Goal: Information Seeking & Learning: Learn about a topic

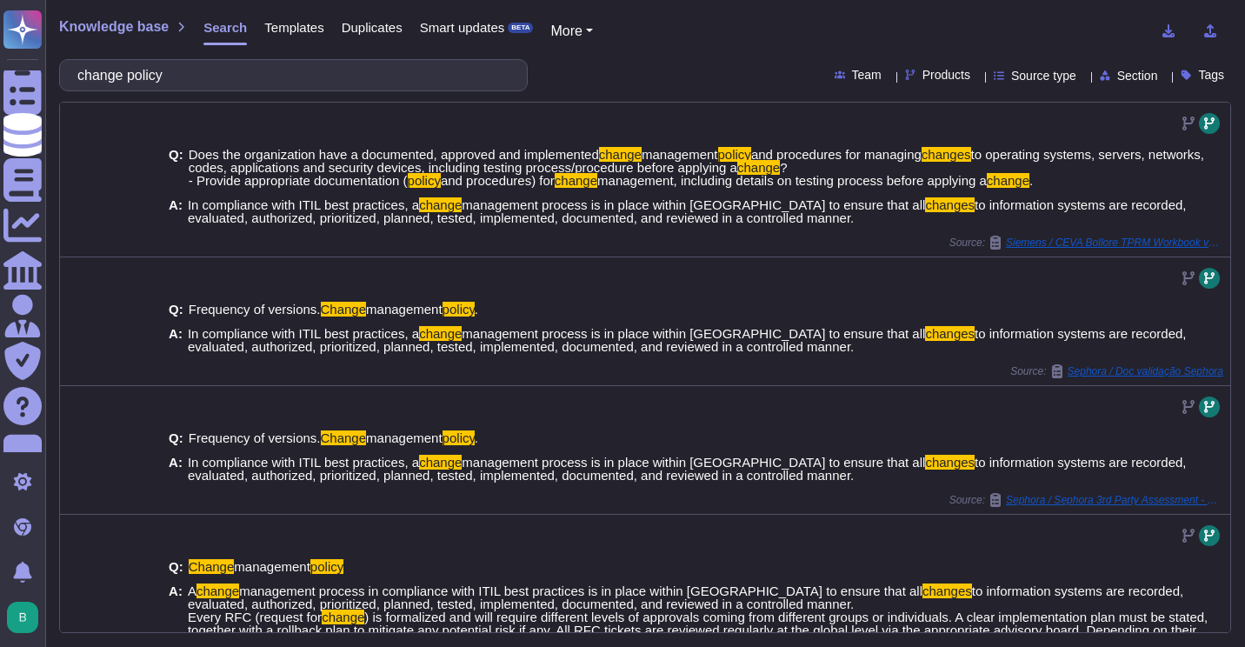
scroll to position [151, 0]
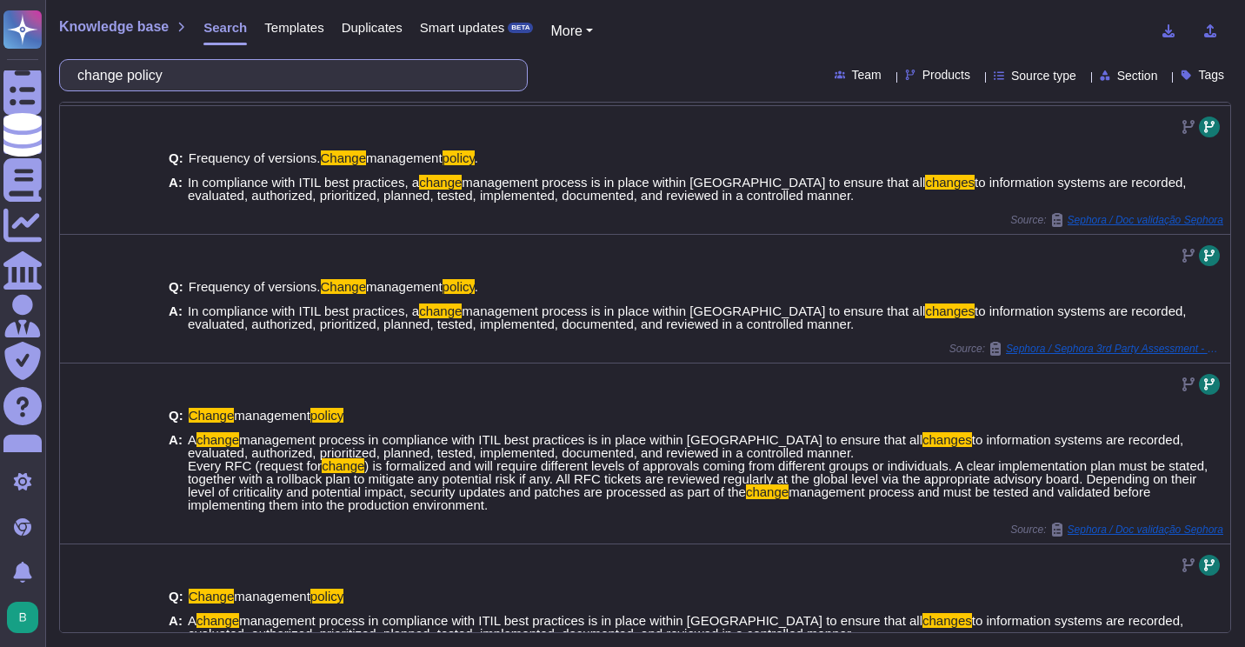
click at [326, 84] on input "change policy" at bounding box center [289, 75] width 441 height 30
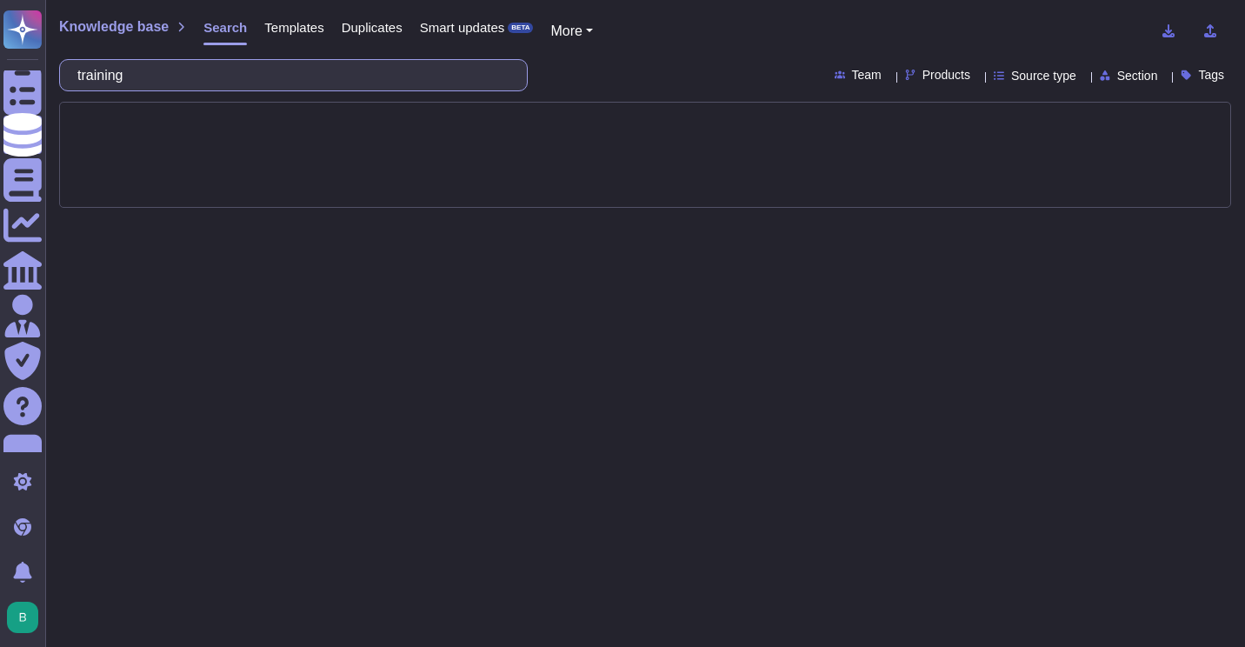
type input "training"
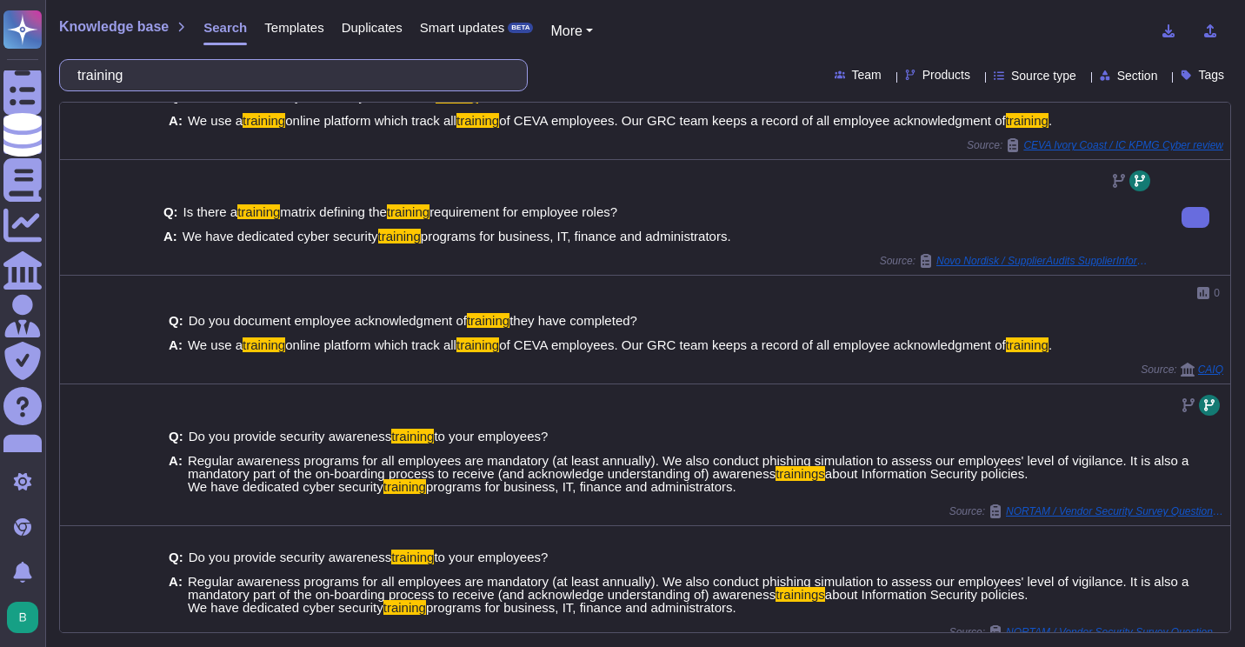
scroll to position [304, 0]
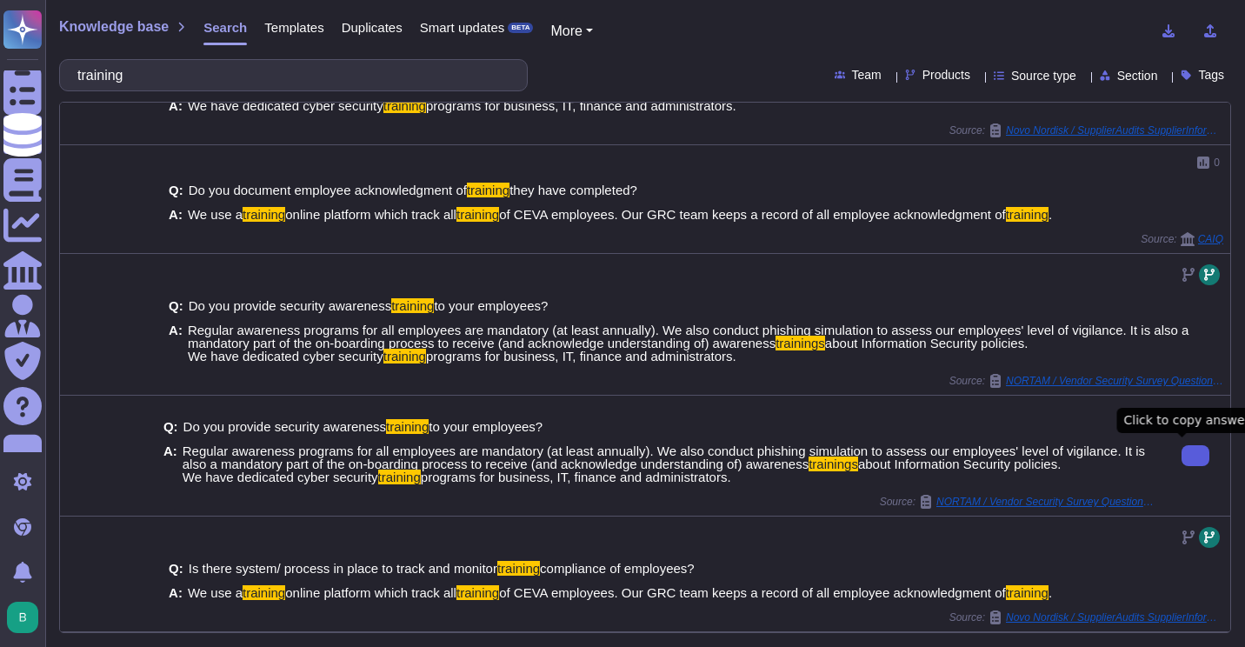
click at [1196, 456] on icon at bounding box center [1196, 456] width 0 height 0
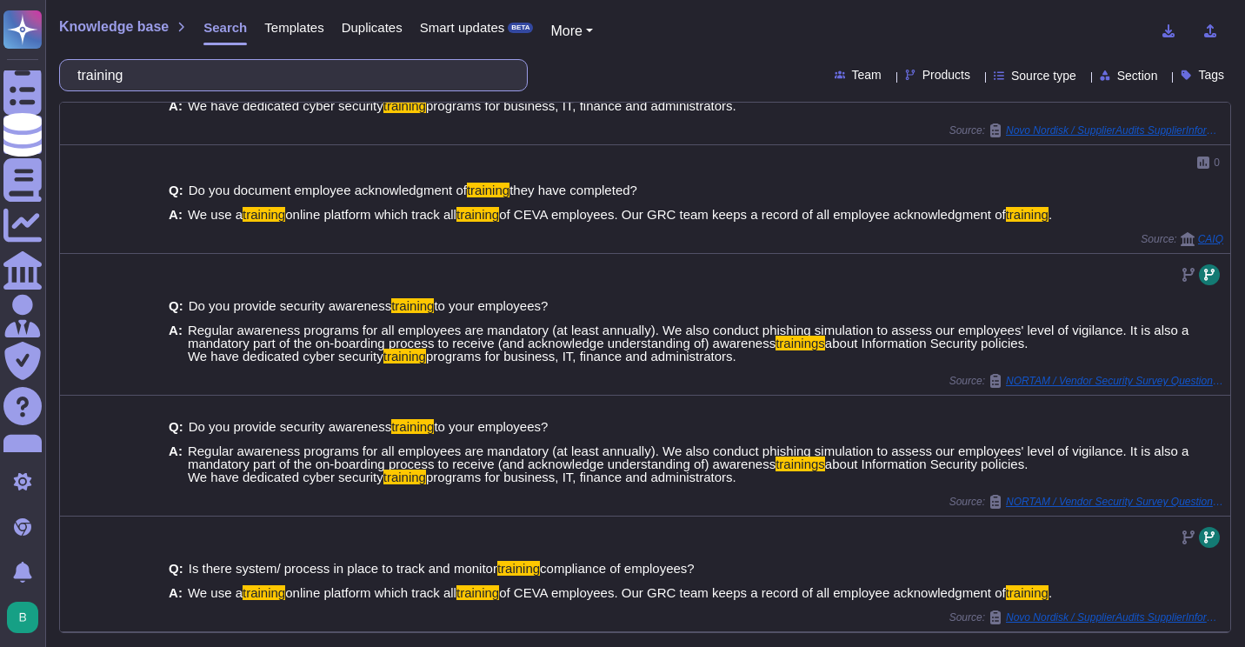
click at [307, 83] on input "training" at bounding box center [289, 75] width 441 height 30
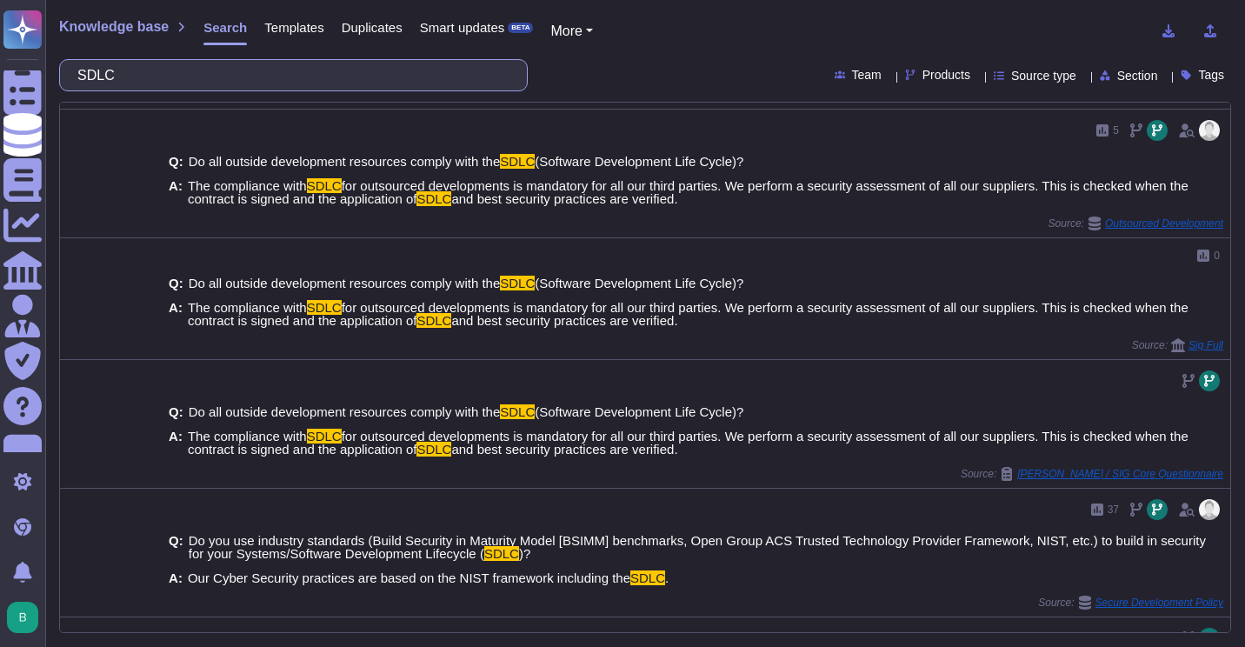
scroll to position [98, 0]
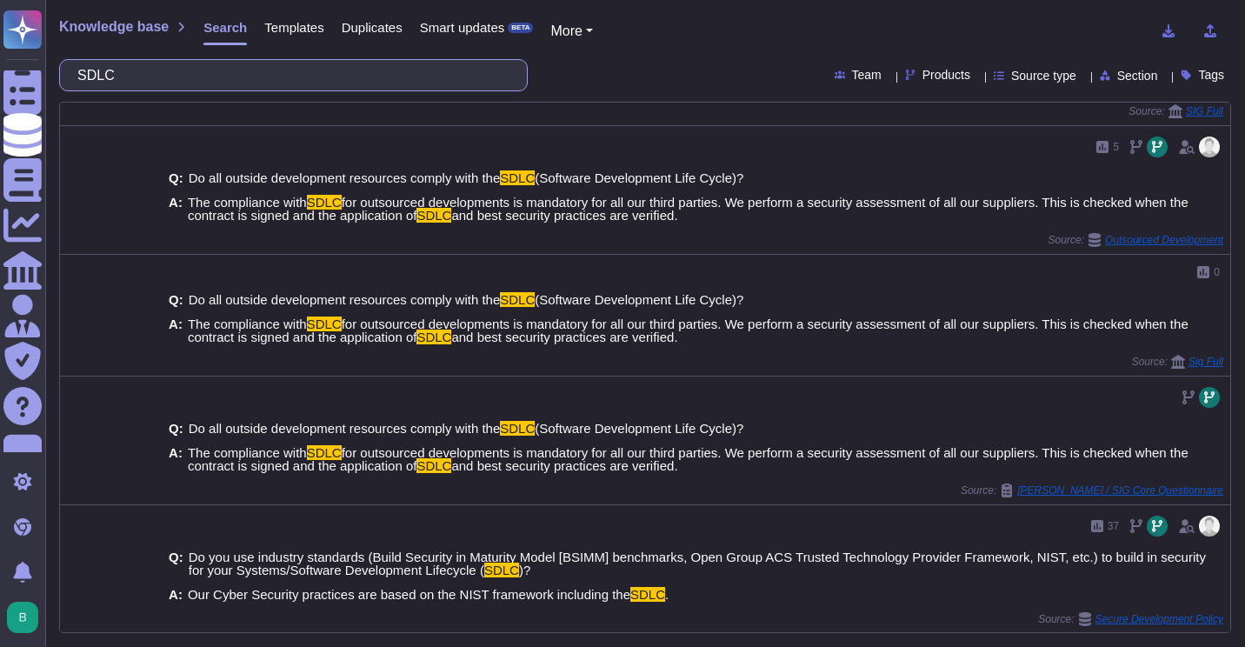
click at [275, 72] on input "SDLC" at bounding box center [289, 75] width 441 height 30
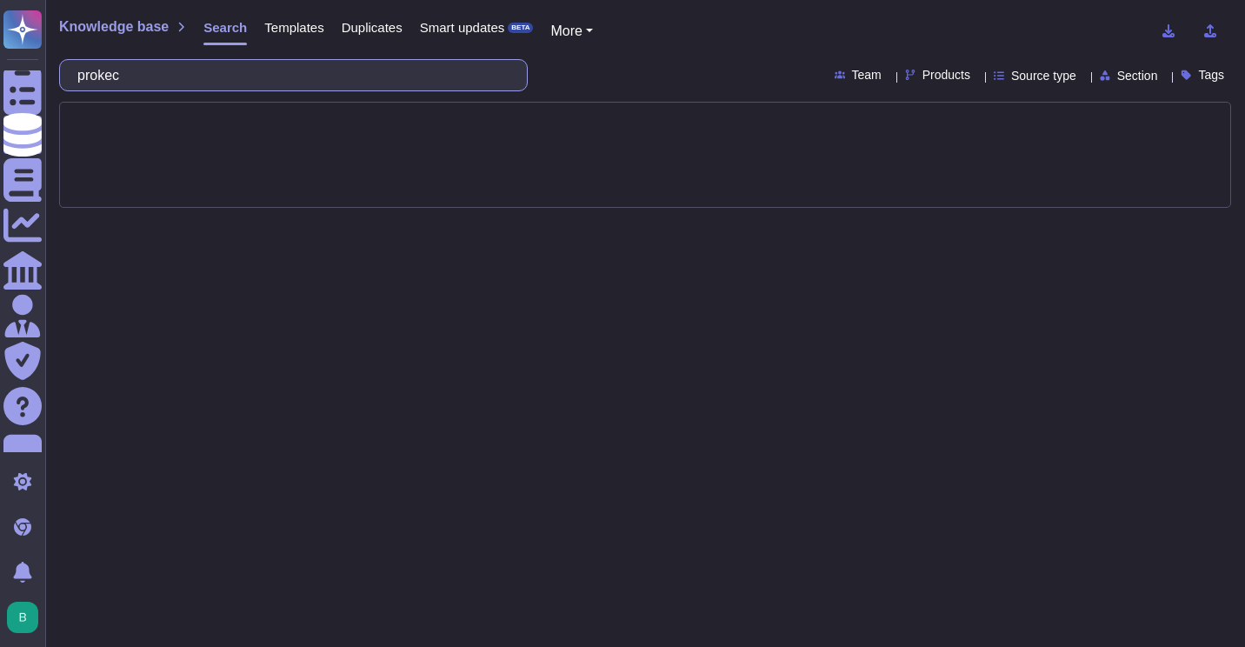
type input "prokect"
type input "project"
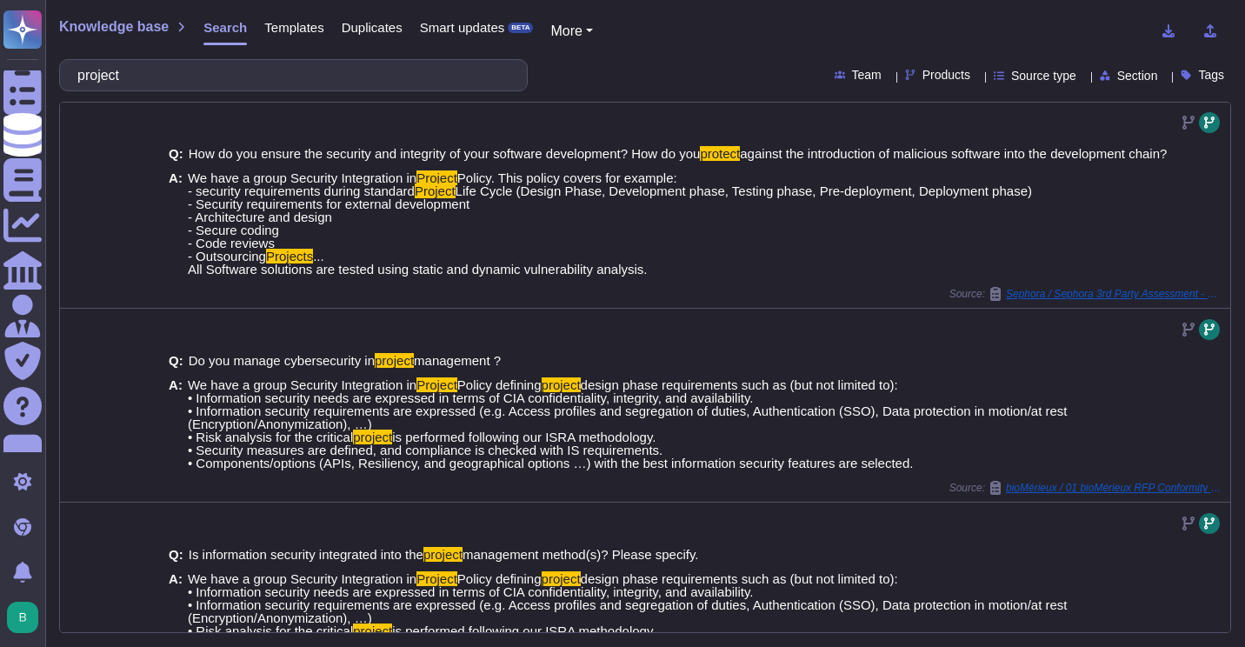
scroll to position [675, 0]
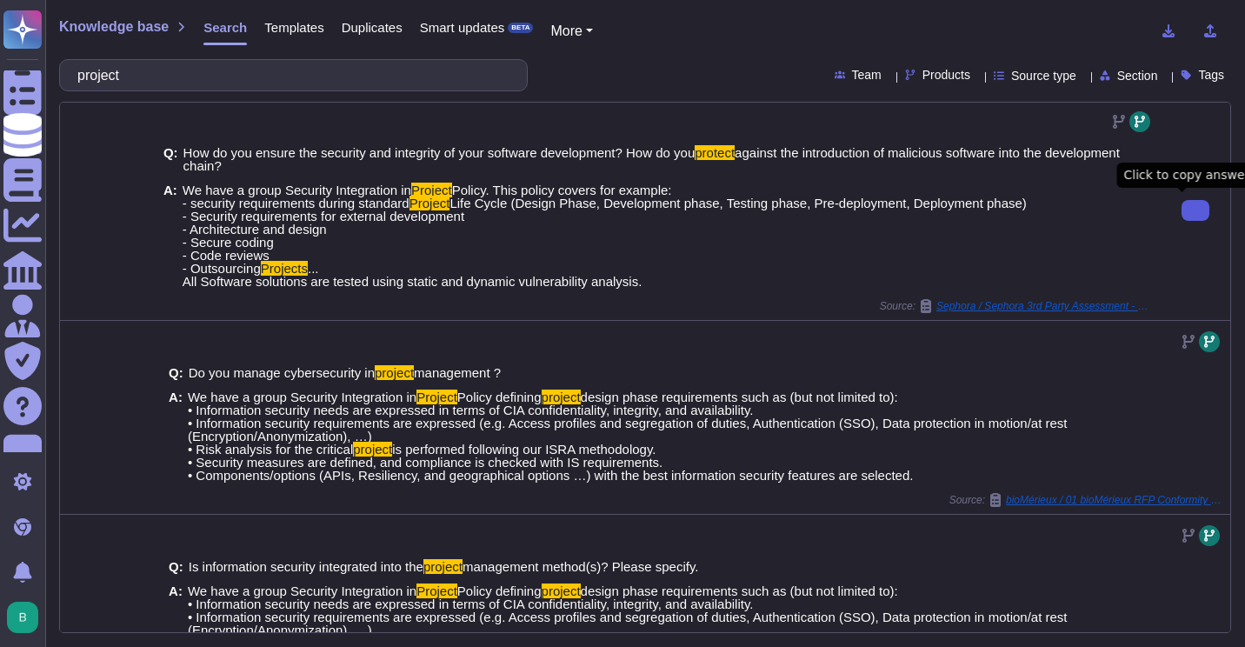
click at [1182, 204] on button at bounding box center [1196, 210] width 28 height 21
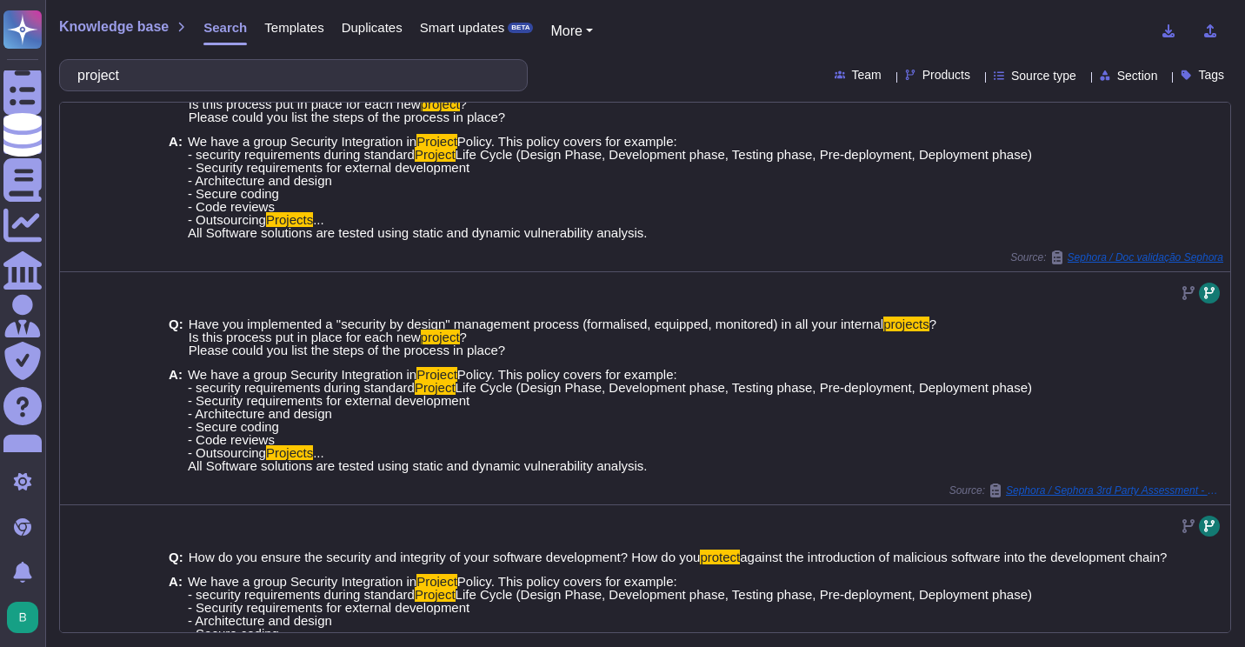
scroll to position [0, 0]
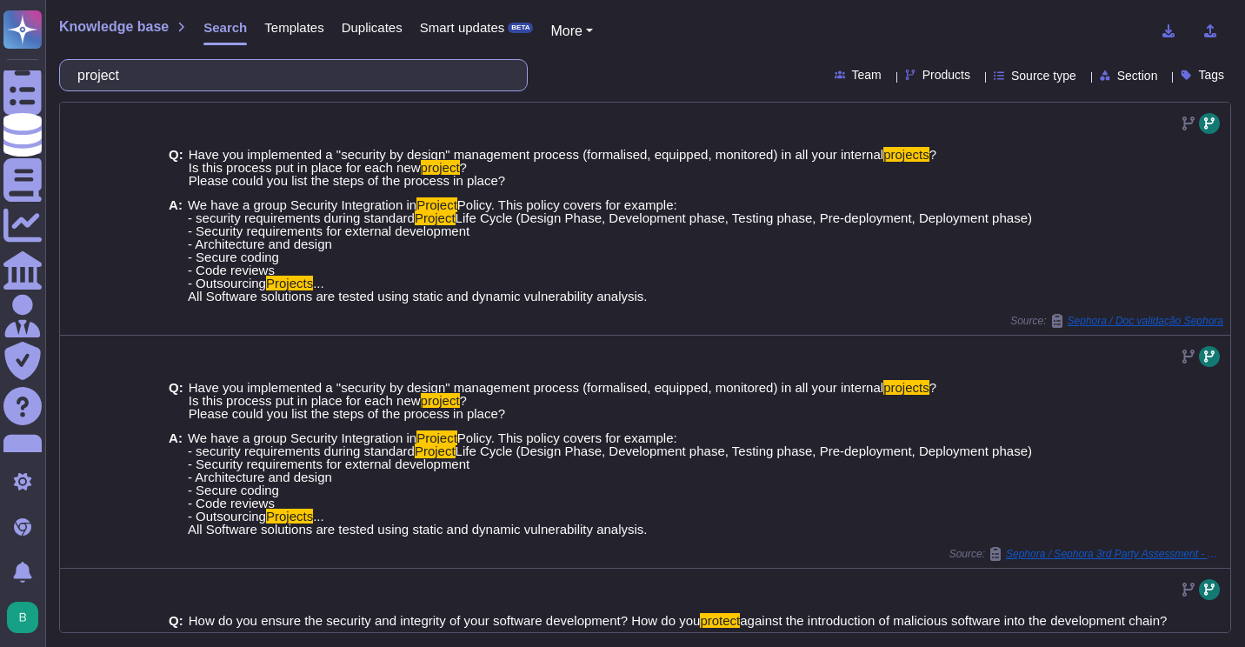
click at [449, 85] on input "project" at bounding box center [289, 75] width 441 height 30
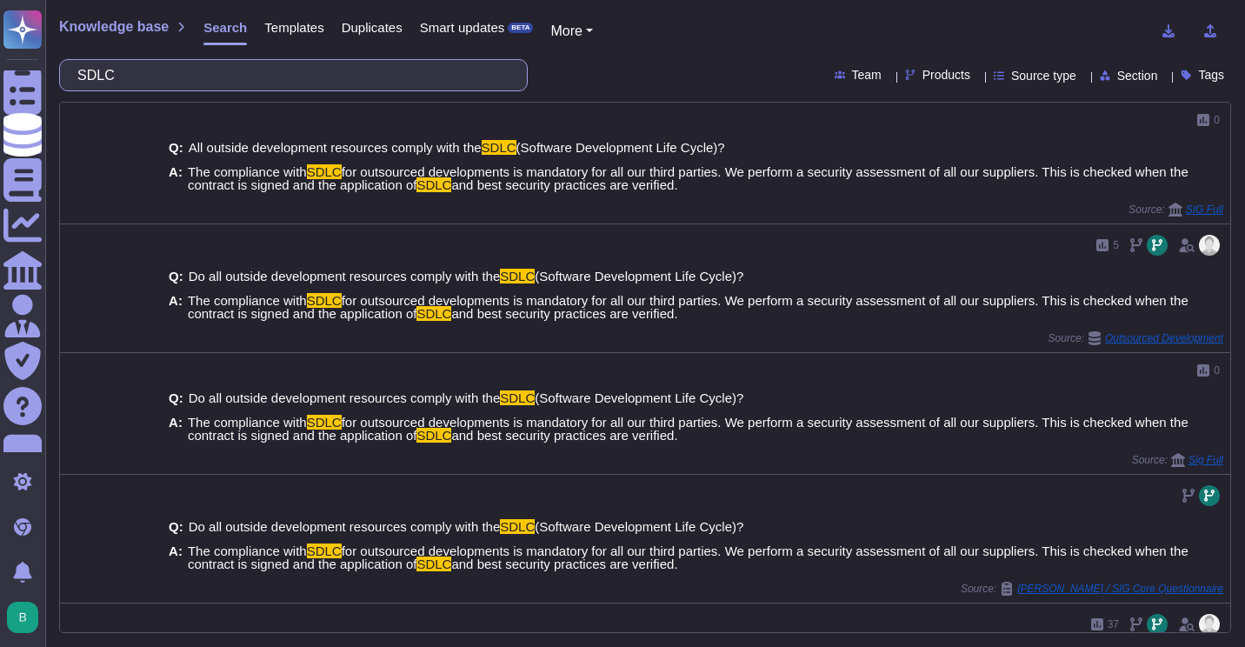
type input "SDLC"
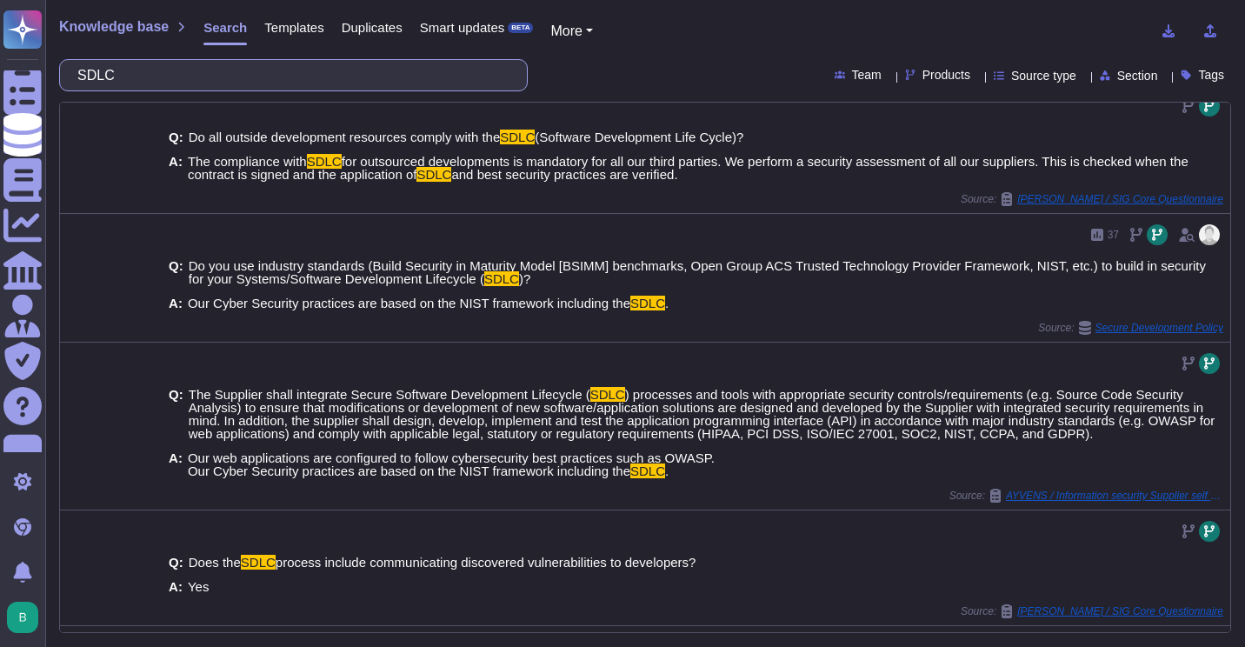
scroll to position [391, 0]
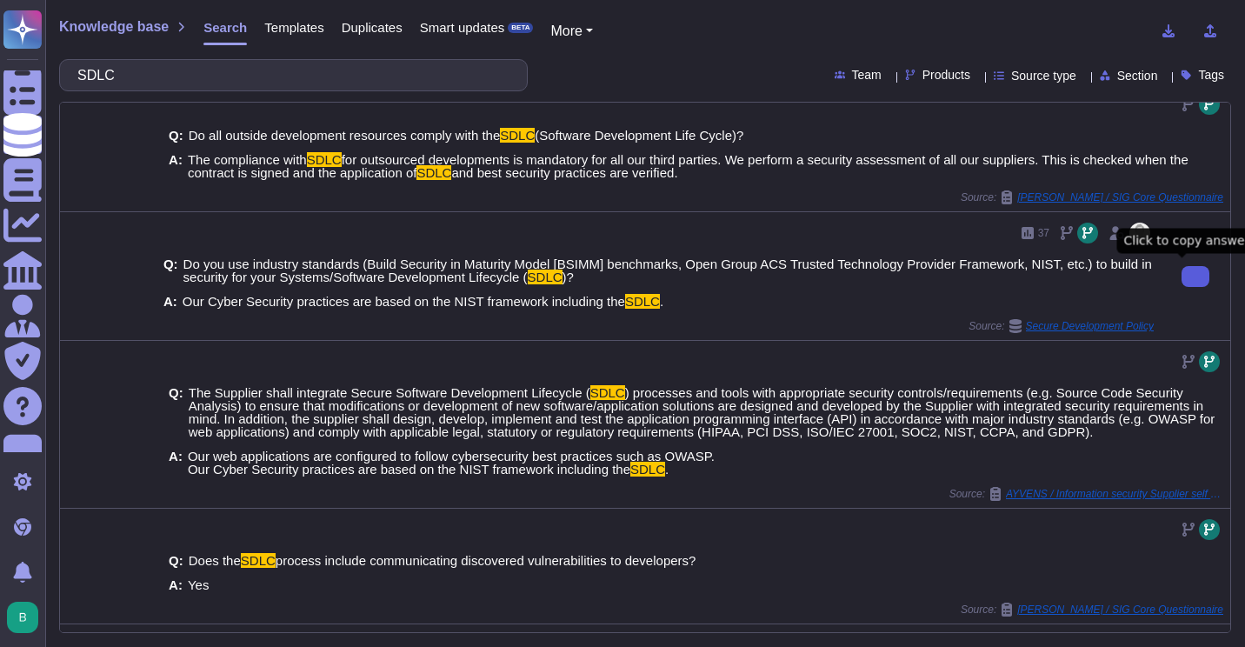
click at [1182, 269] on button at bounding box center [1196, 276] width 28 height 21
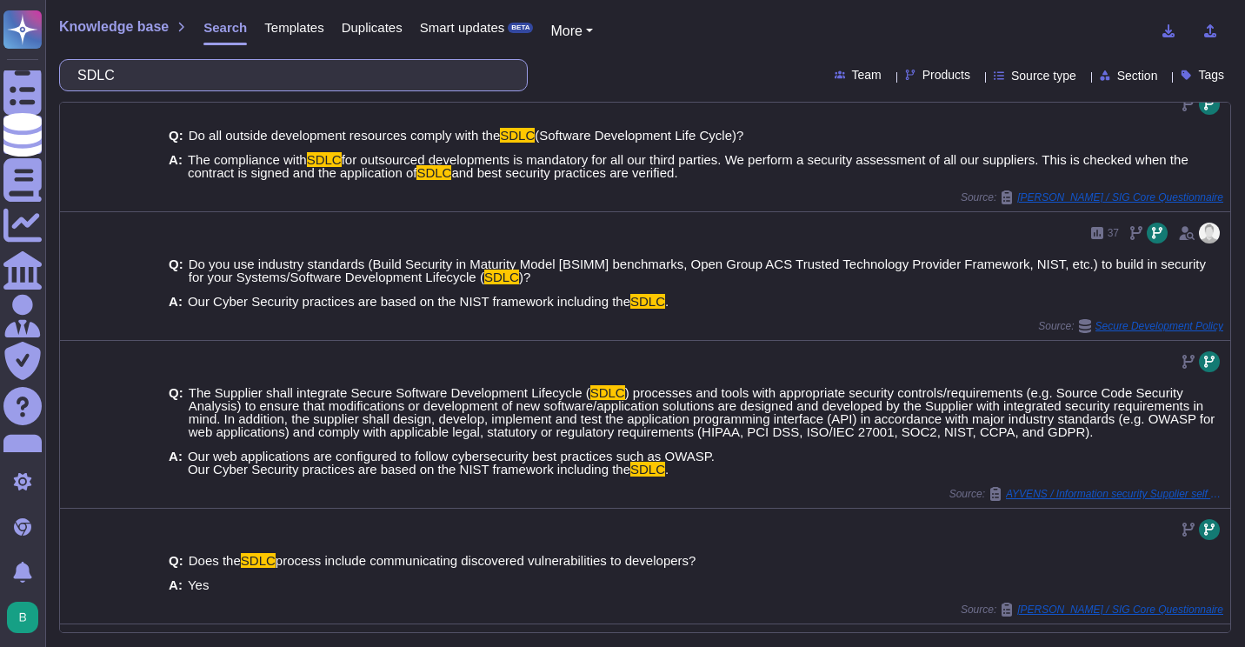
click at [275, 60] on input "SDLC" at bounding box center [289, 75] width 441 height 30
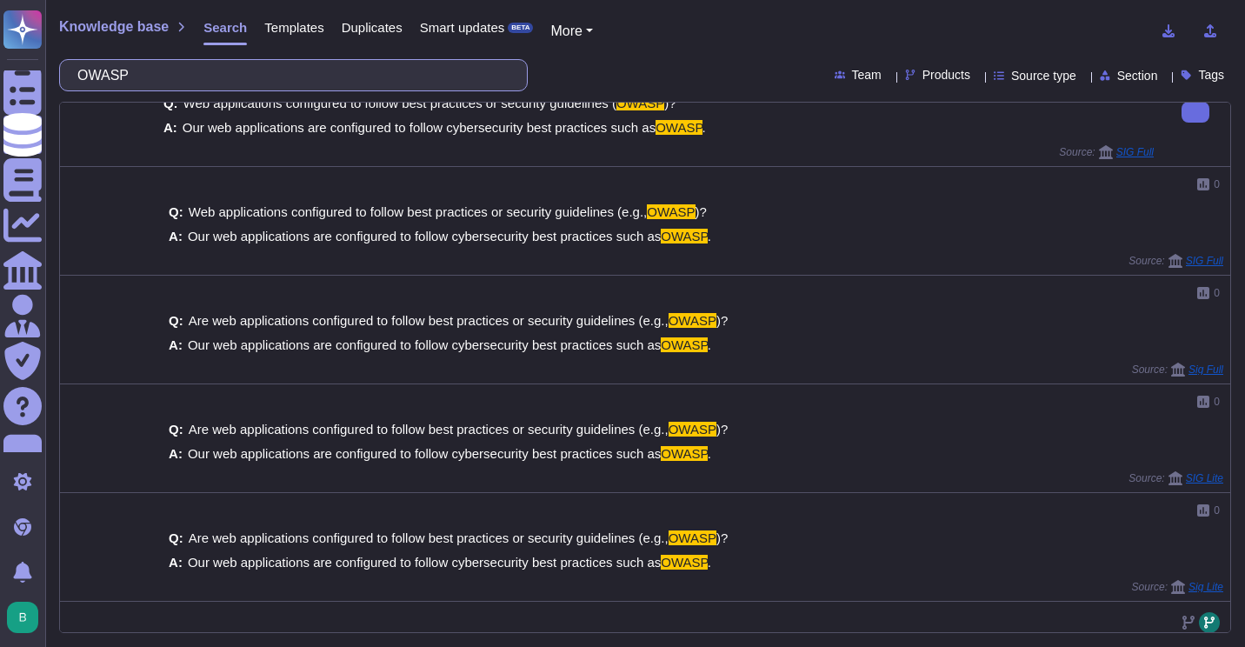
scroll to position [354, 0]
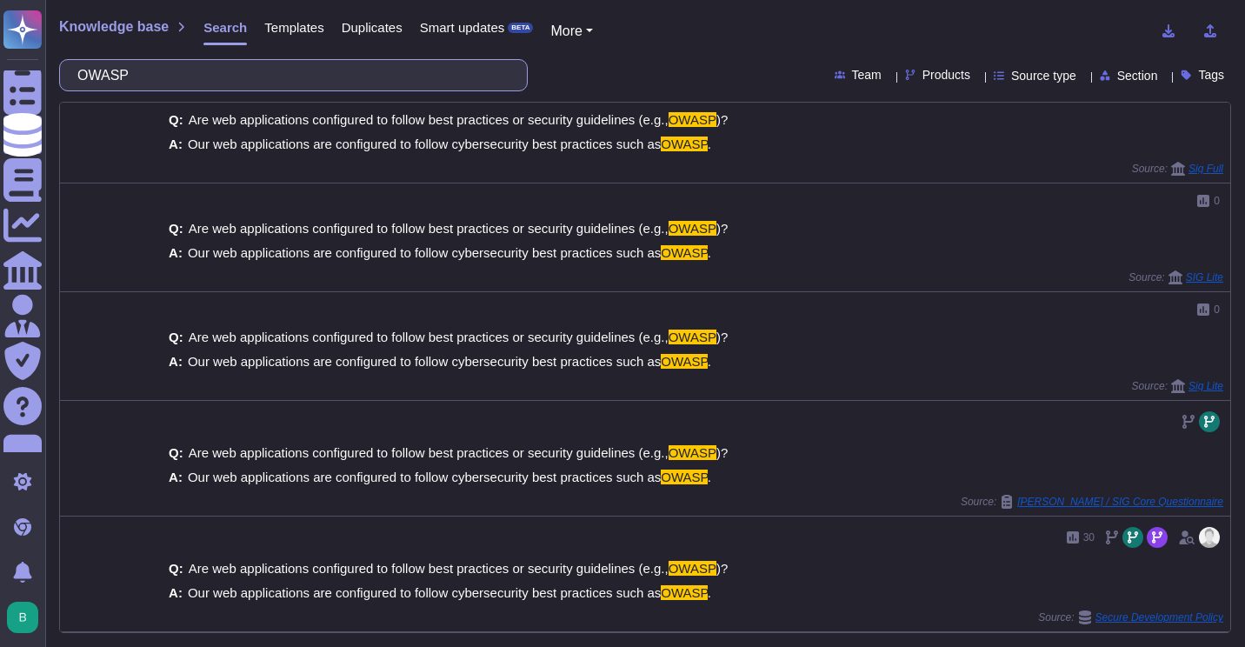
click at [362, 74] on input "OWASP" at bounding box center [289, 75] width 441 height 30
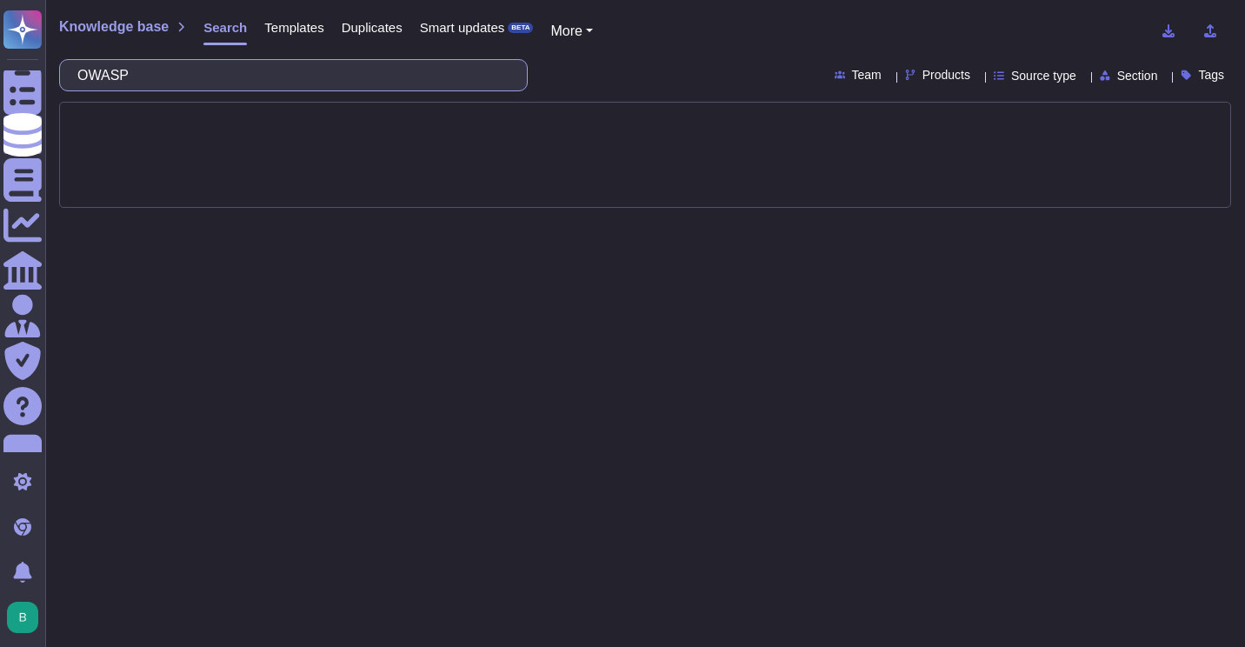
scroll to position [0, 0]
type input "applicative"
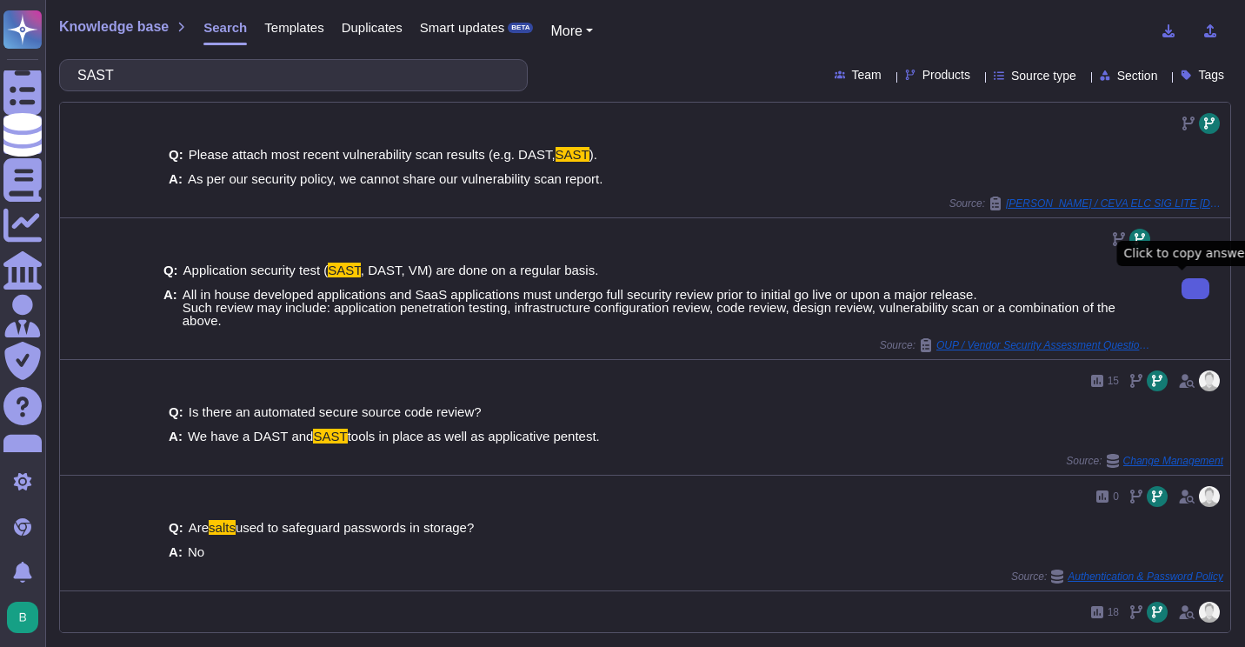
type input "SAST"
click at [1196, 289] on icon at bounding box center [1196, 289] width 0 height 0
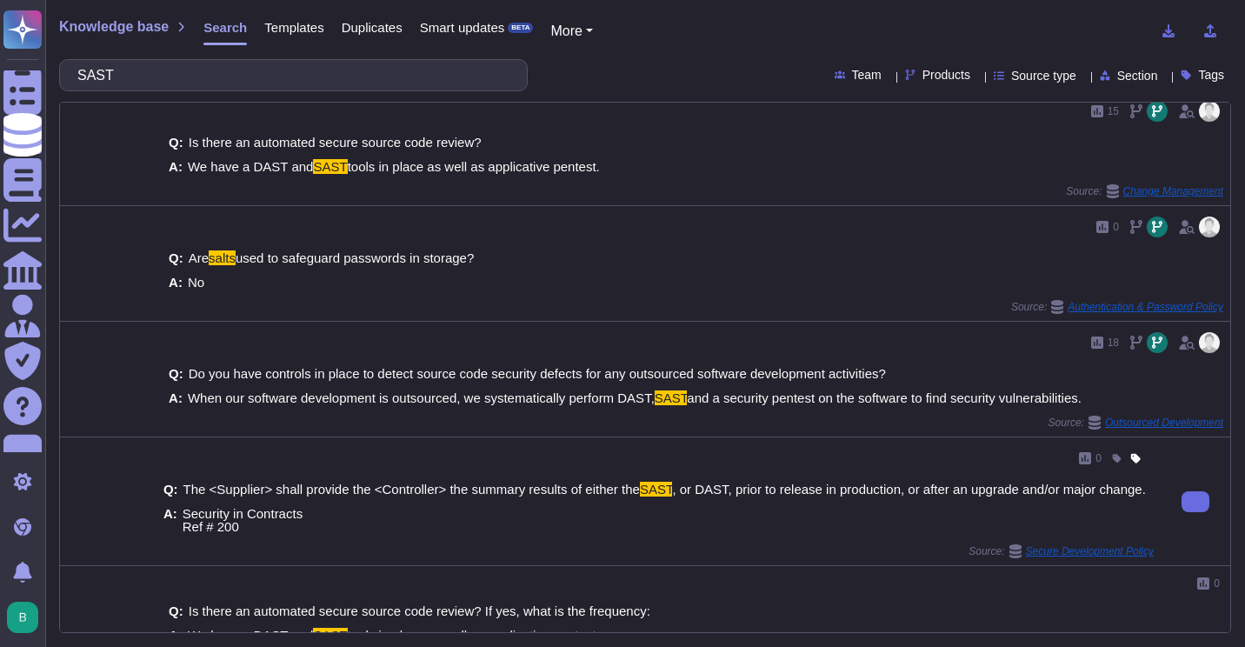
scroll to position [256, 0]
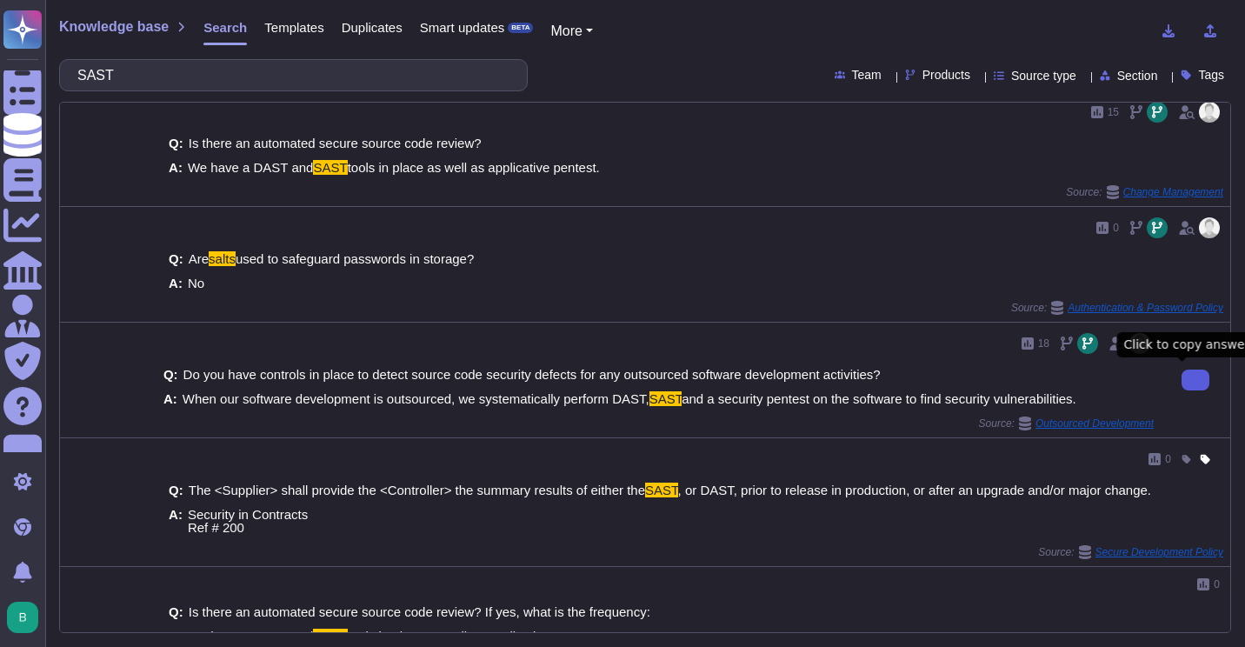
click at [1182, 371] on button at bounding box center [1196, 380] width 28 height 21
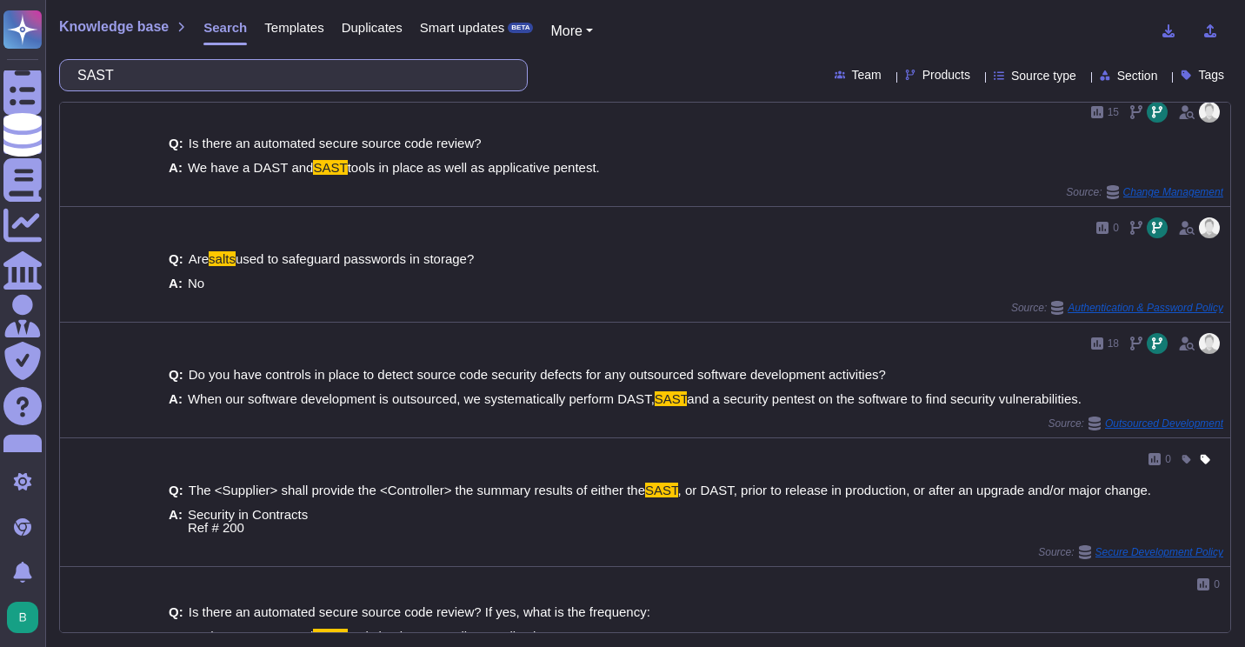
click at [222, 88] on input "SAST" at bounding box center [289, 75] width 441 height 30
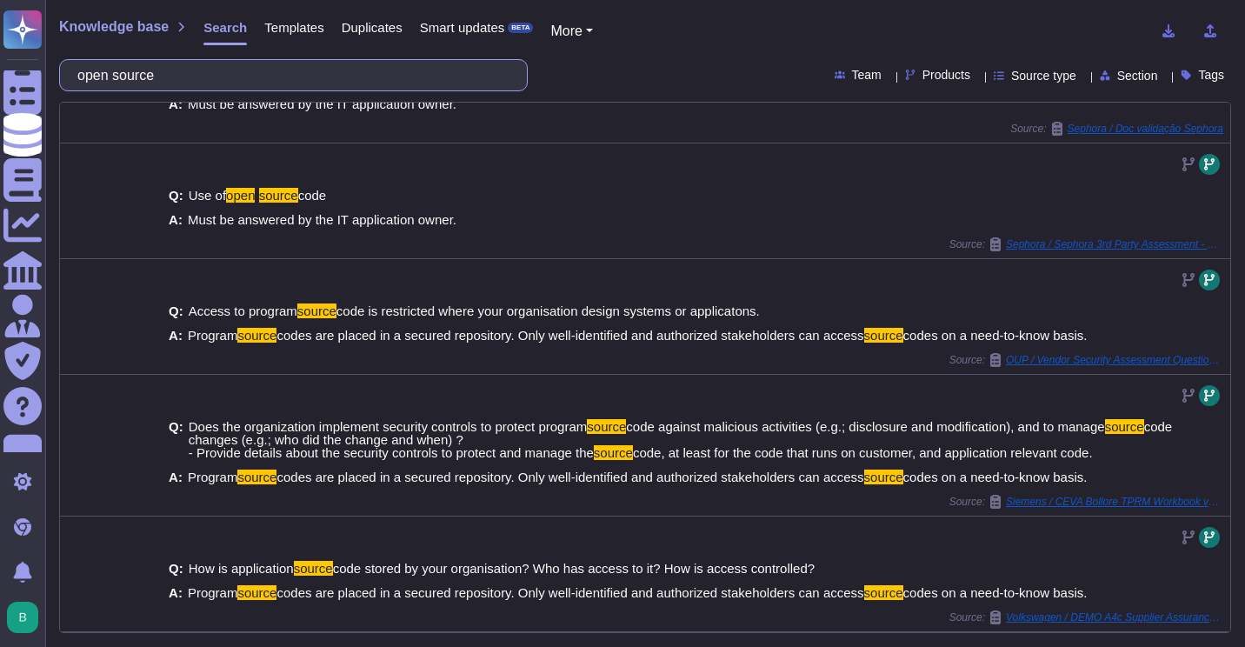
scroll to position [0, 0]
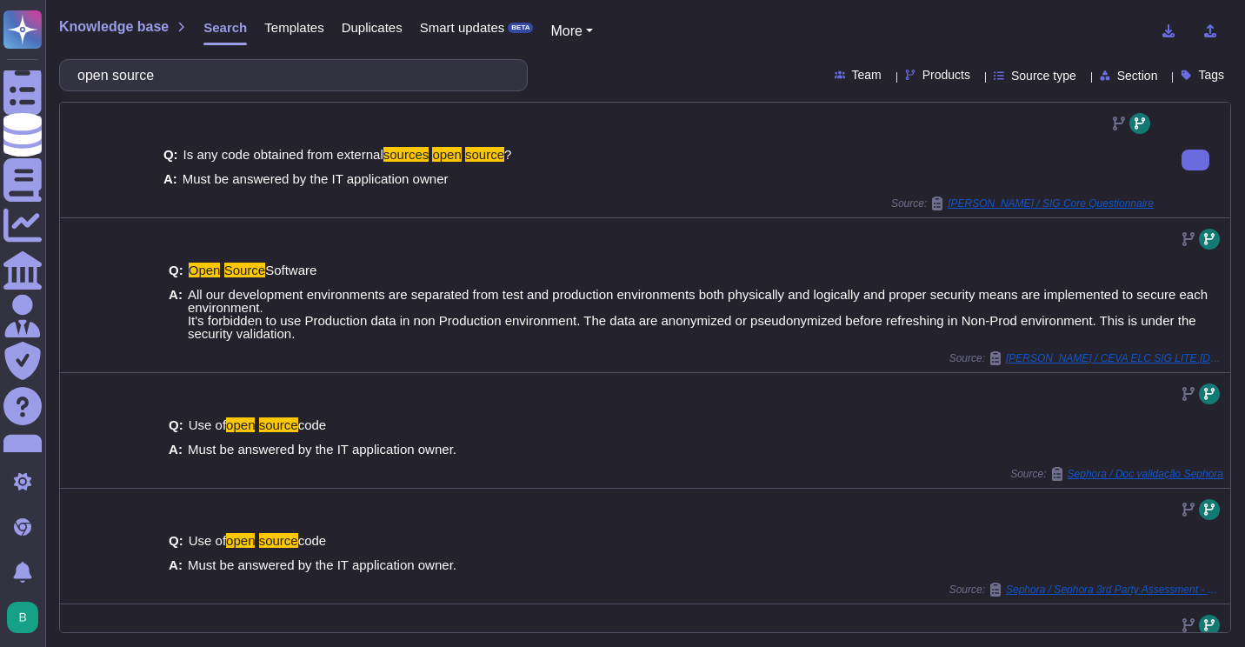
click at [545, 170] on div "Q: Is any code obtained from external sources open source ? A: Must be answered…" at bounding box center [658, 166] width 991 height 59
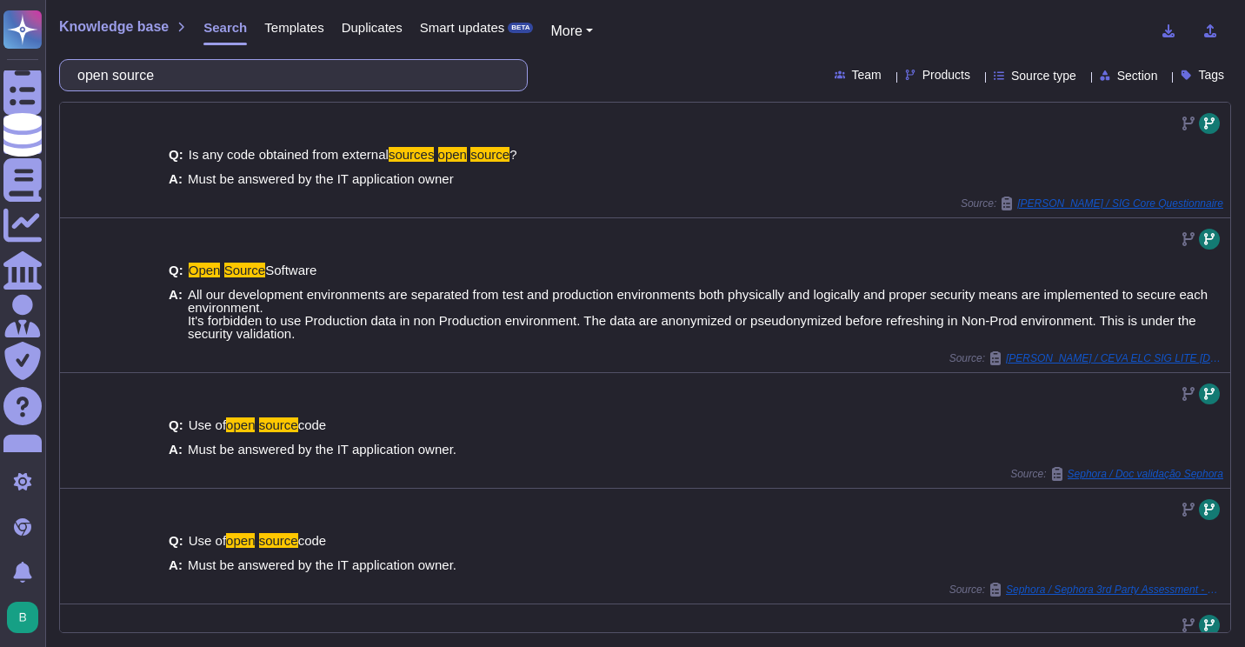
click at [429, 82] on input "open source" at bounding box center [289, 75] width 441 height 30
click at [281, 85] on input "open-source" at bounding box center [289, 75] width 441 height 30
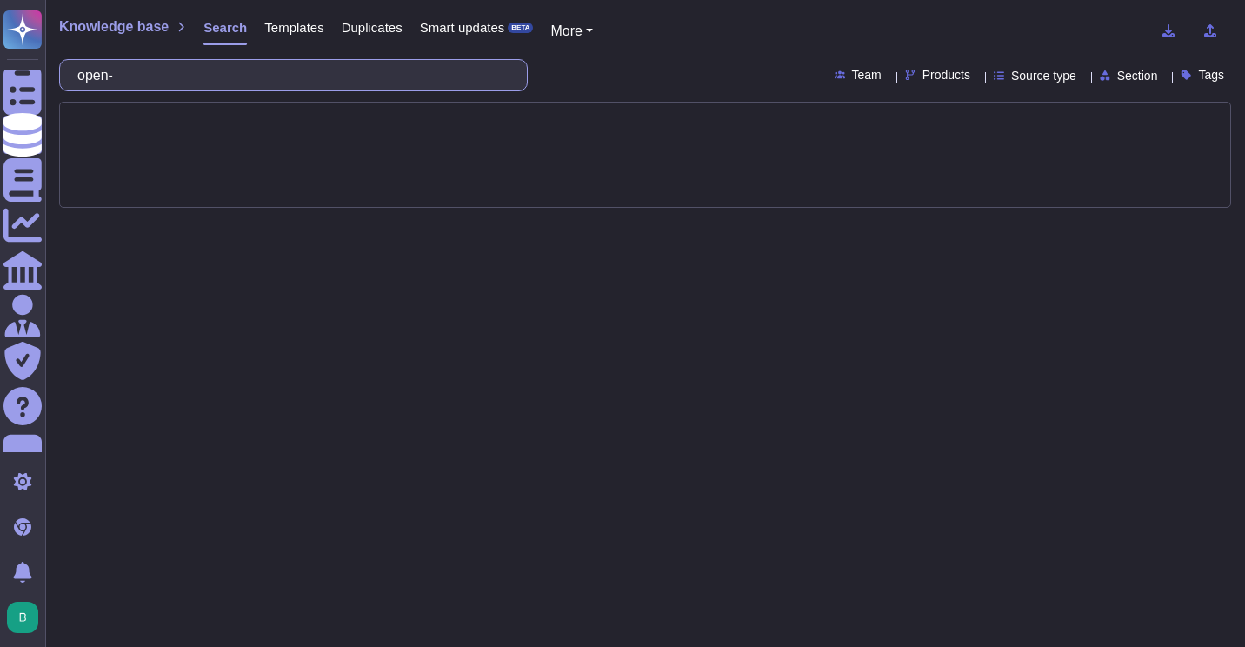
type input "open"
type input "source code"
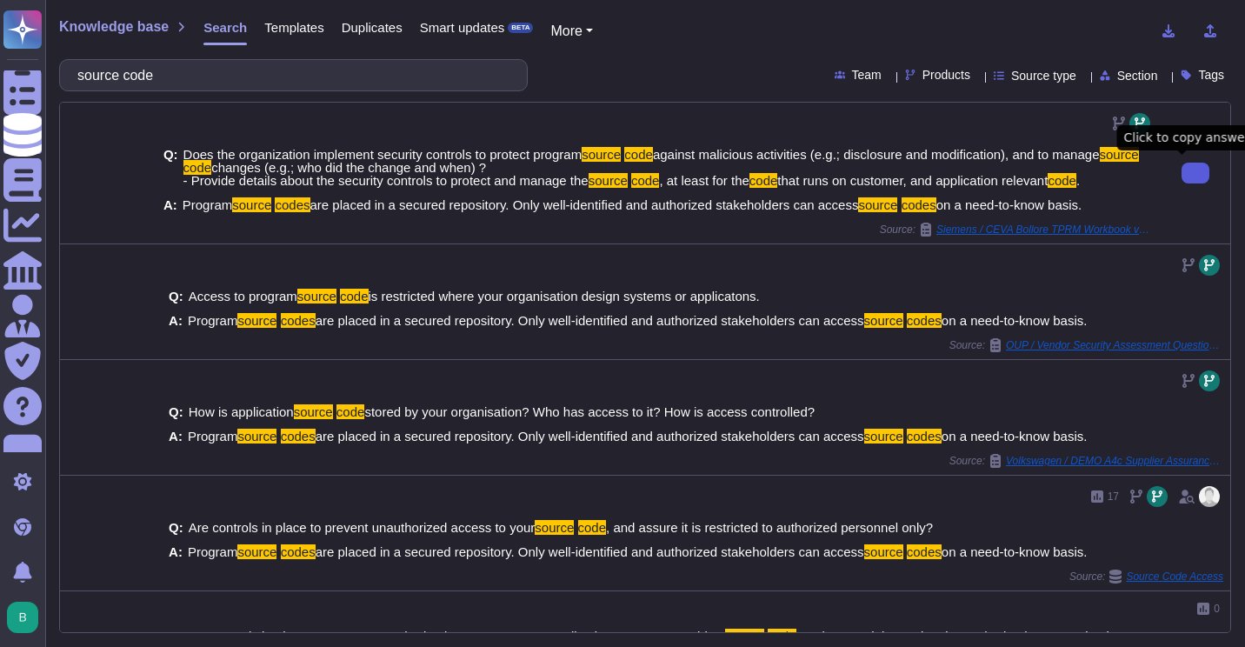
click at [1182, 183] on button at bounding box center [1196, 173] width 28 height 21
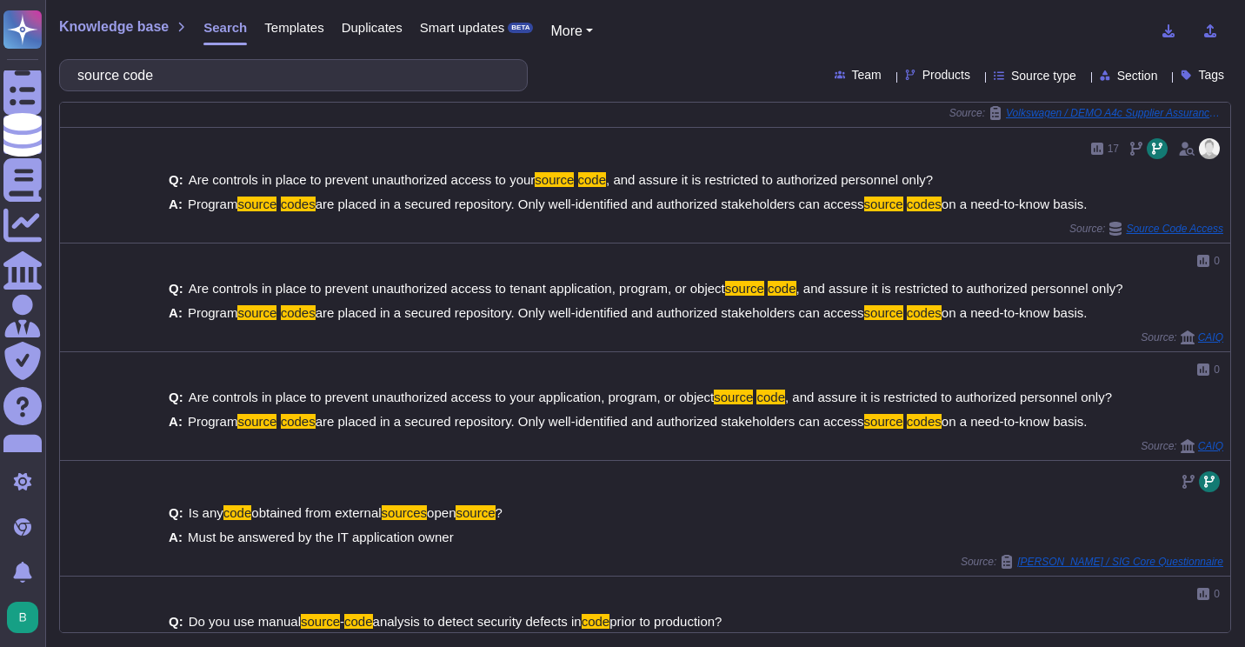
scroll to position [401, 0]
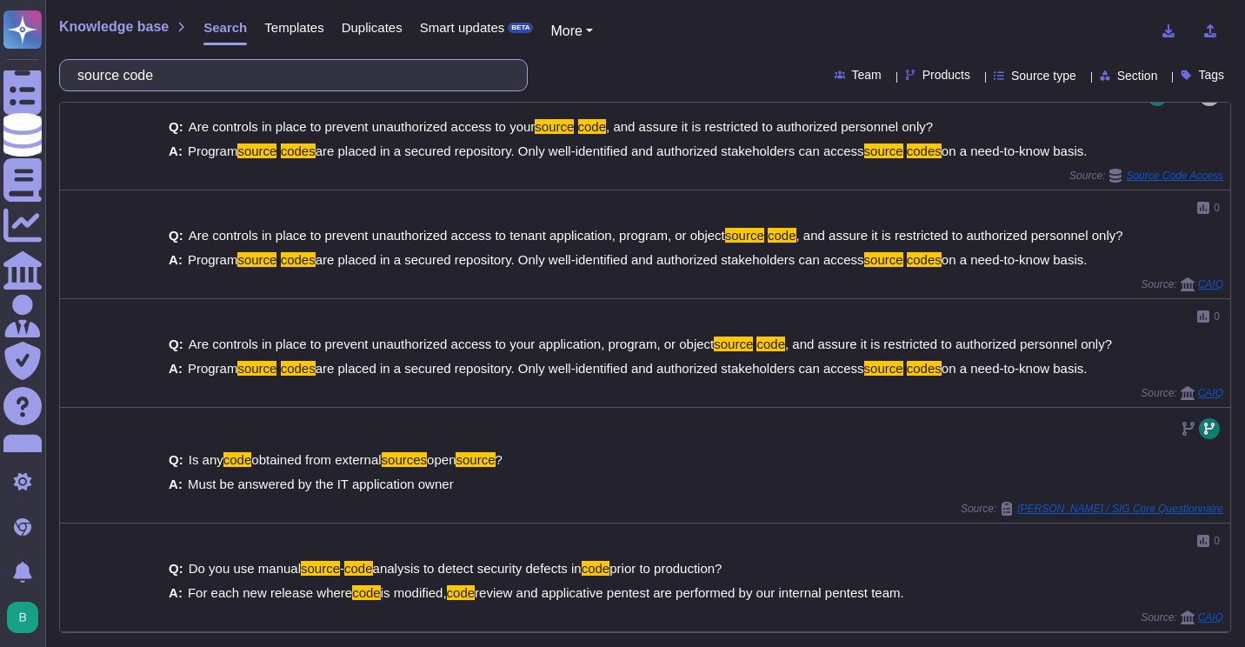
click at [318, 61] on input "source code" at bounding box center [289, 75] width 441 height 30
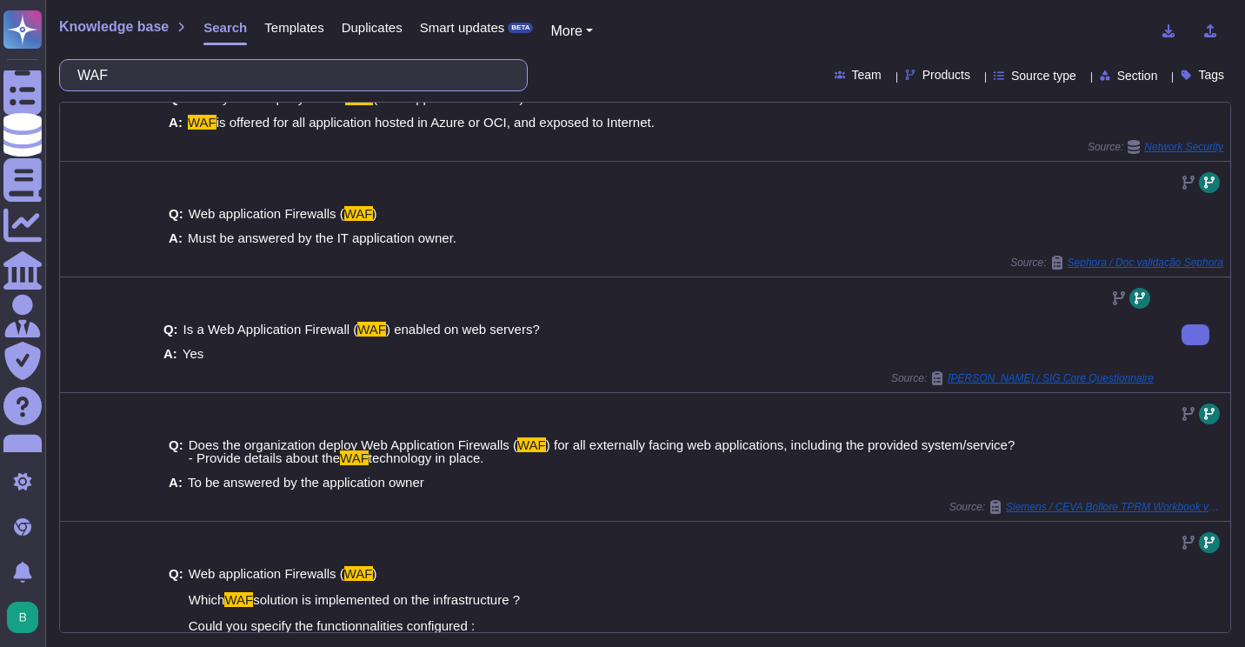
scroll to position [57, 0]
click at [314, 70] on input "WAF" at bounding box center [289, 75] width 441 height 30
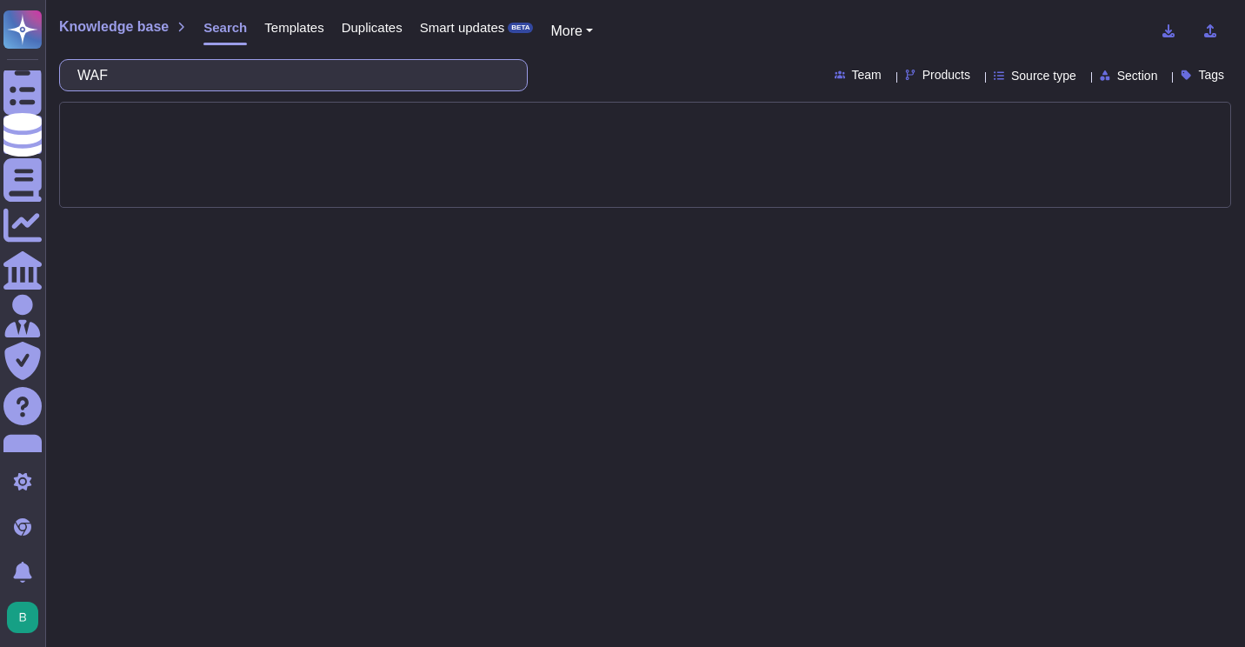
scroll to position [0, 0]
type input "segmentation"
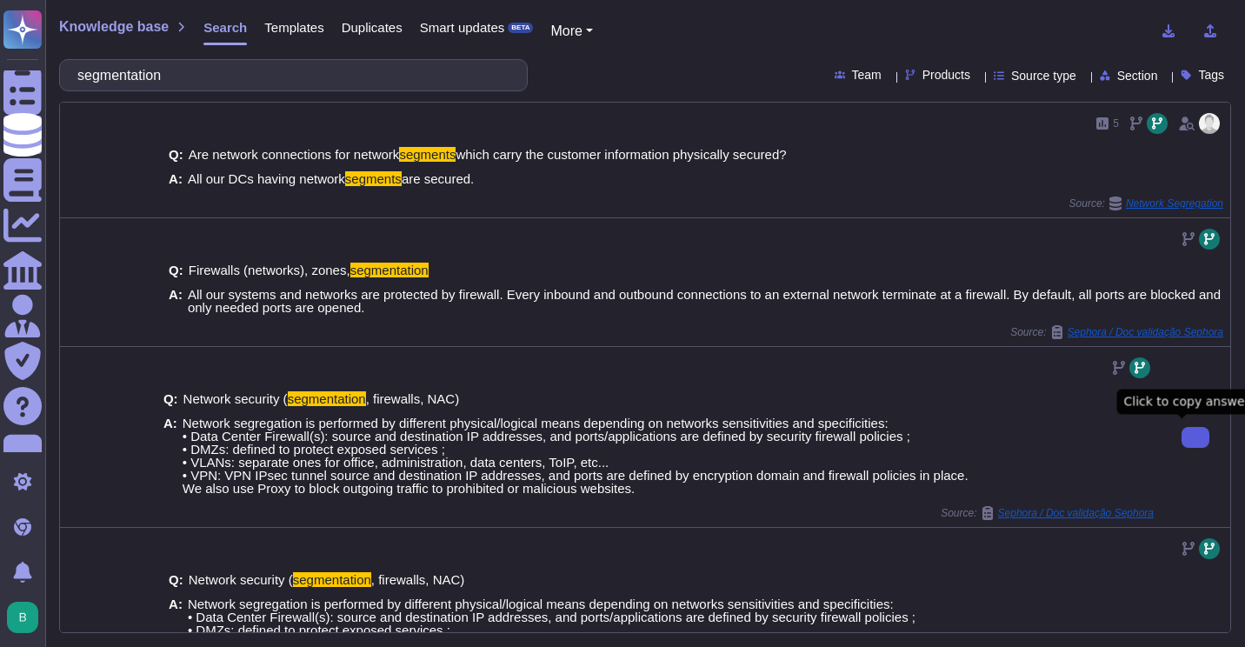
click at [1190, 428] on button at bounding box center [1196, 437] width 28 height 21
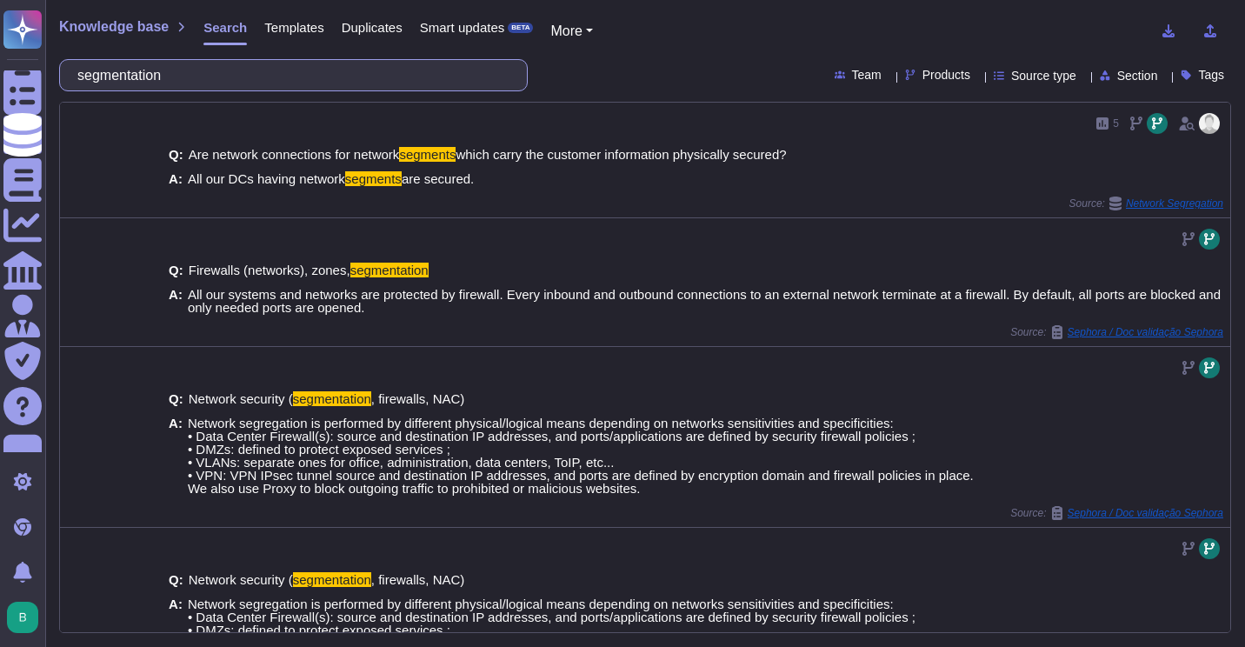
click at [333, 81] on input "segmentation" at bounding box center [289, 75] width 441 height 30
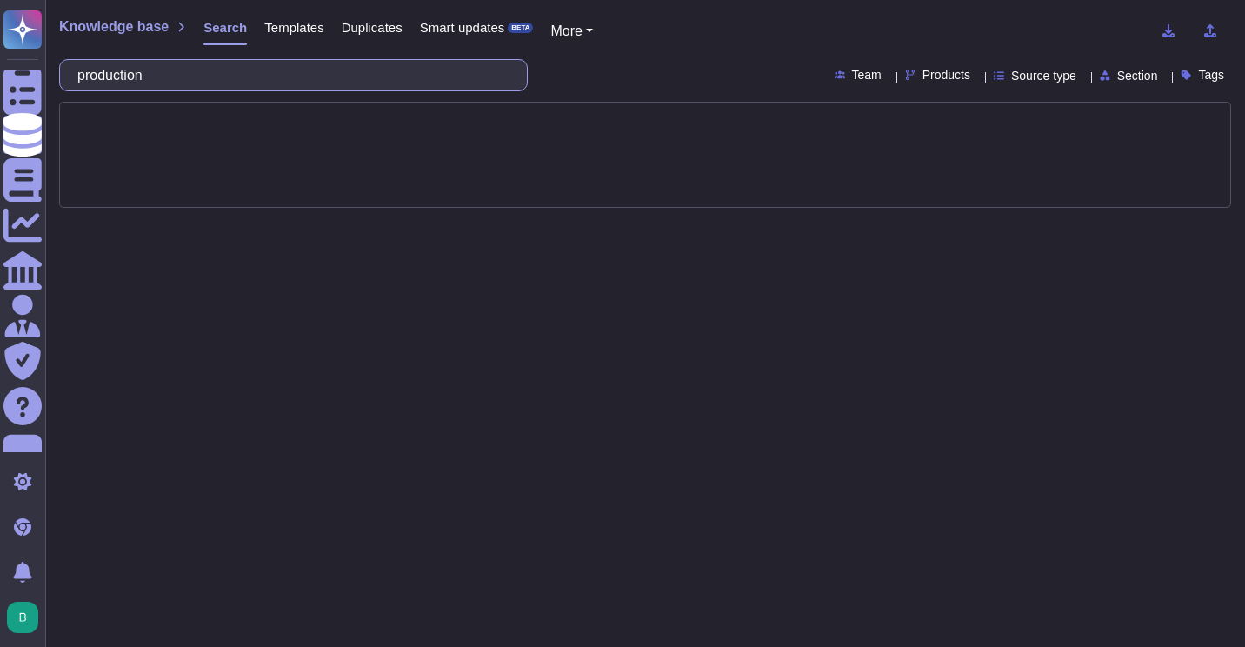
type input "production"
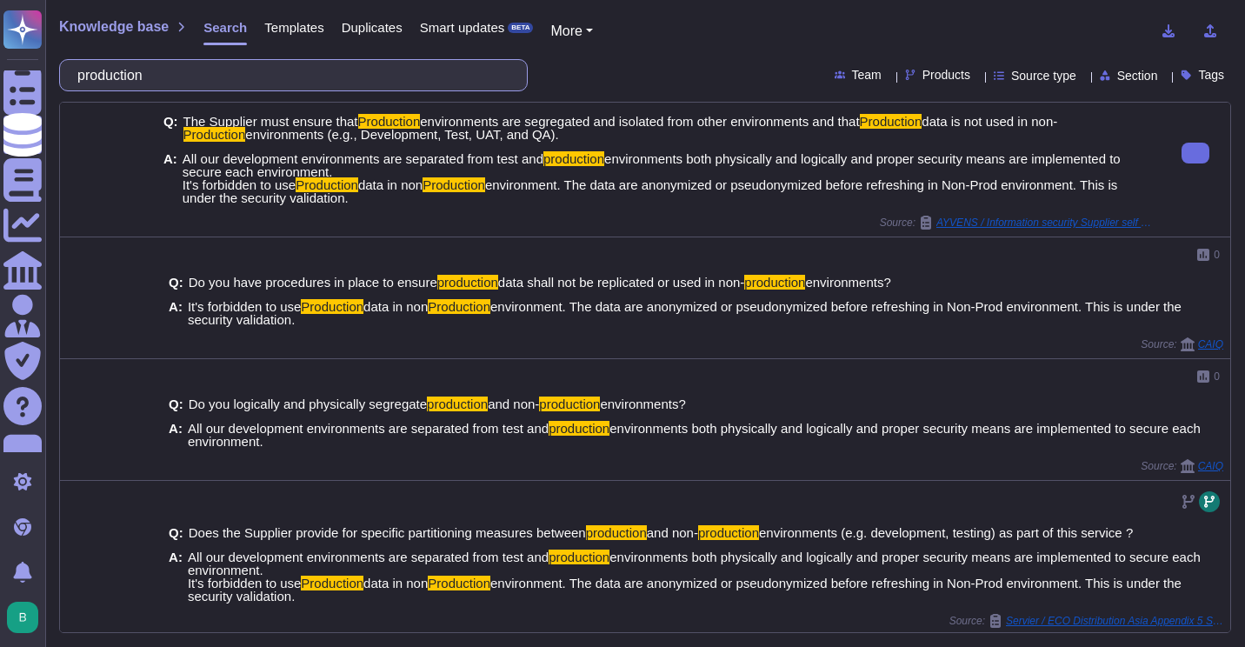
scroll to position [462, 0]
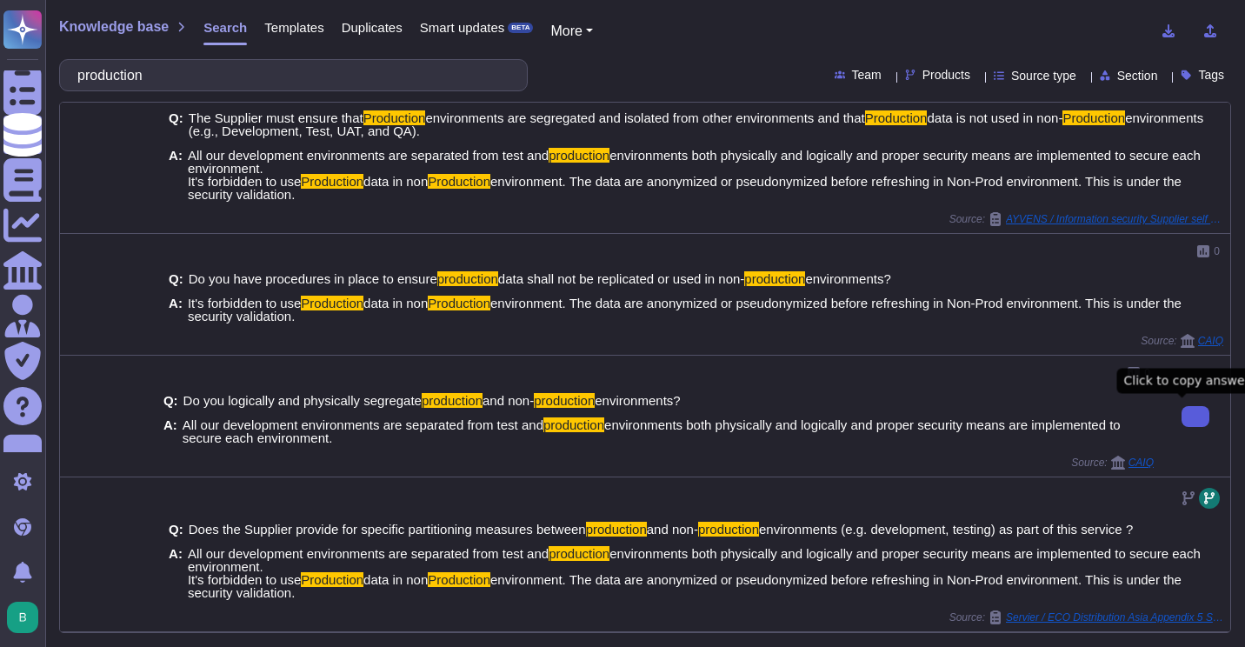
click at [1182, 423] on button at bounding box center [1196, 416] width 28 height 21
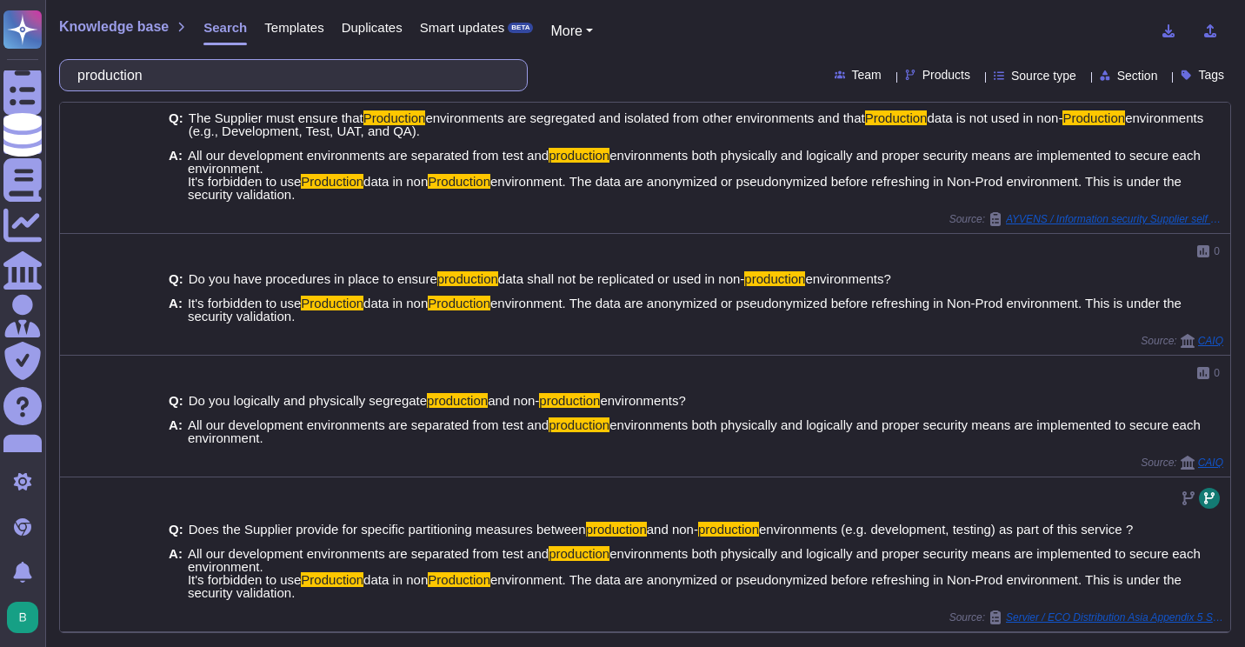
click at [366, 80] on input "production" at bounding box center [289, 75] width 441 height 30
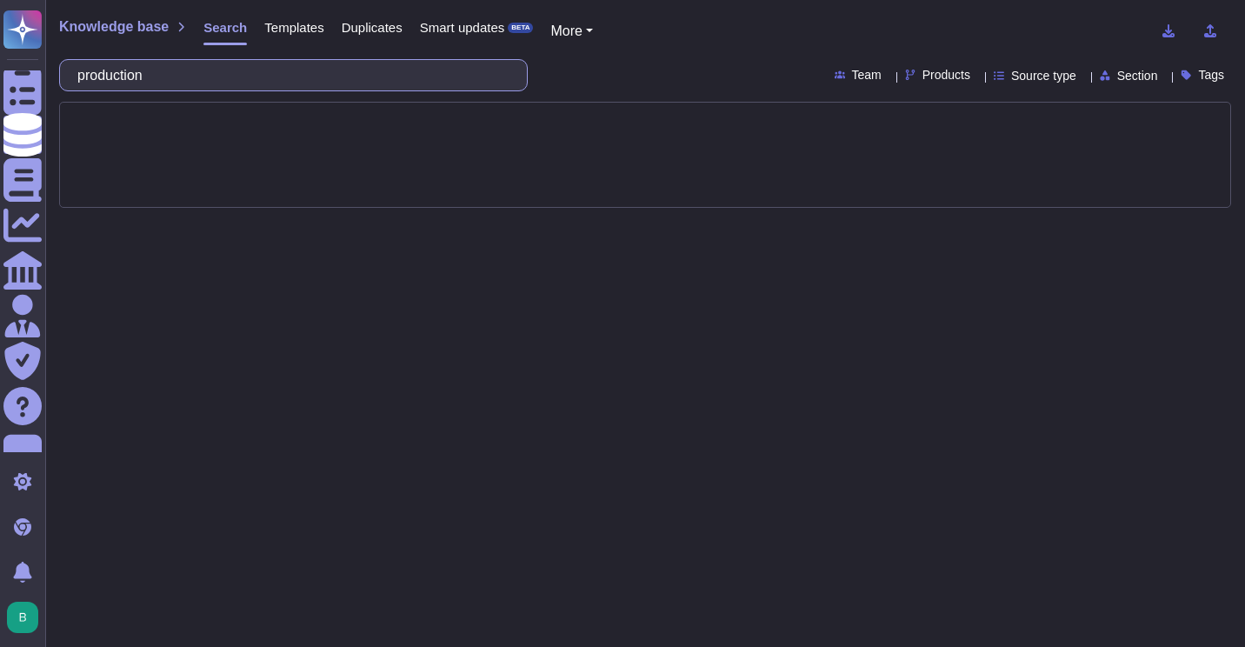
scroll to position [0, 0]
type input "malware"
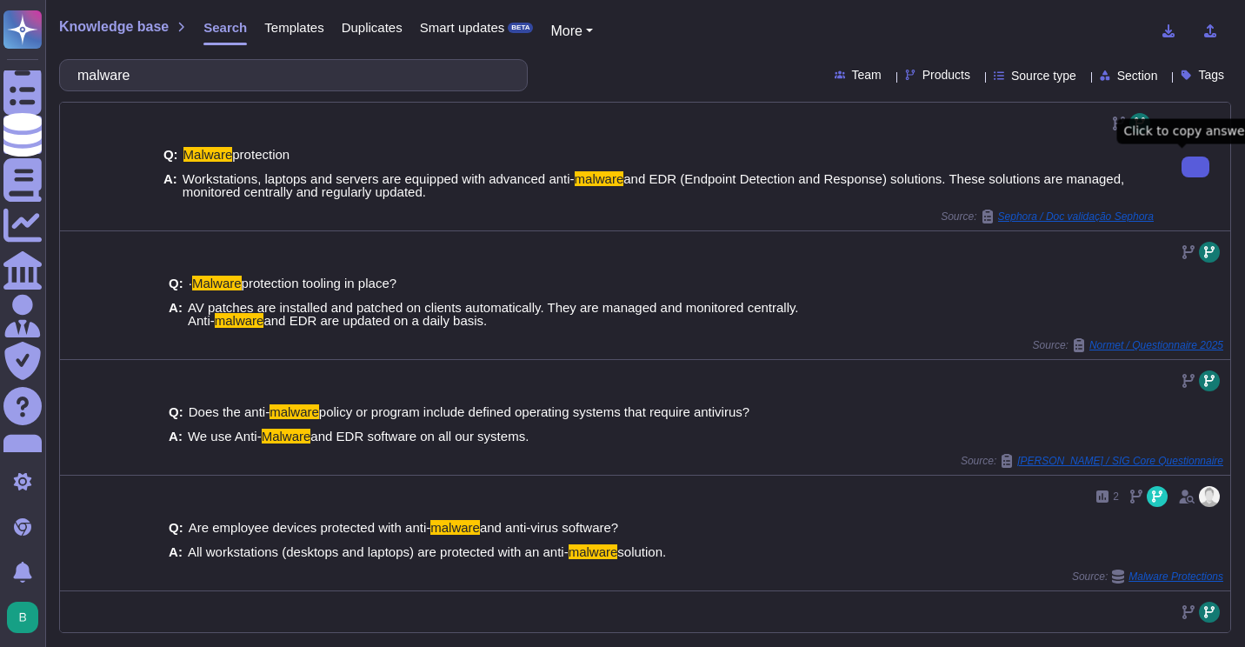
click at [1182, 174] on button at bounding box center [1196, 167] width 28 height 21
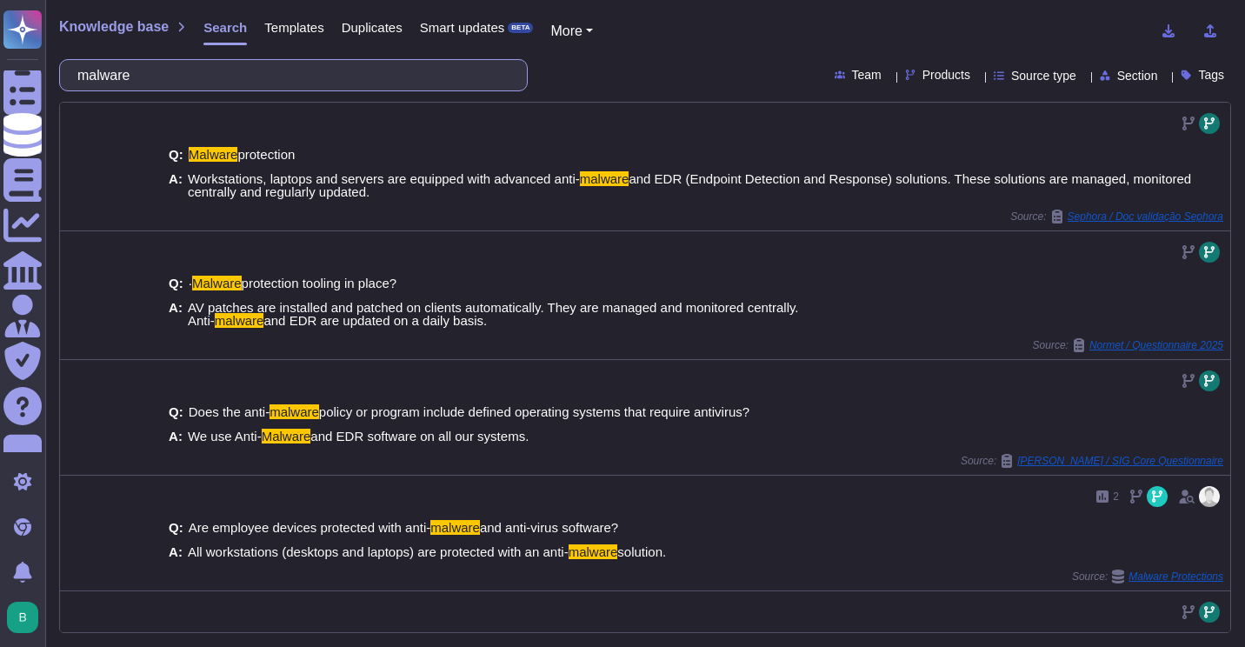
click at [309, 88] on input "malware" at bounding box center [289, 75] width 441 height 30
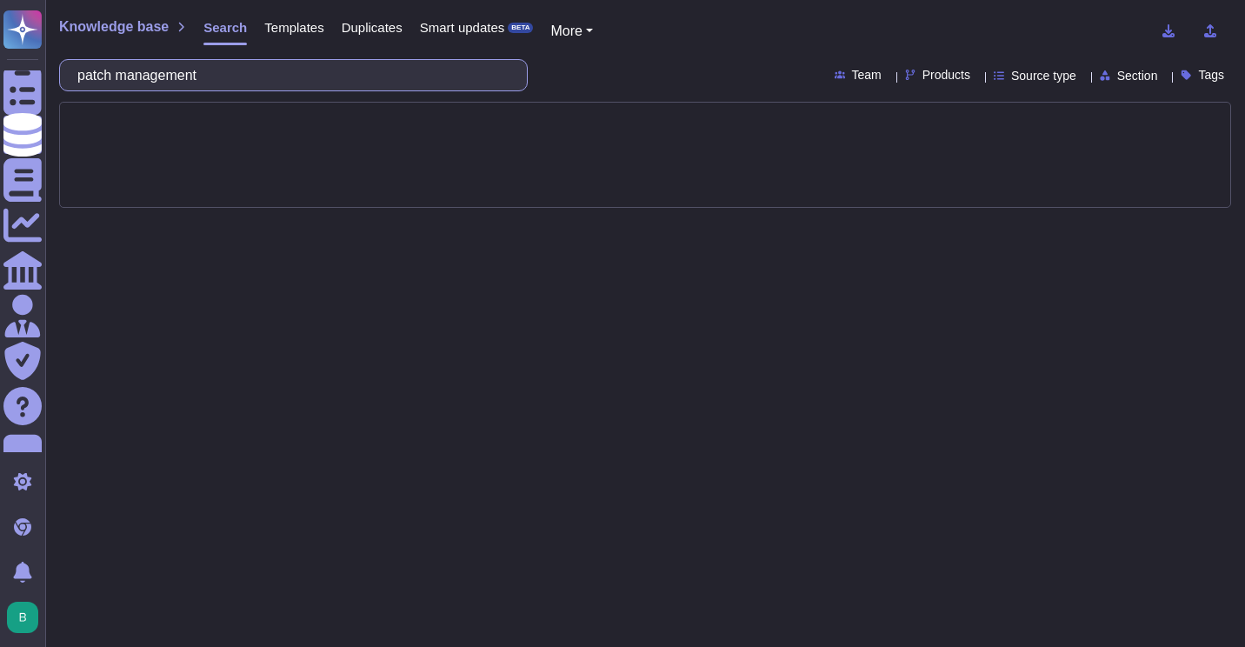
type input "patch management"
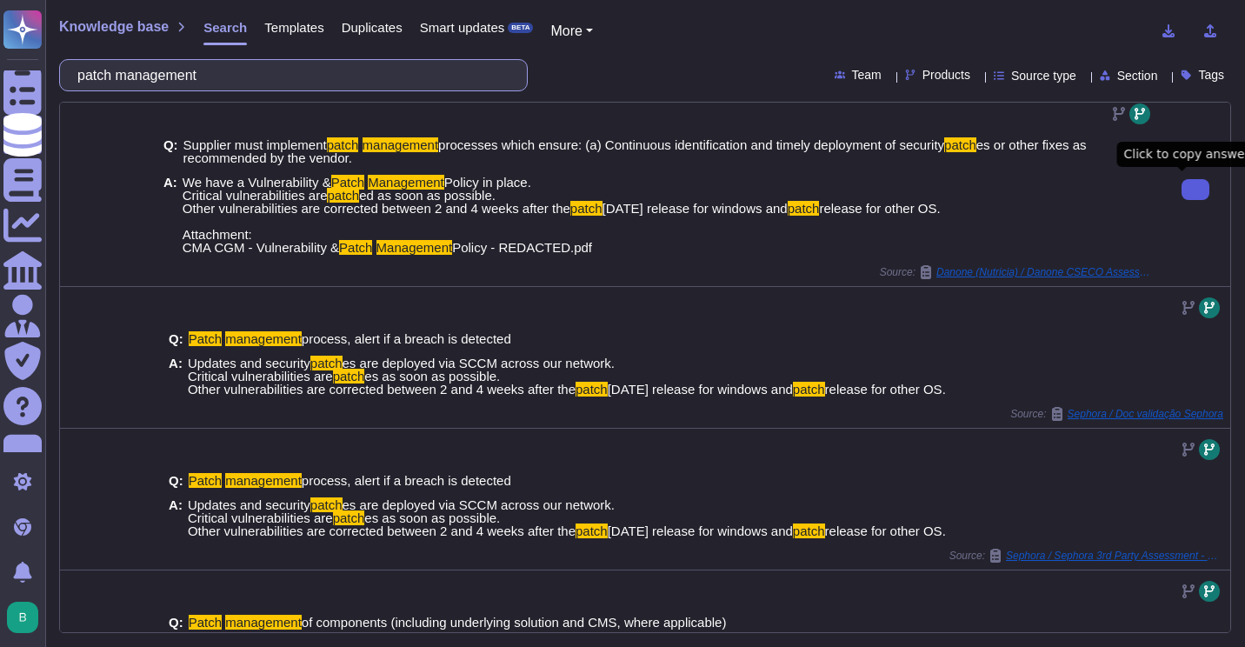
scroll to position [268, 0]
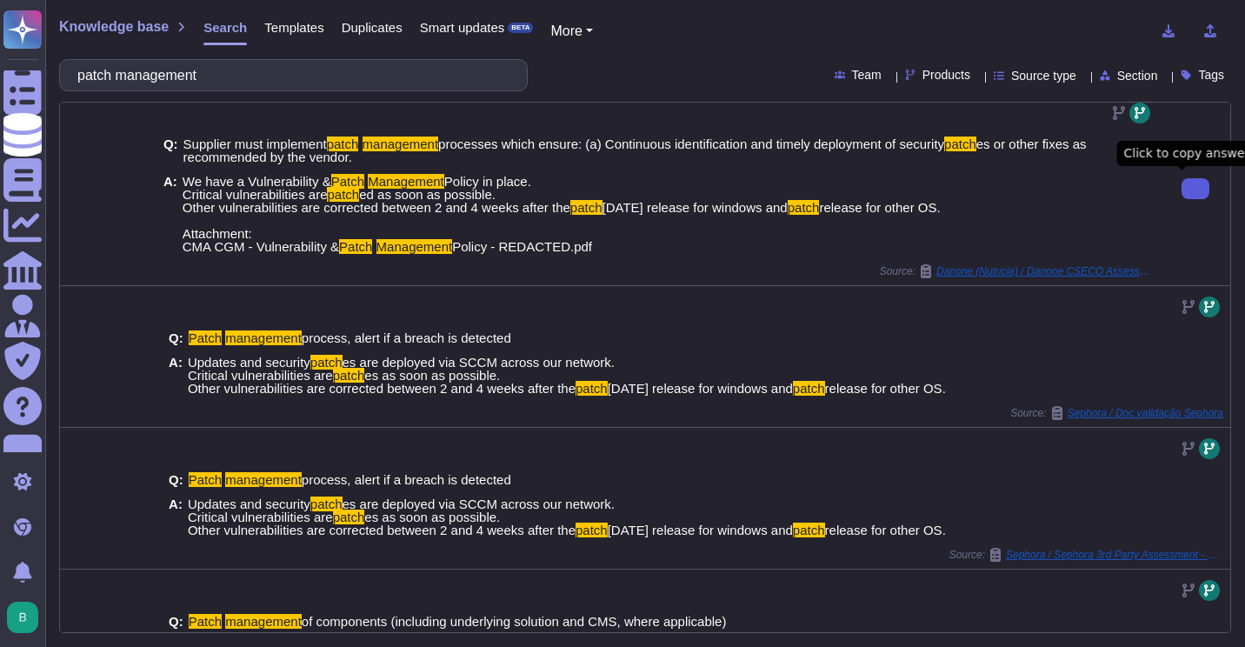
click at [1182, 190] on button at bounding box center [1196, 188] width 28 height 21
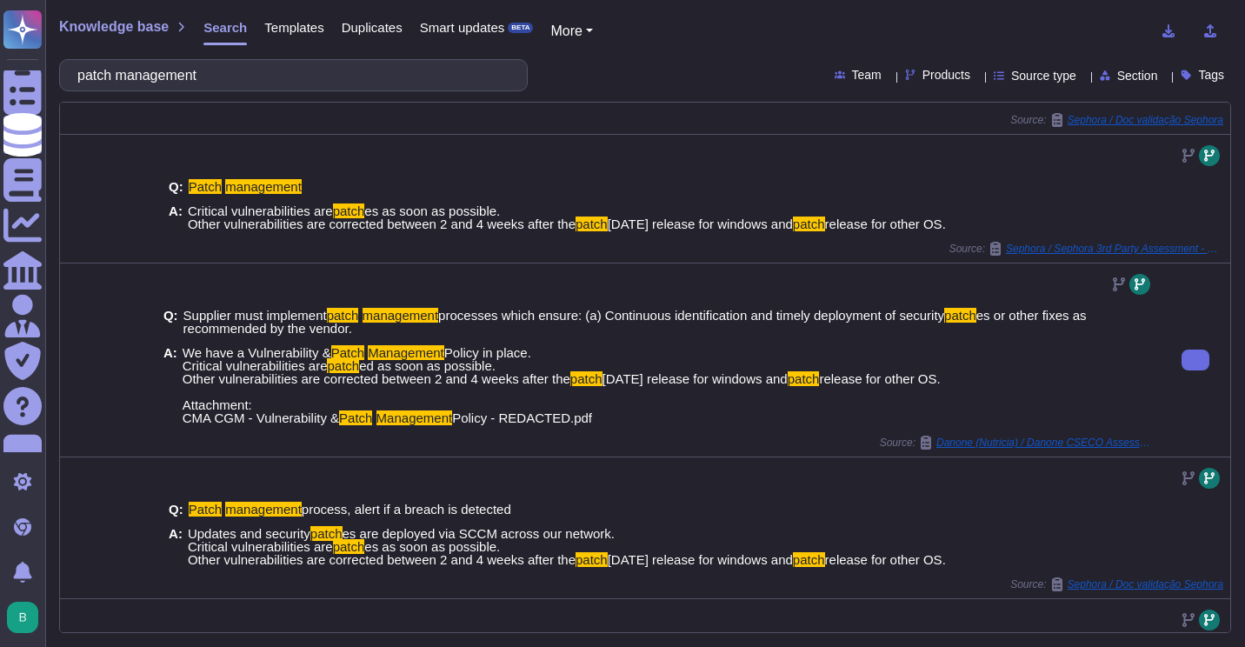
scroll to position [463, 0]
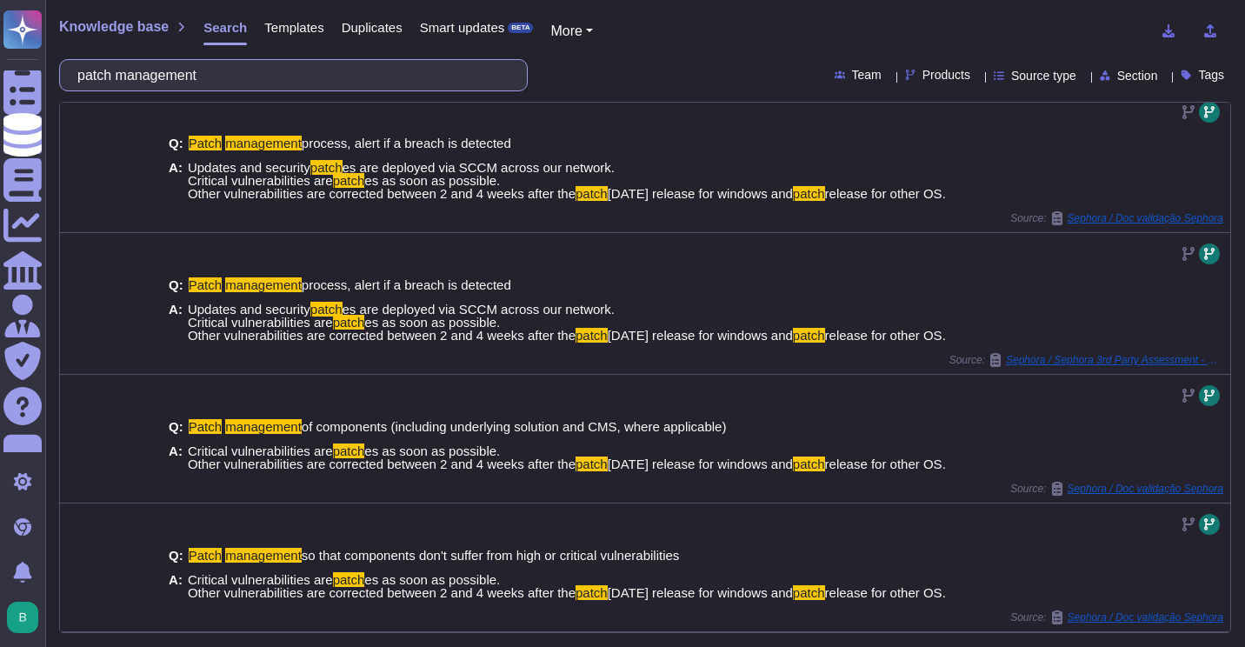
click at [437, 77] on input "patch management" at bounding box center [289, 75] width 441 height 30
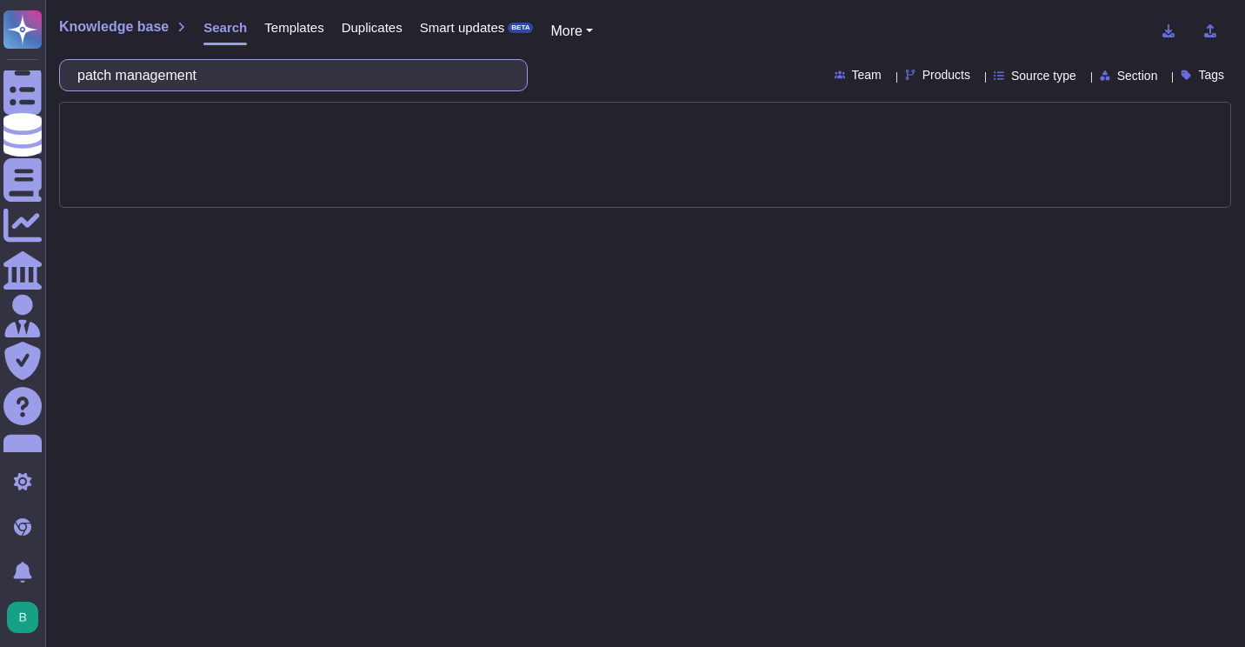
scroll to position [0, 0]
type input "SCCM"
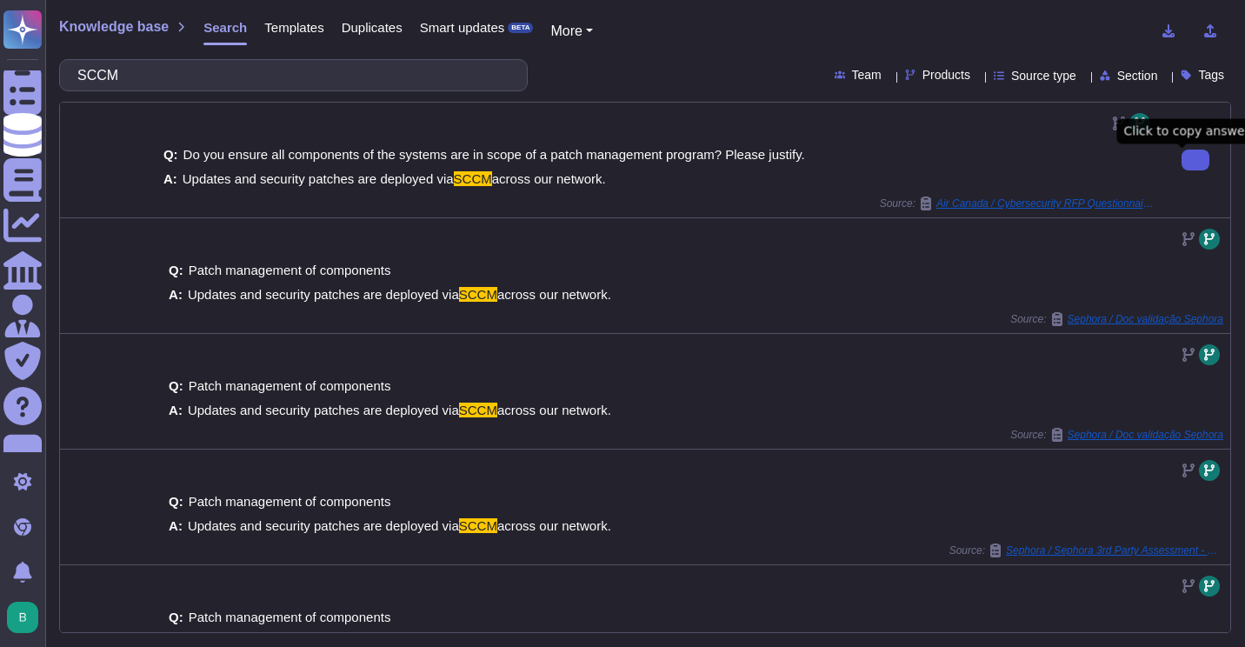
click at [1182, 170] on button at bounding box center [1196, 160] width 28 height 21
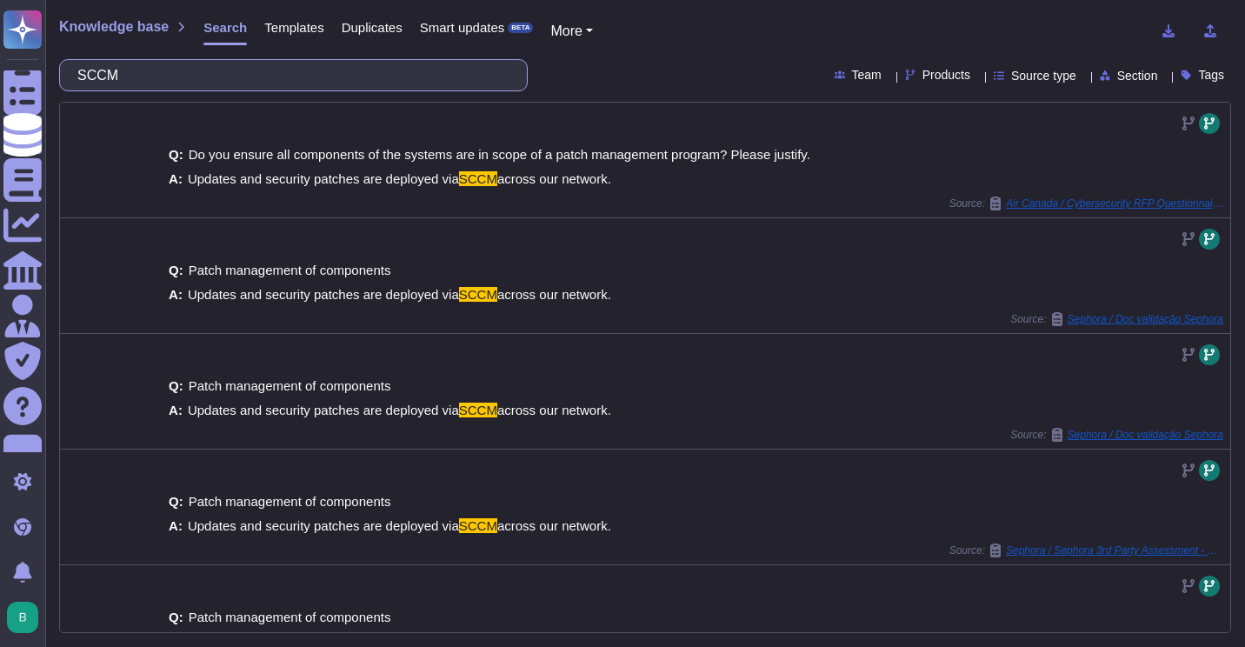
click at [243, 78] on input "SCCM" at bounding box center [289, 75] width 441 height 30
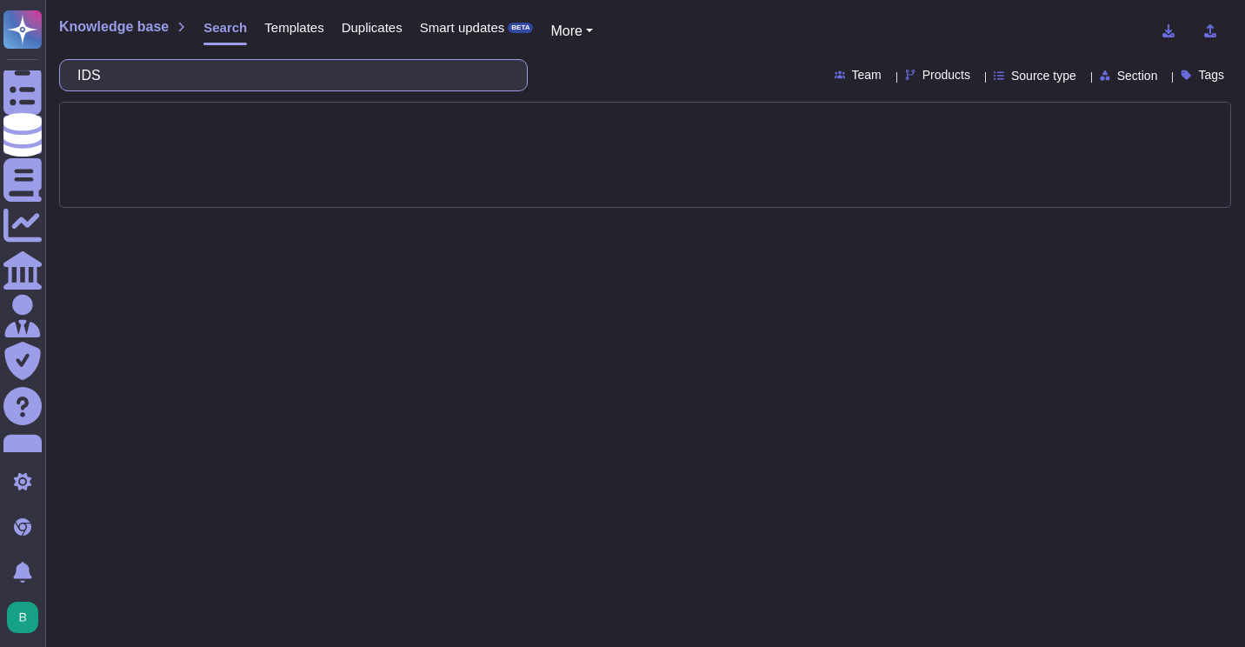
type input "IDS"
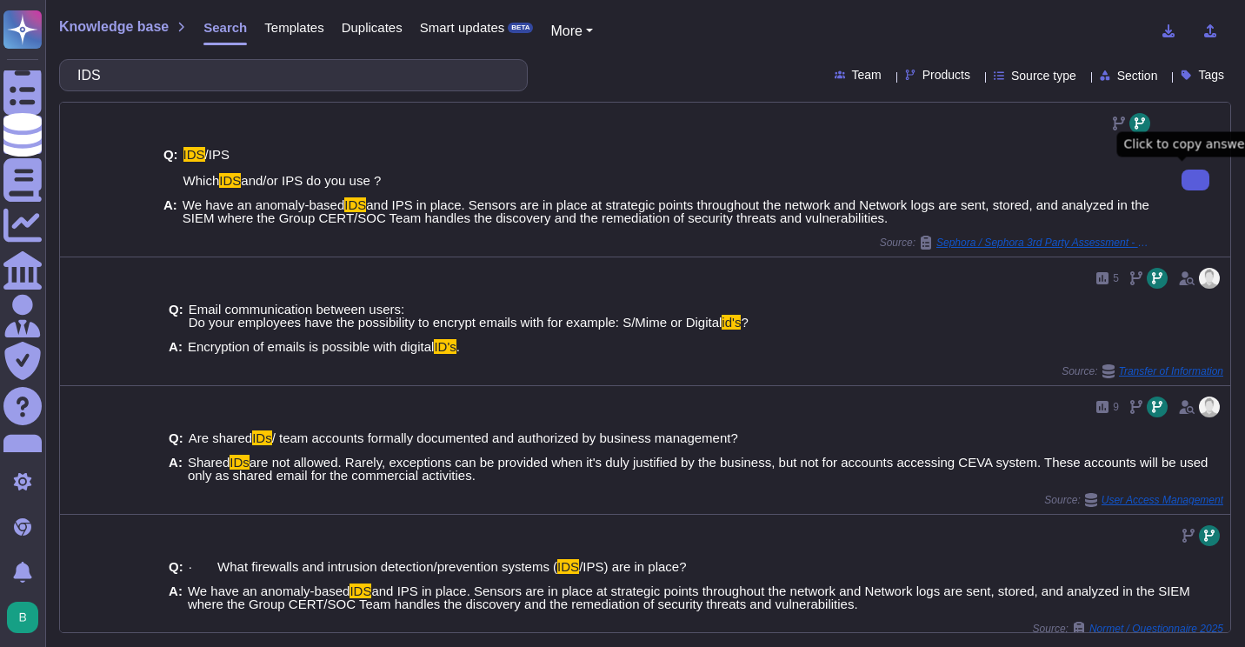
click at [1192, 187] on button at bounding box center [1196, 180] width 28 height 21
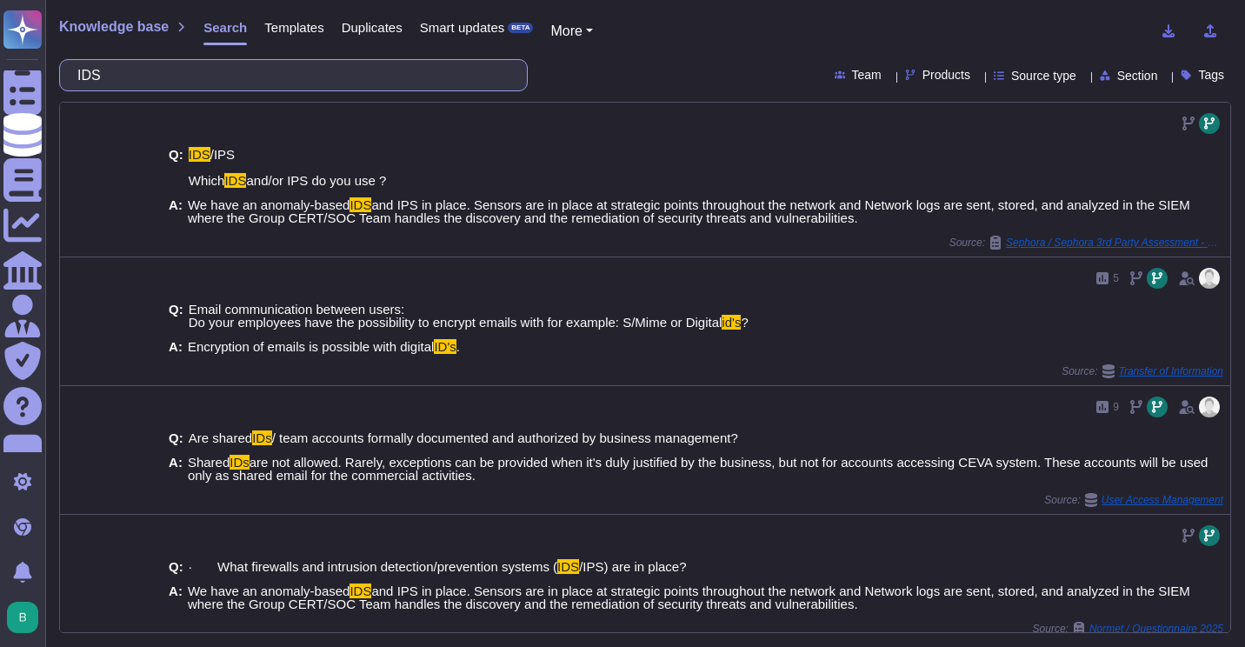
click at [333, 63] on input "IDS" at bounding box center [289, 75] width 441 height 30
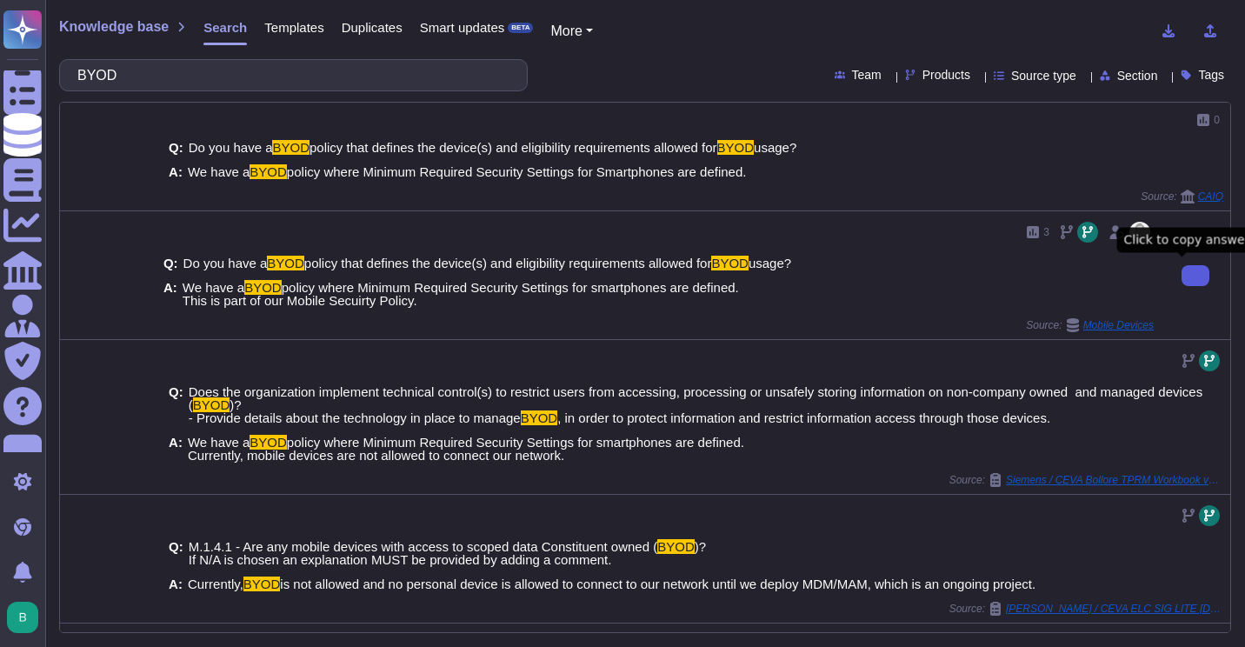
type input "BYOD"
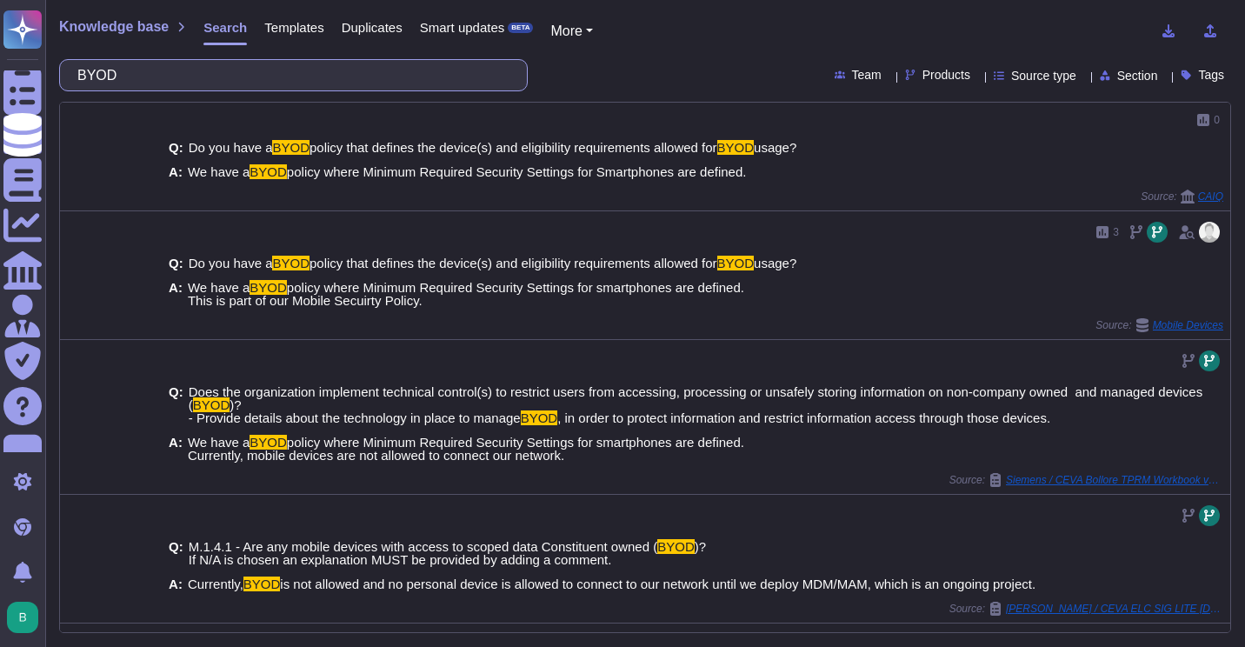
click at [285, 75] on input "BYOD" at bounding box center [289, 75] width 441 height 30
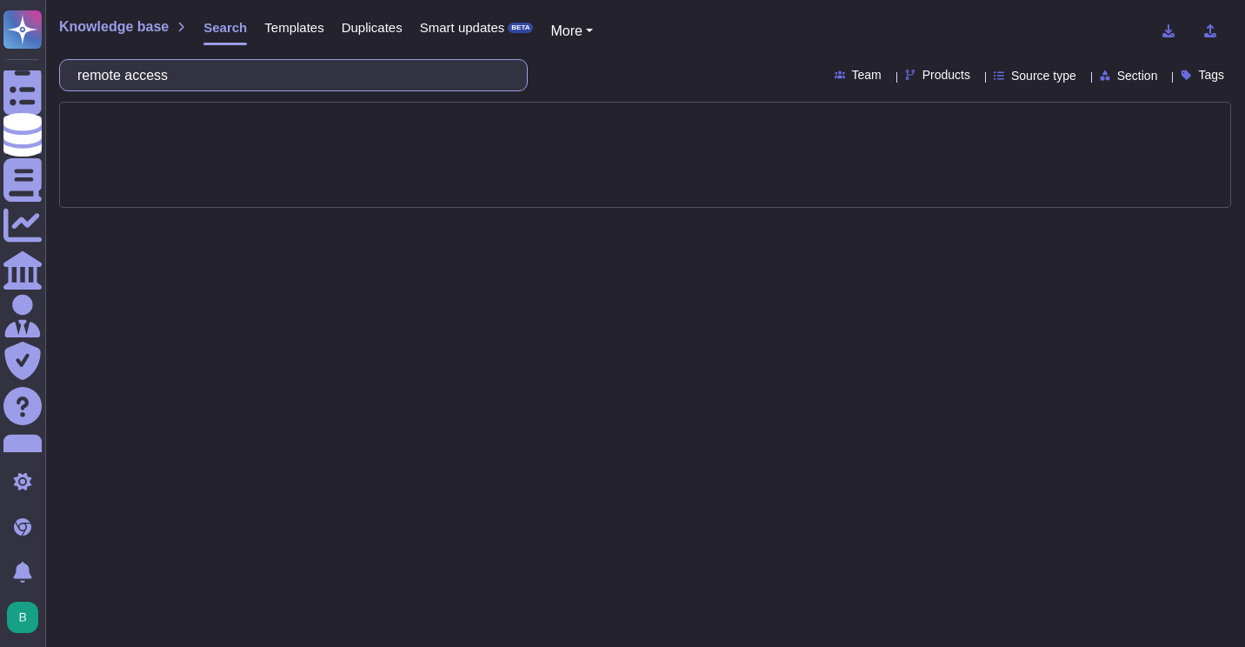
type input "remote"
type input "VPN"
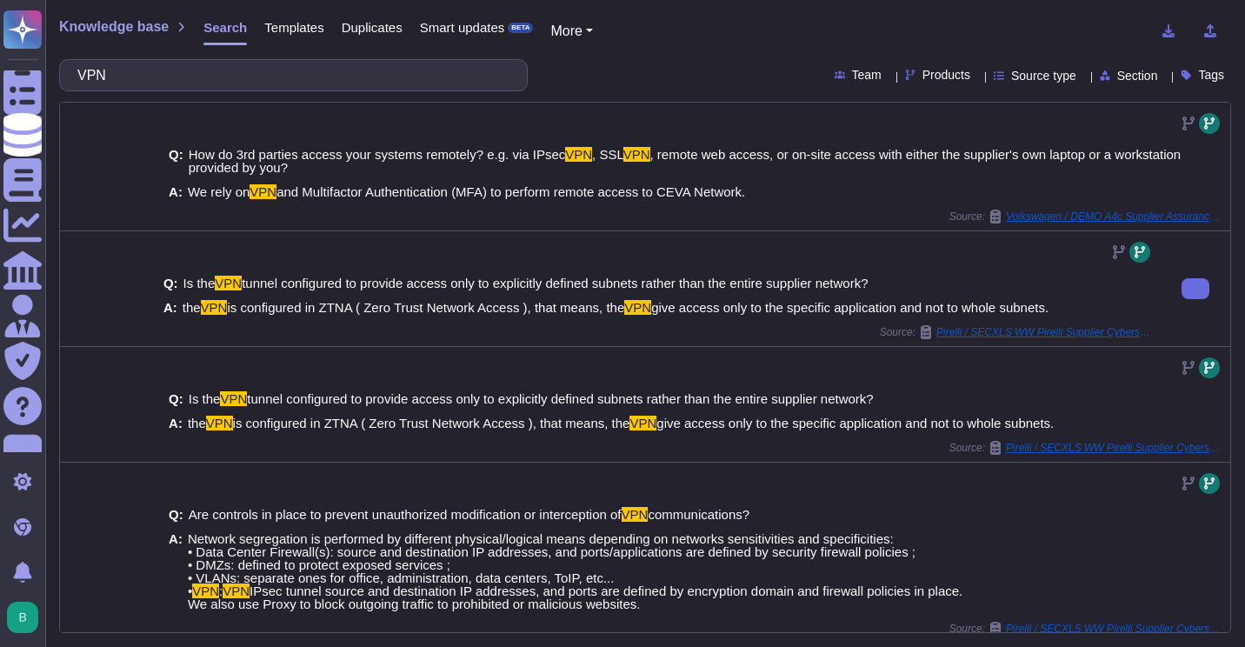
drag, startPoint x: 645, startPoint y: 235, endPoint x: 710, endPoint y: 240, distance: 65.4
click at [710, 240] on div "Q: Is the VPN tunnel configured to provide access only to explicitly defined su…" at bounding box center [659, 288] width 1004 height 115
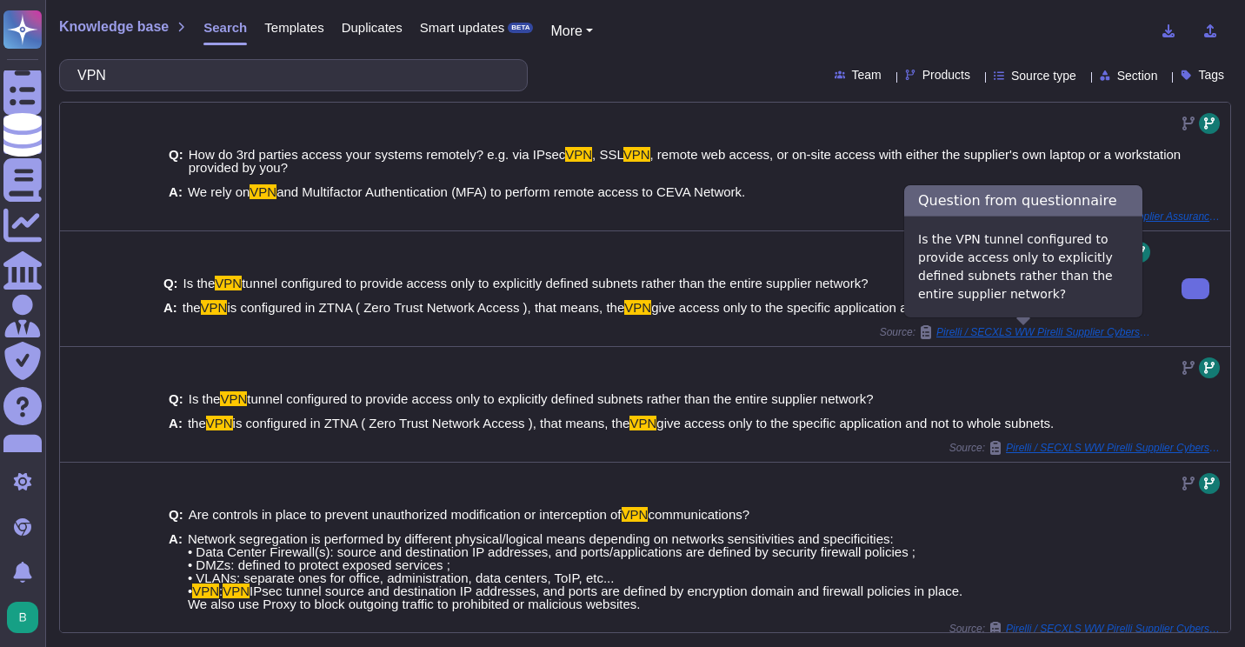
click at [1108, 331] on span "Pirelli / SECXLS WW Pirelli Supplier Cybersecurity Assessment 3.0 VPNS2S" at bounding box center [1045, 332] width 217 height 10
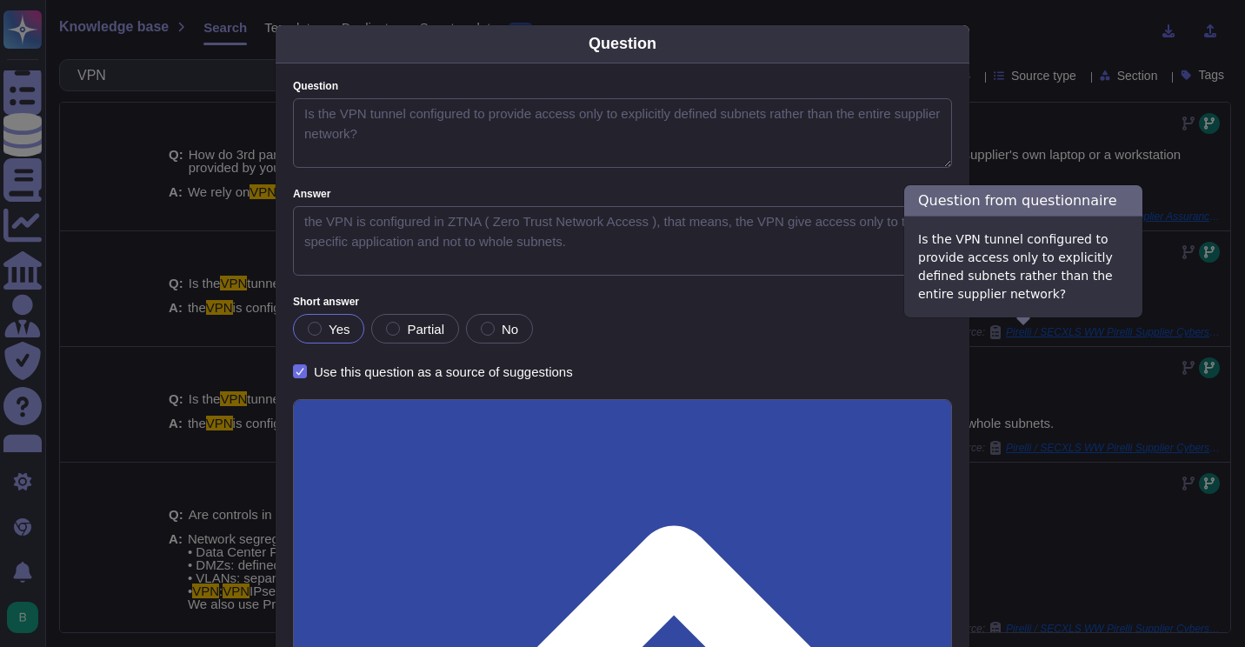
type textarea "Is the VPN tunnel configured to provide access only to explicitly defined subne…"
type textarea "the VPN is configured in ZTNA ( Zero Trust Network Access ), that means, the VP…"
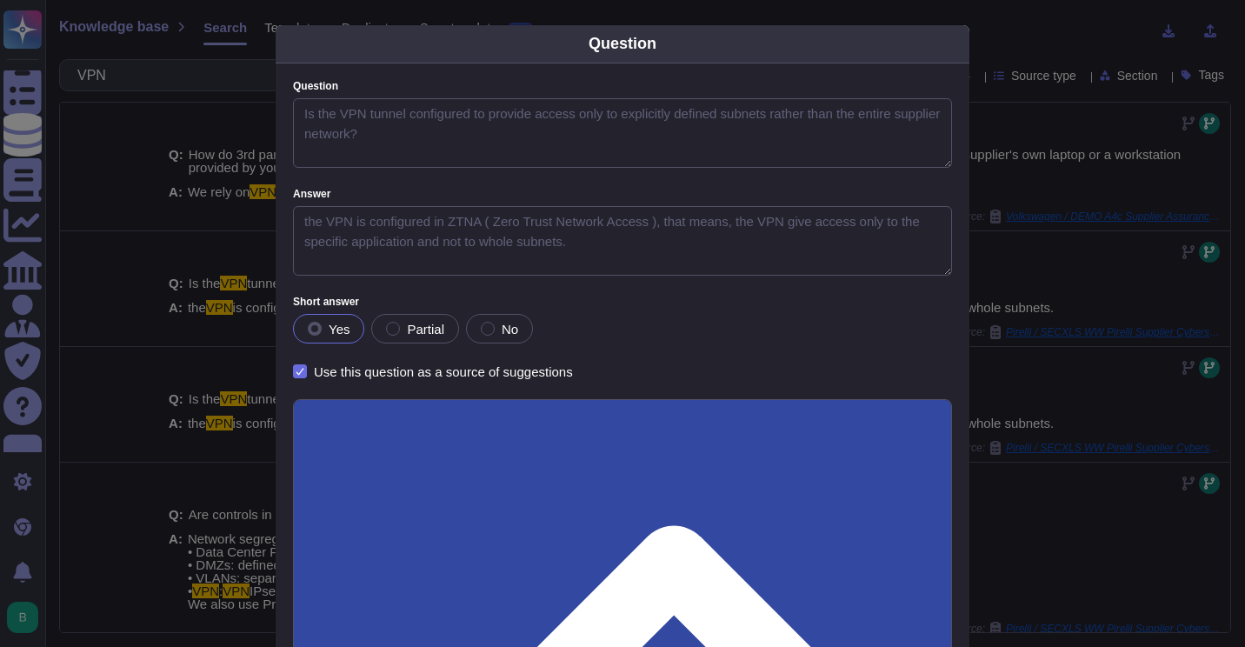
scroll to position [151, 0]
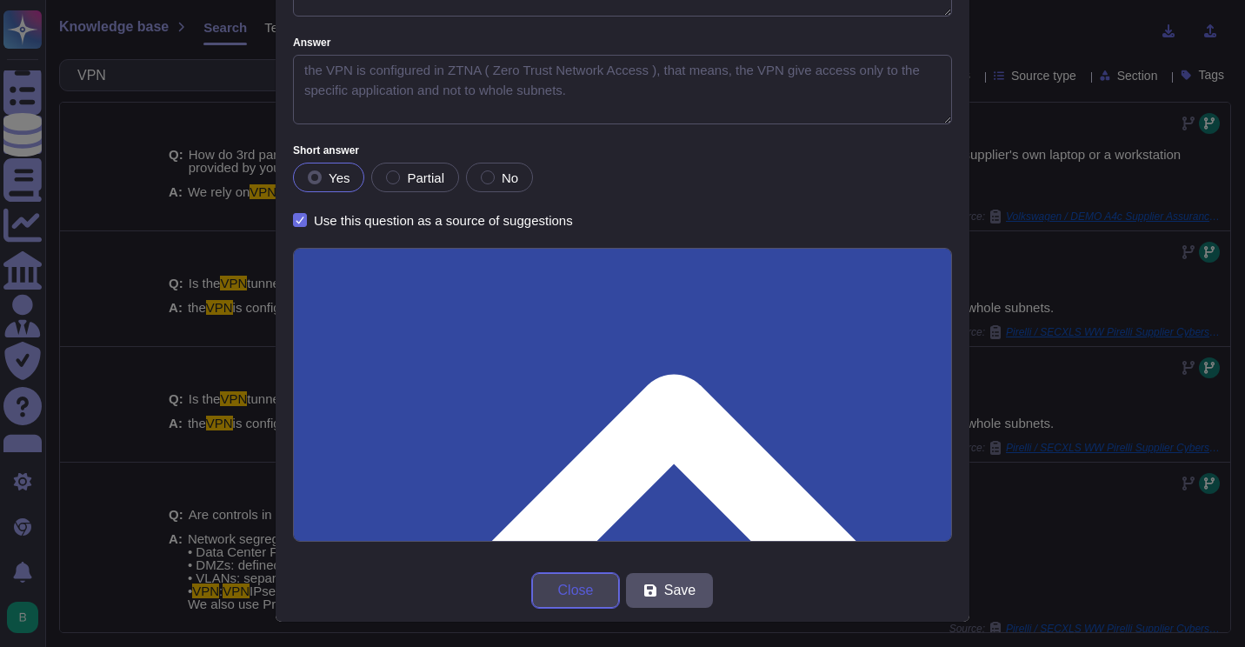
click at [558, 601] on button "Close" at bounding box center [575, 590] width 87 height 35
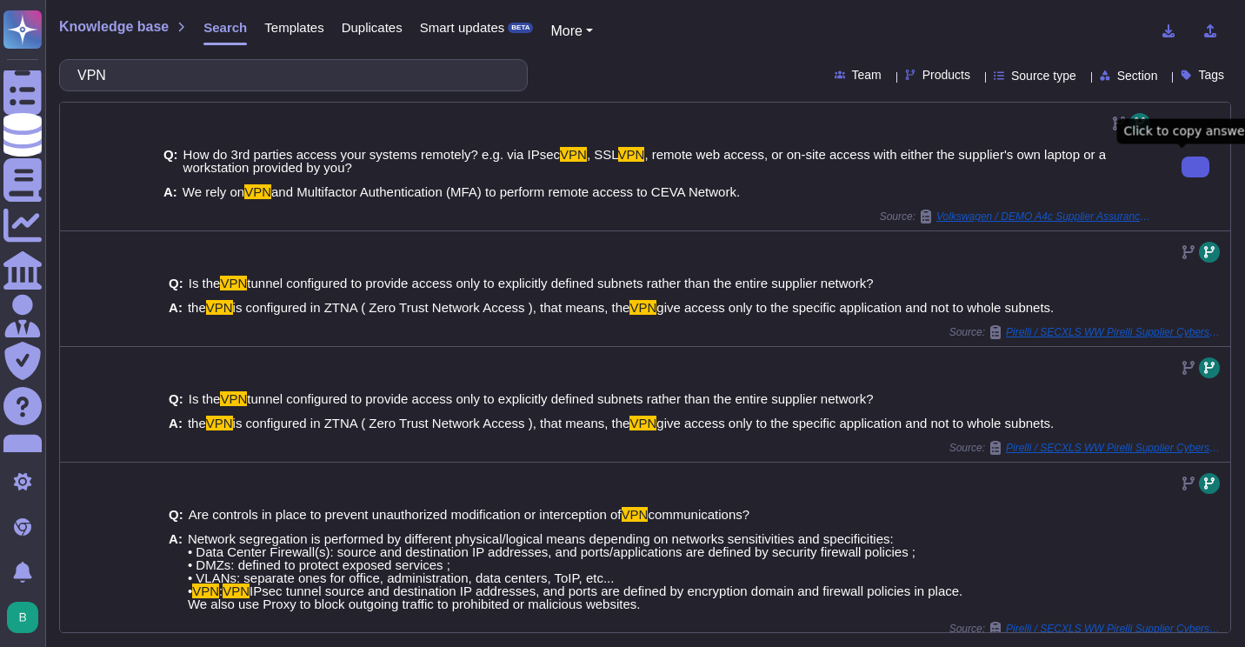
click at [1182, 157] on button at bounding box center [1196, 167] width 28 height 21
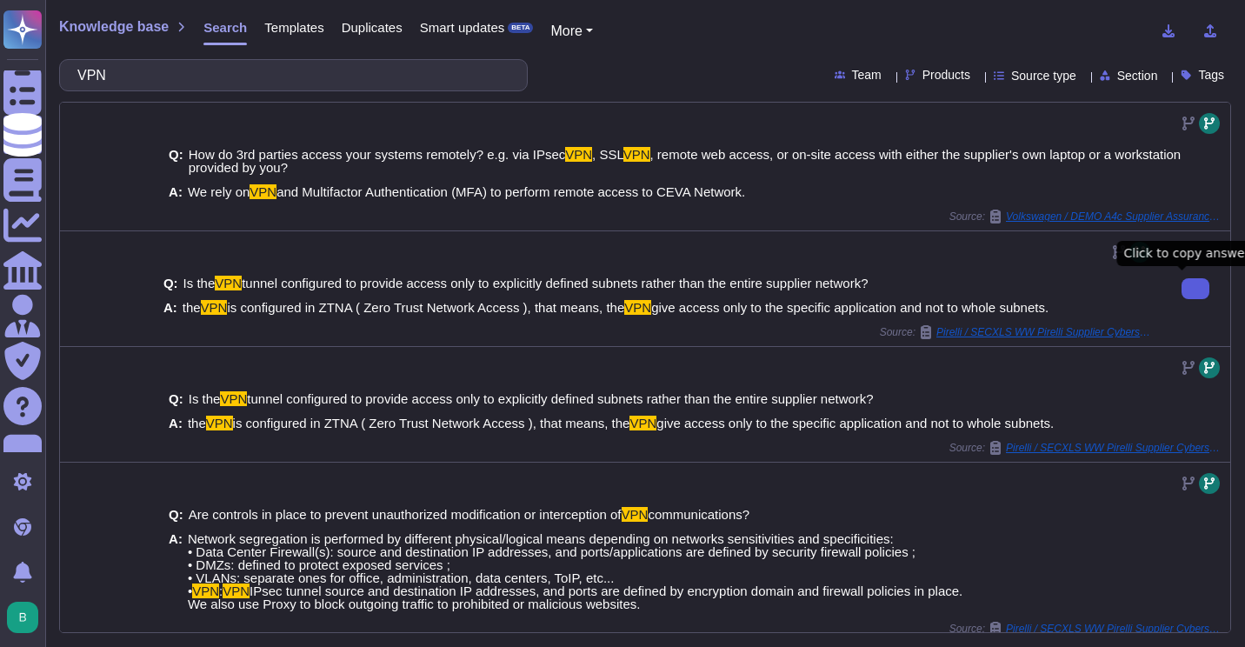
click at [1182, 299] on button at bounding box center [1196, 288] width 28 height 21
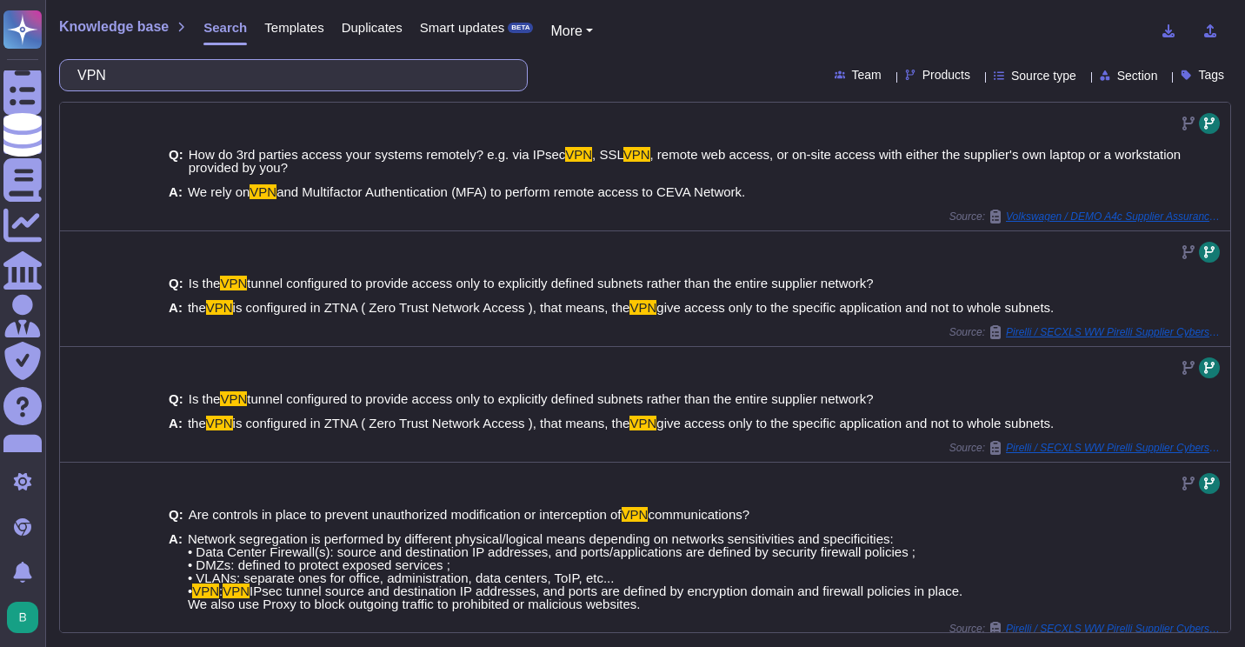
click at [369, 75] on input "VPN" at bounding box center [289, 75] width 441 height 30
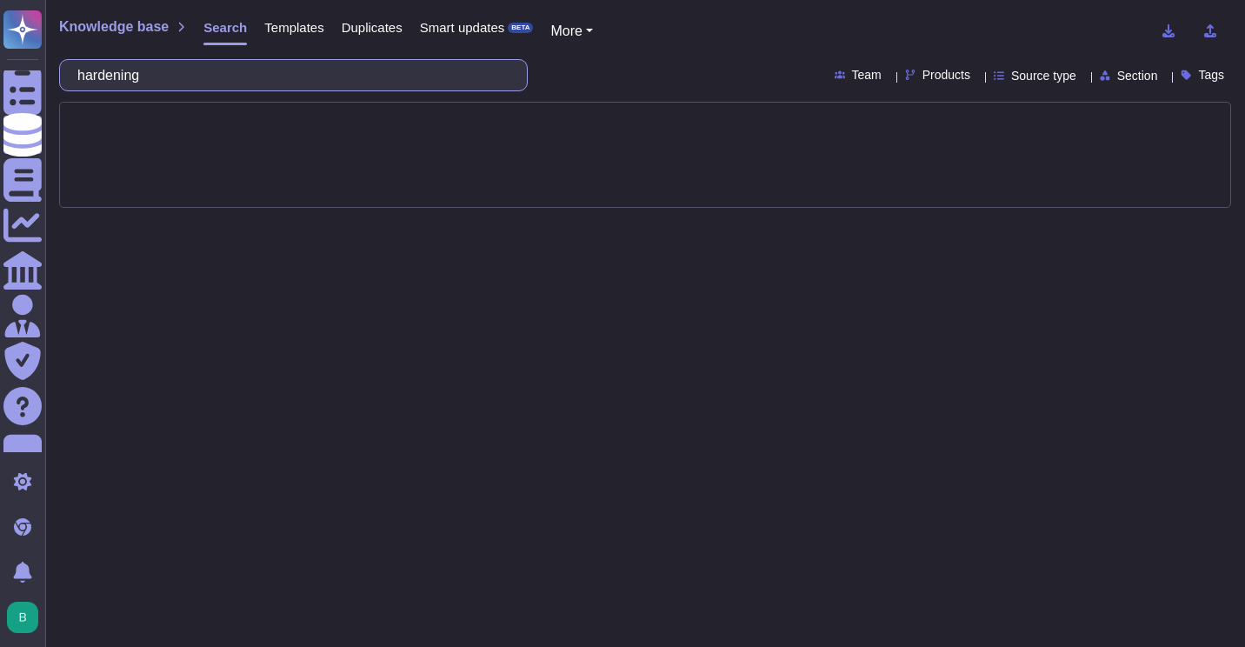
type input "hardening"
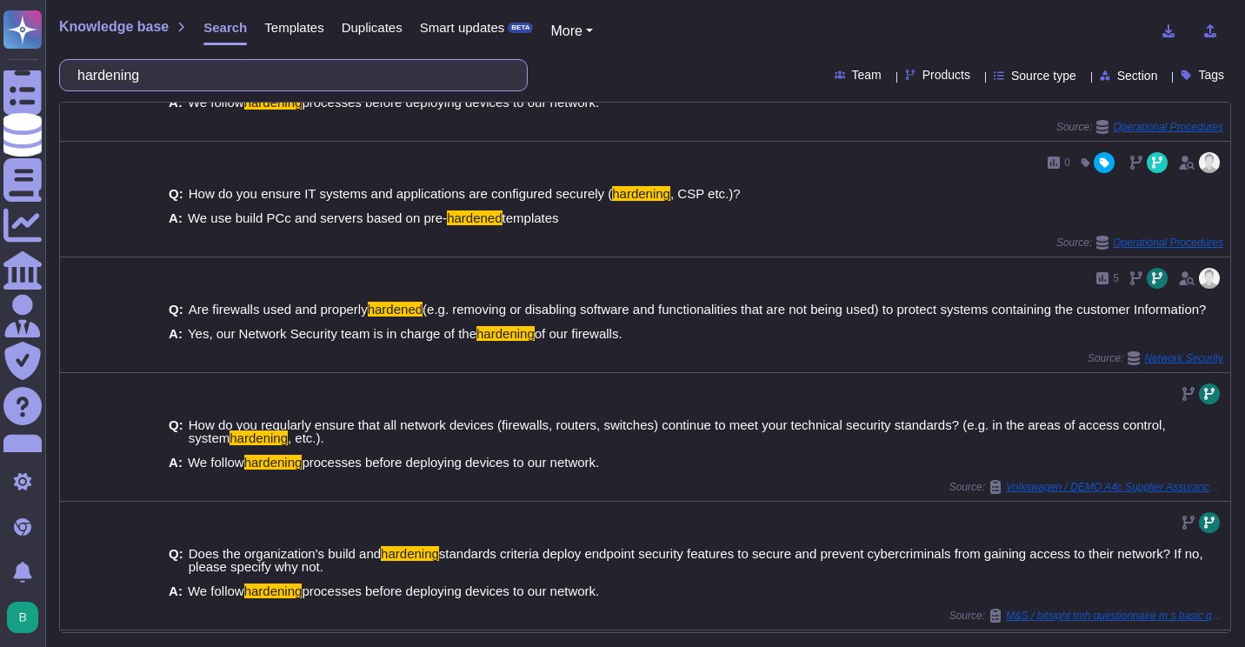
scroll to position [564, 0]
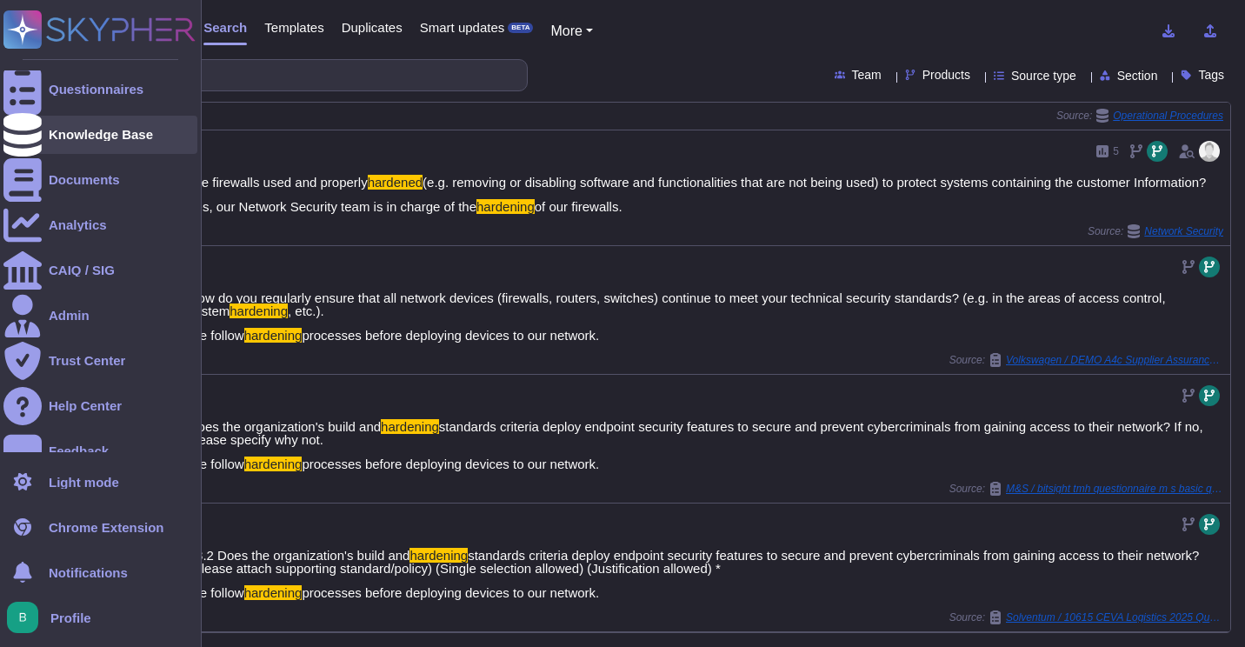
click at [102, 134] on div "Knowledge Base" at bounding box center [101, 134] width 104 height 13
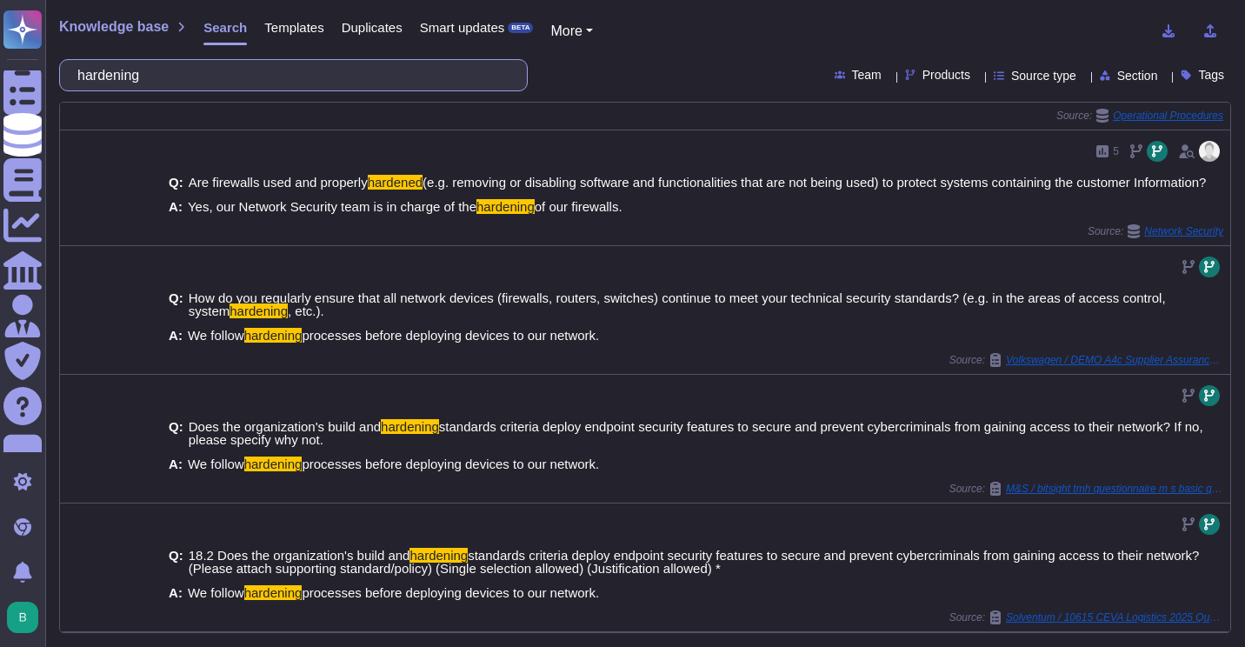
click at [322, 86] on input "hardening" at bounding box center [289, 75] width 441 height 30
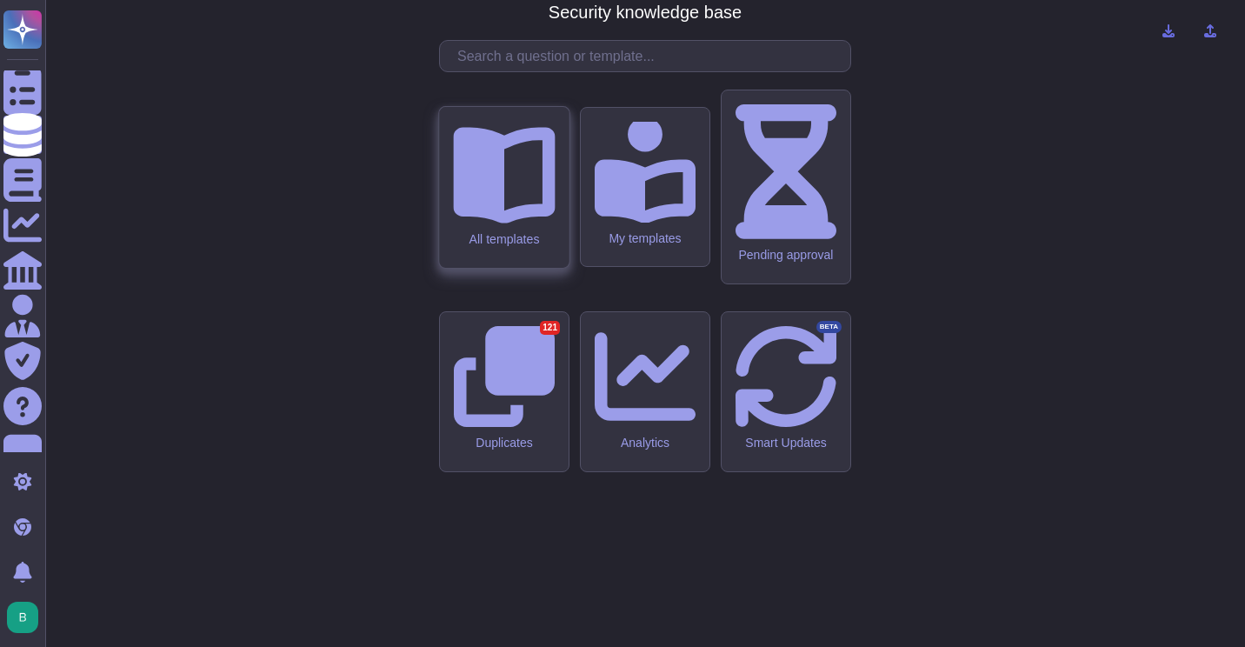
click at [486, 223] on icon at bounding box center [504, 172] width 102 height 102
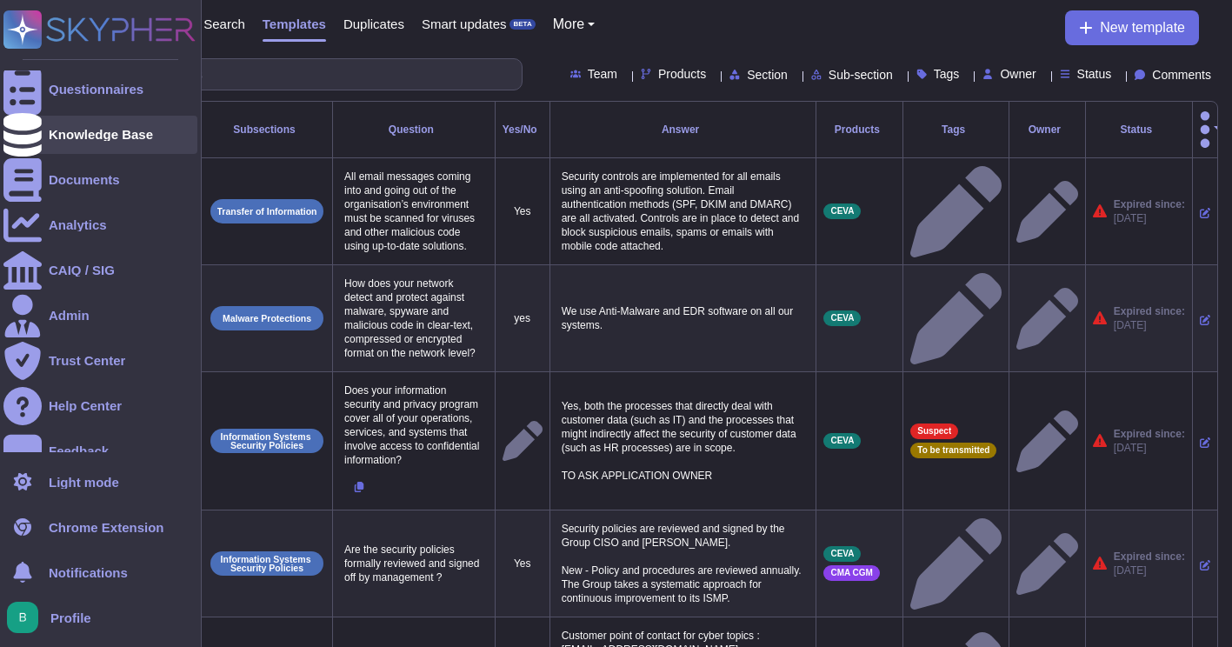
click at [82, 147] on div "Knowledge Base" at bounding box center [100, 135] width 194 height 38
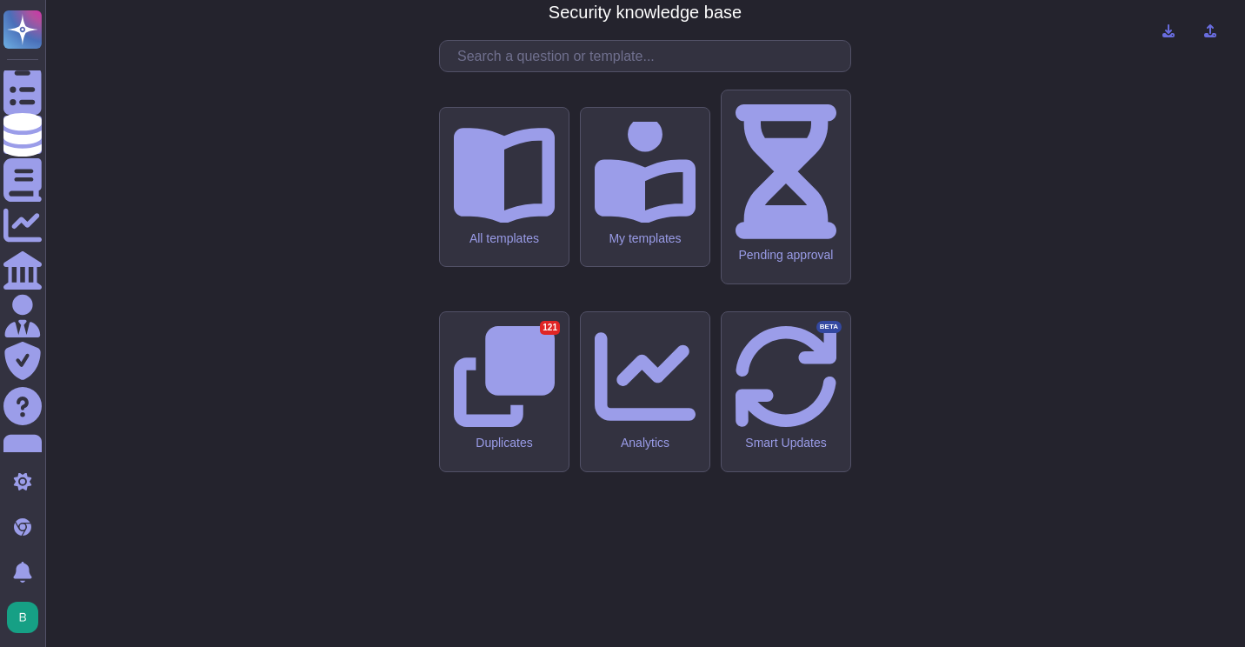
click at [537, 71] on input "text" at bounding box center [650, 56] width 402 height 30
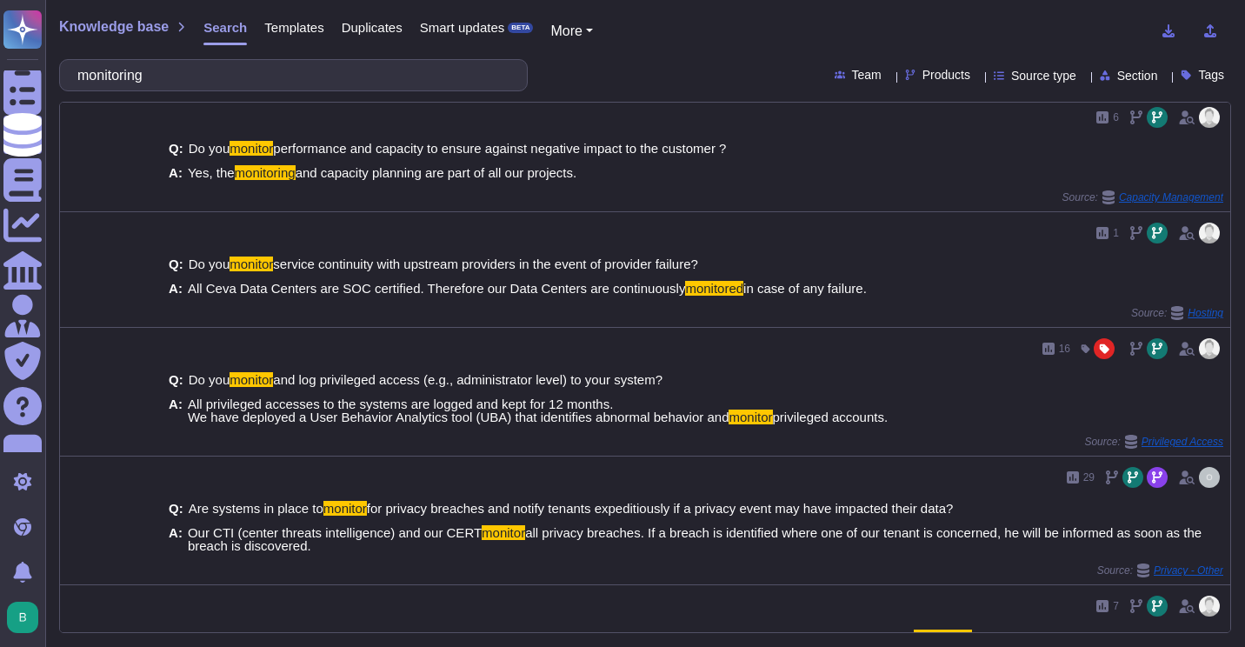
scroll to position [846, 0]
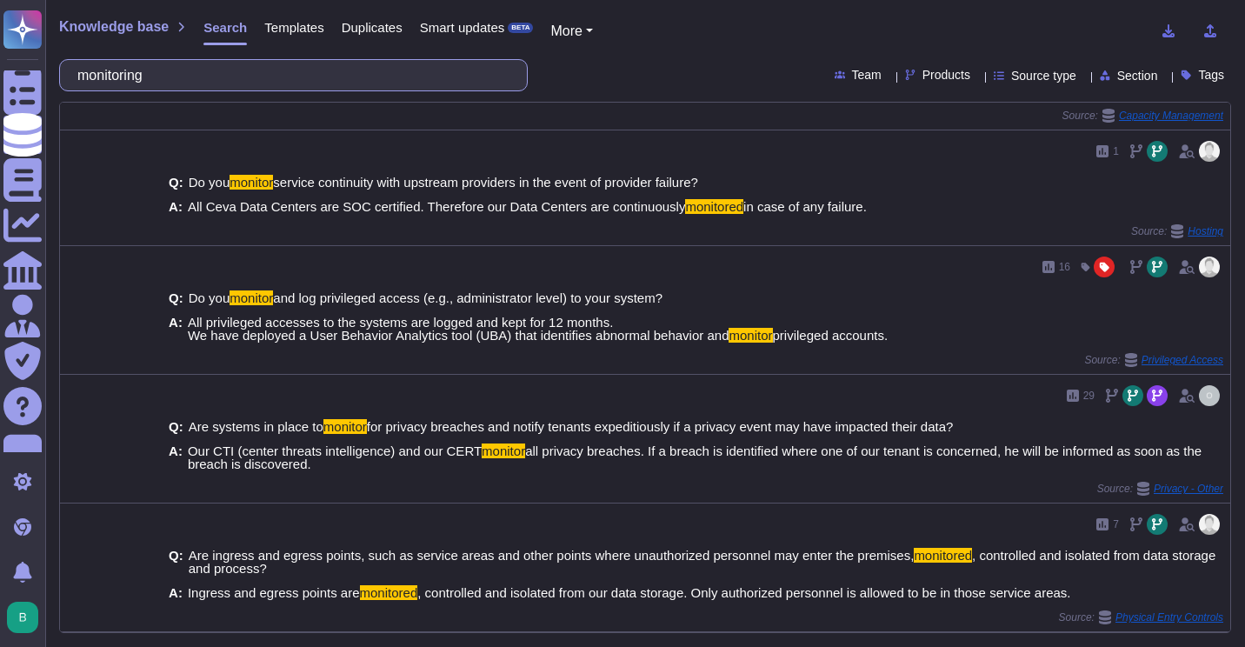
click at [296, 70] on input "monitoring" at bounding box center [289, 75] width 441 height 30
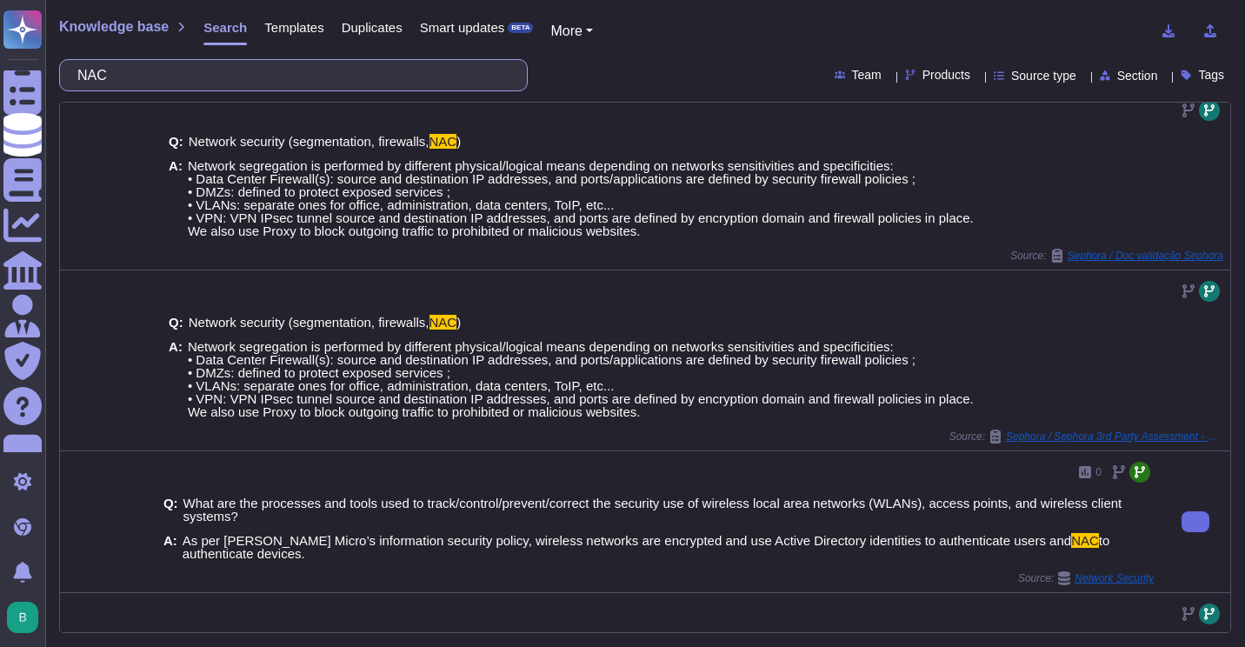
scroll to position [0, 0]
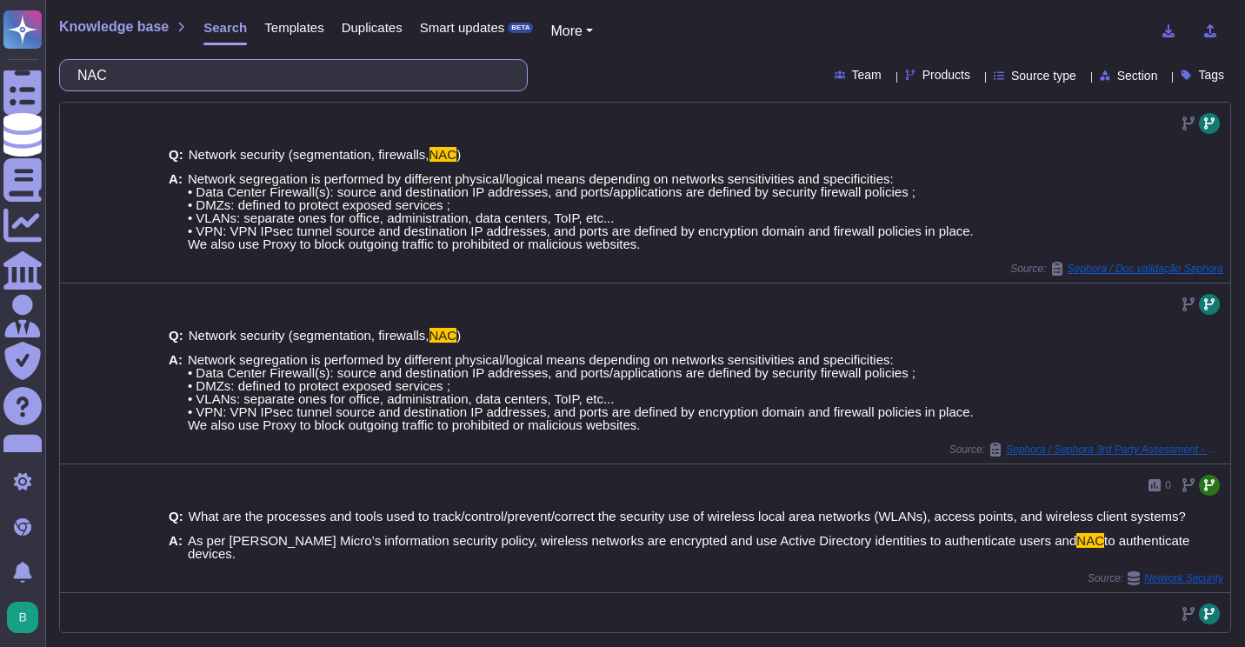
click at [246, 70] on input "NAC" at bounding box center [289, 75] width 441 height 30
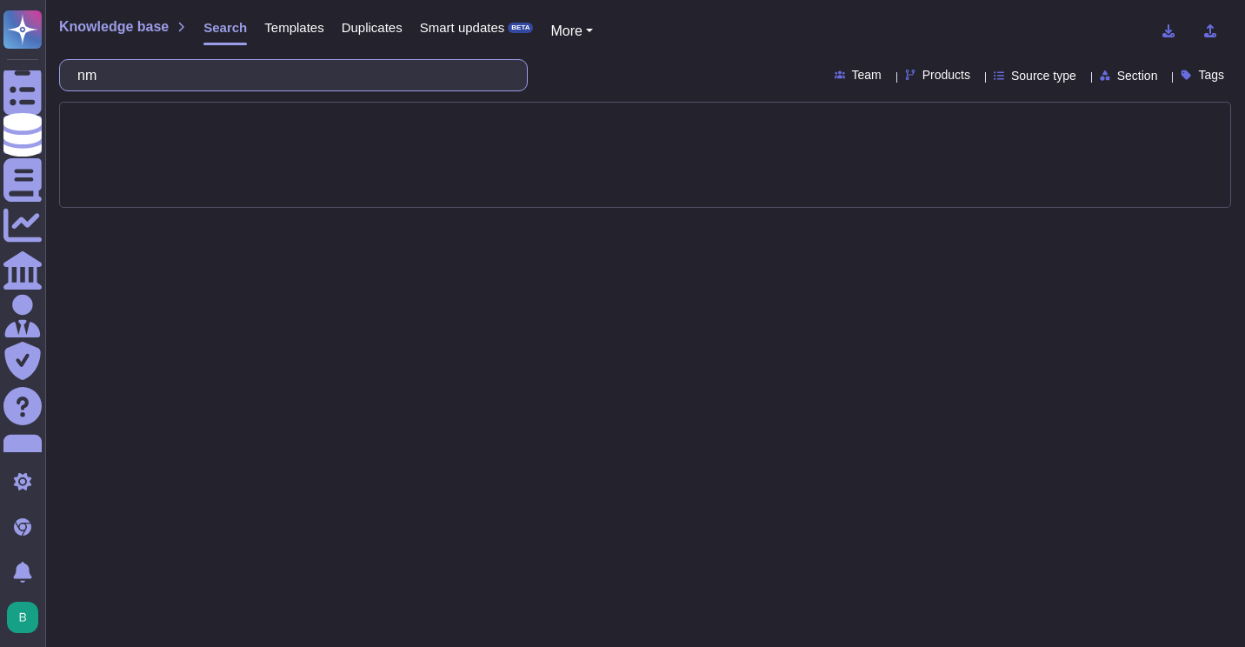
type input "n"
type input "network access control"
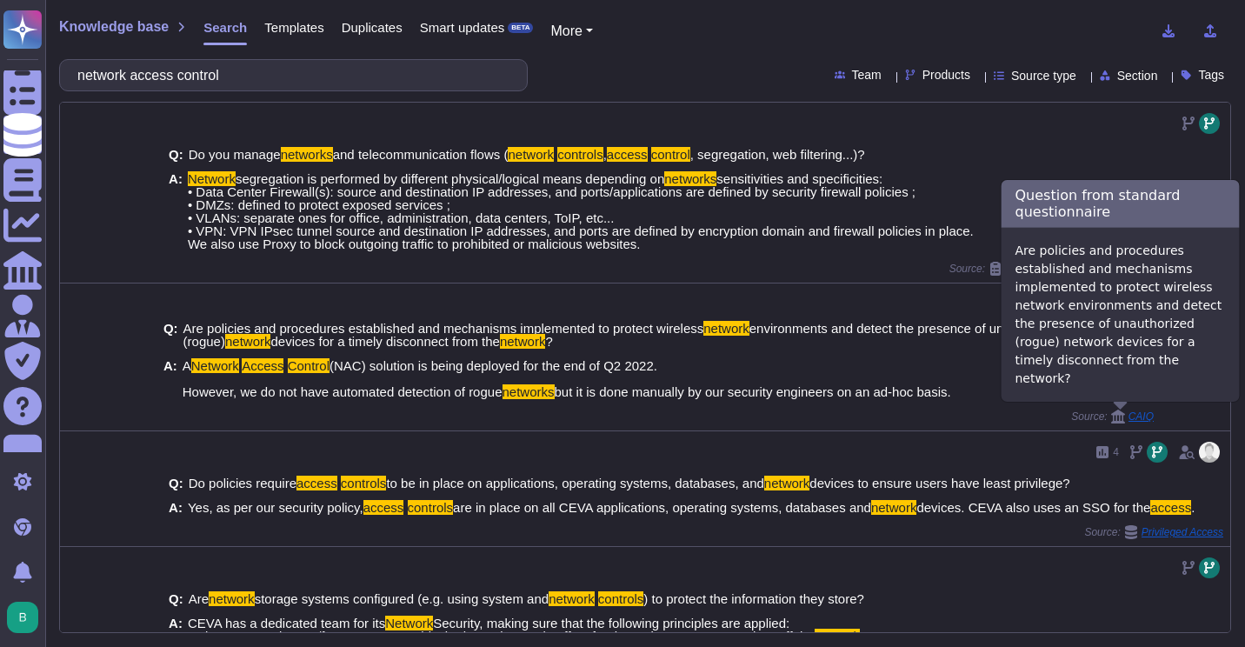
click at [1129, 416] on span "CAIQ" at bounding box center [1141, 416] width 25 height 10
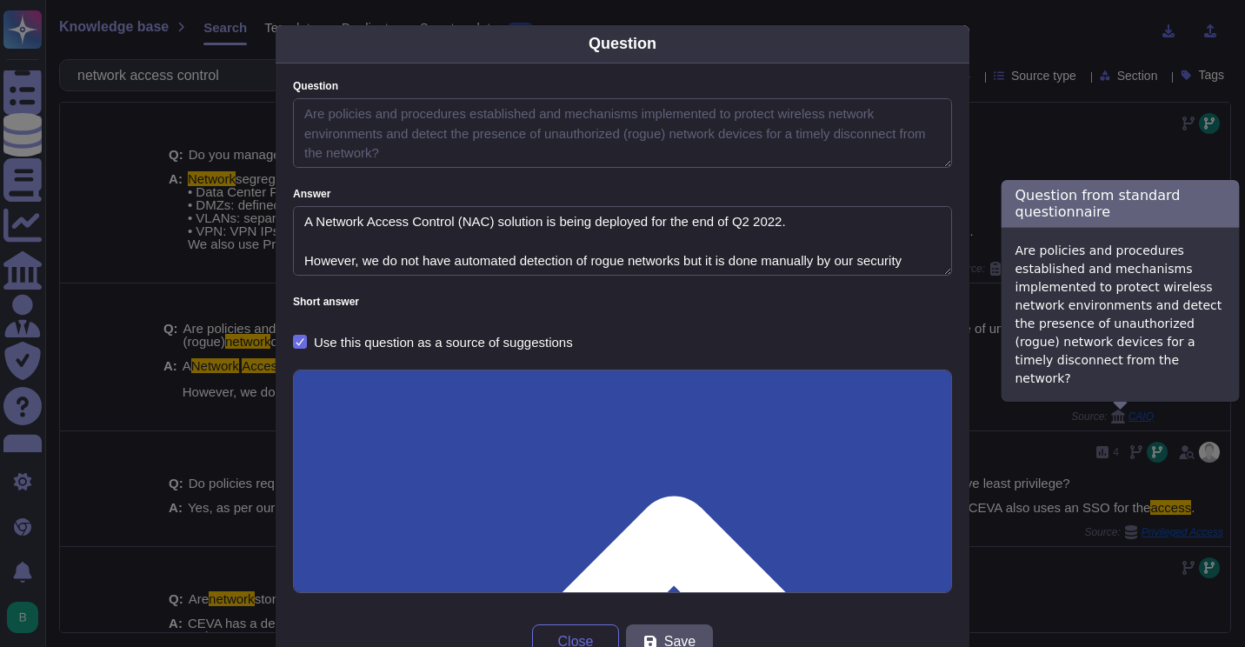
type textarea "Are policies and procedures established and mechanisms implemented to protect w…"
type textarea "A Network Access Control (NAC) solution is being deployed for the end of Q2 202…"
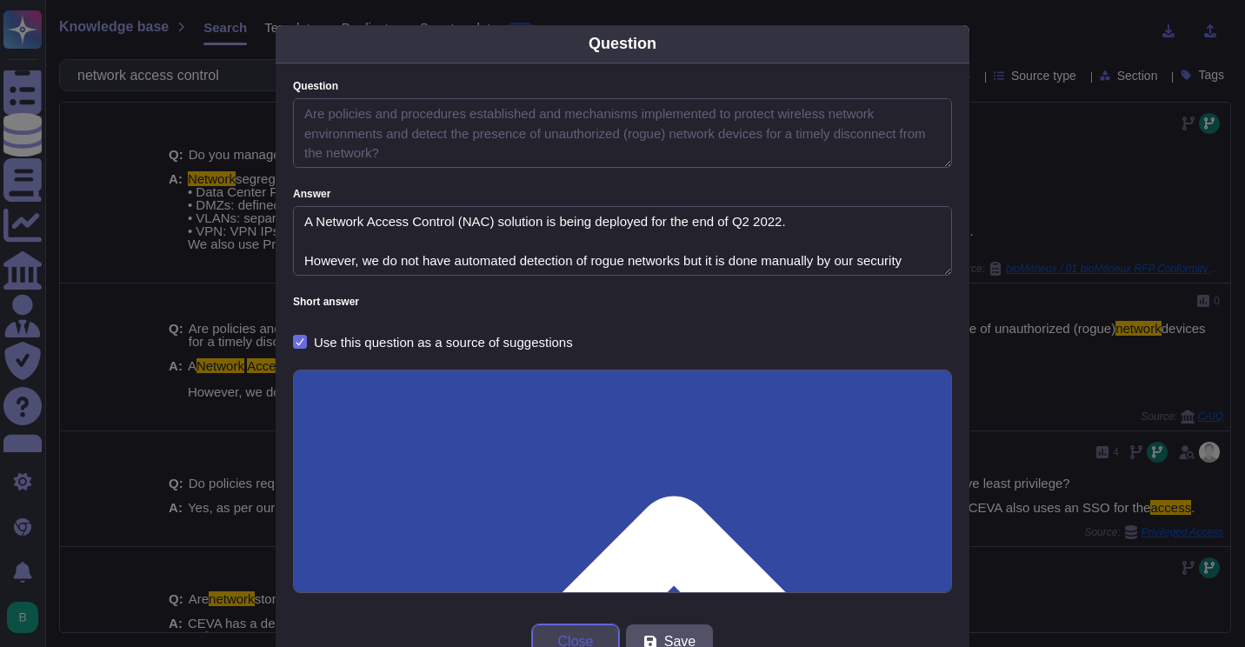
click at [566, 635] on span "Close" at bounding box center [576, 642] width 36 height 14
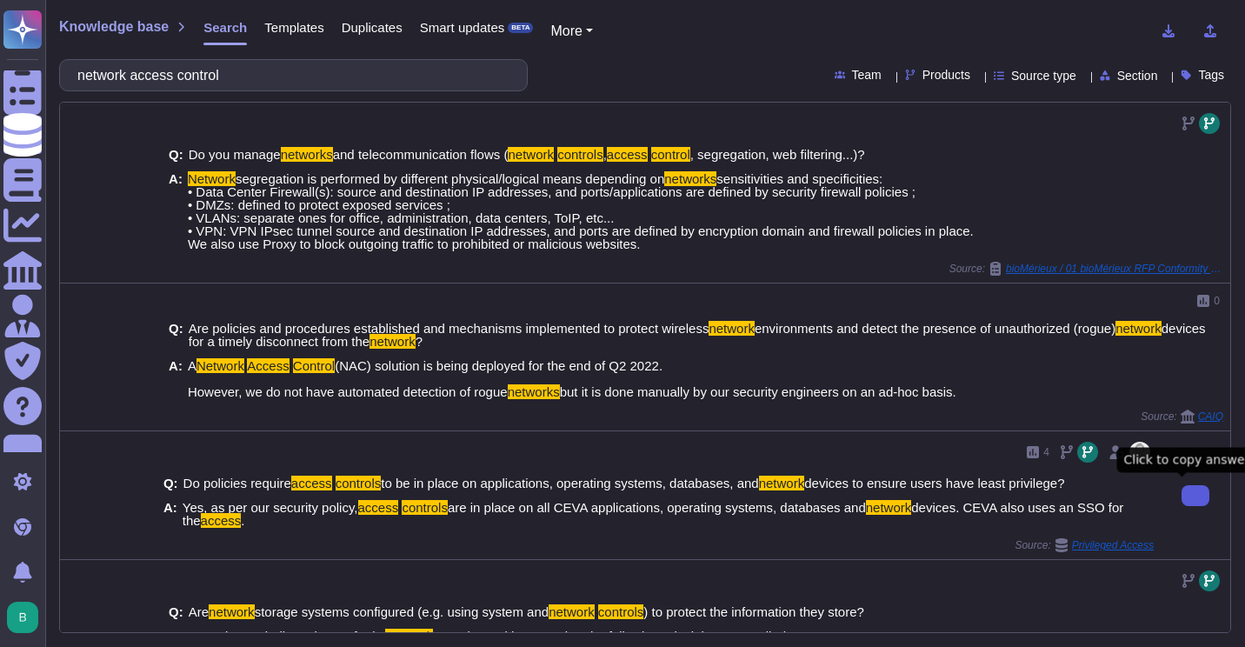
click at [1196, 496] on icon at bounding box center [1196, 496] width 0 height 0
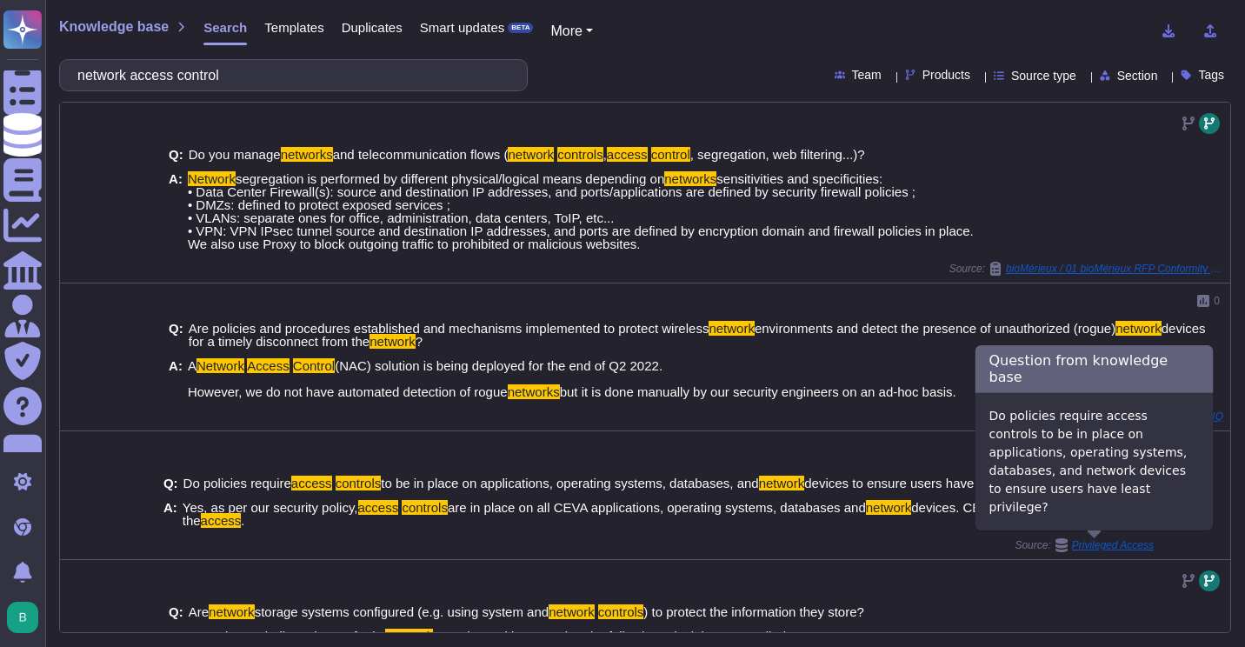
click at [1124, 542] on span "Privileged Access" at bounding box center [1113, 545] width 82 height 10
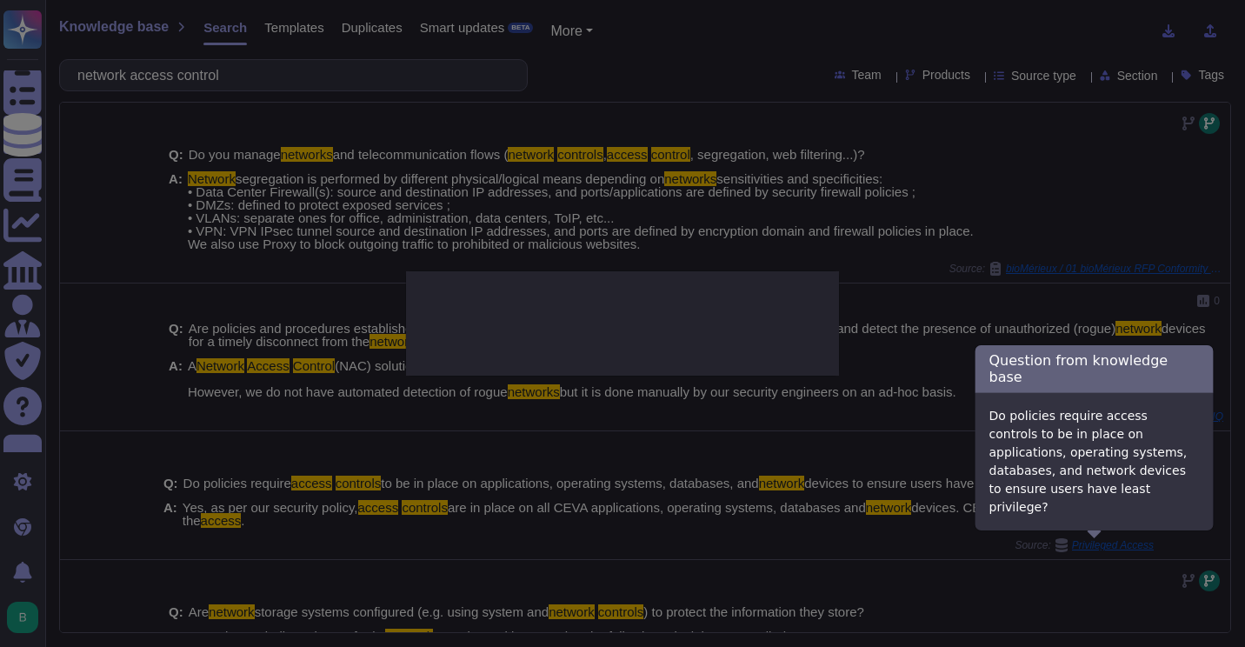
type textarea "Do policies require access controls to be in place on applications, operating s…"
type textarea "Yes, as per our security policy, access controls are in place on all CEVA appli…"
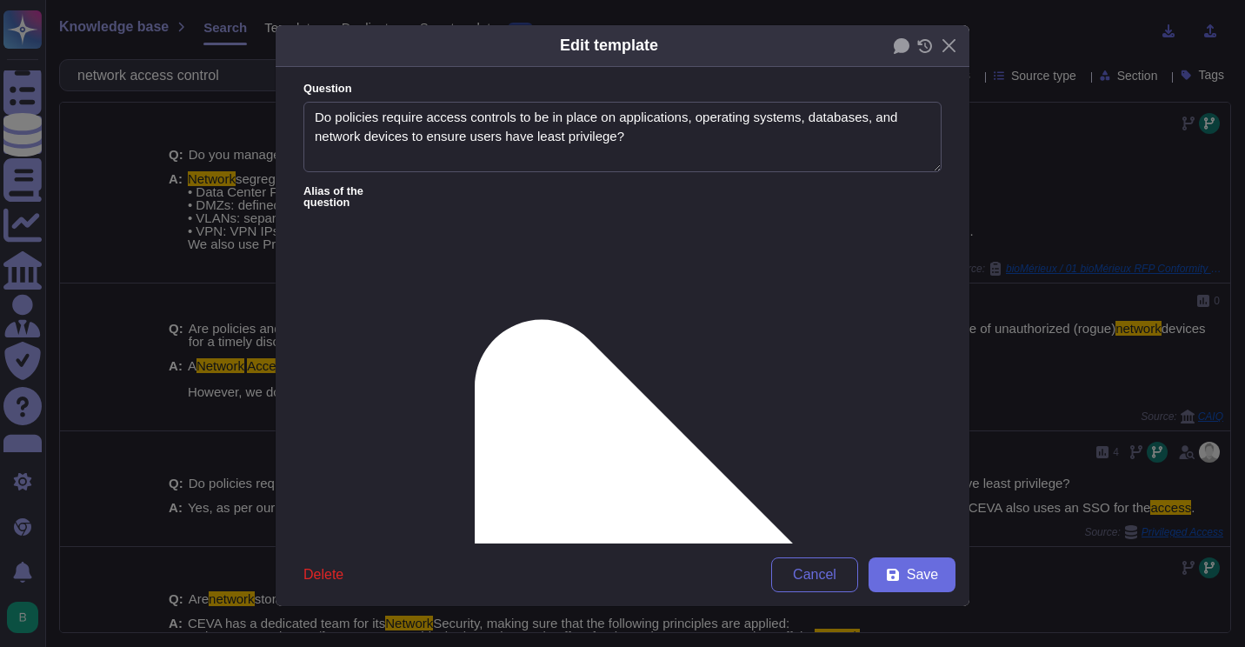
type textarea "Do policies require access controls to be in place on applications, operating s…"
type textarea "Yes, as per our security policy, access controls are in place on all CEVA appli…"
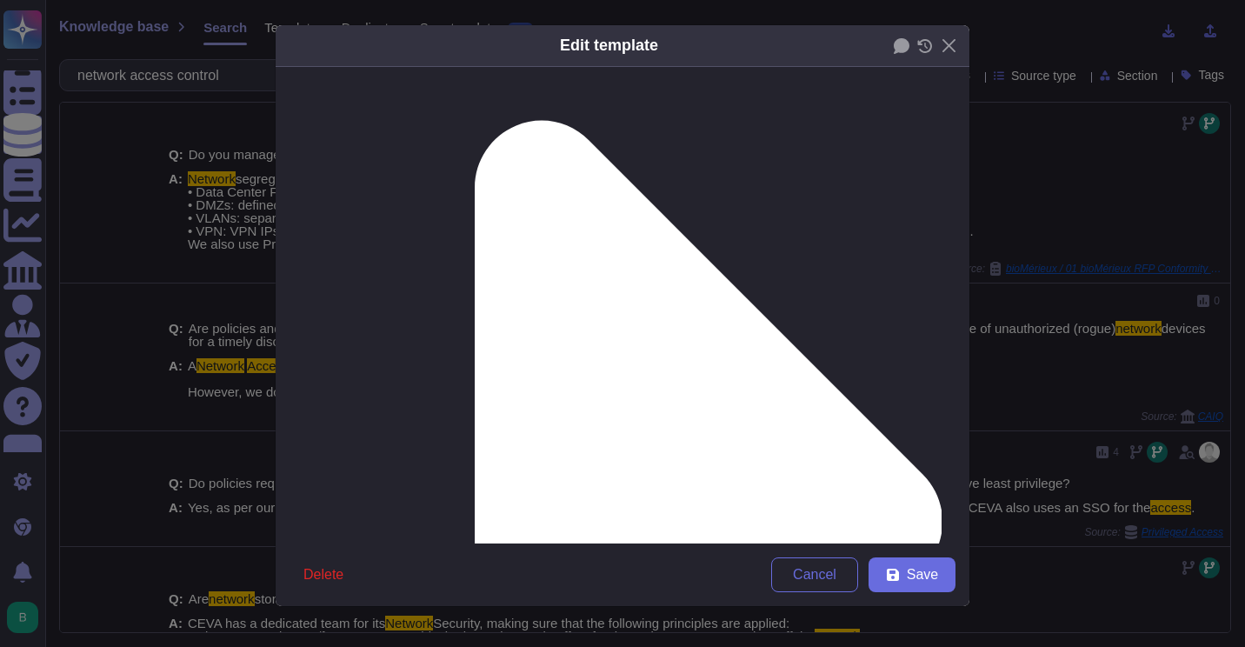
scroll to position [293, 0]
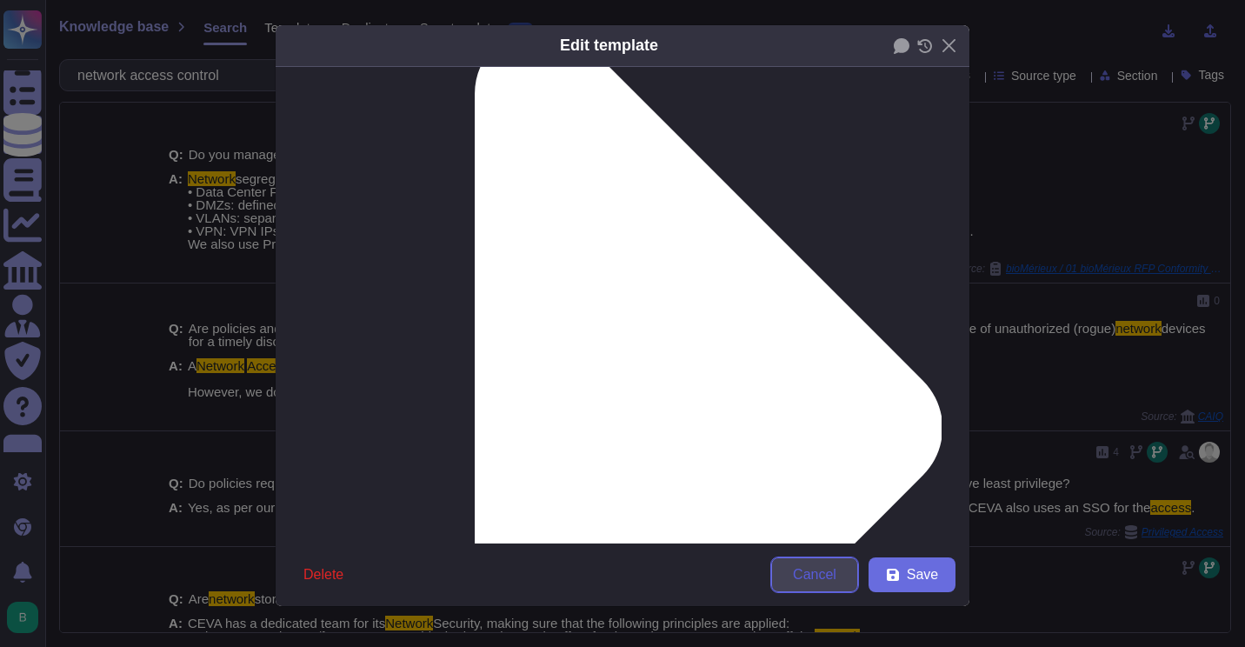
click at [823, 568] on span "Cancel" at bounding box center [814, 575] width 43 height 14
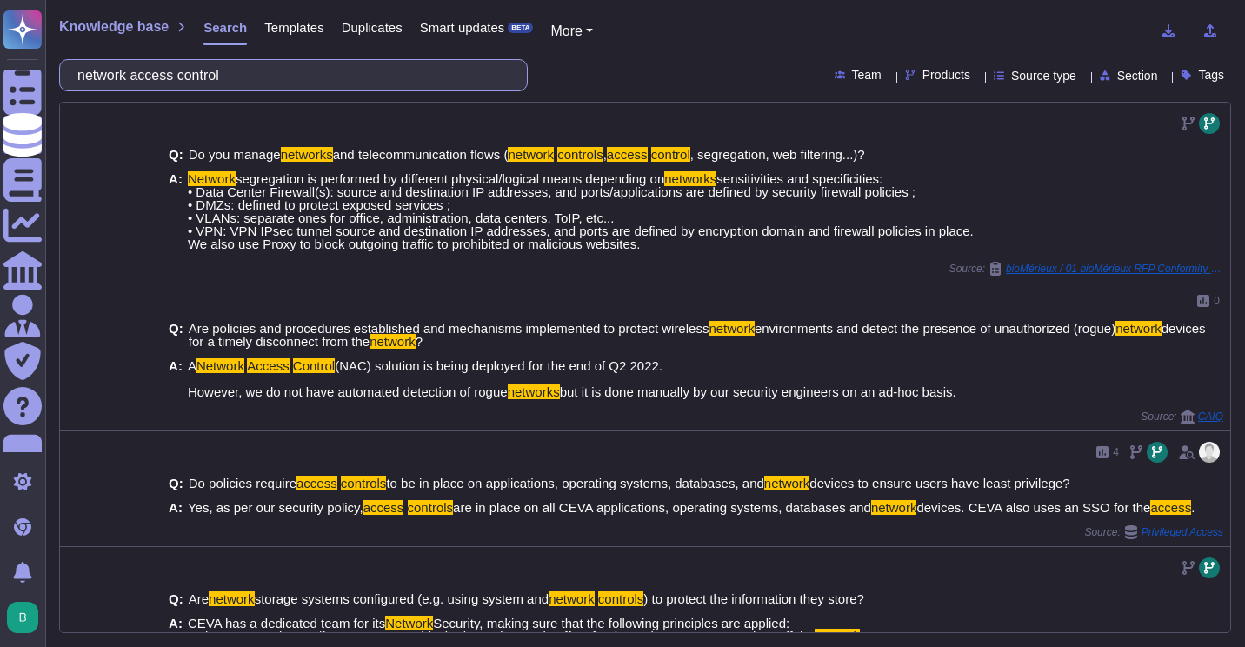
click at [233, 63] on input "network access control" at bounding box center [289, 75] width 441 height 30
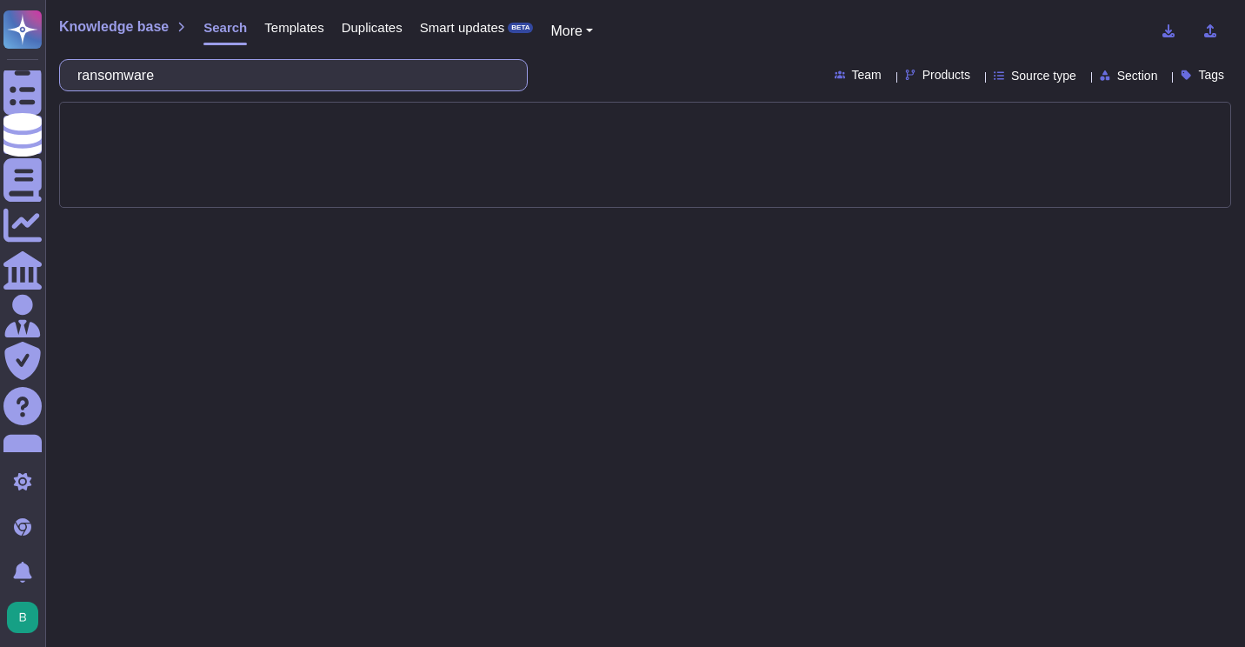
type input "ransomware"
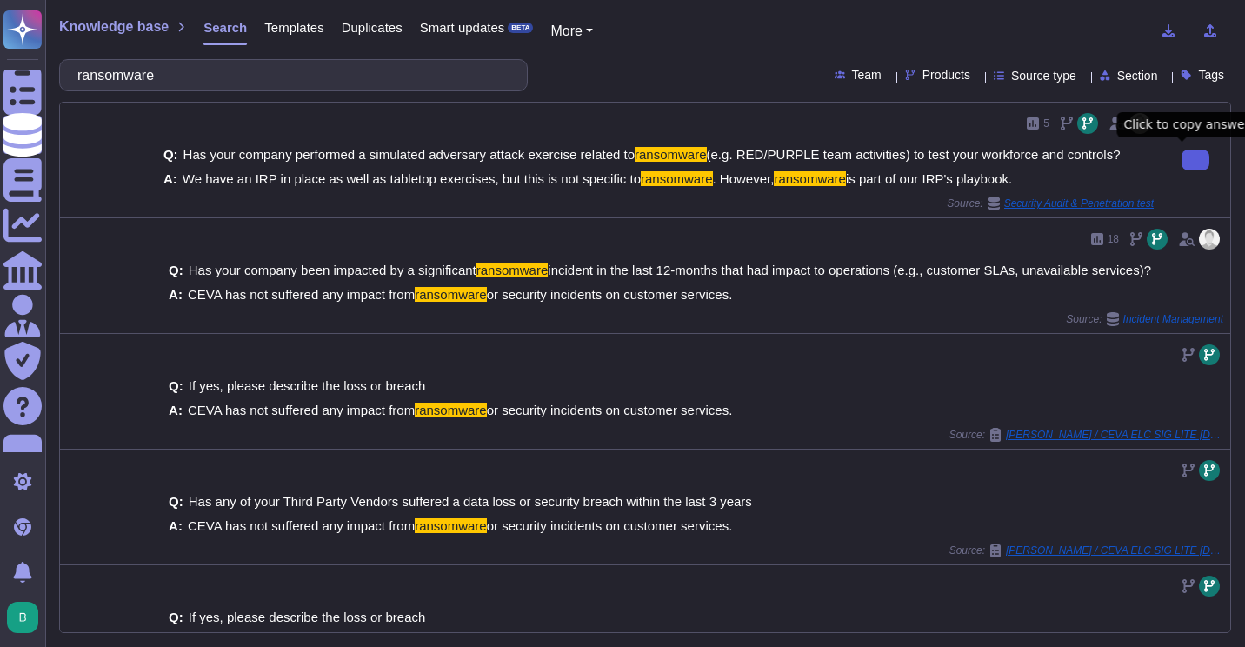
click at [1182, 165] on button at bounding box center [1196, 160] width 28 height 21
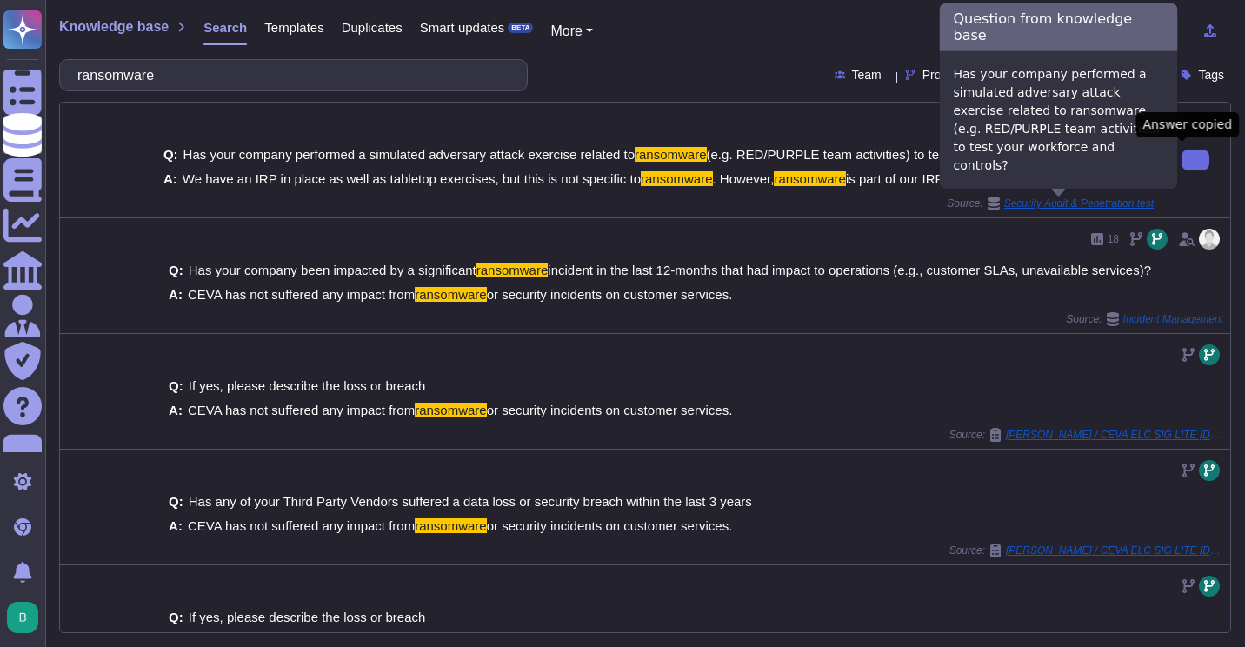
click at [1091, 202] on span "Security Audit & Penetration test" at bounding box center [1079, 203] width 150 height 10
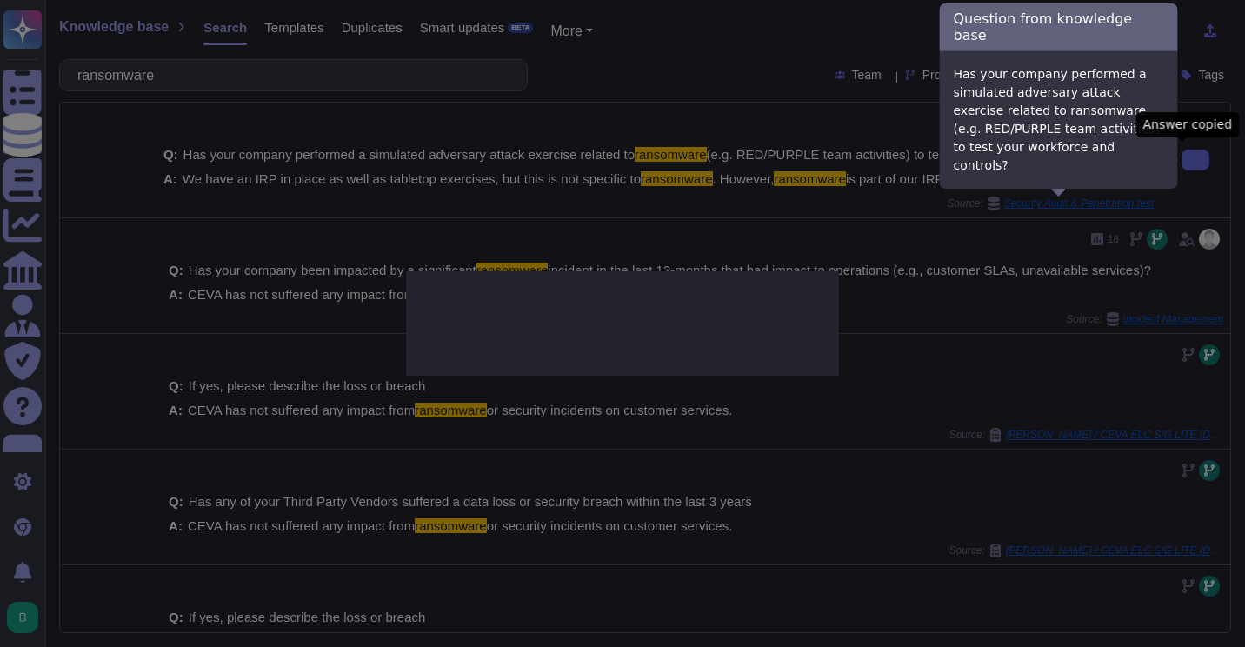
type textarea "Has your company performed a simulated adversary attack exercise related to ran…"
type textarea "We have an IRP in place as well as tabletop exercises, but this is not specific…"
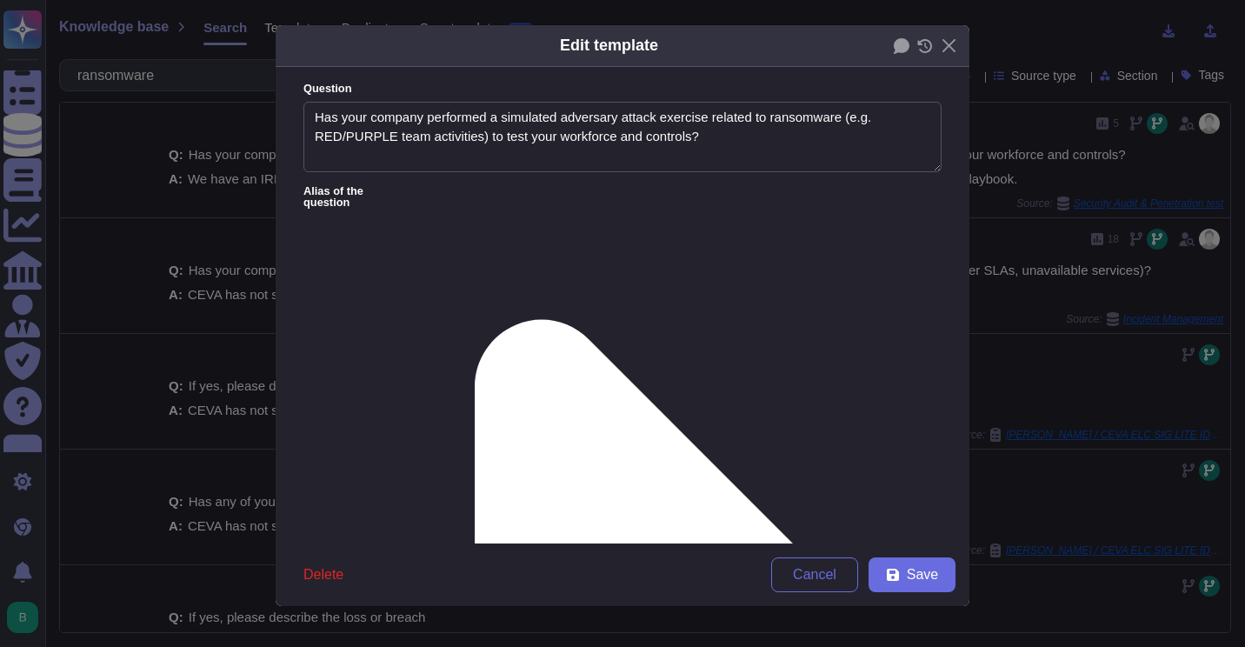
type textarea "Has your company performed a simulated adversary attack exercise related to ran…"
type textarea "We have an IRP in place as well as tabletop exercises, but this is not specific…"
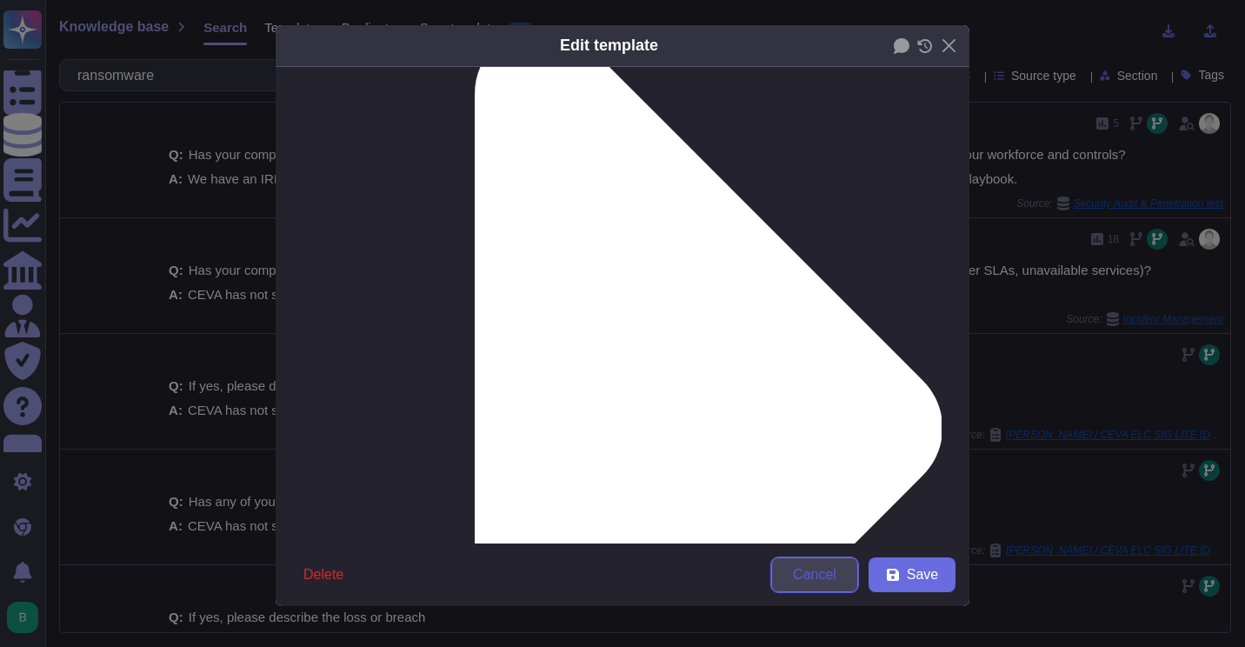
click at [821, 574] on span "Cancel" at bounding box center [814, 575] width 43 height 14
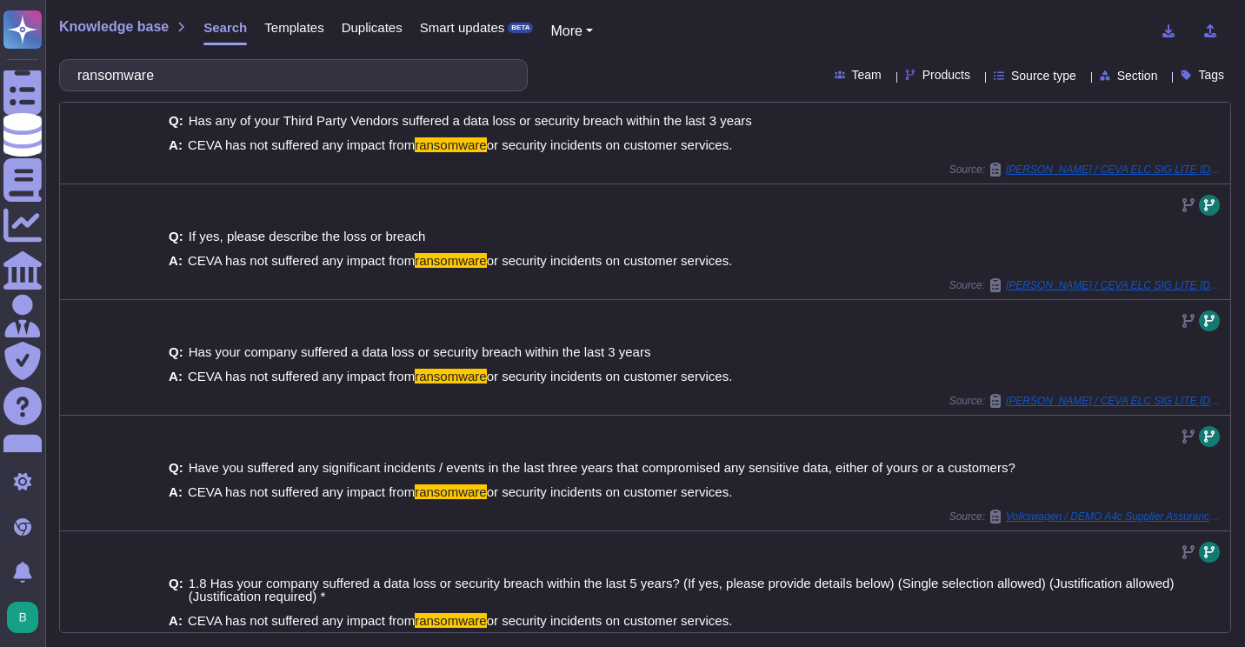
scroll to position [409, 0]
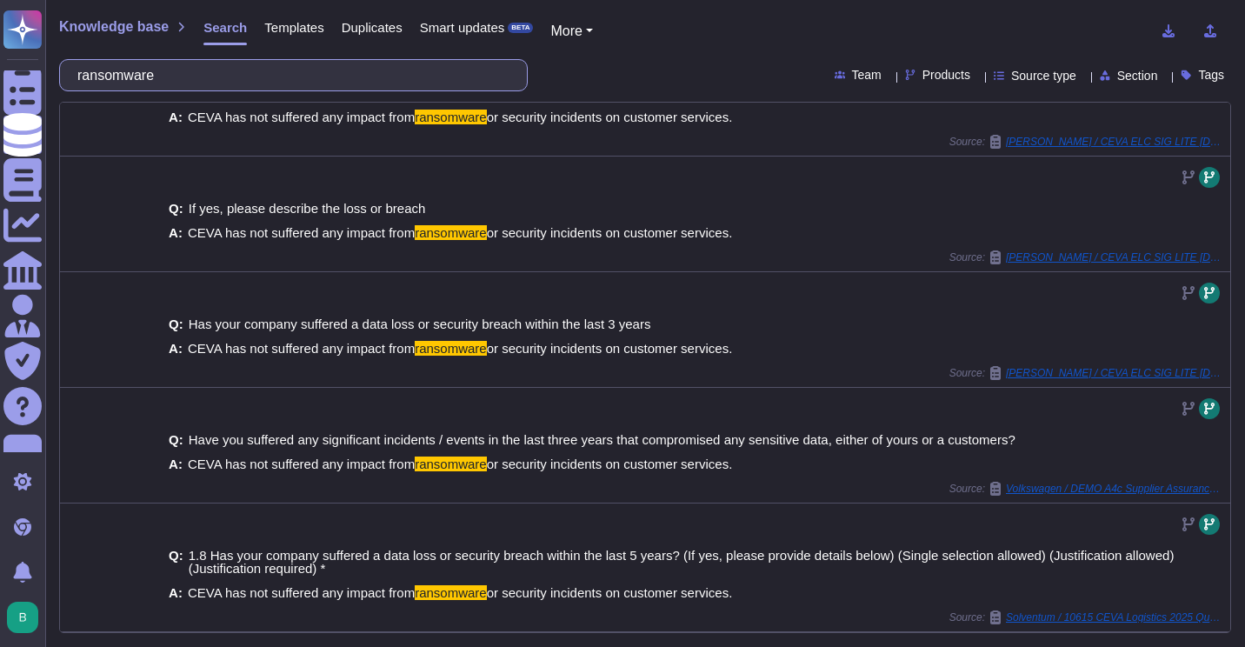
click at [261, 67] on input "ransomware" at bounding box center [289, 75] width 441 height 30
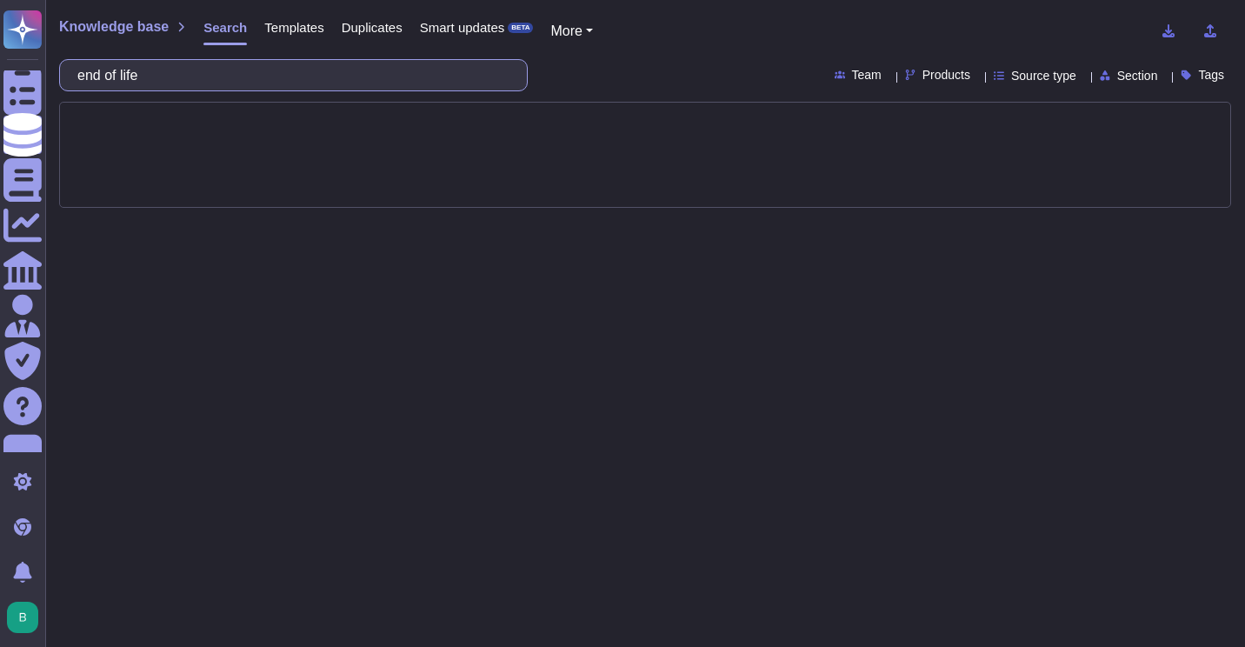
type input "end of life"
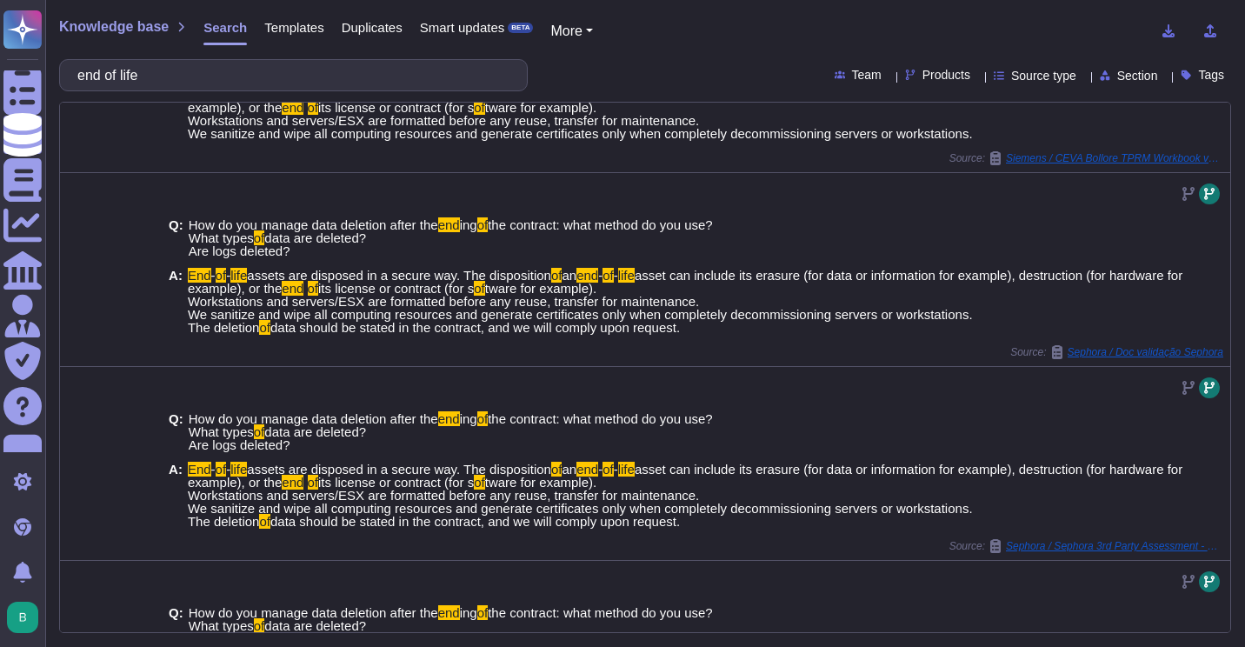
scroll to position [724, 0]
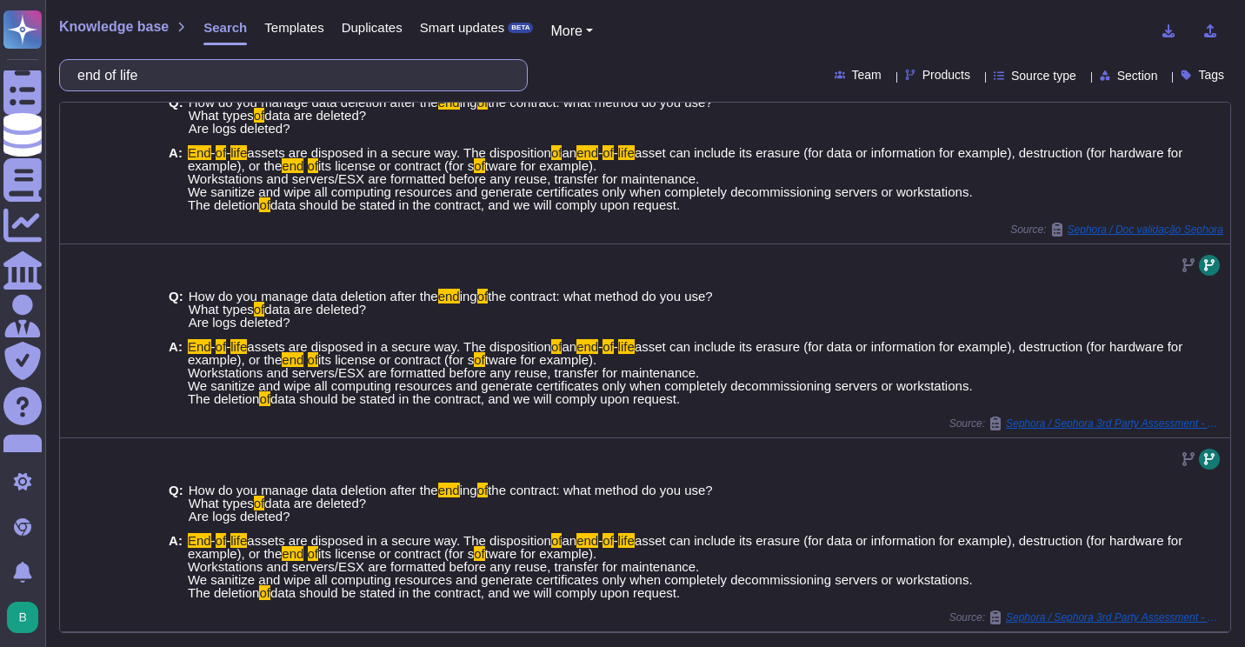
click at [289, 76] on input "end of life" at bounding box center [289, 75] width 441 height 30
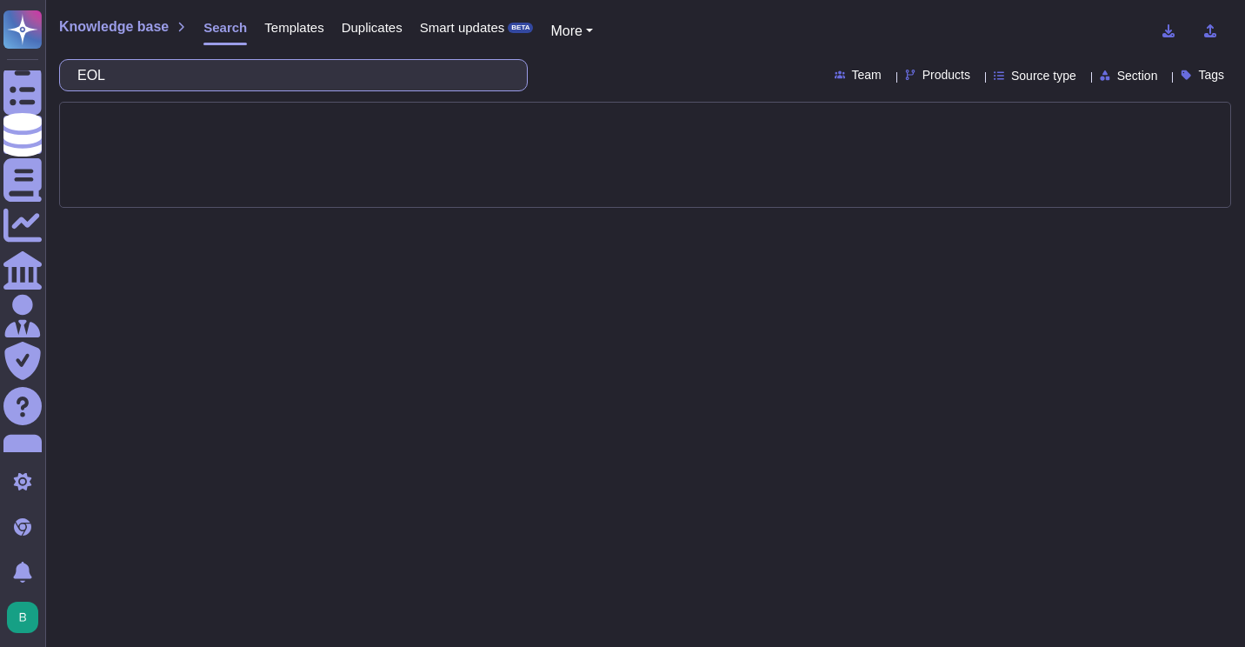
type input "EOL"
type input "w"
type input "2008"
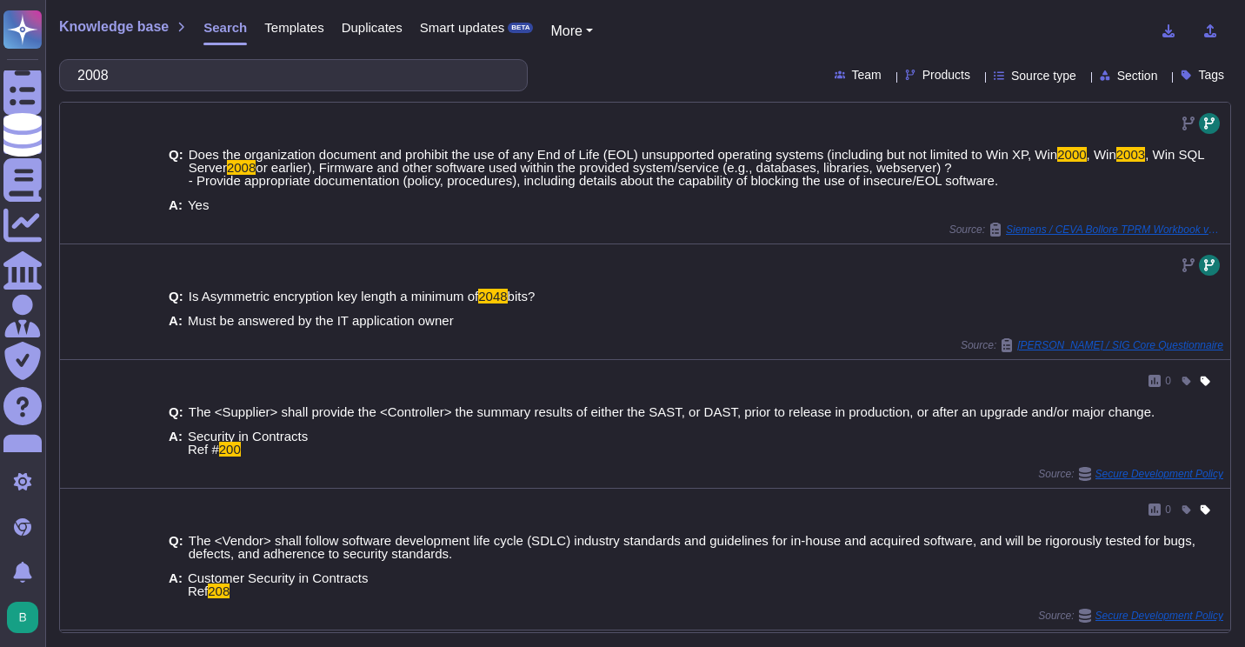
click at [320, 83] on input "2008" at bounding box center [289, 75] width 441 height 30
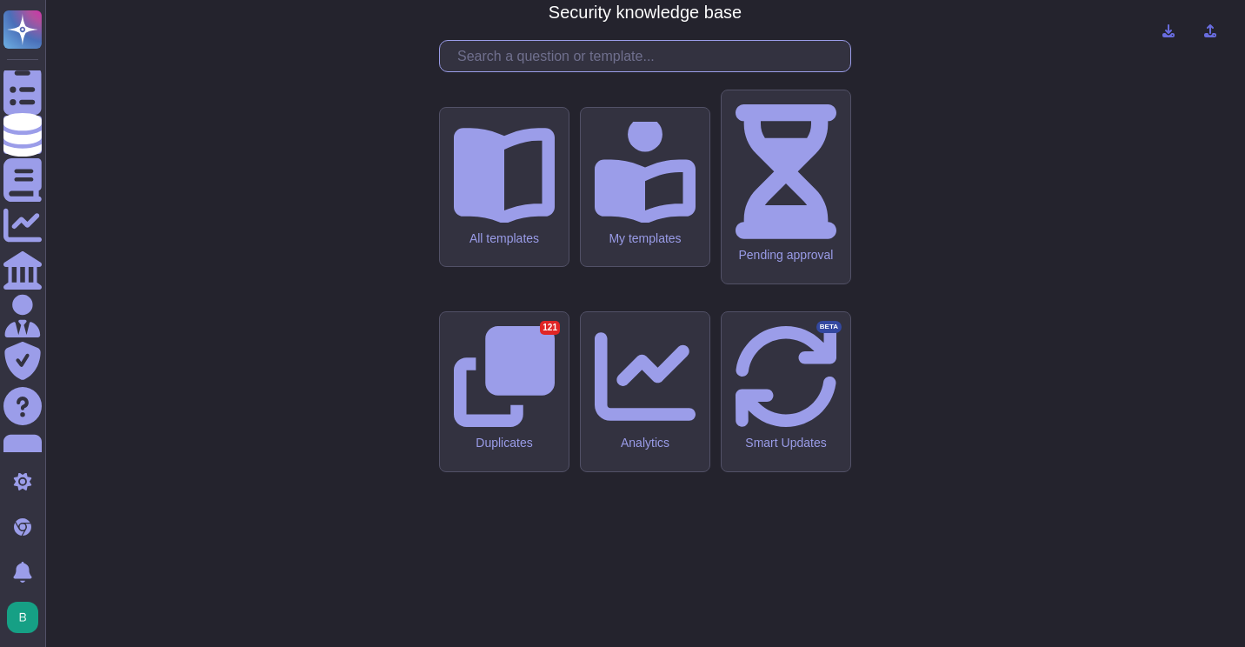
click at [491, 71] on input "text" at bounding box center [650, 56] width 402 height 30
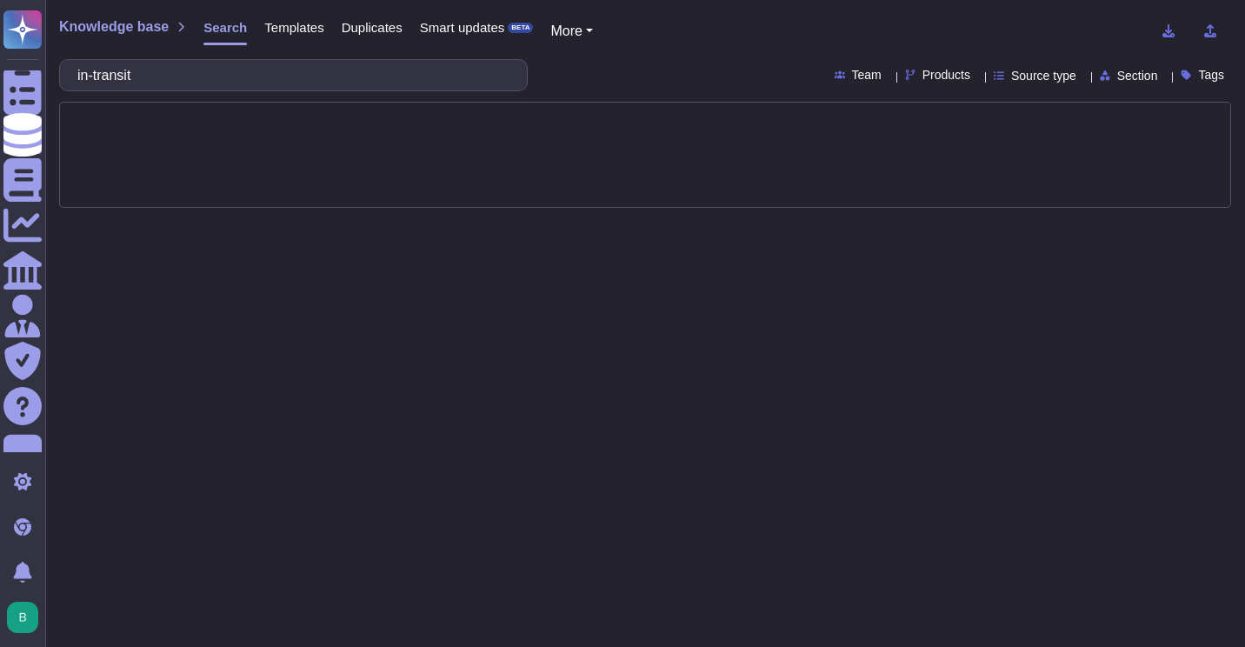
type input "in-transit"
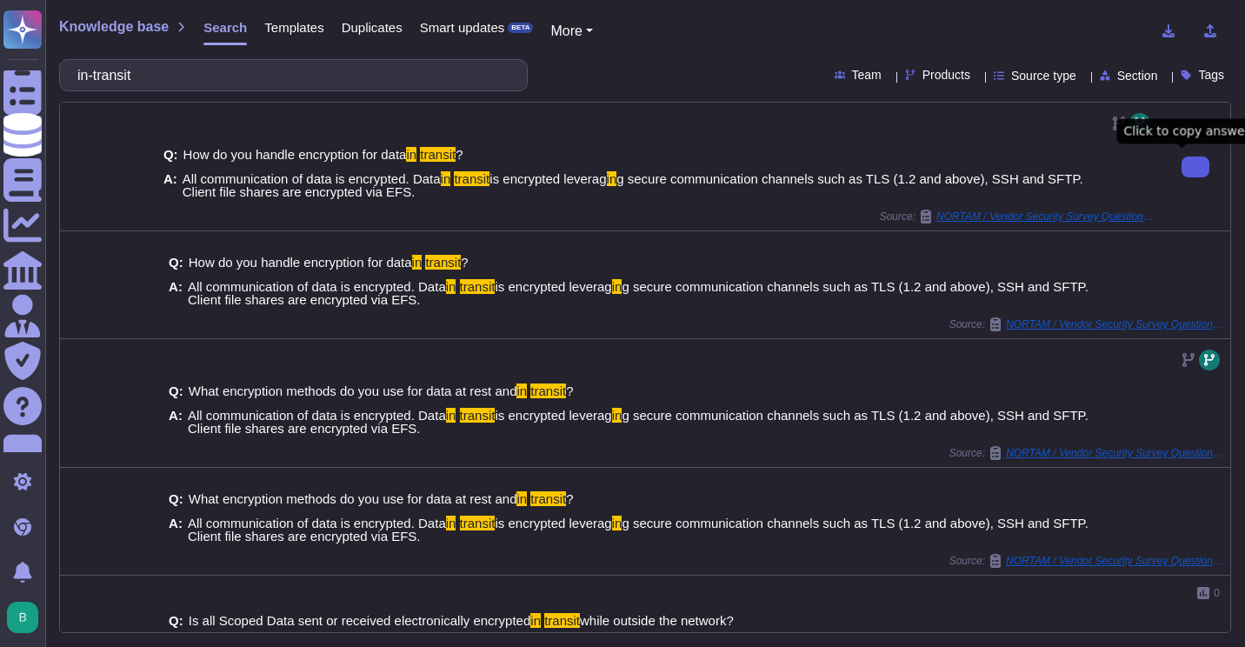
click at [1184, 177] on button at bounding box center [1196, 167] width 28 height 21
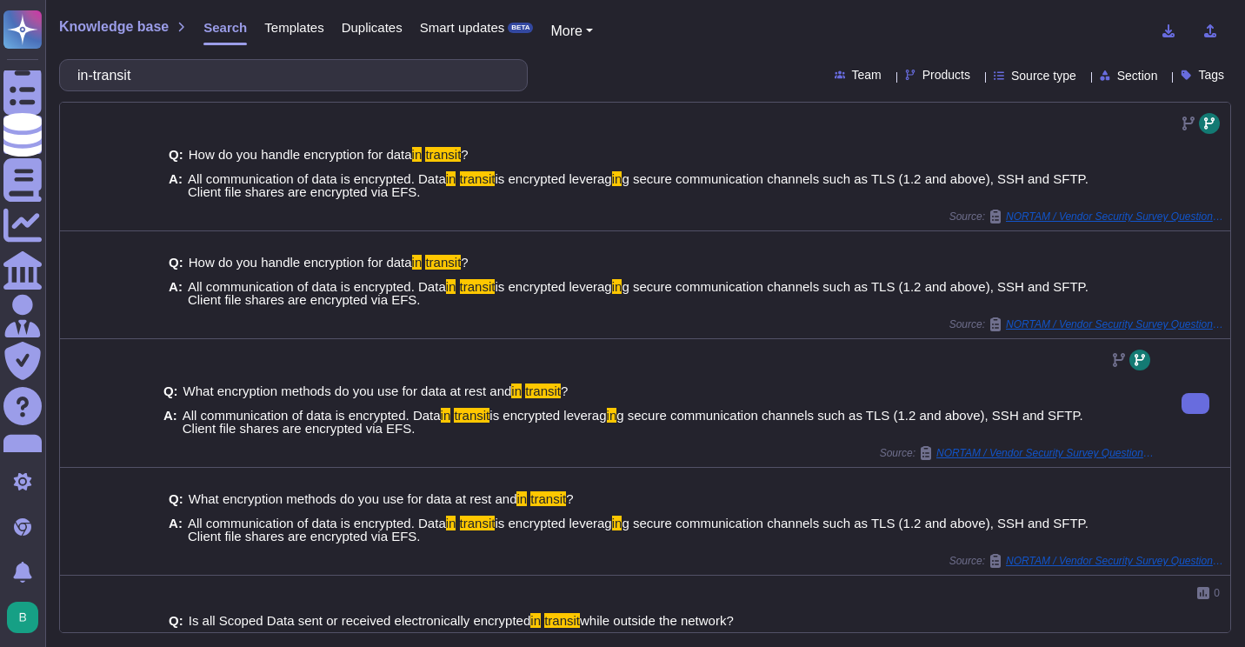
scroll to position [309, 0]
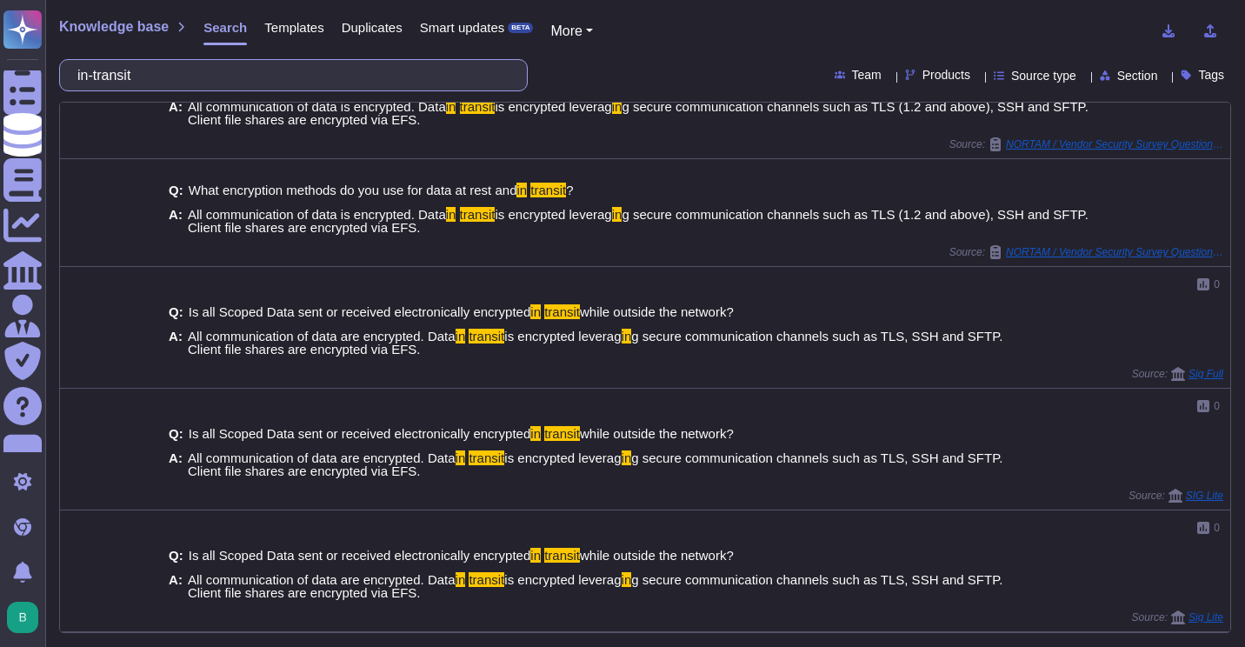
click at [350, 65] on input "in-transit" at bounding box center [289, 75] width 441 height 30
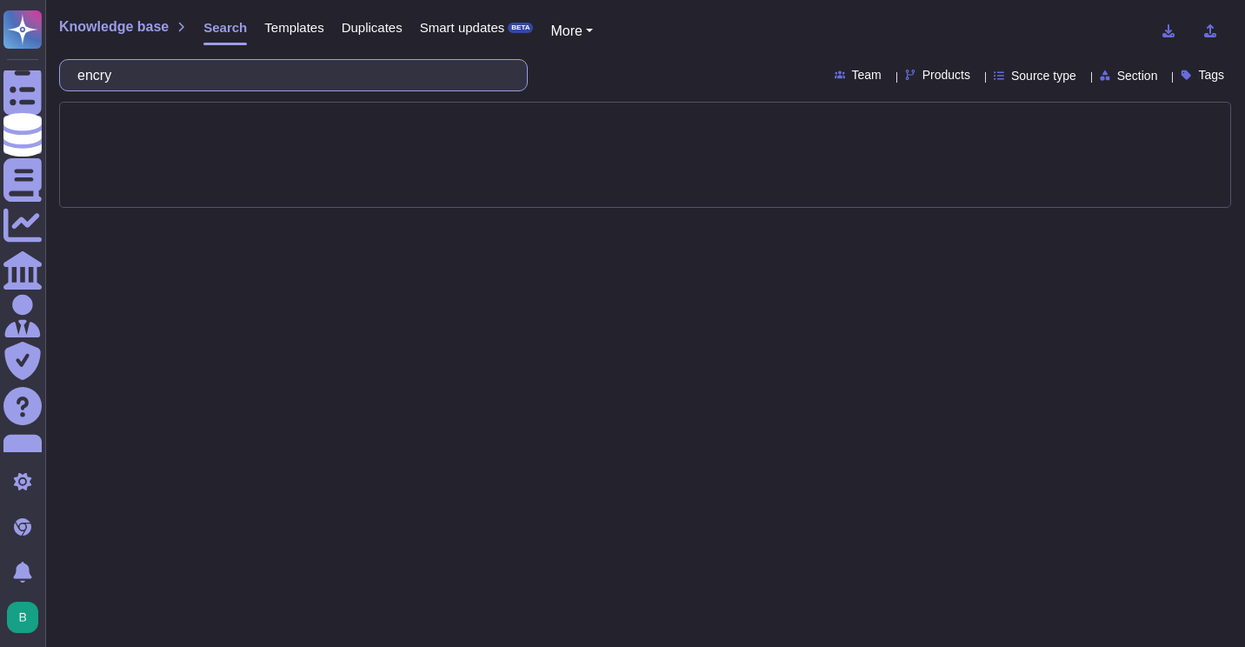
type input "encryp"
type input "at-rest"
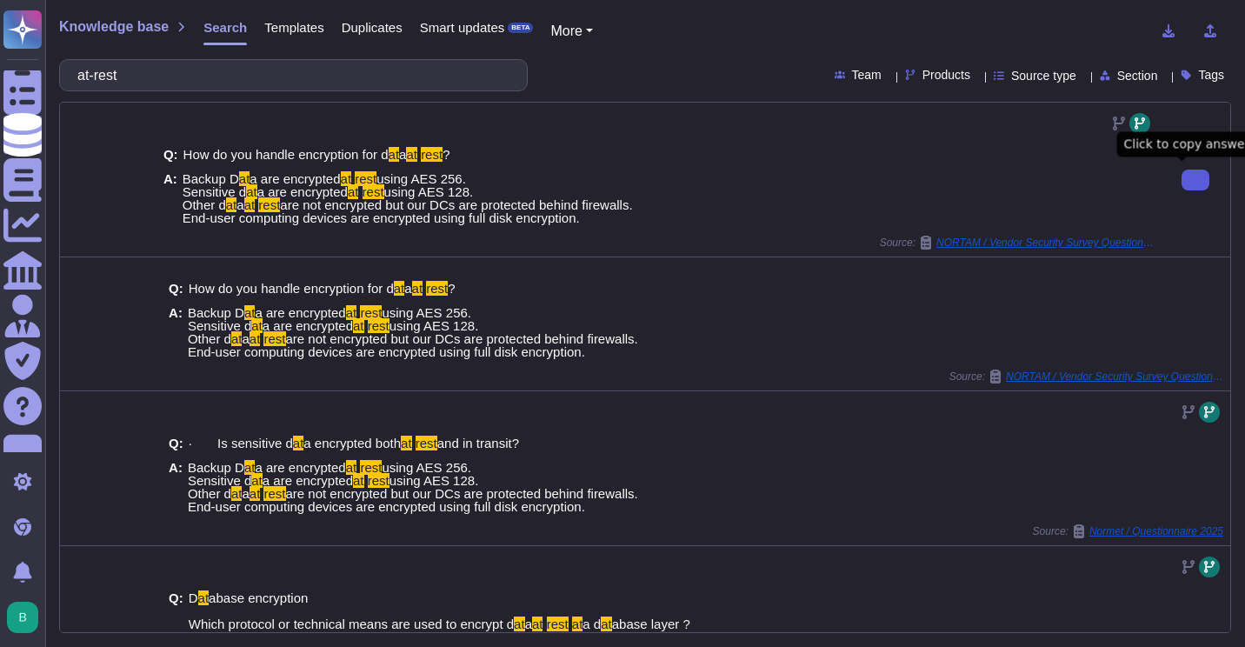
click at [1182, 190] on button at bounding box center [1196, 180] width 28 height 21
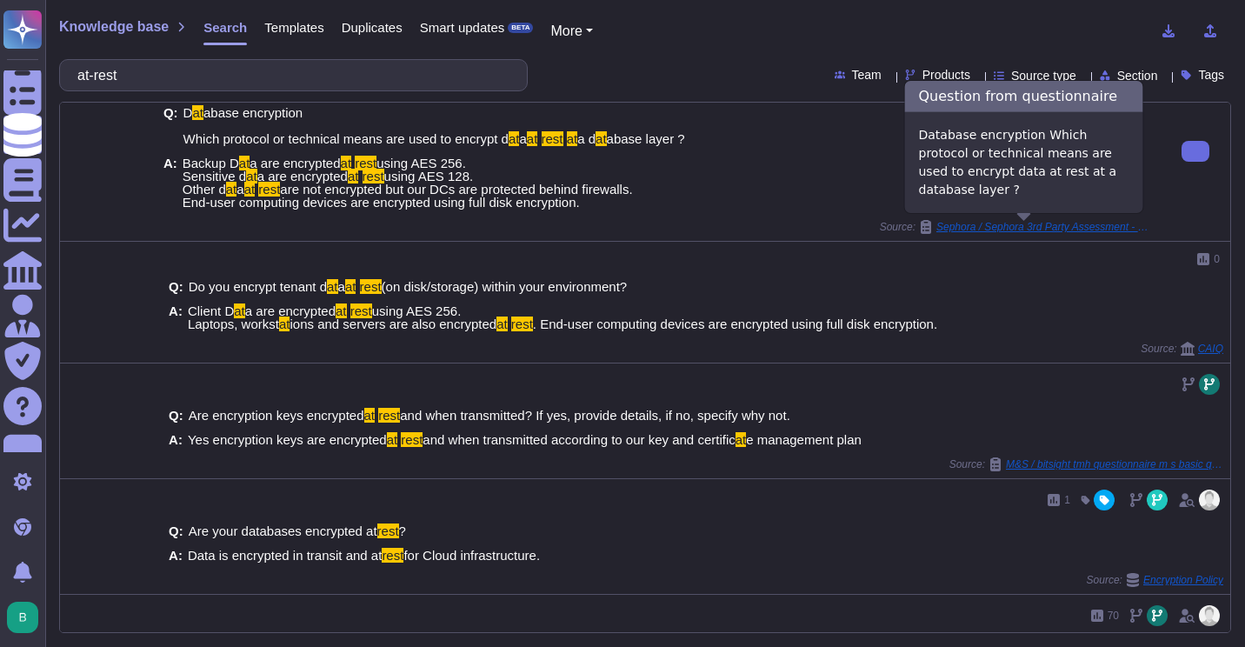
scroll to position [484, 0]
click at [1072, 228] on span "Sephora / Sephora 3rd Party Assessment - CEVA" at bounding box center [1045, 228] width 217 height 10
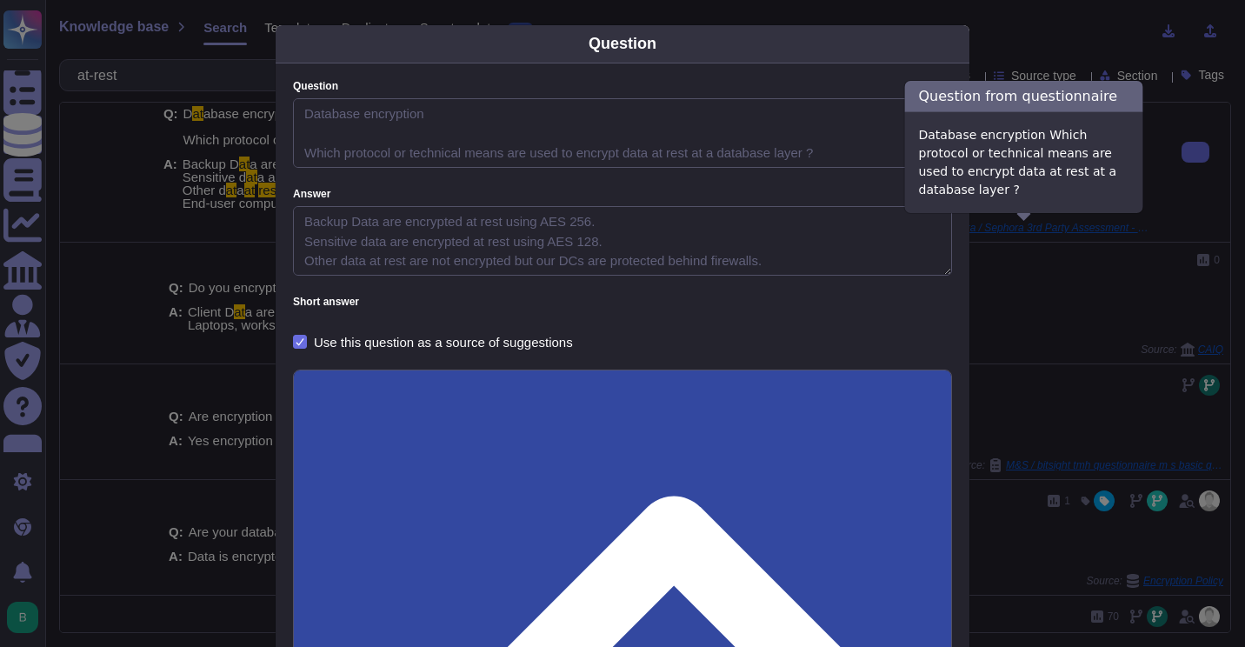
type textarea "Database encryption Which protocol or technical means are used to encrypt data …"
type textarea "Backup Data are encrypted at rest using AES 256. Sensitive data are encrypted a…"
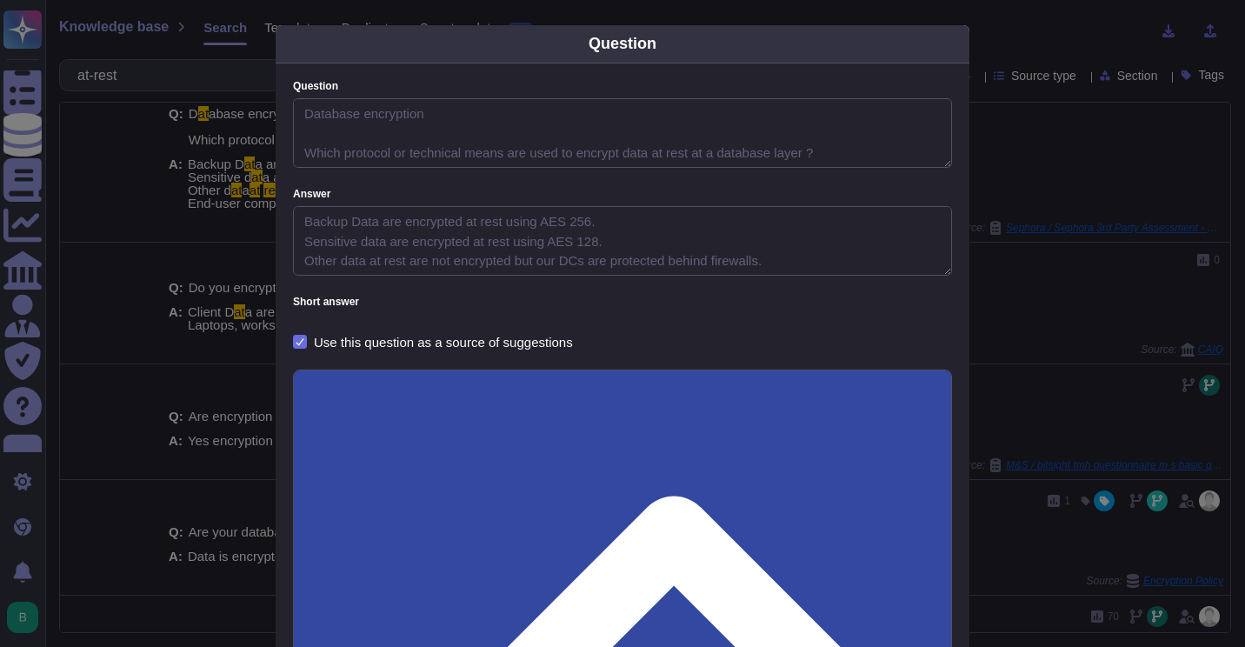
scroll to position [122, 0]
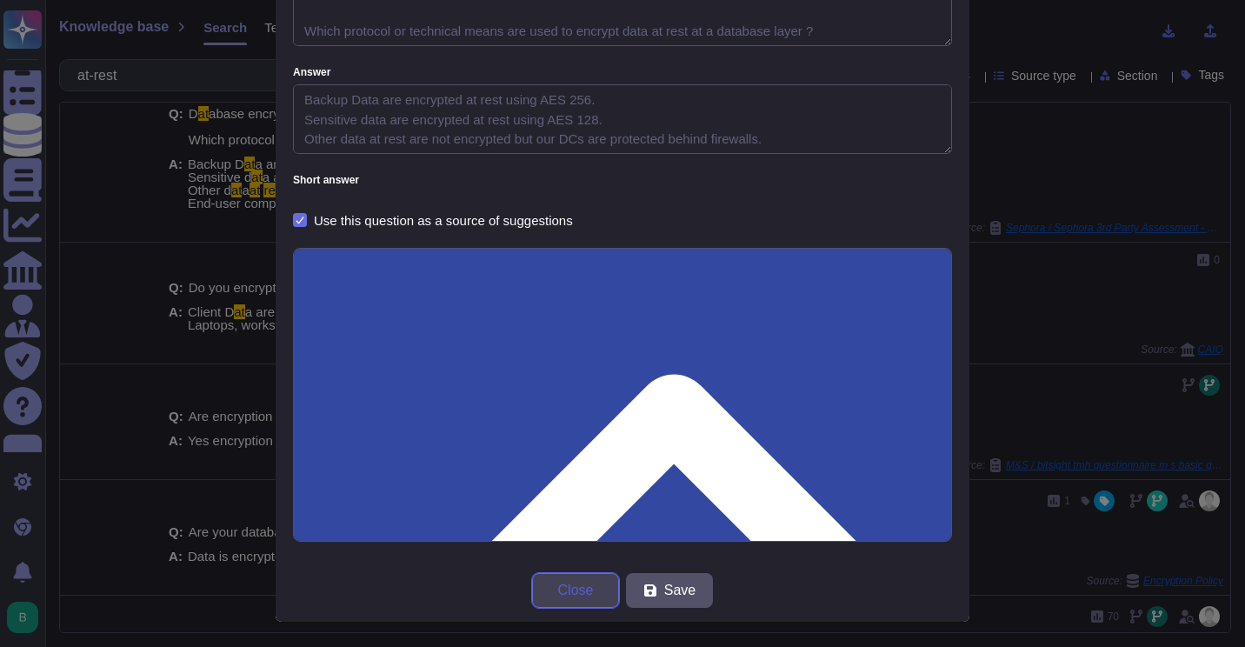
click at [565, 597] on span "Close" at bounding box center [576, 591] width 36 height 14
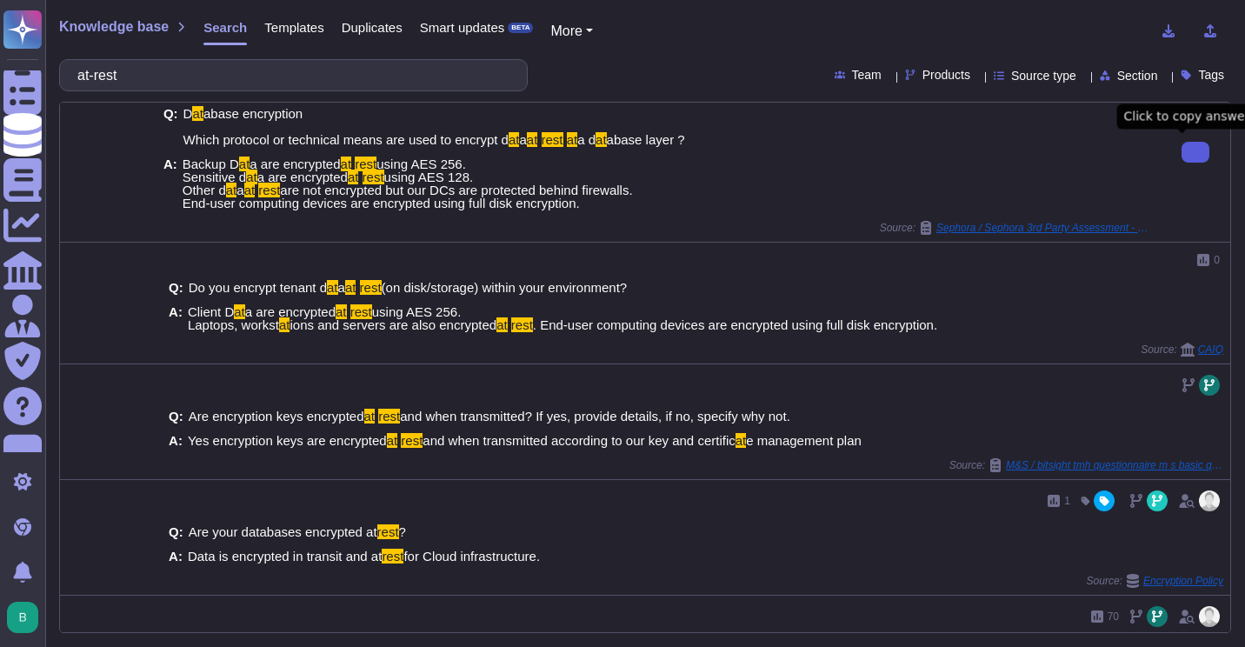
click at [1182, 147] on button at bounding box center [1196, 152] width 28 height 21
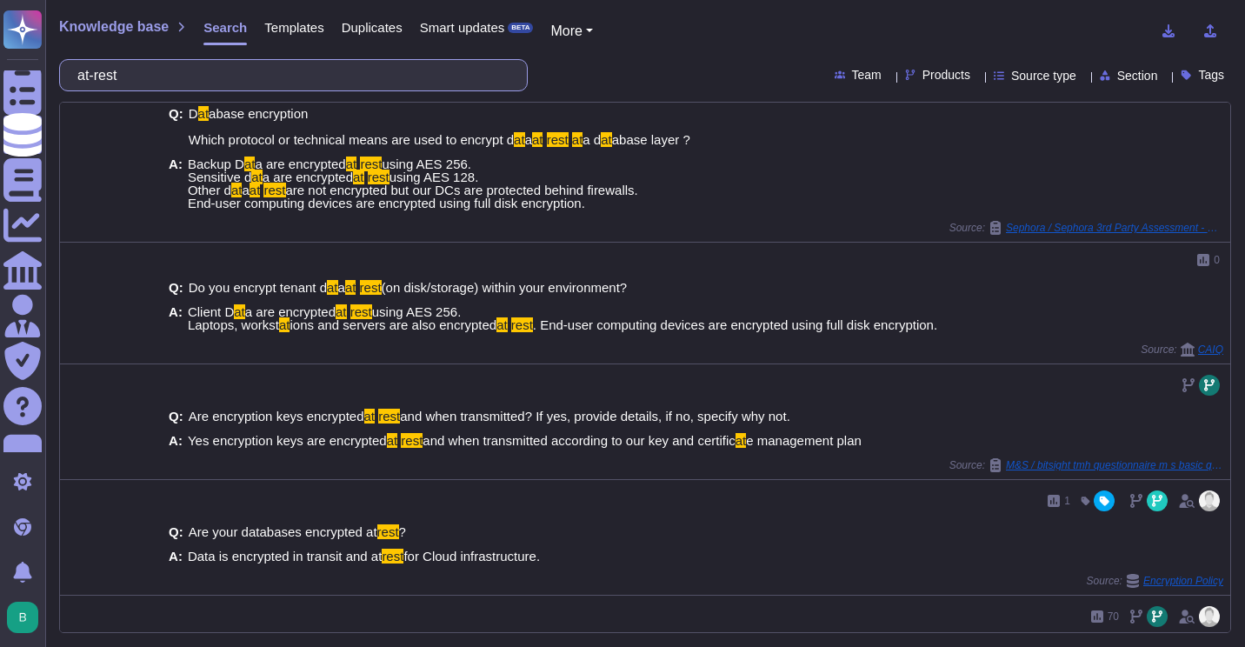
click at [300, 67] on input "at-rest" at bounding box center [289, 75] width 441 height 30
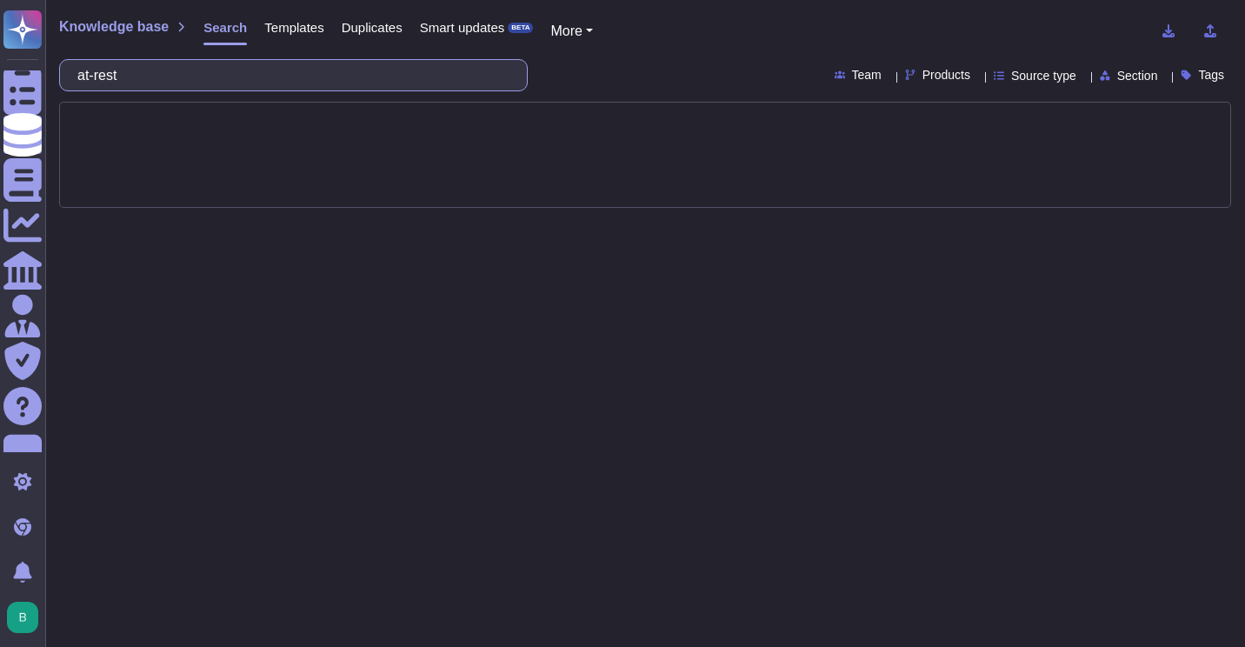
scroll to position [0, 0]
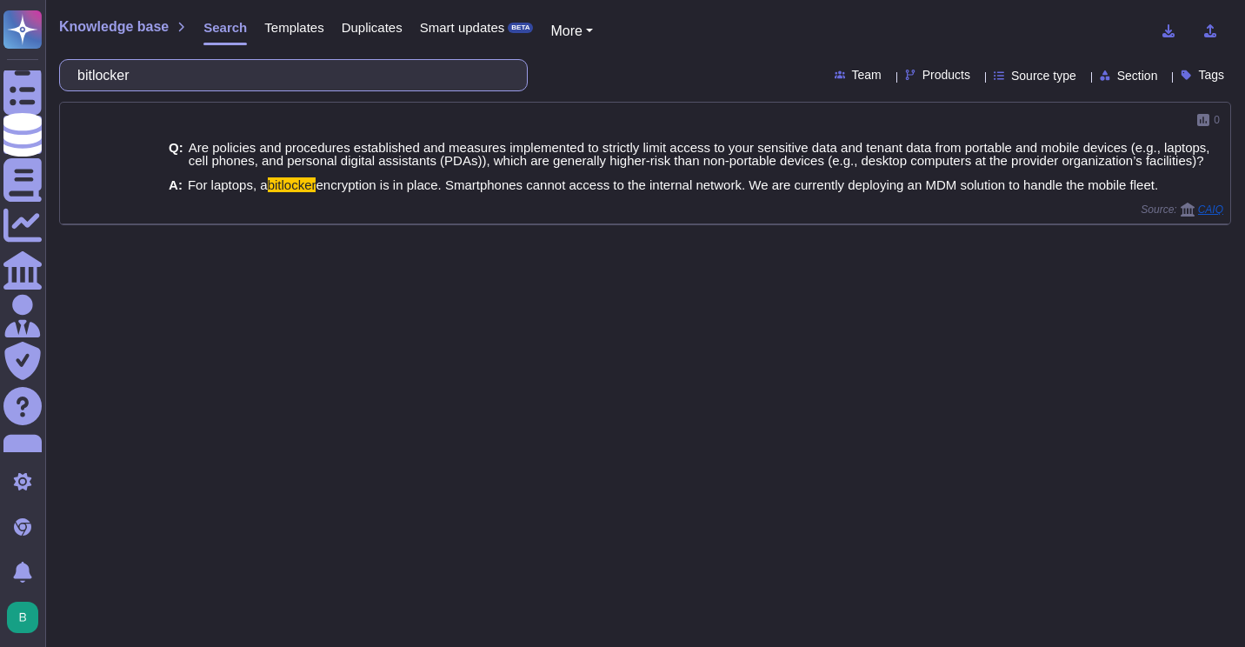
click at [243, 63] on input "bitlocker" at bounding box center [289, 75] width 441 height 30
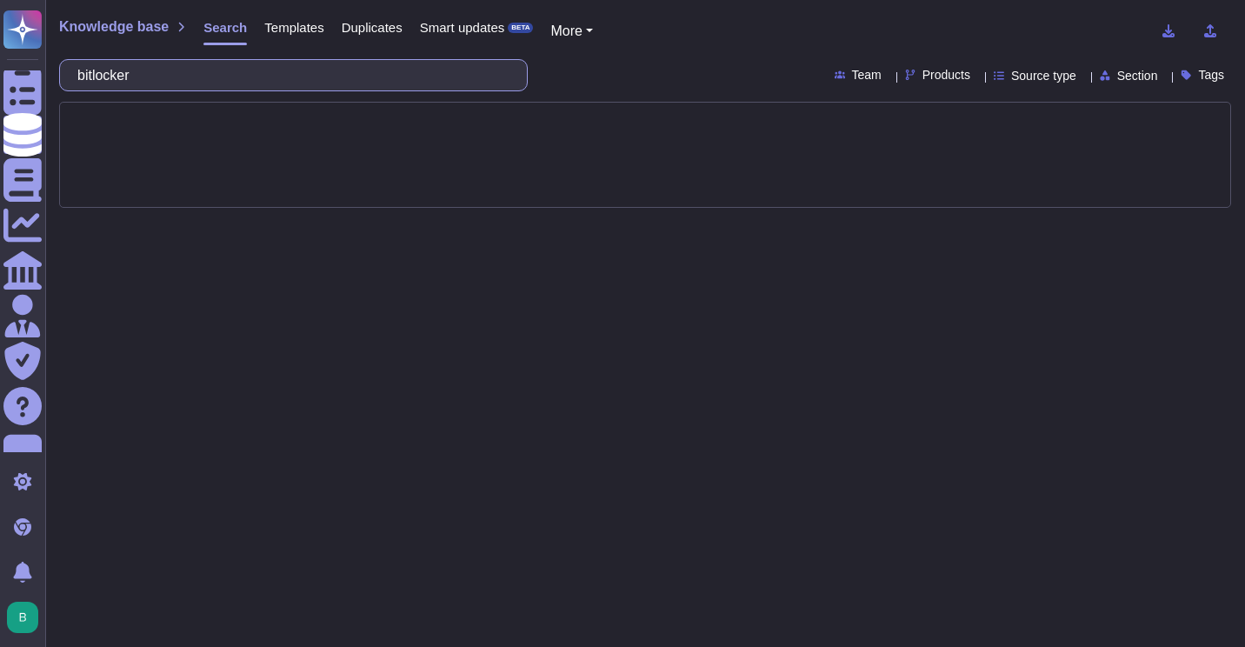
click at [243, 63] on input "bitlocker" at bounding box center [289, 75] width 441 height 30
type input "access management"
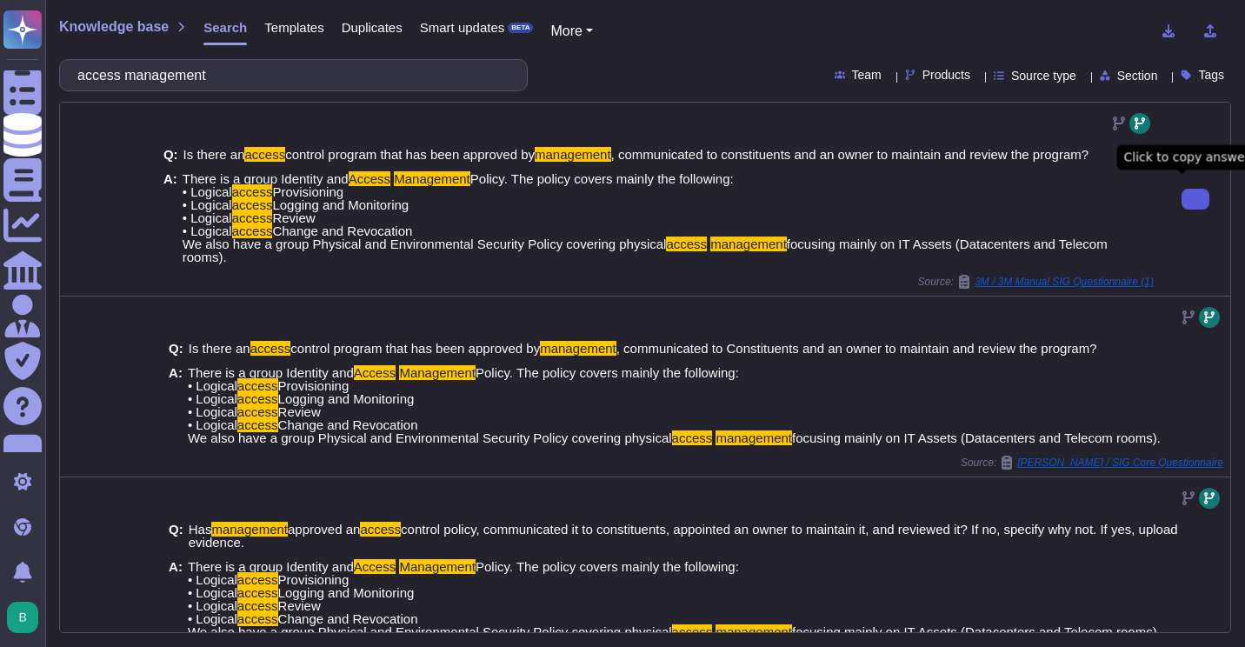
click at [1196, 199] on icon at bounding box center [1196, 199] width 0 height 0
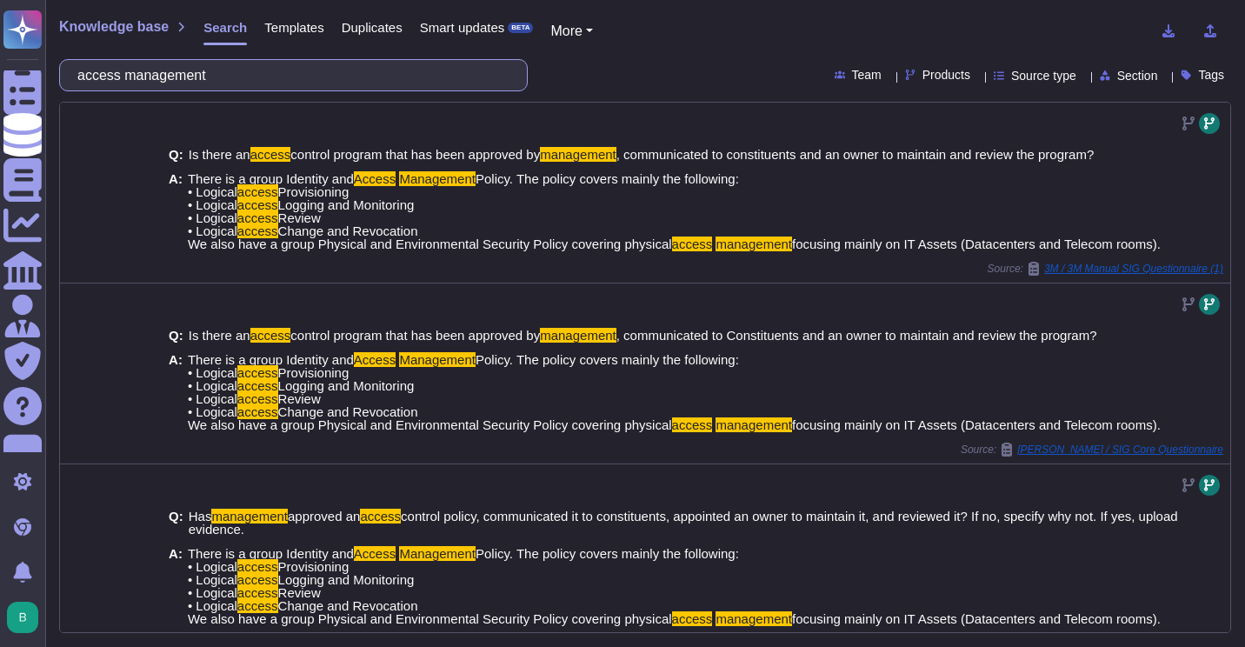
click at [337, 90] on input "access management" at bounding box center [289, 75] width 441 height 30
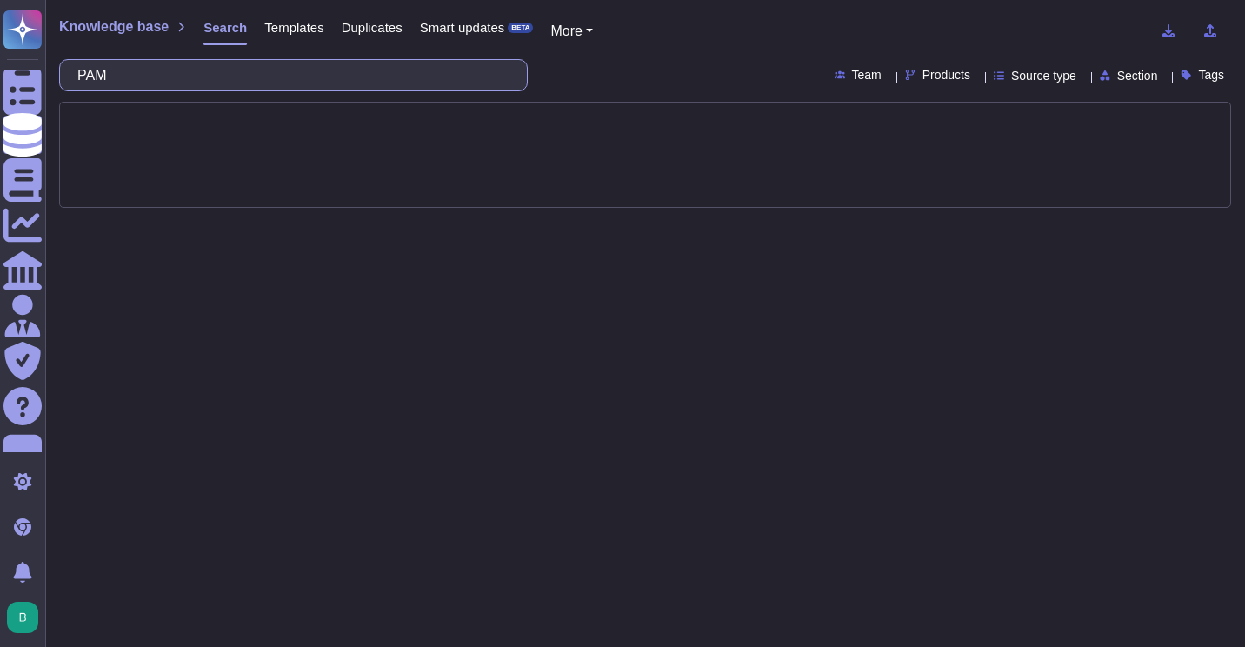
type input "PAM"
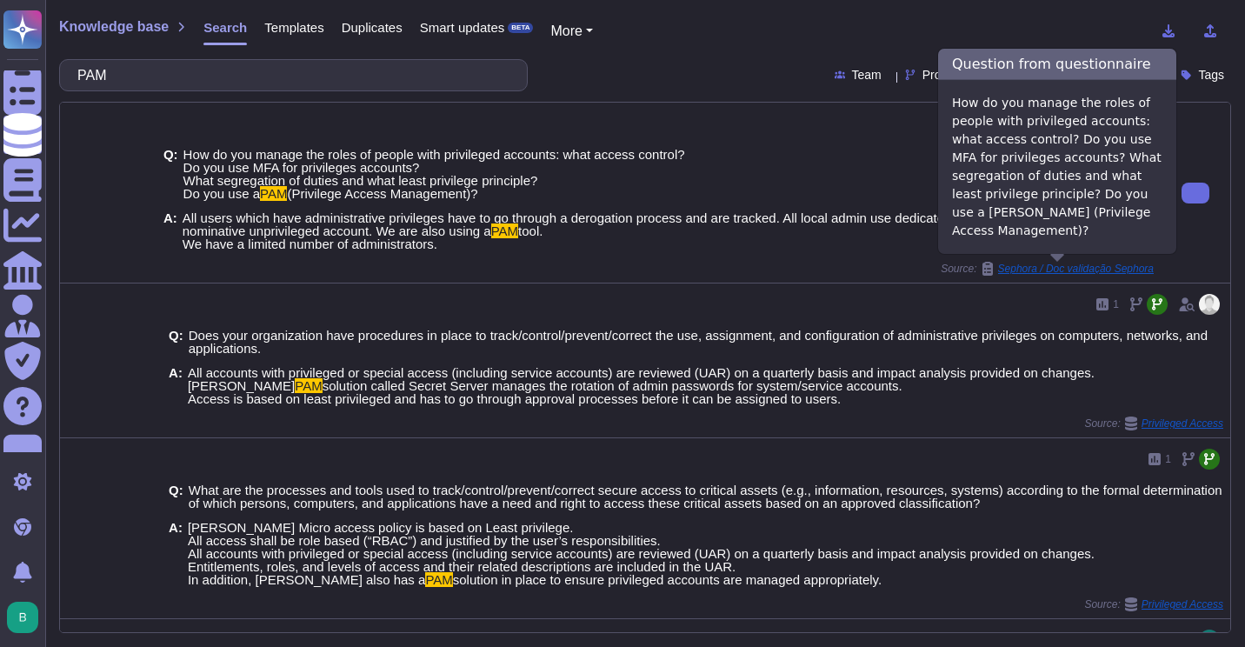
click at [1051, 271] on span "Sephora / Doc validação Sephora" at bounding box center [1076, 269] width 156 height 10
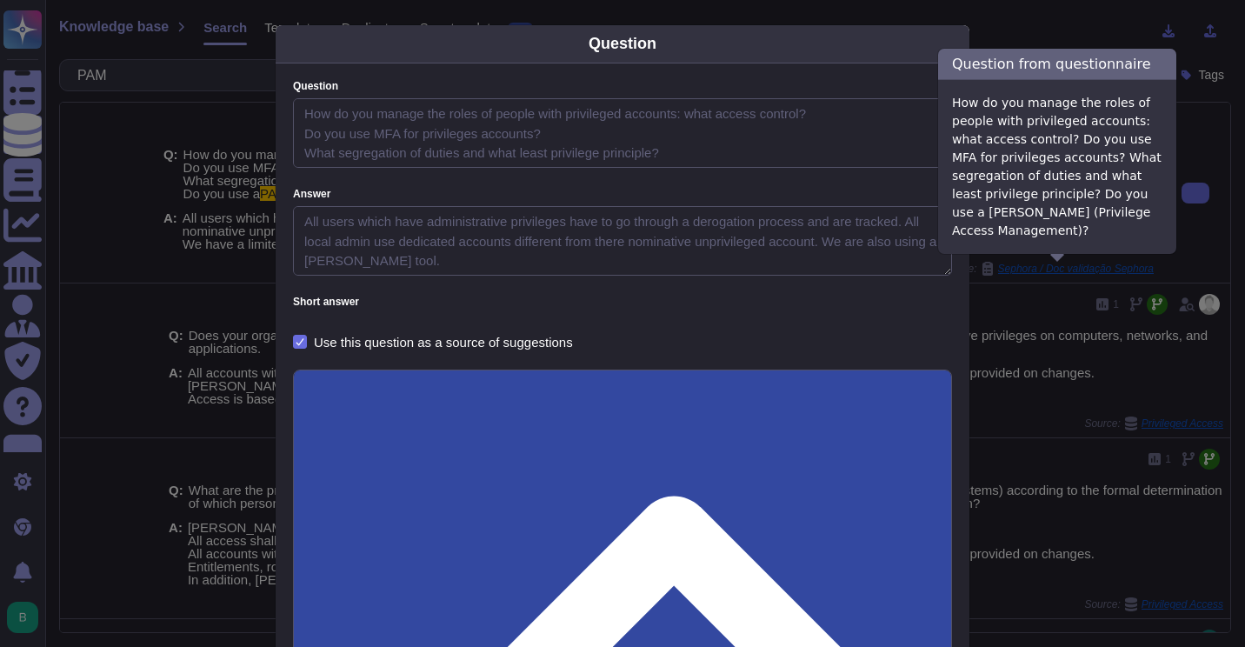
type textarea "How do you manage the roles of people with privileged accounts: what access con…"
type textarea "All users which have administrative privileges have to go through a derogation …"
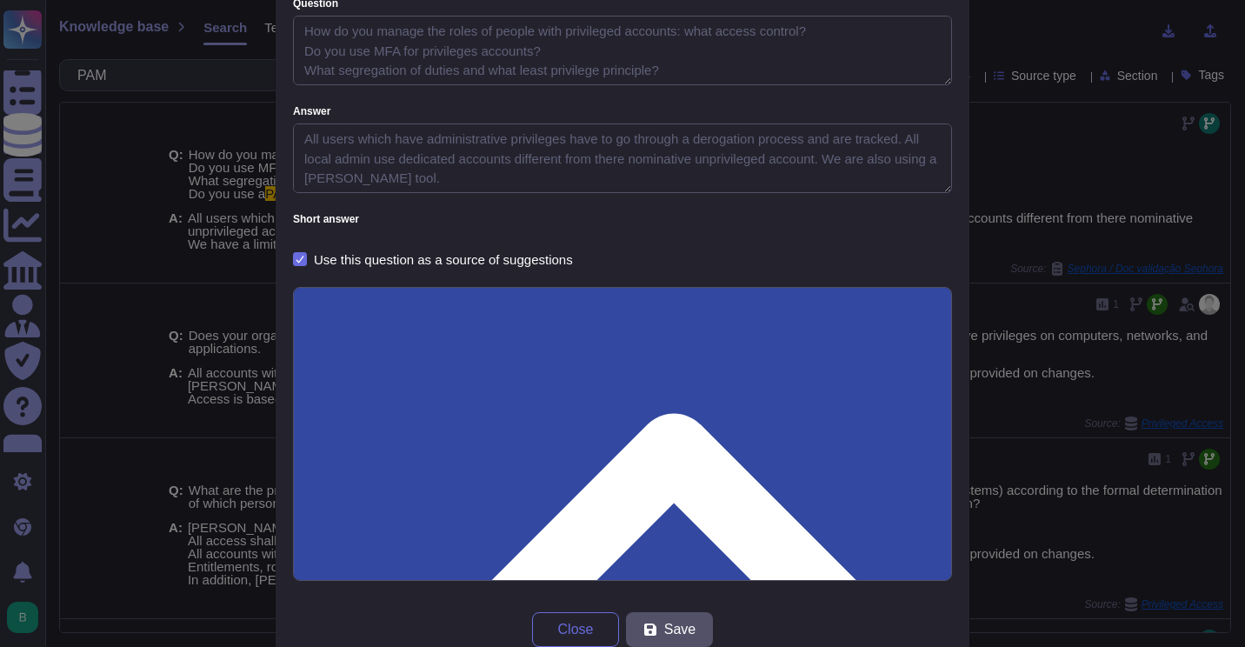
scroll to position [122, 0]
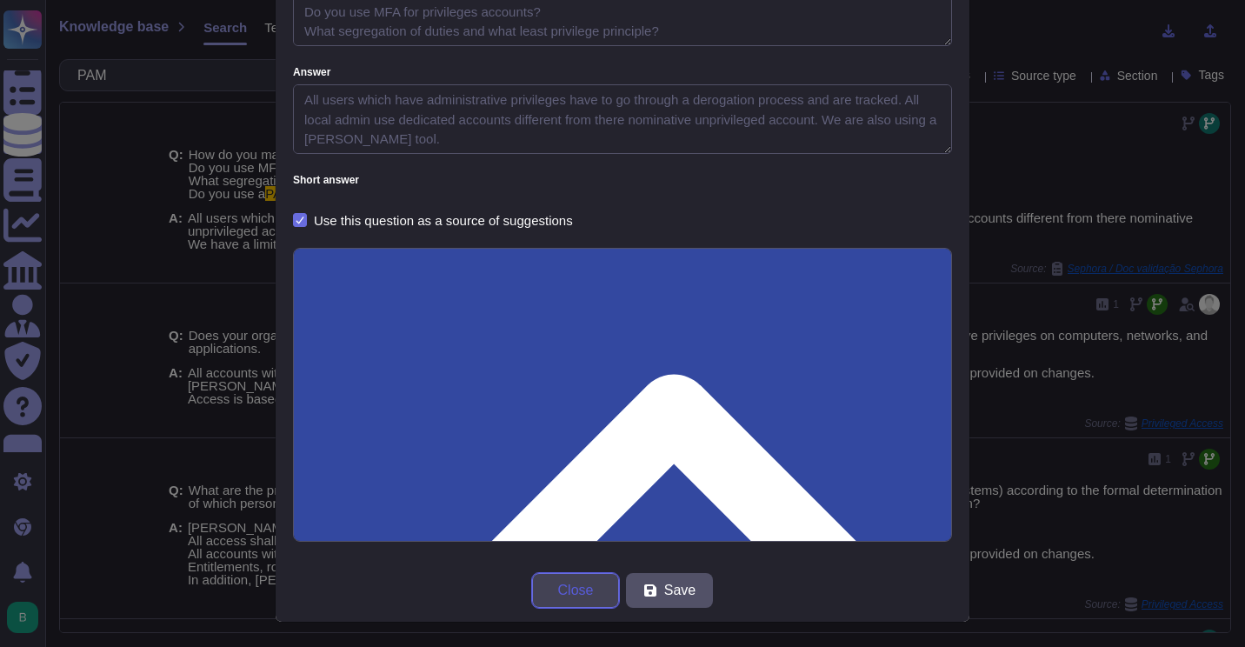
click at [570, 584] on span "Close" at bounding box center [576, 591] width 36 height 14
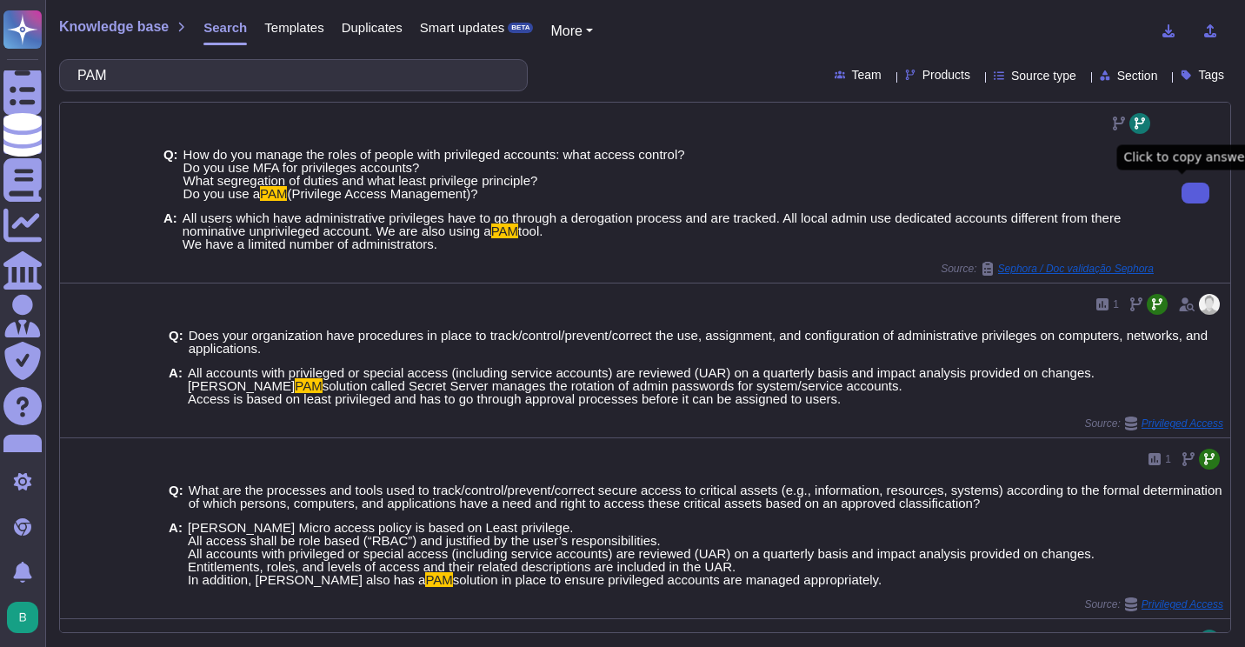
click at [1186, 183] on button at bounding box center [1196, 193] width 28 height 21
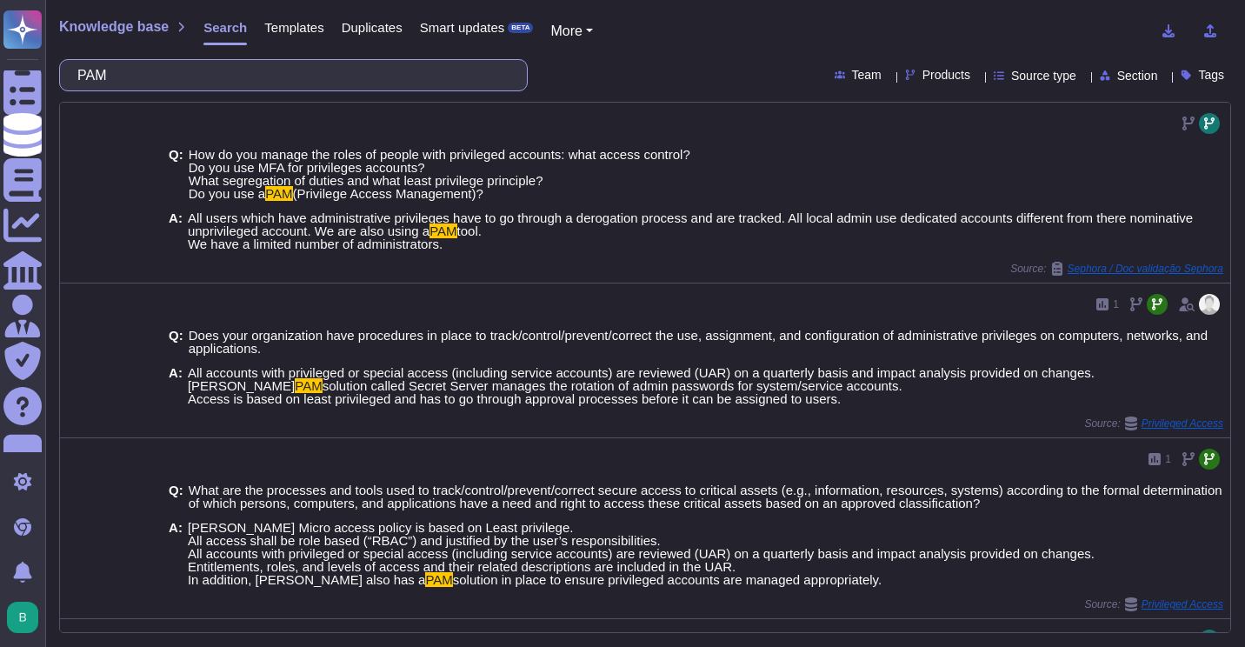
click at [472, 77] on input "PAM" at bounding box center [289, 75] width 441 height 30
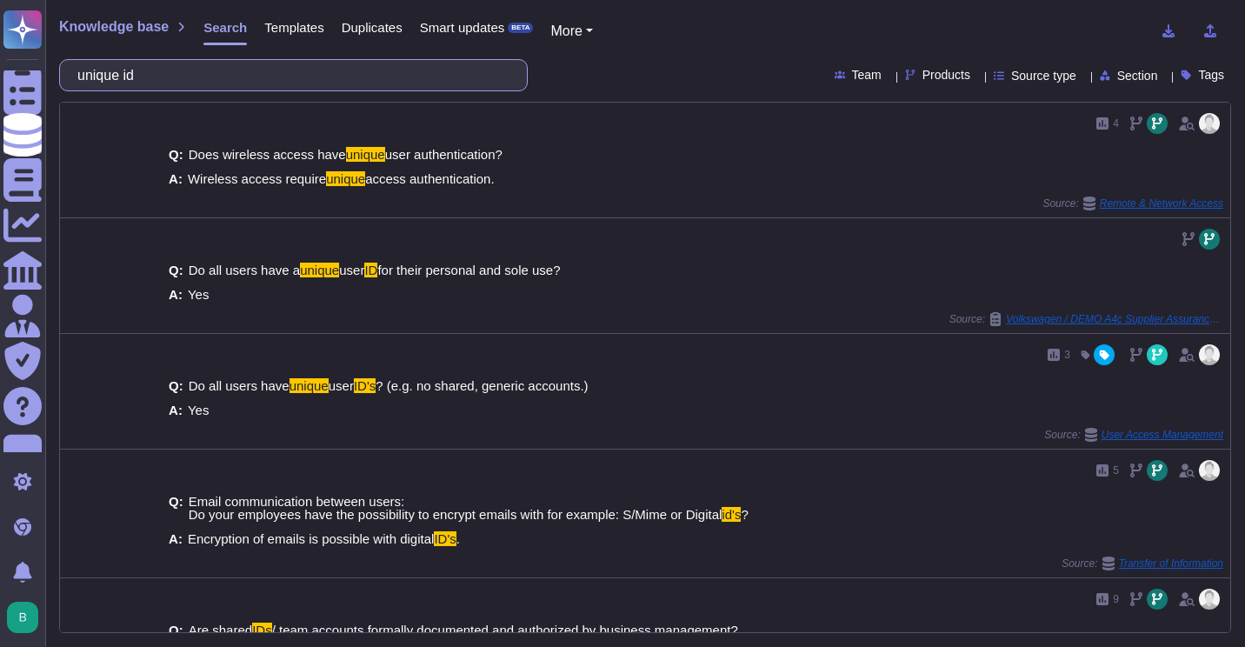
click at [233, 75] on input "unique id" at bounding box center [289, 75] width 441 height 30
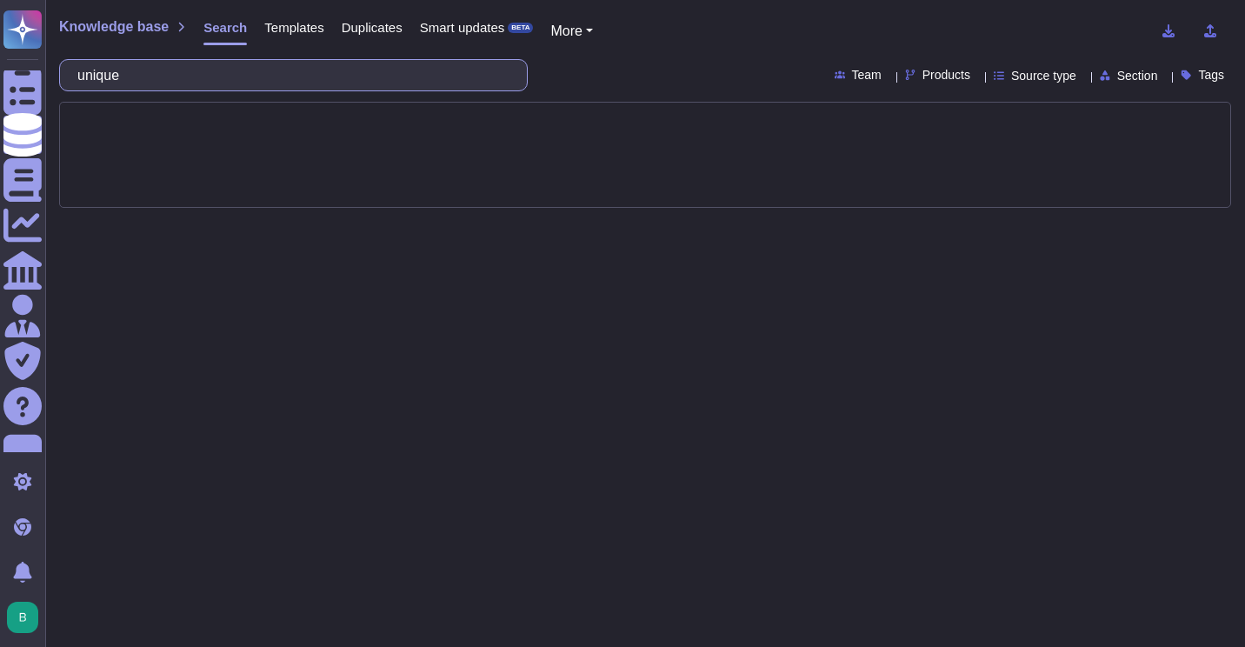
type input "unique"
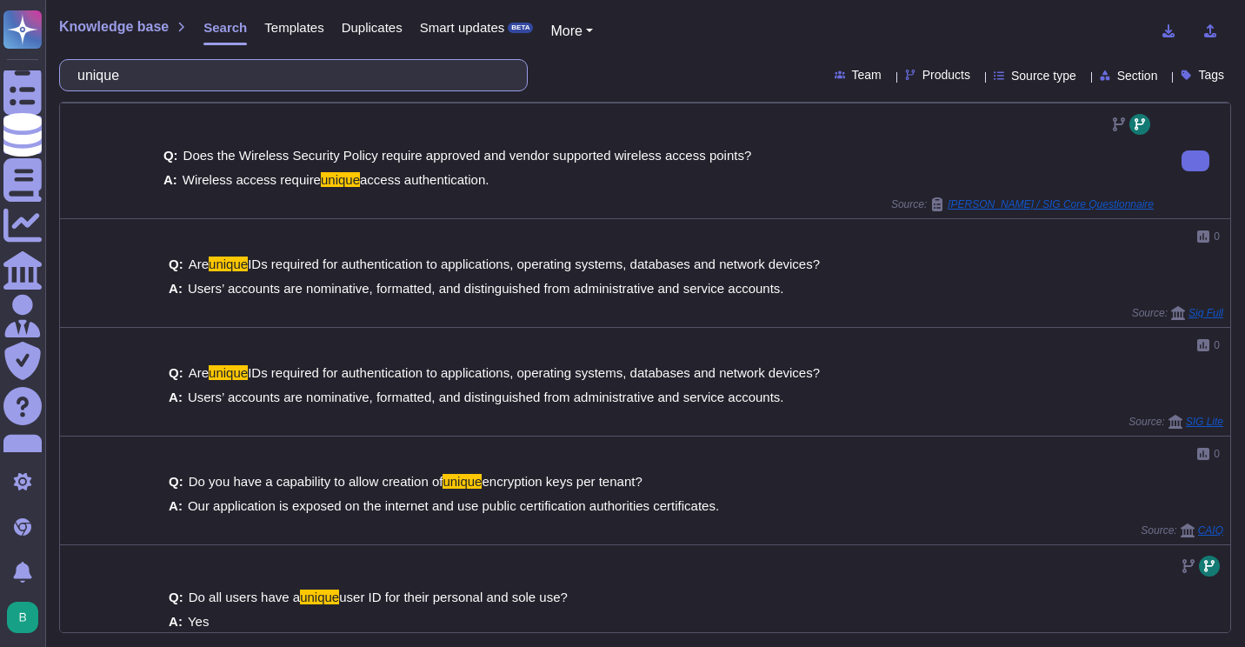
scroll to position [259, 0]
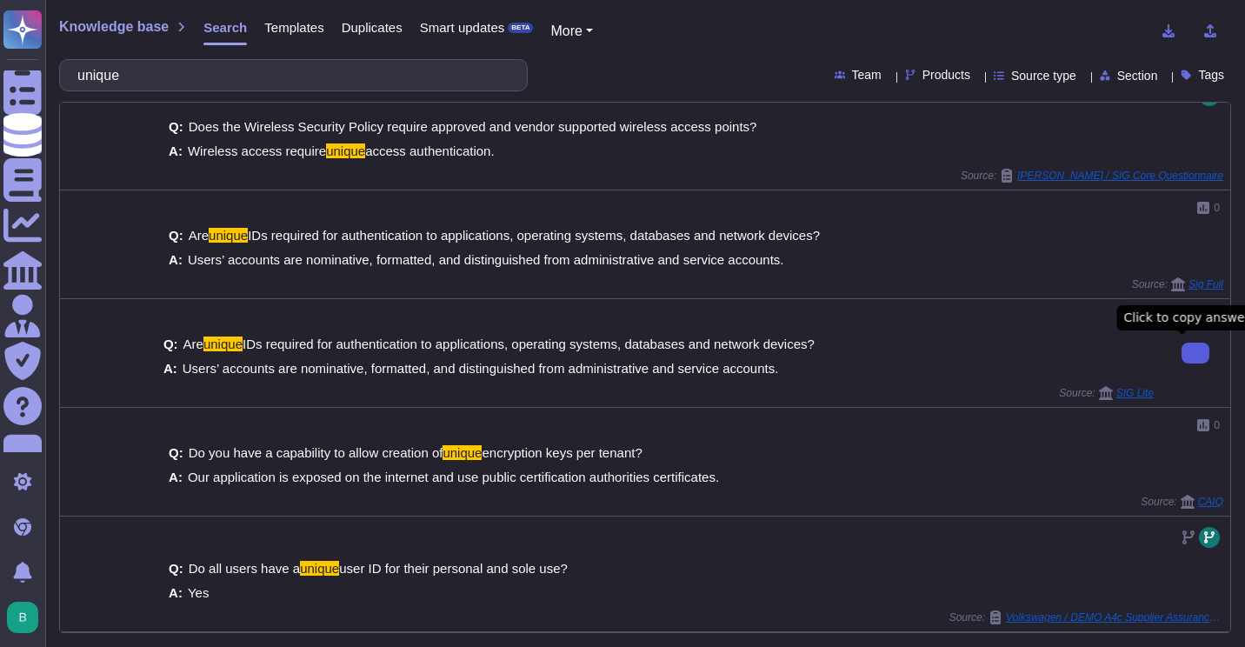
click at [1182, 350] on button at bounding box center [1196, 353] width 28 height 21
click at [344, 72] on input "unique" at bounding box center [289, 75] width 441 height 30
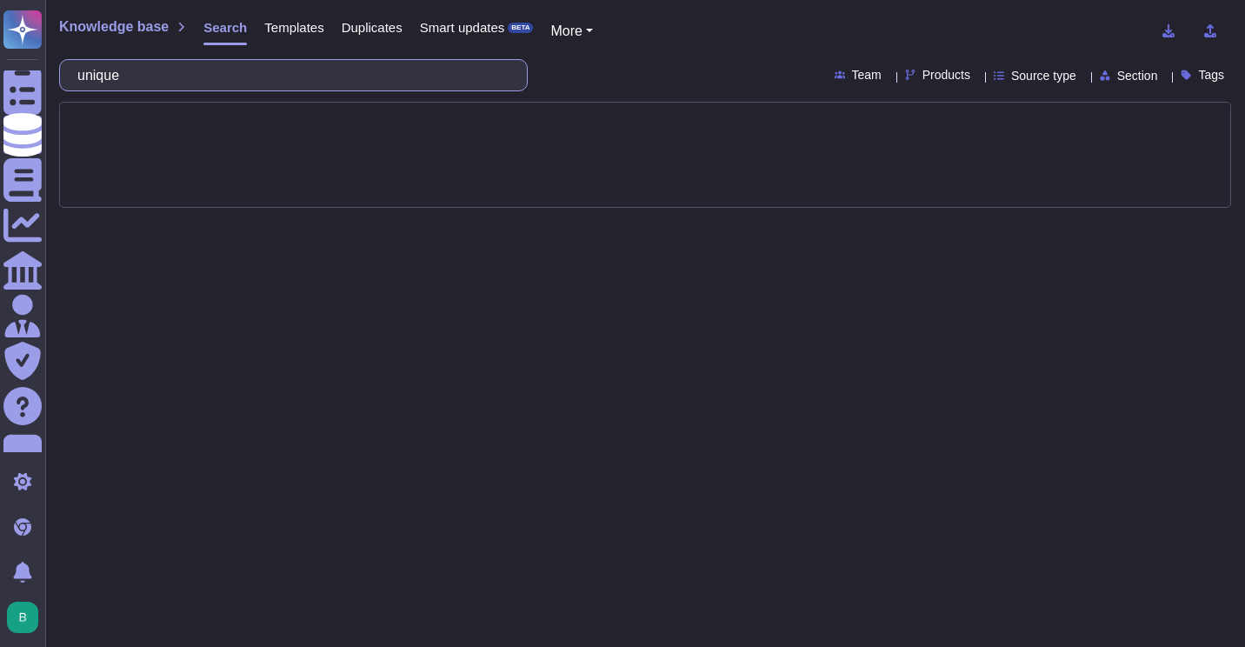
scroll to position [0, 0]
type input "administrative track"
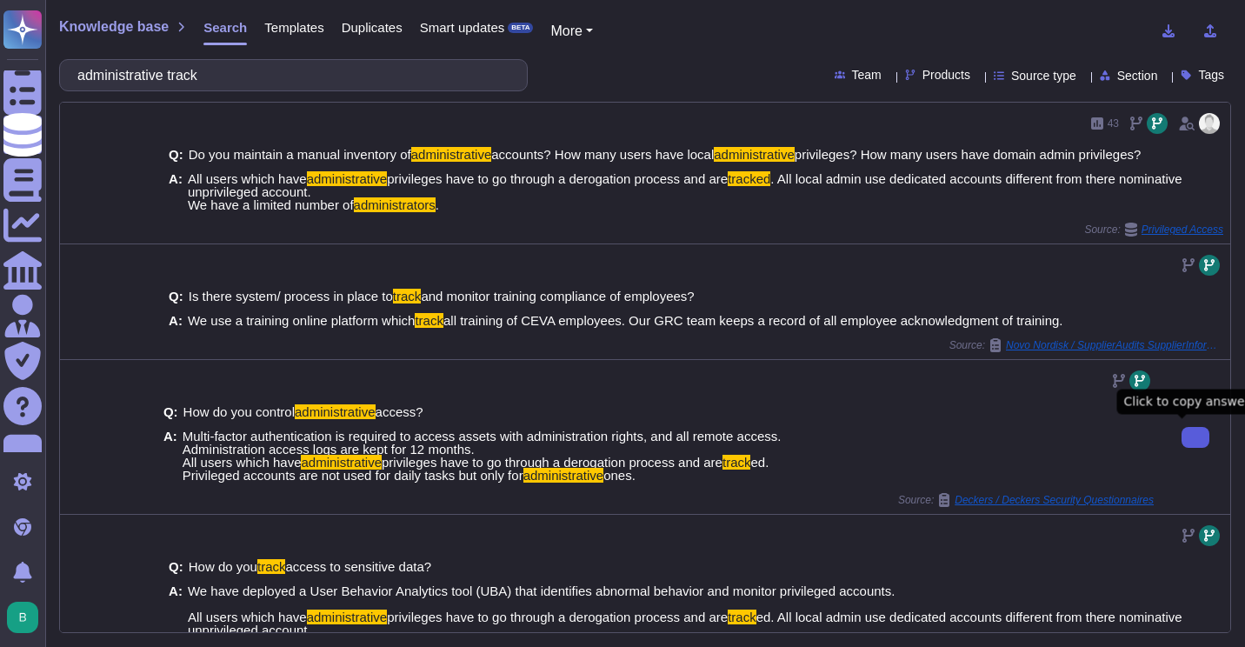
click at [1184, 446] on button at bounding box center [1196, 437] width 28 height 21
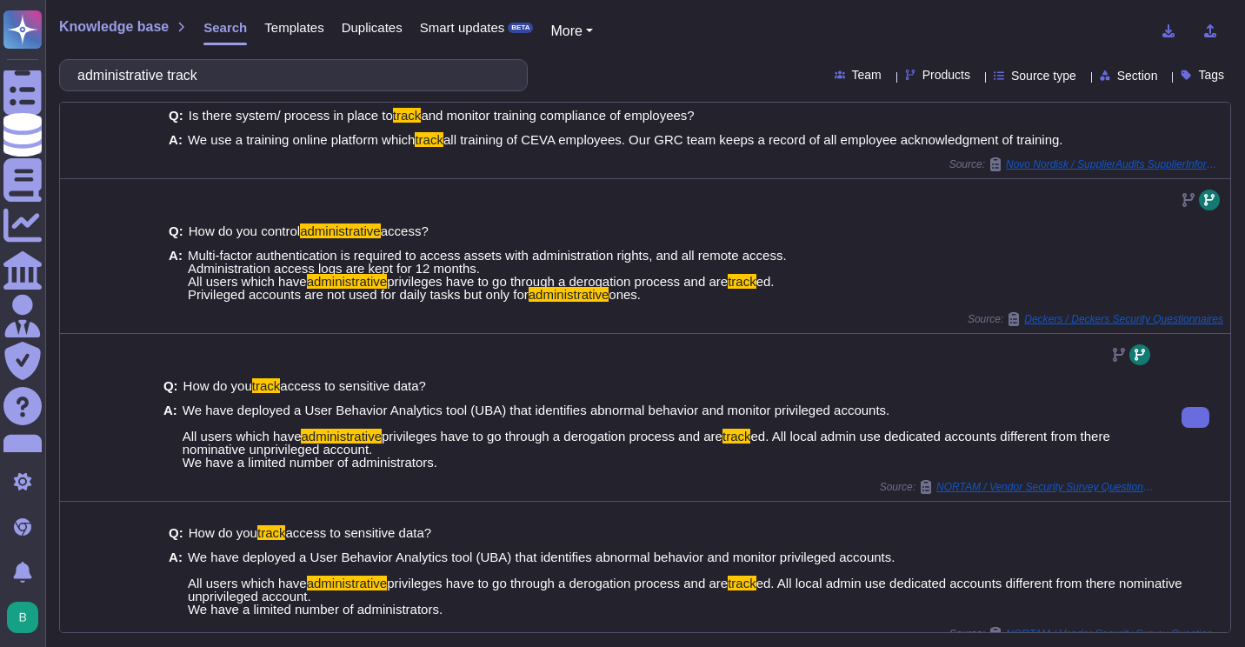
scroll to position [182, 0]
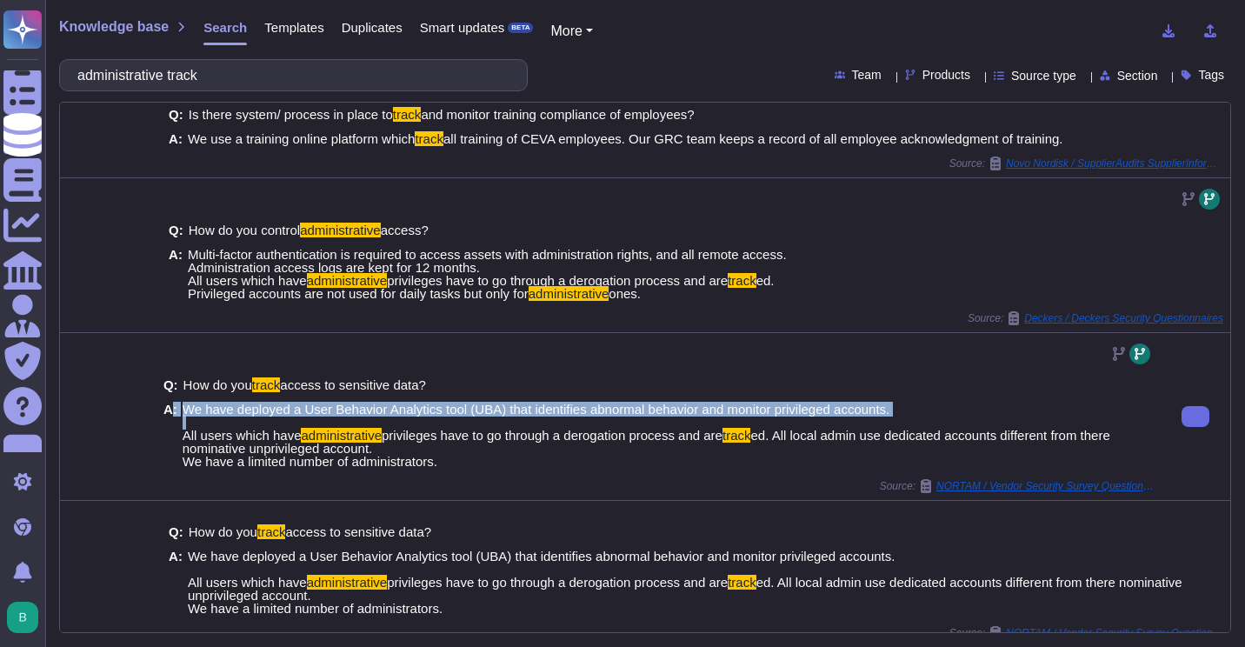
drag, startPoint x: 884, startPoint y: 432, endPoint x: 172, endPoint y: 437, distance: 711.4
click at [172, 437] on div "A: We have deployed a User Behavior Analytics tool (UBA) that identifies abnorm…" at bounding box center [658, 435] width 991 height 65
drag, startPoint x: 172, startPoint y: 437, endPoint x: 323, endPoint y: 422, distance: 151.3
click at [323, 422] on span "We have deployed a User Behavior Analytics tool (UBA) that identifies abnormal …" at bounding box center [668, 435] width 971 height 65
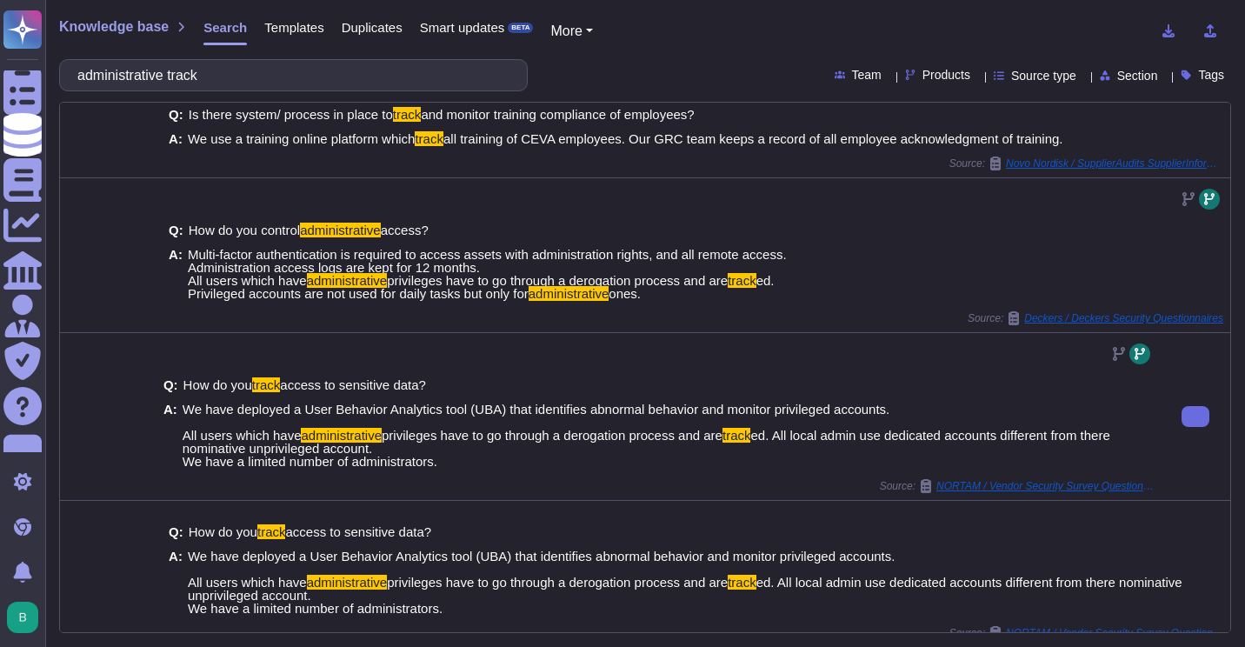
click at [231, 446] on span "We have deployed a User Behavior Analytics tool (UBA) that identifies abnormal …" at bounding box center [668, 435] width 971 height 65
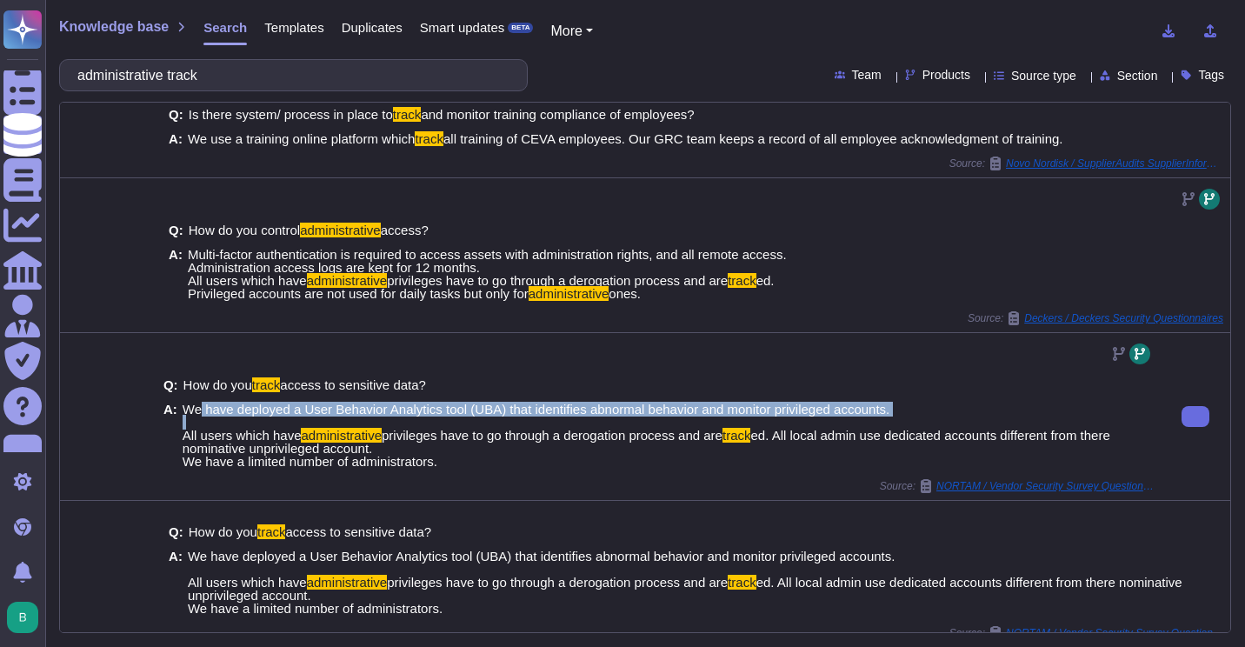
drag, startPoint x: 186, startPoint y: 437, endPoint x: 892, endPoint y: 429, distance: 706.2
click at [892, 429] on span "We have deployed a User Behavior Analytics tool (UBA) that identifies abnormal …" at bounding box center [668, 435] width 971 height 65
copy span "We have deployed a User Behavior Analytics tool (UBA) that identifies abnormal …"
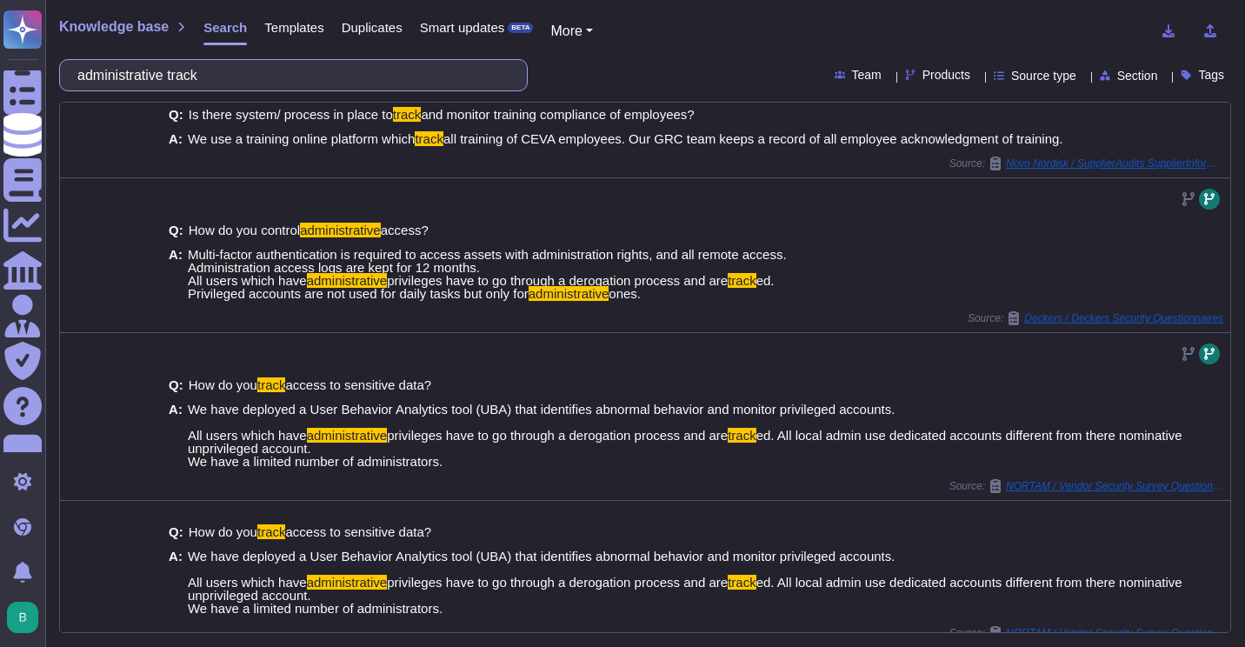
click at [275, 78] on input "administrative track" at bounding box center [289, 75] width 441 height 30
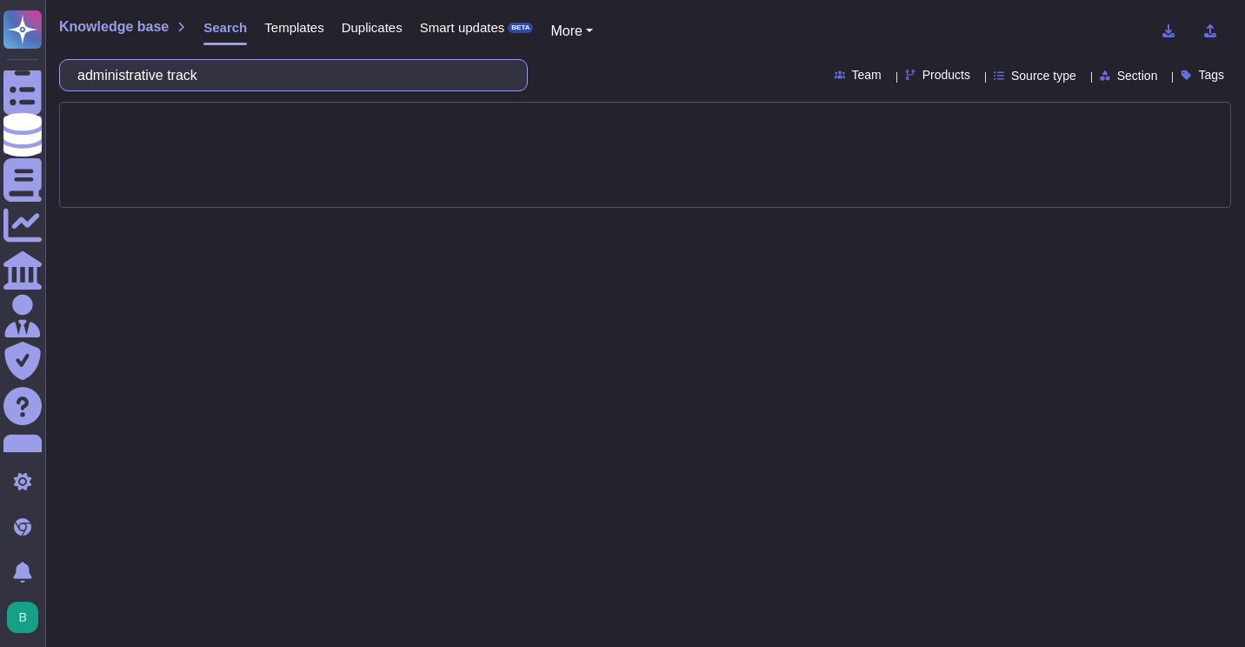
scroll to position [0, 0]
type input "password length"
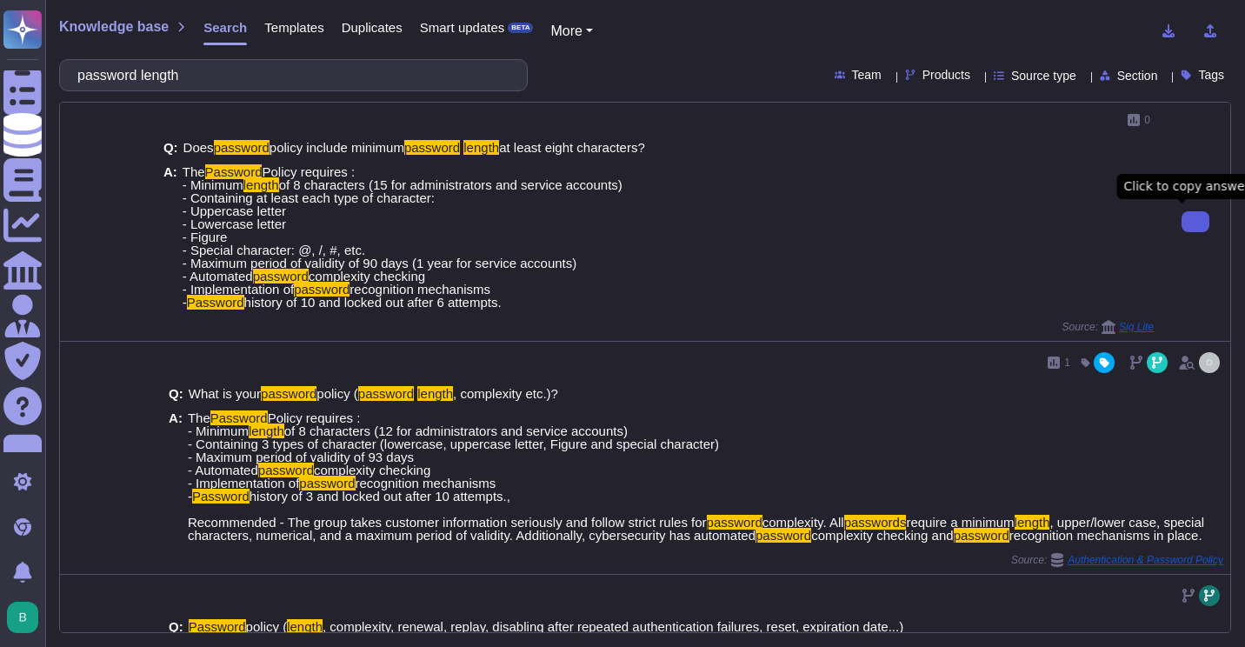
click at [1182, 214] on button at bounding box center [1196, 221] width 28 height 21
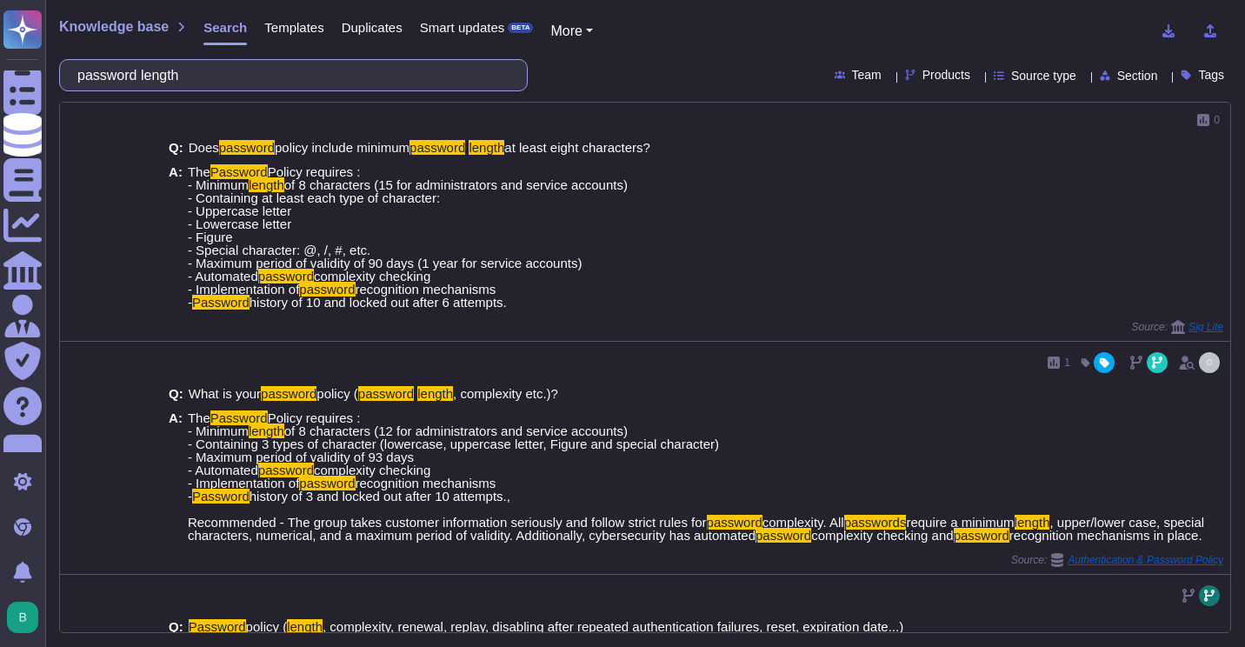
click at [321, 77] on input "password length" at bounding box center [289, 75] width 441 height 30
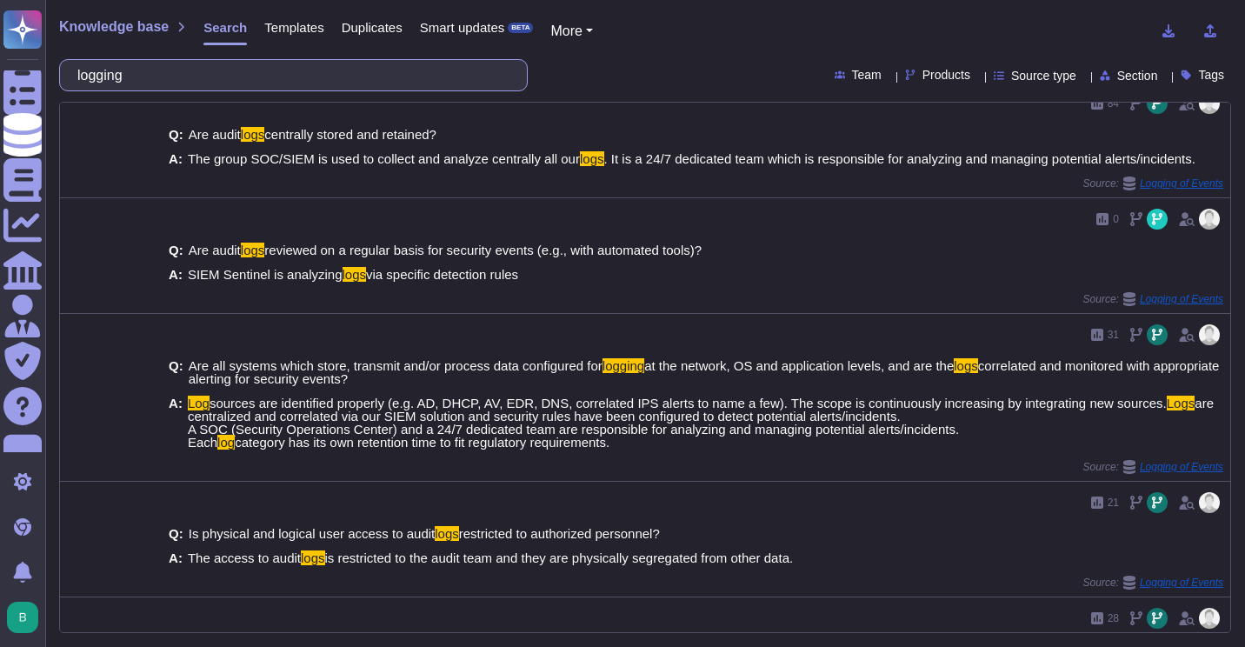
scroll to position [599, 0]
click at [337, 72] on input "logging" at bounding box center [289, 75] width 441 height 30
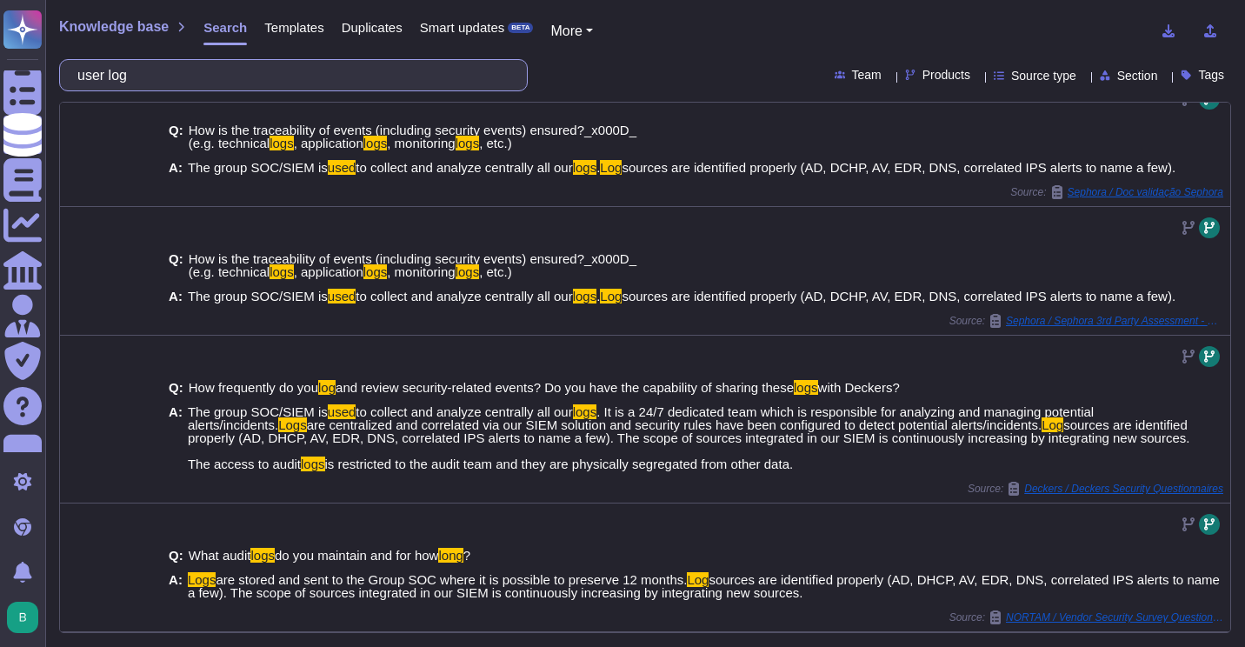
scroll to position [541, 0]
click at [337, 79] on input "user log" at bounding box center [289, 75] width 441 height 30
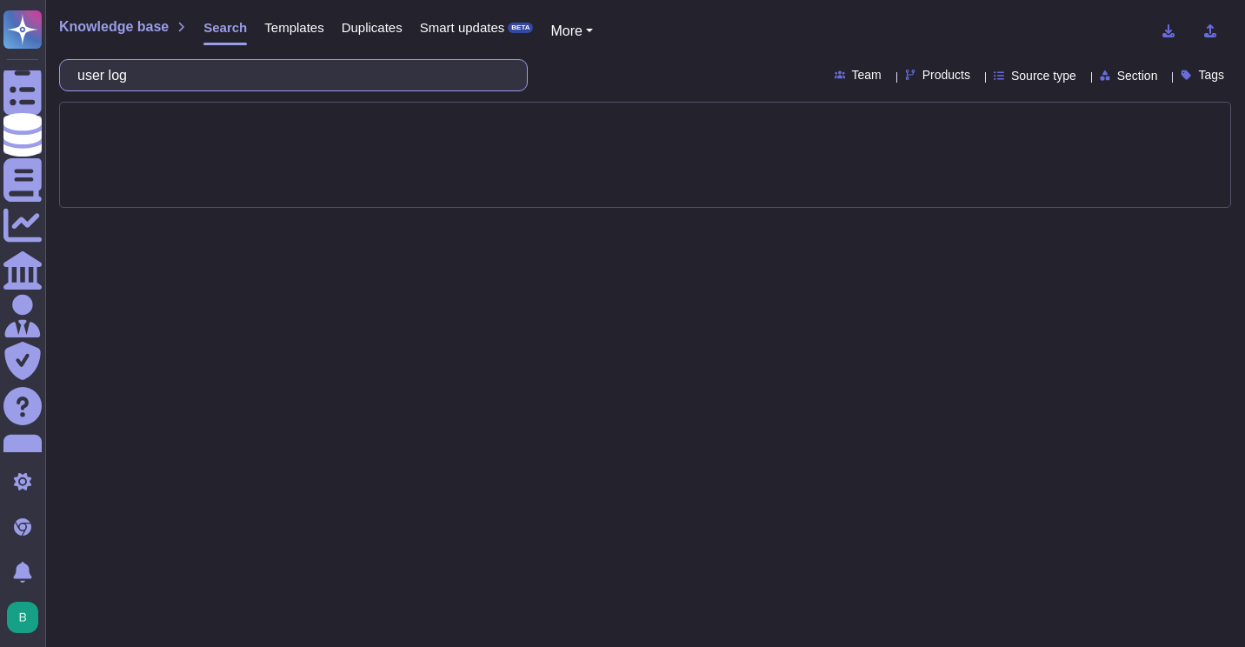
scroll to position [0, 0]
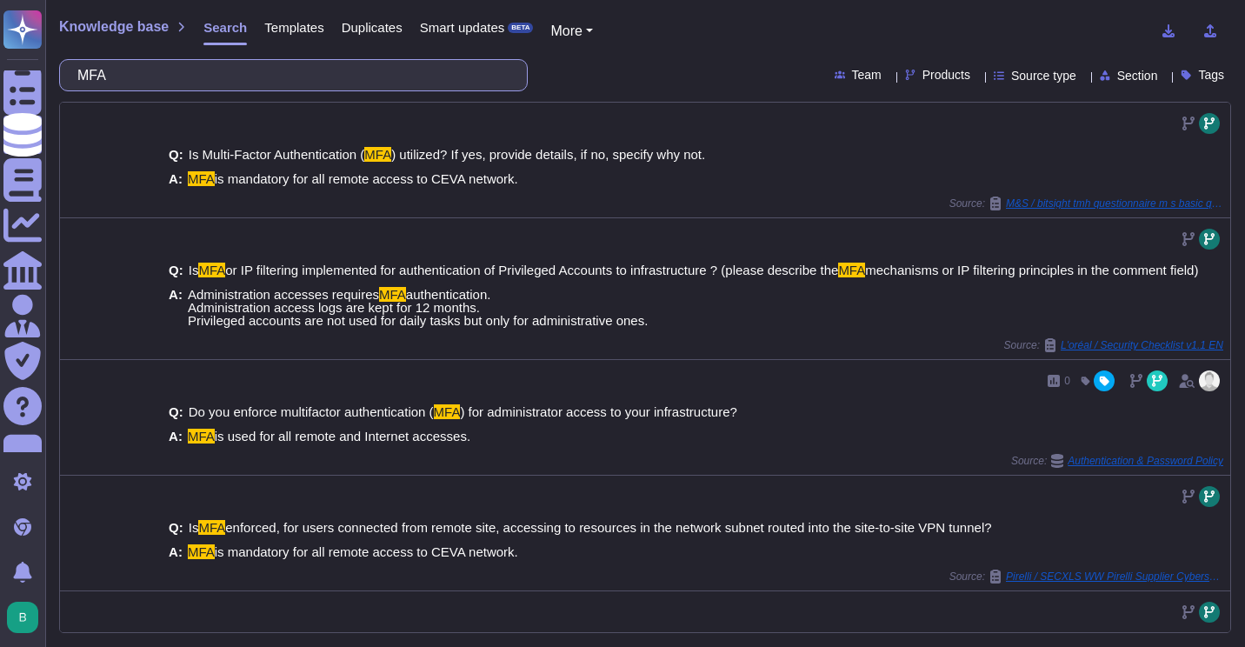
click at [337, 79] on input "MFA" at bounding box center [289, 75] width 441 height 30
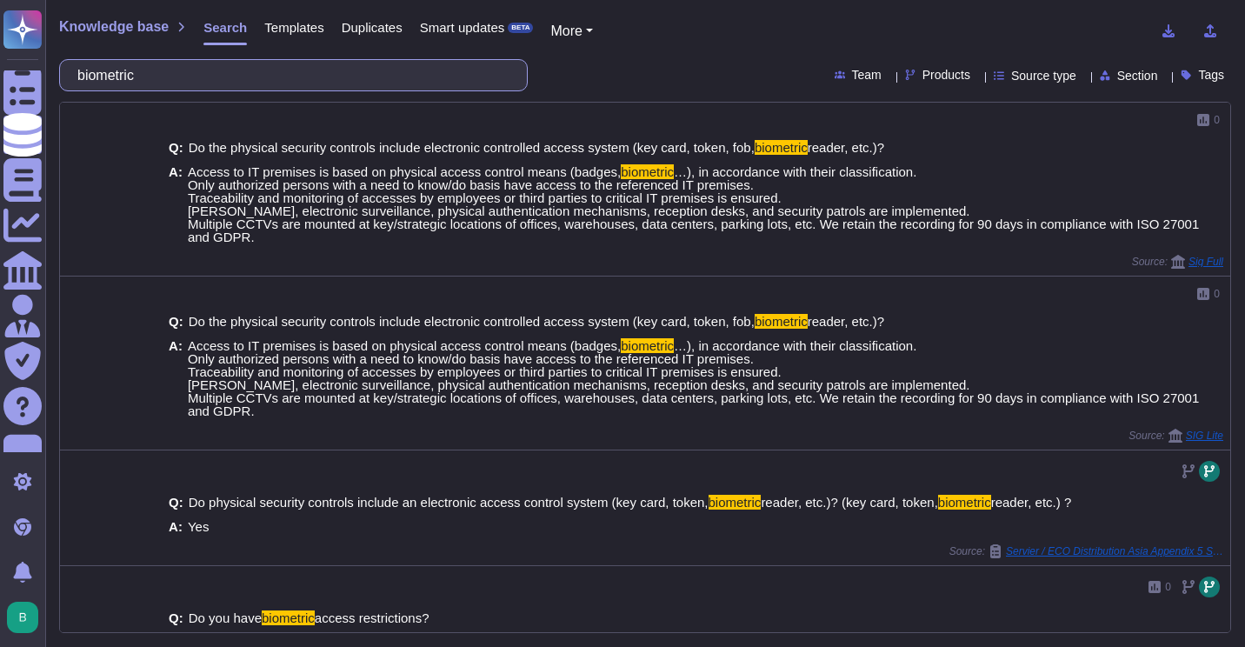
click at [302, 82] on input "biometric" at bounding box center [289, 75] width 441 height 30
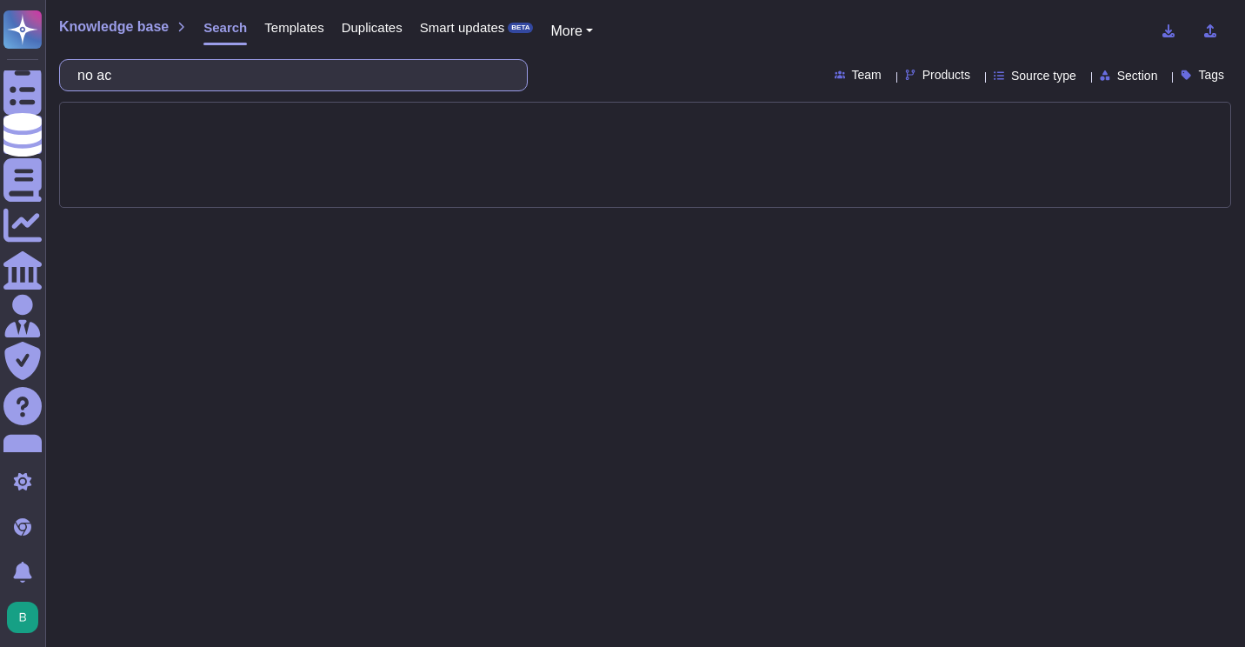
type input "no"
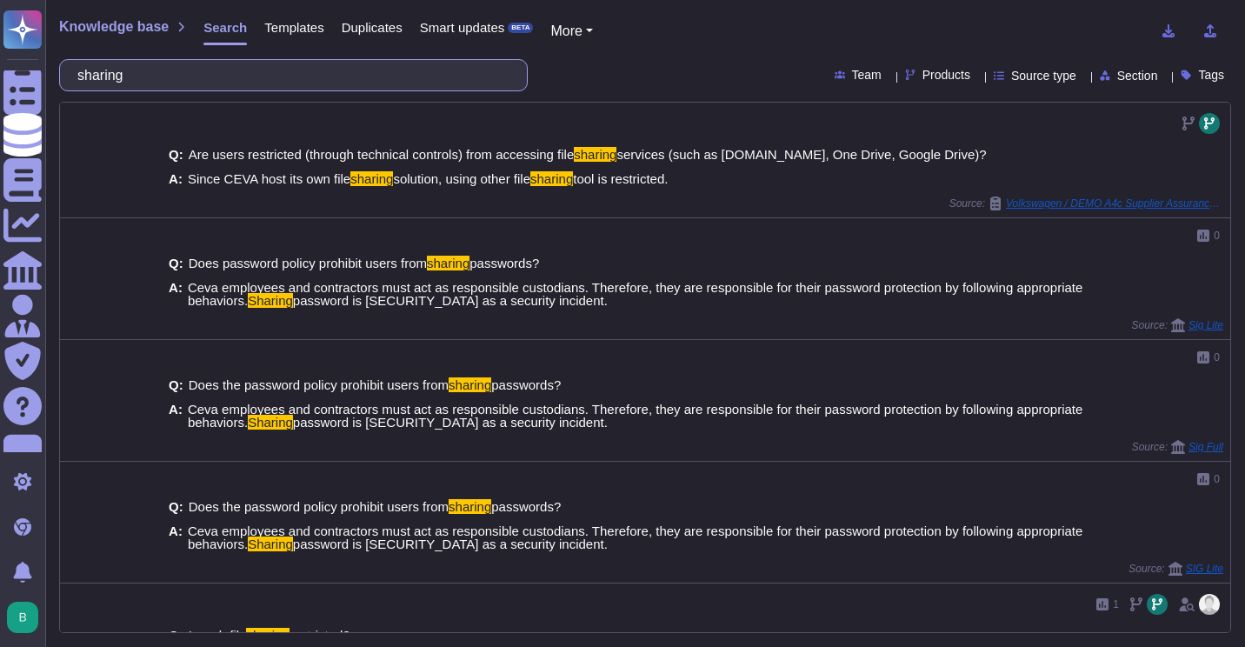
click at [302, 82] on input "sharing" at bounding box center [289, 75] width 441 height 30
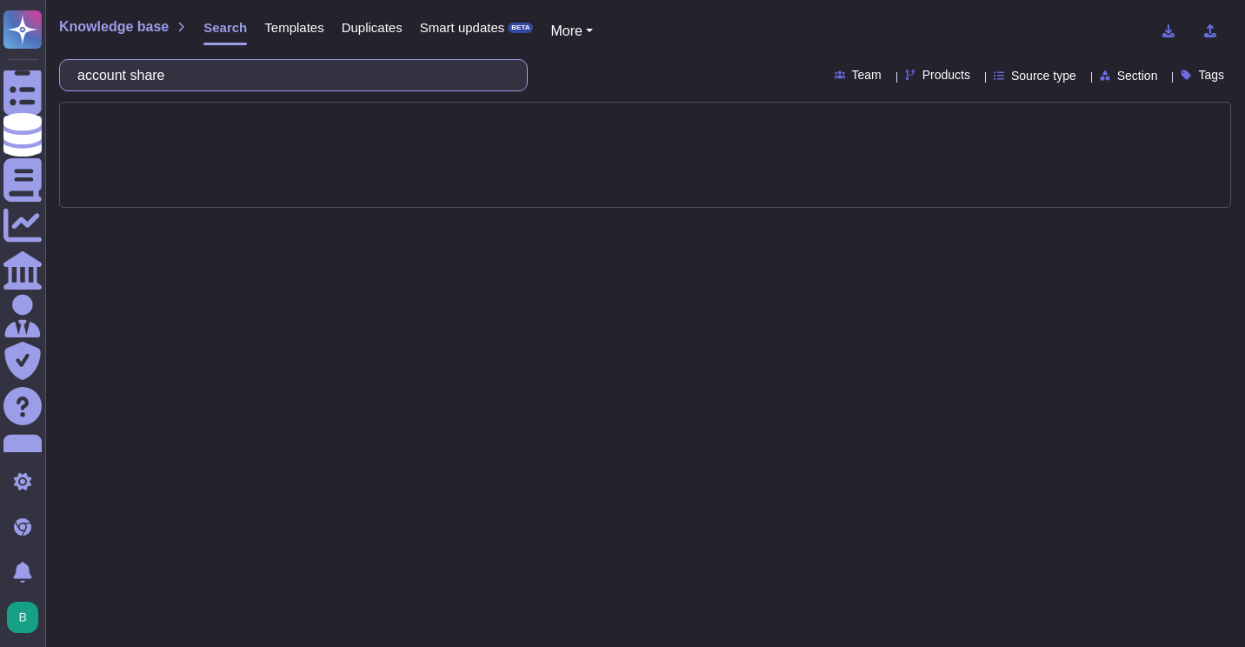
type input "account share"
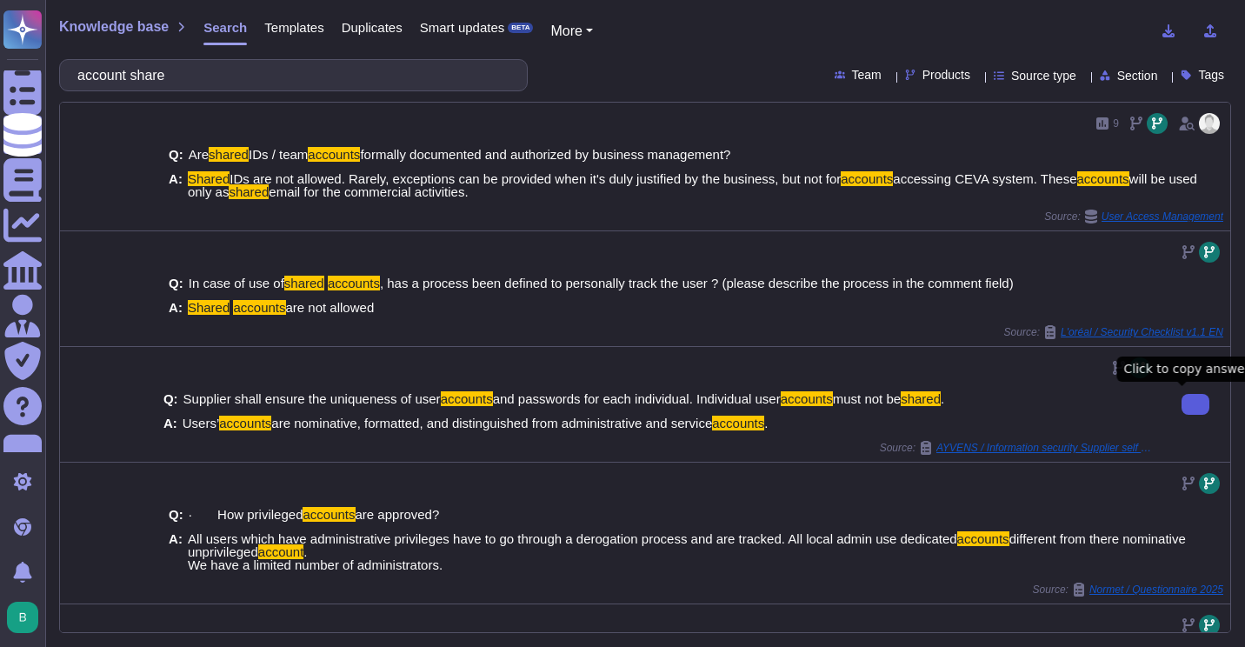
click at [1182, 414] on button at bounding box center [1196, 404] width 28 height 21
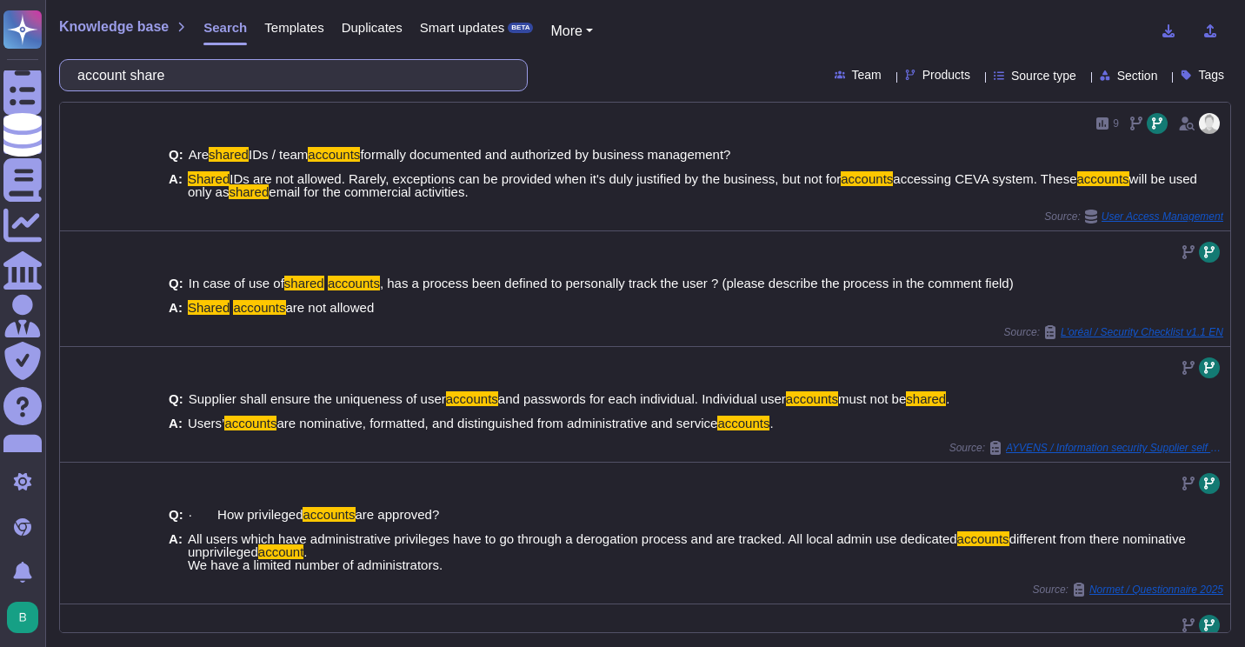
click at [473, 87] on input "account share" at bounding box center [289, 75] width 441 height 30
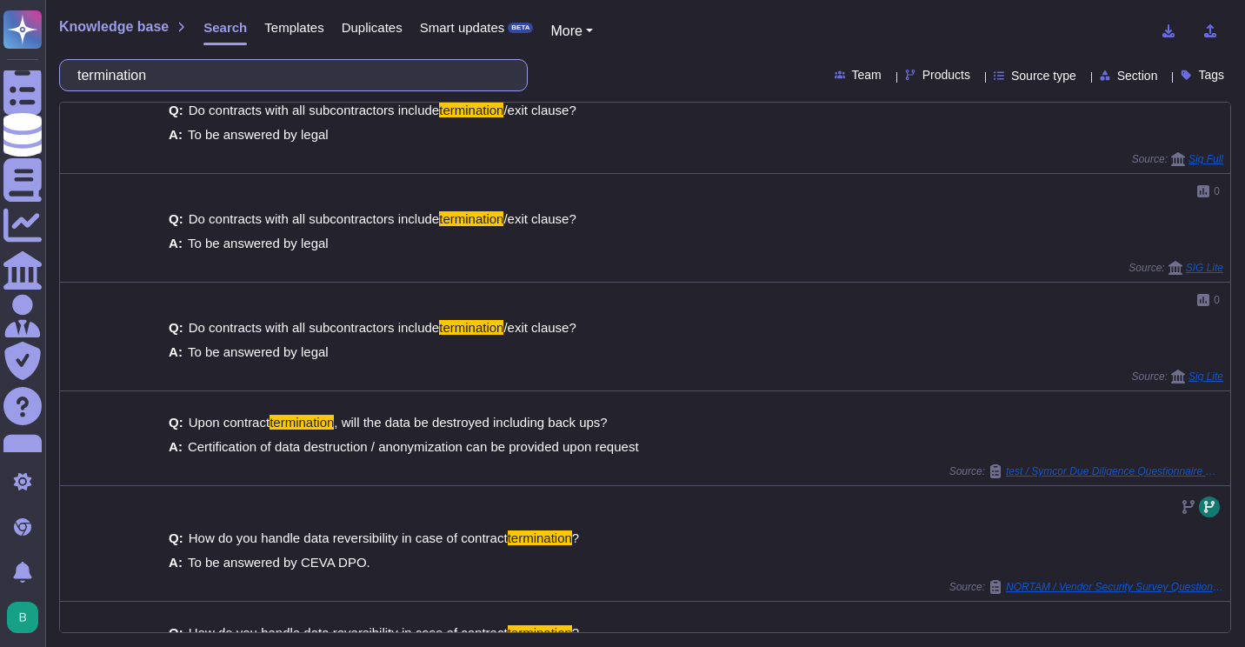
scroll to position [475, 0]
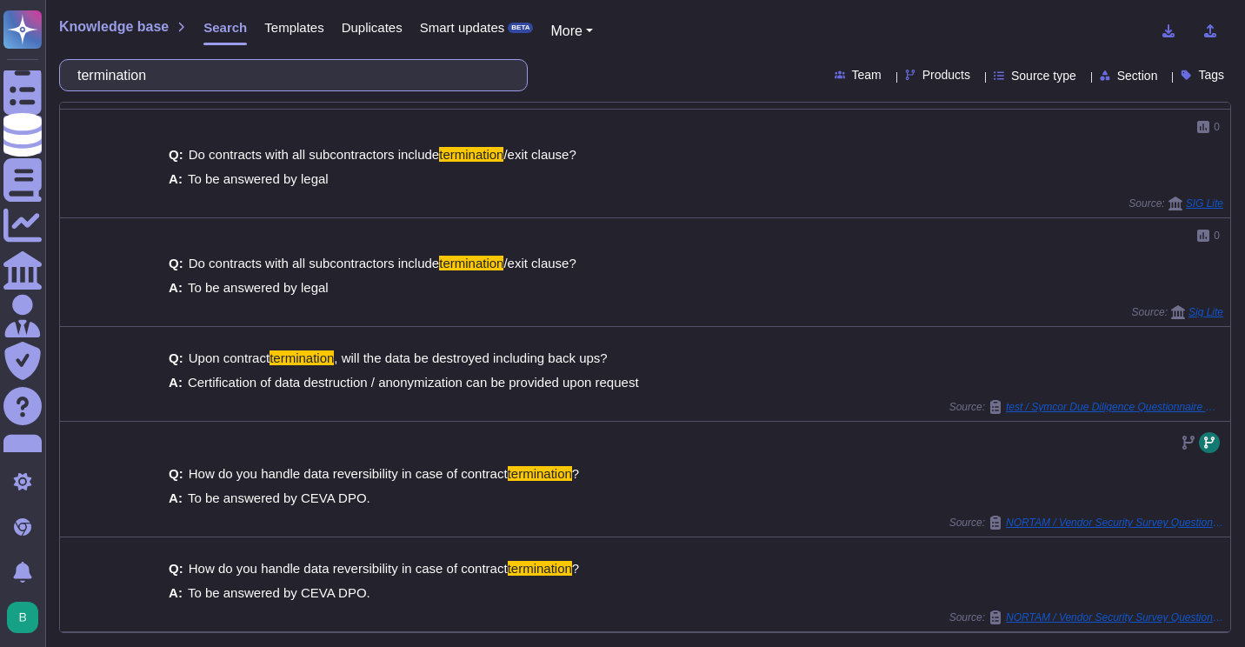
click at [250, 77] on input "termination" at bounding box center [289, 75] width 441 height 30
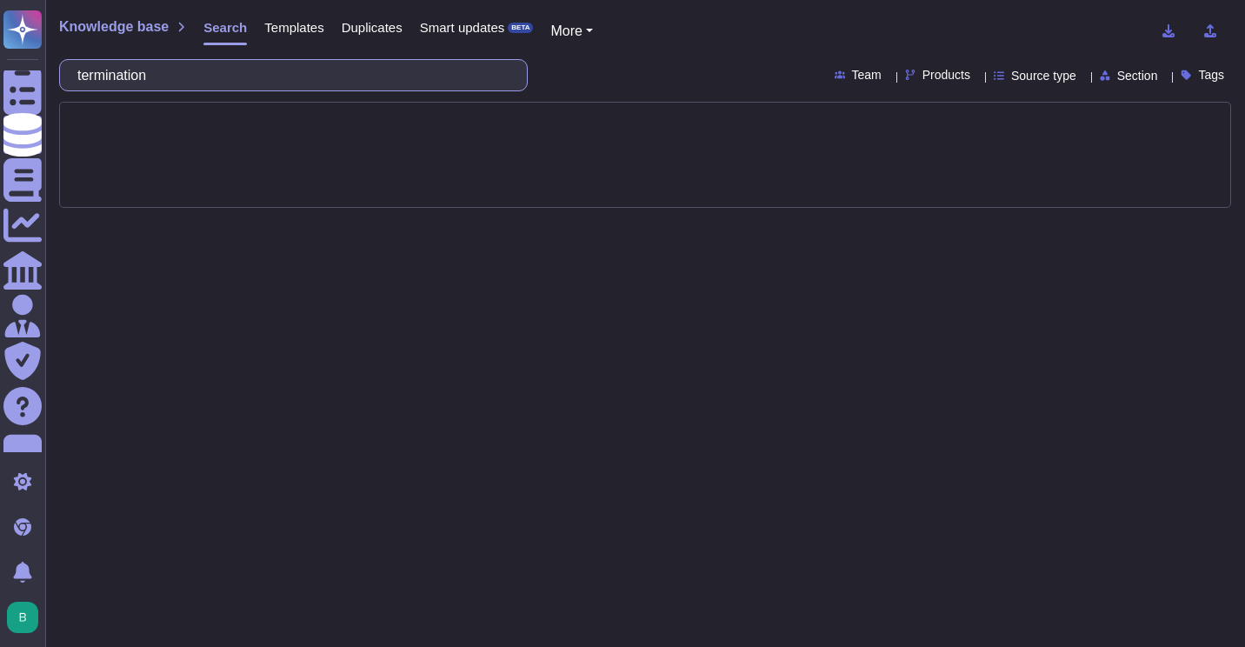
scroll to position [0, 0]
type input "inactive"
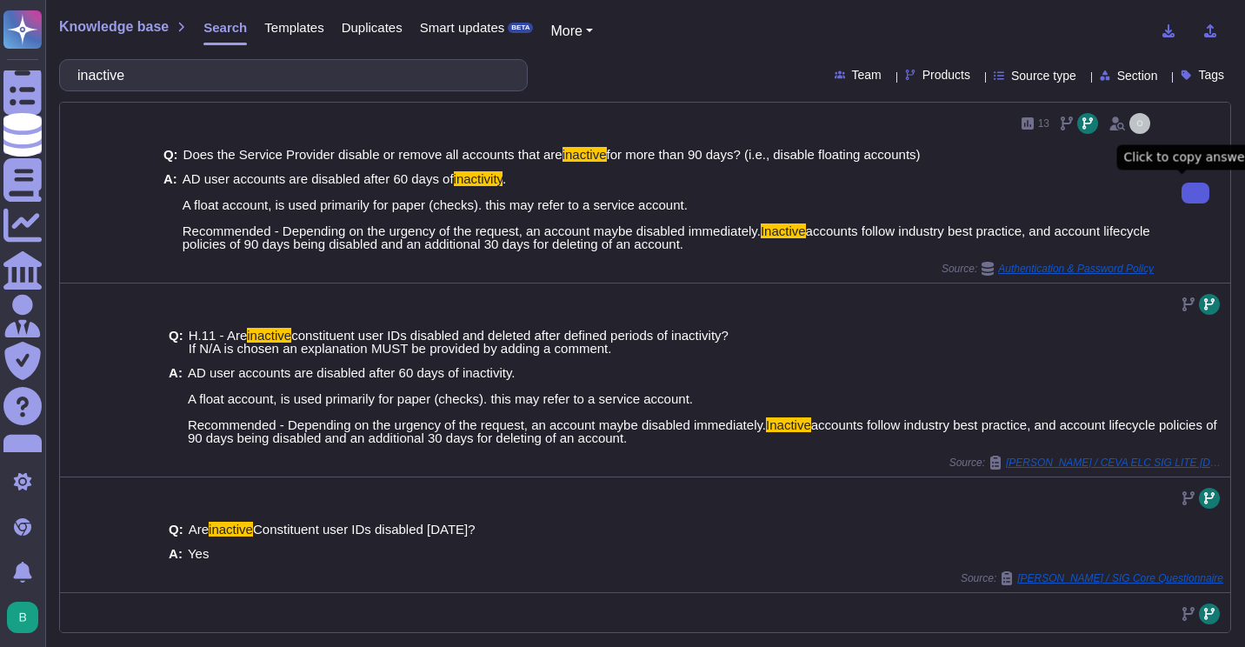
click at [1196, 193] on icon at bounding box center [1196, 193] width 0 height 0
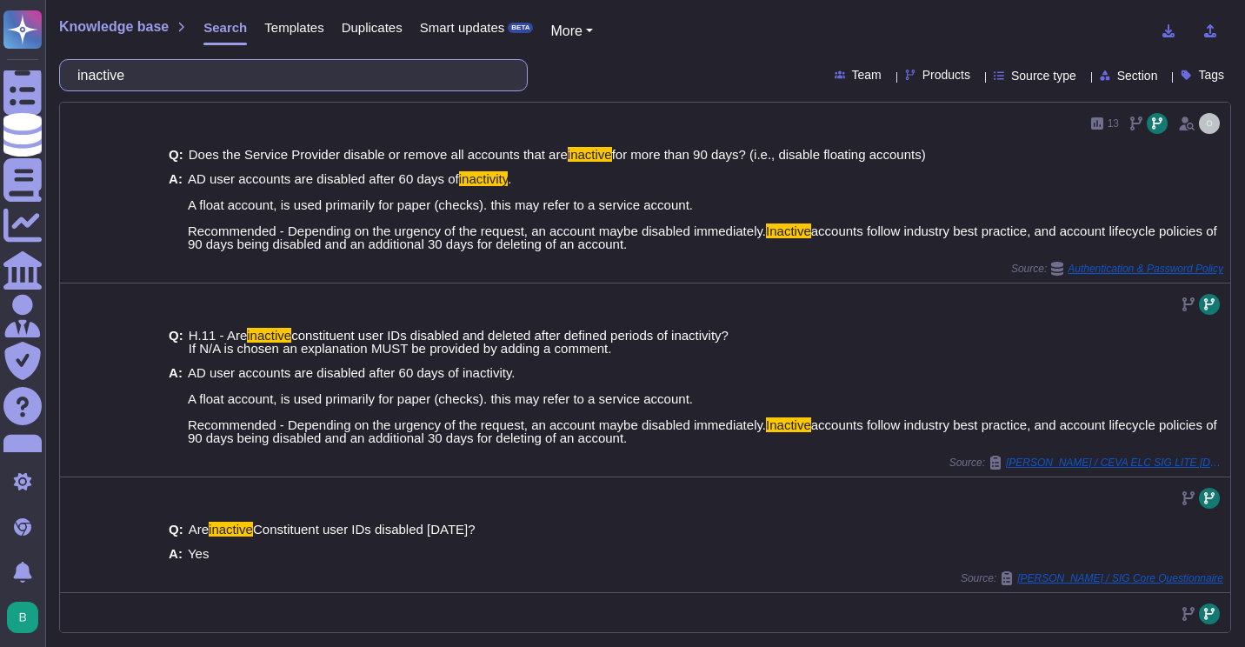
click at [388, 83] on input "inactive" at bounding box center [289, 75] width 441 height 30
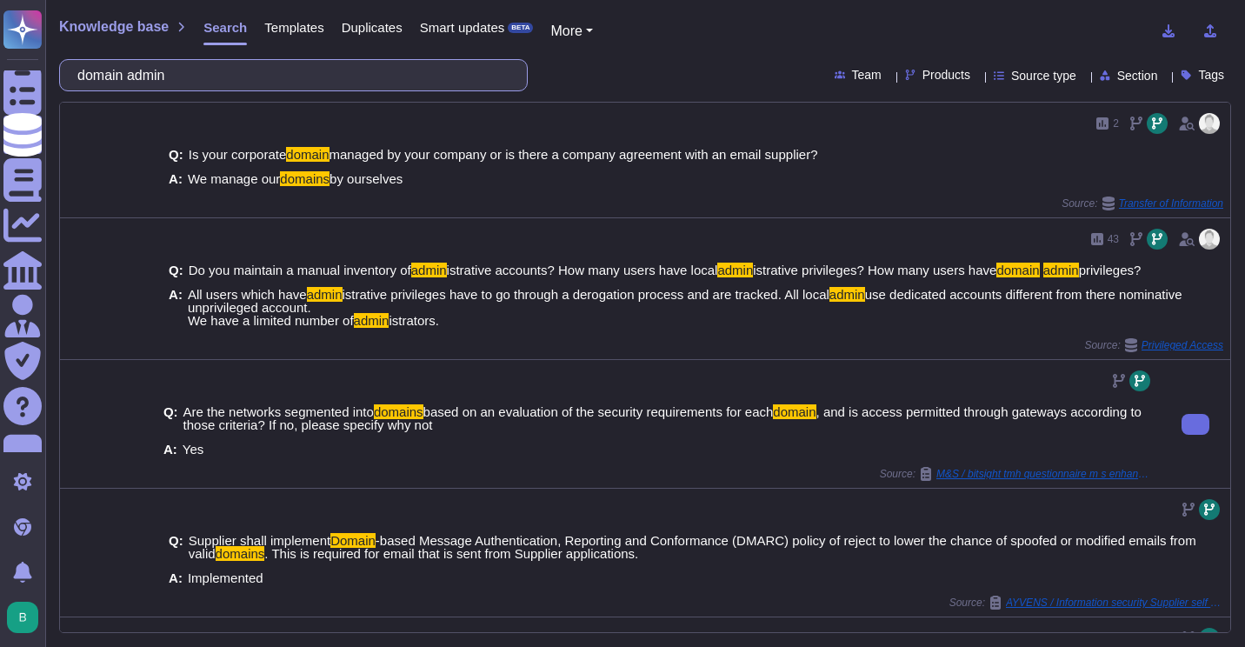
type input "domain"
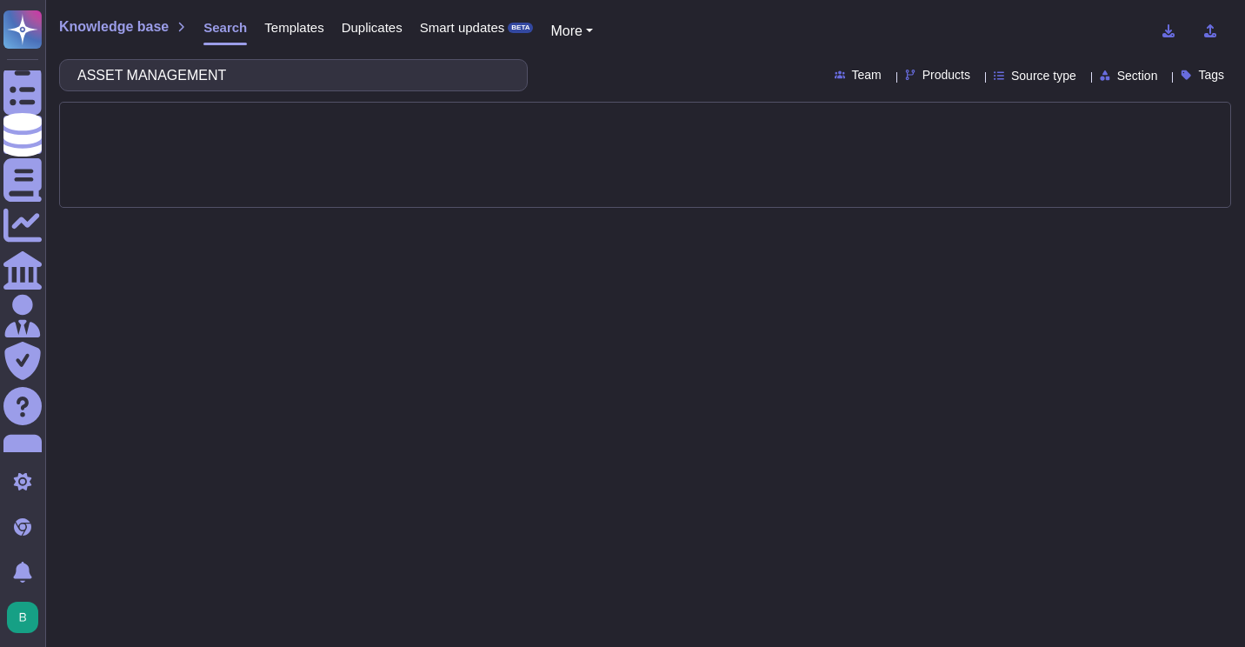
type input "ASSET MANAGEMENT"
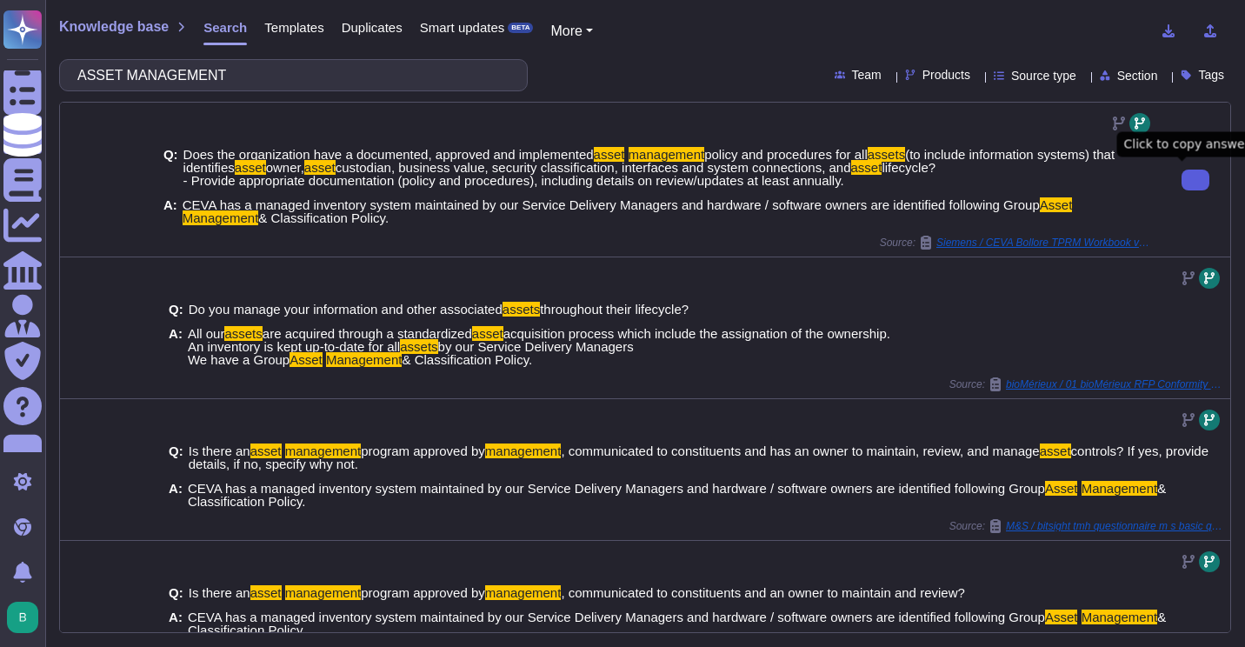
click at [1193, 184] on button at bounding box center [1196, 180] width 28 height 21
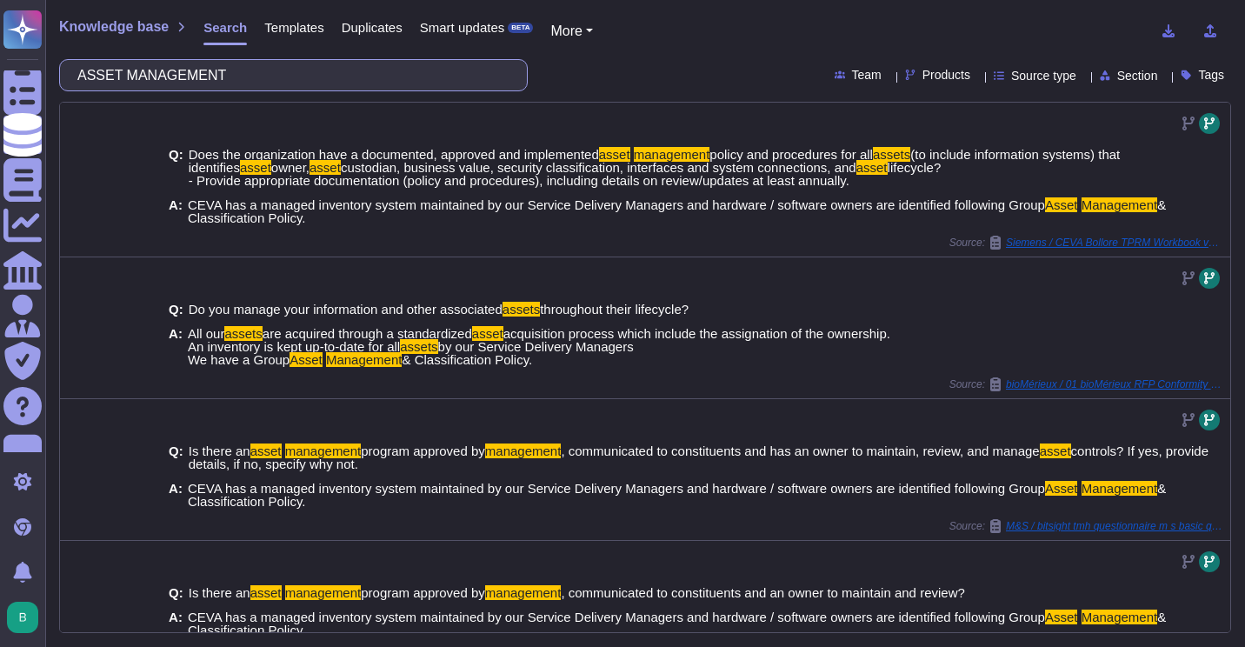
click at [353, 79] on input "ASSET MANAGEMENT" at bounding box center [289, 75] width 441 height 30
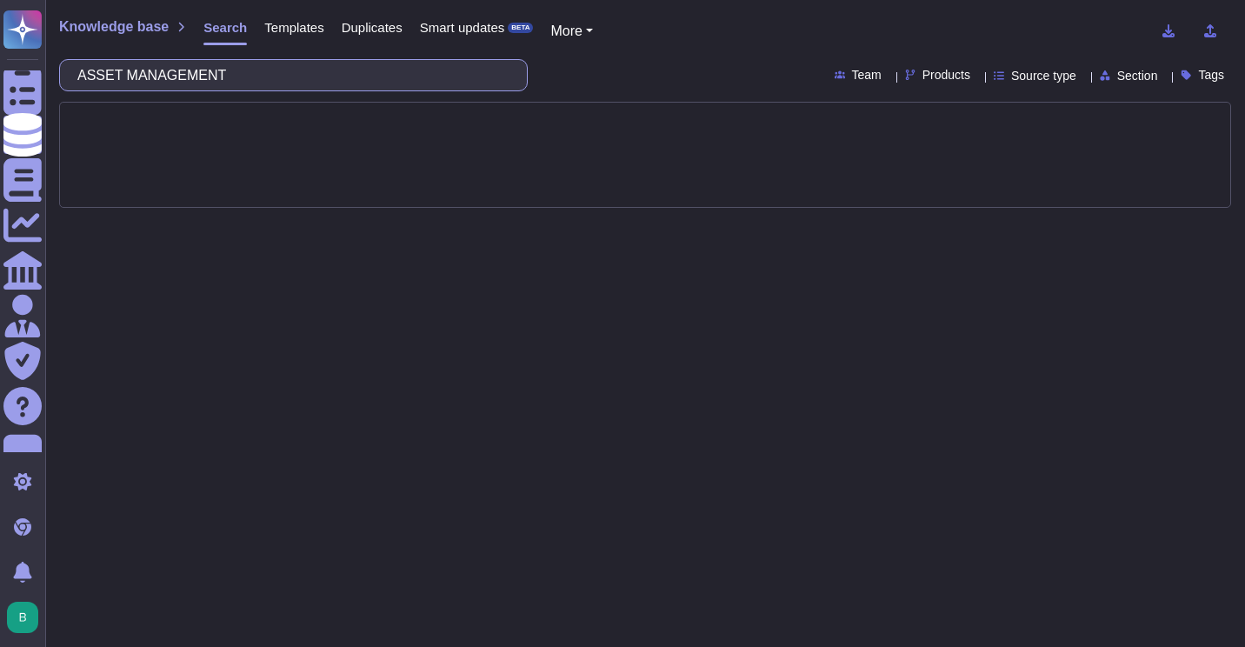
type input "a"
type input "classification"
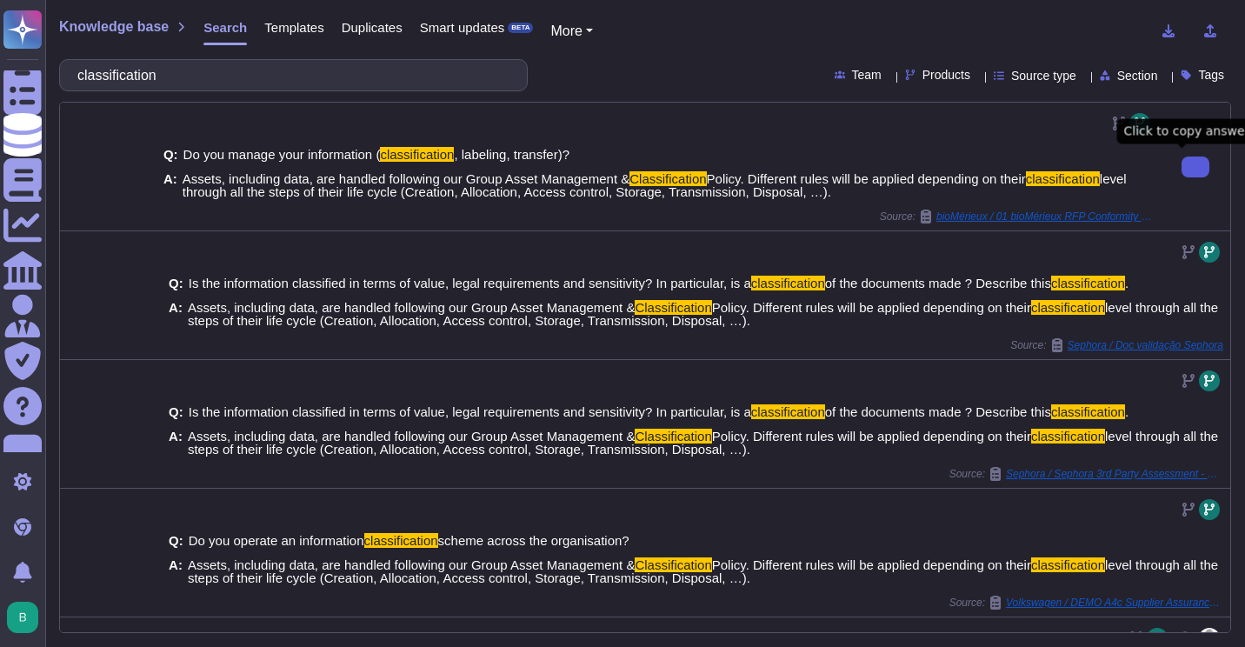
click at [1196, 167] on icon at bounding box center [1196, 167] width 0 height 0
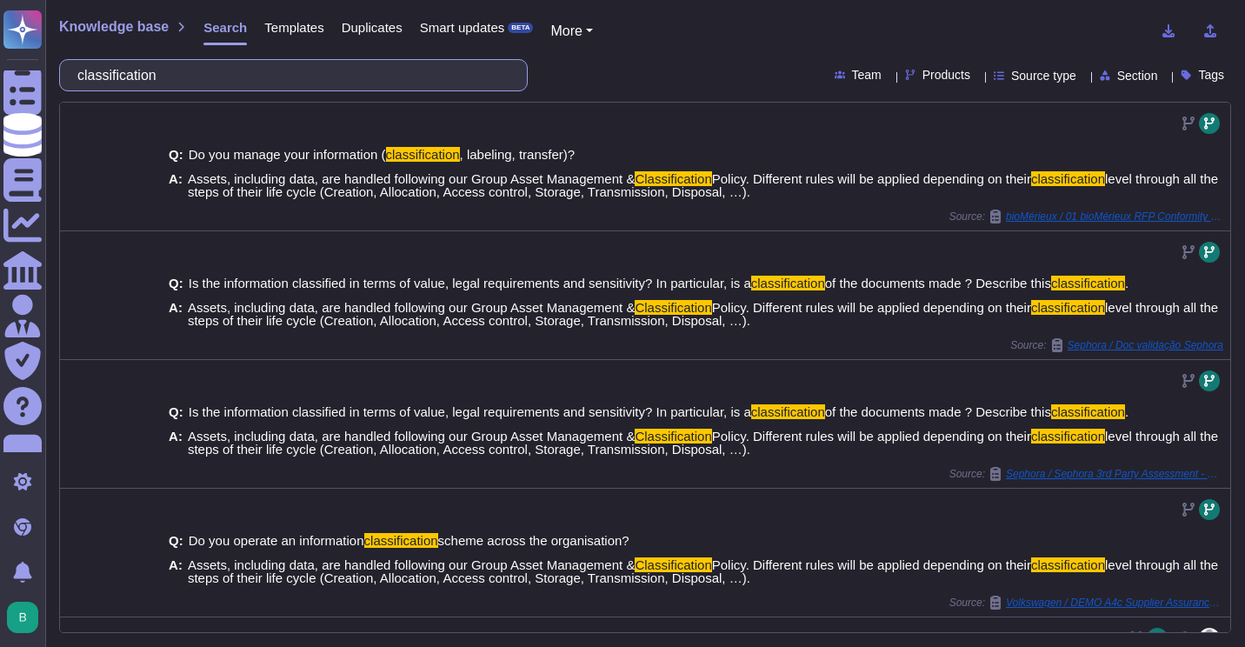
click at [295, 72] on input "classification" at bounding box center [289, 75] width 441 height 30
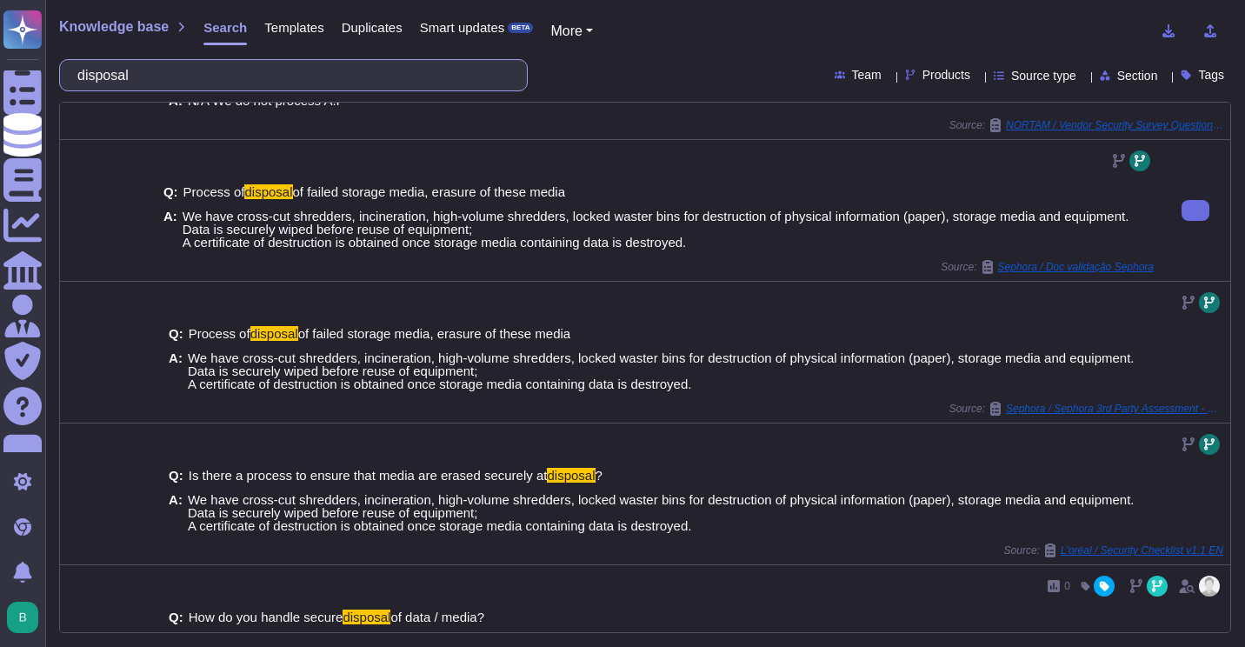
scroll to position [384, 0]
click at [1189, 219] on button at bounding box center [1196, 209] width 28 height 21
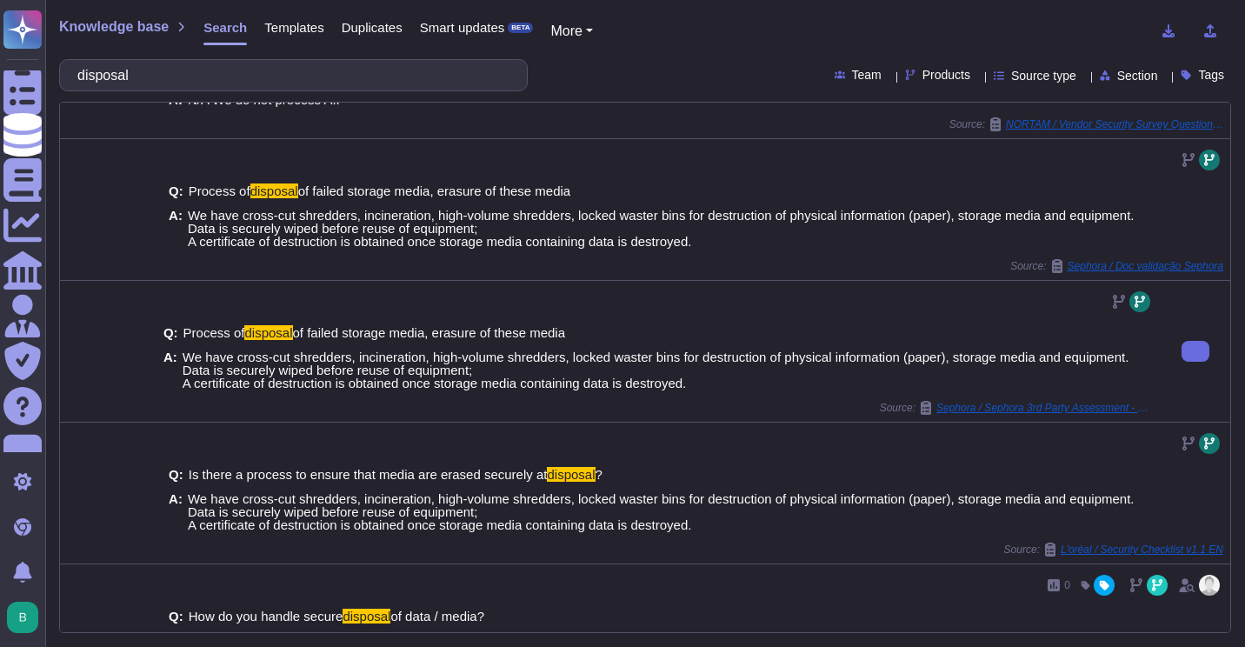
scroll to position [432, 0]
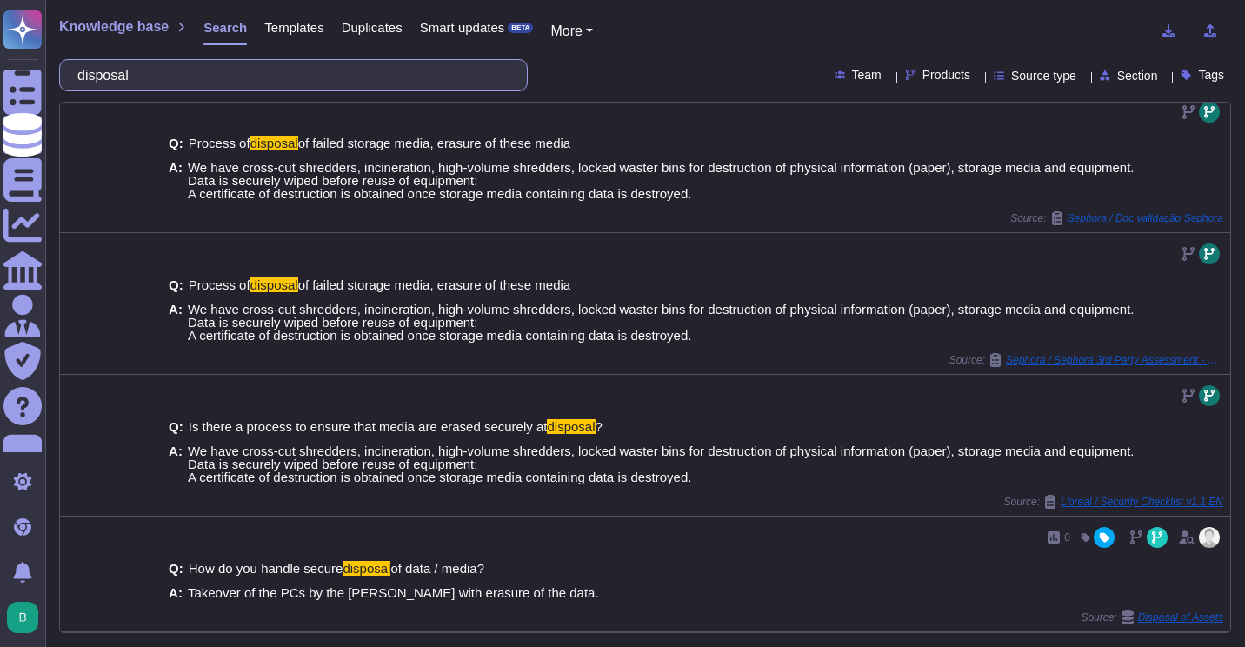
click at [368, 71] on input "disposal" at bounding box center [289, 75] width 441 height 30
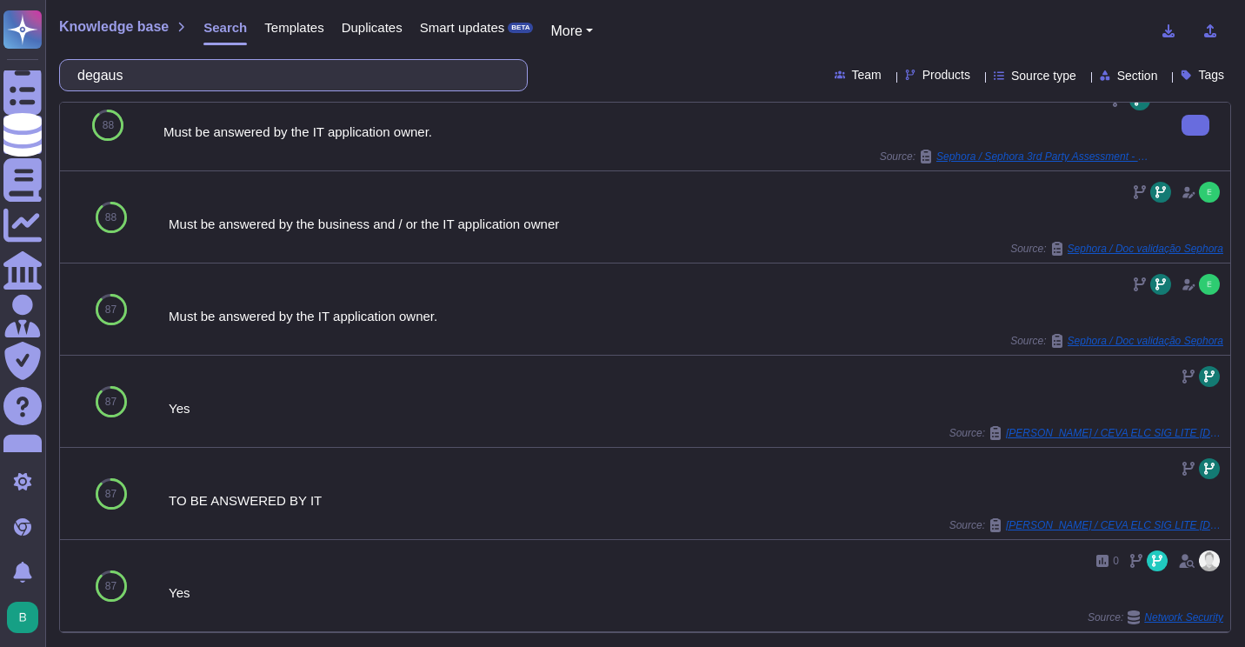
scroll to position [0, 0]
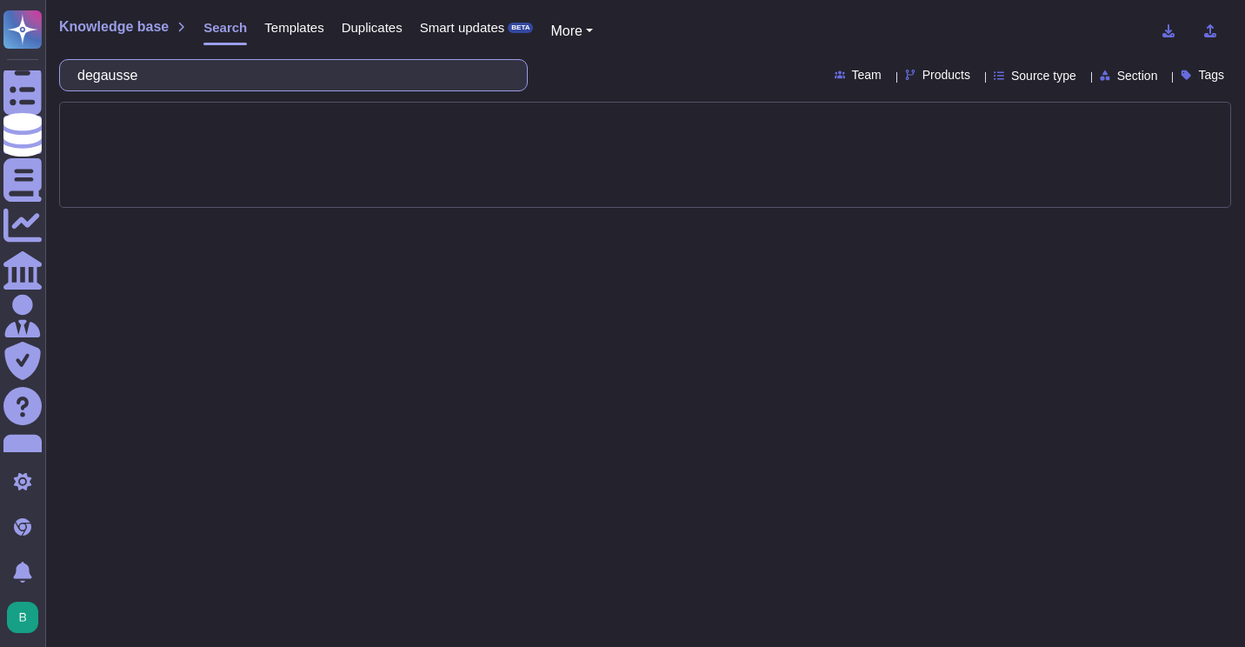
type input "degaussed"
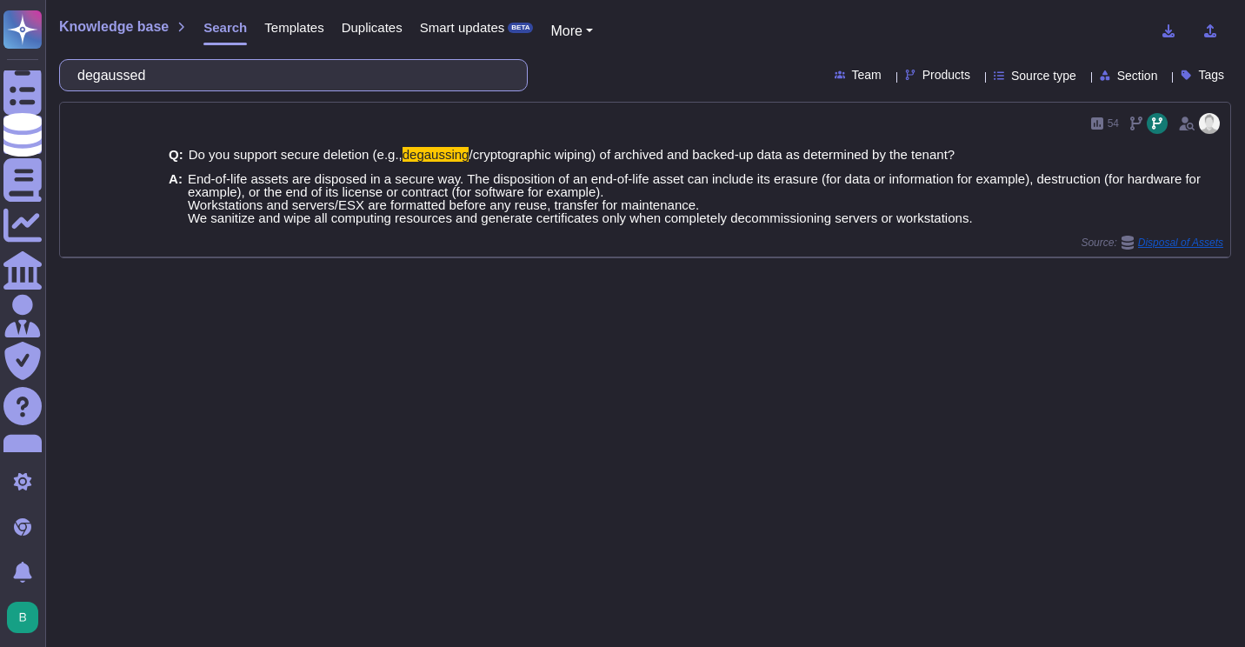
click at [446, 61] on input "degaussed" at bounding box center [289, 75] width 441 height 30
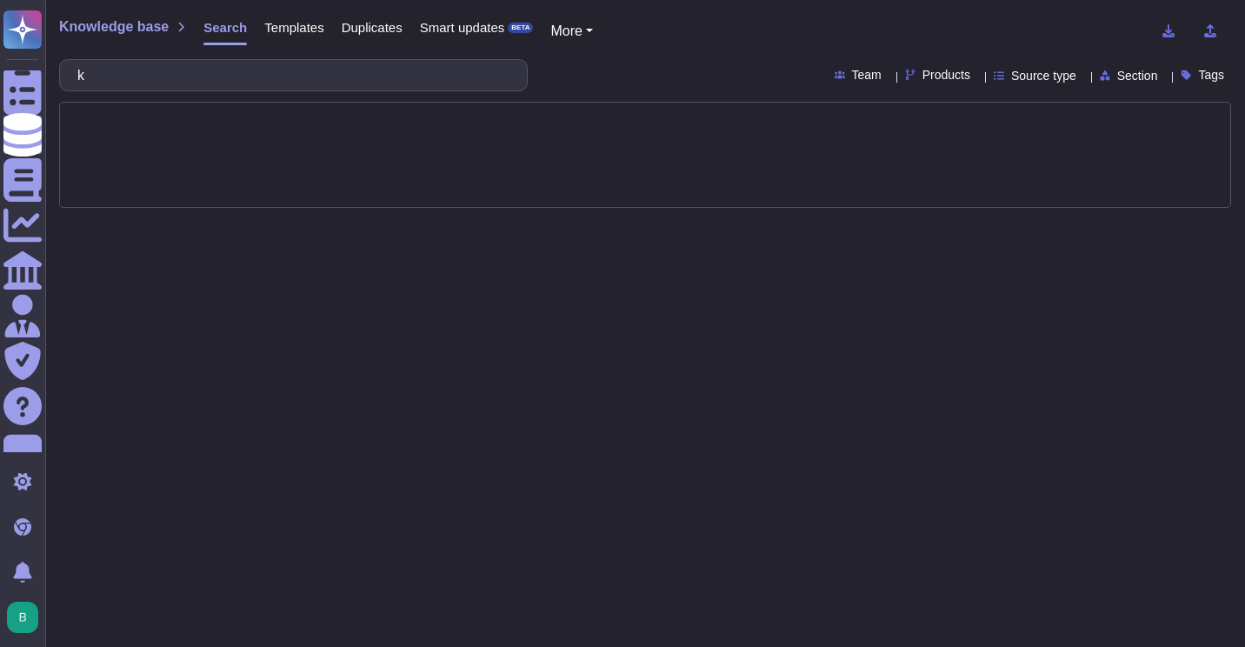
type input "k"
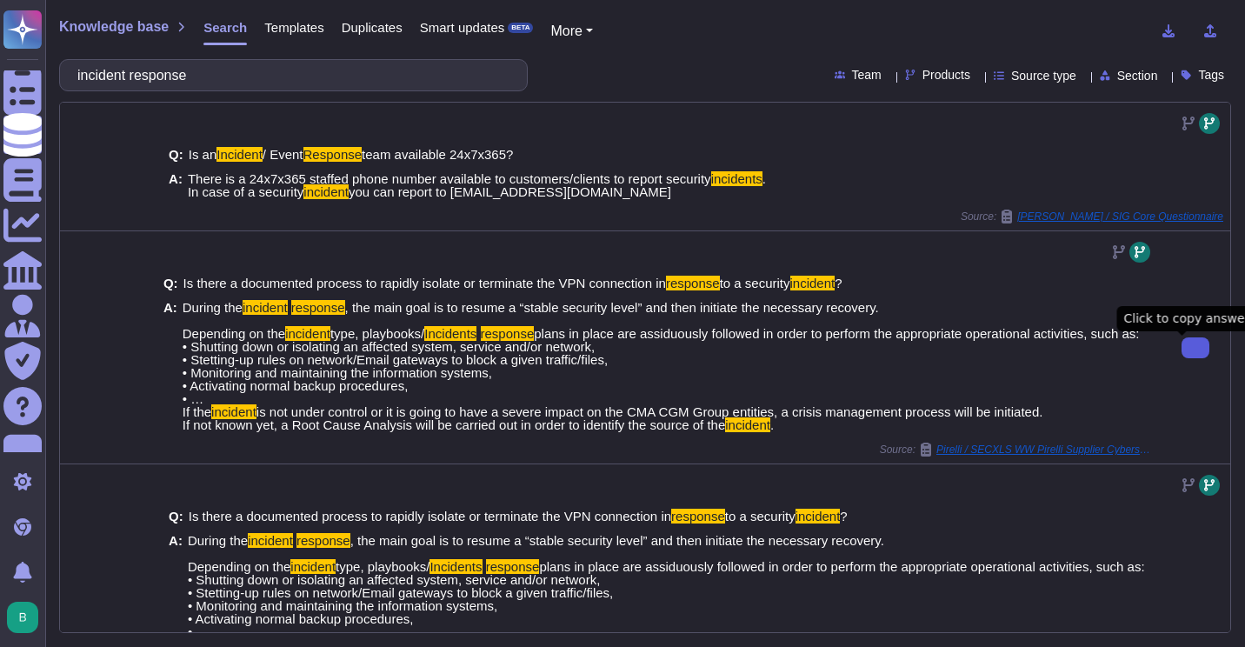
type input "incident response"
click at [1182, 357] on button at bounding box center [1196, 347] width 28 height 21
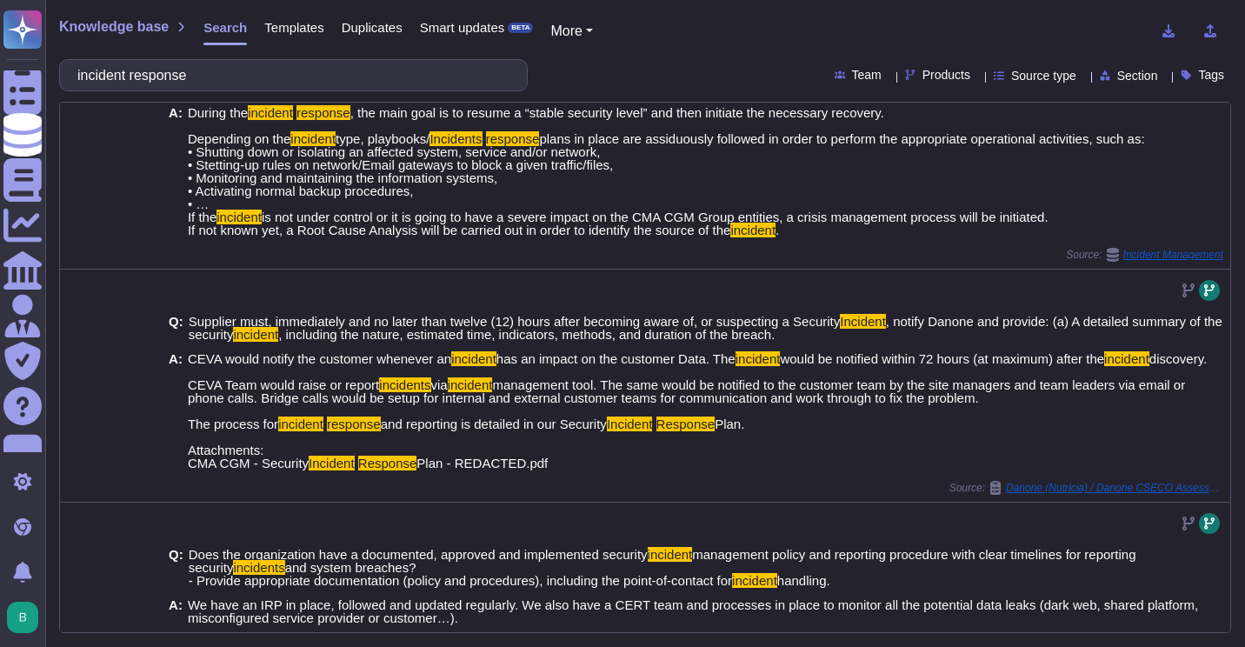
scroll to position [662, 0]
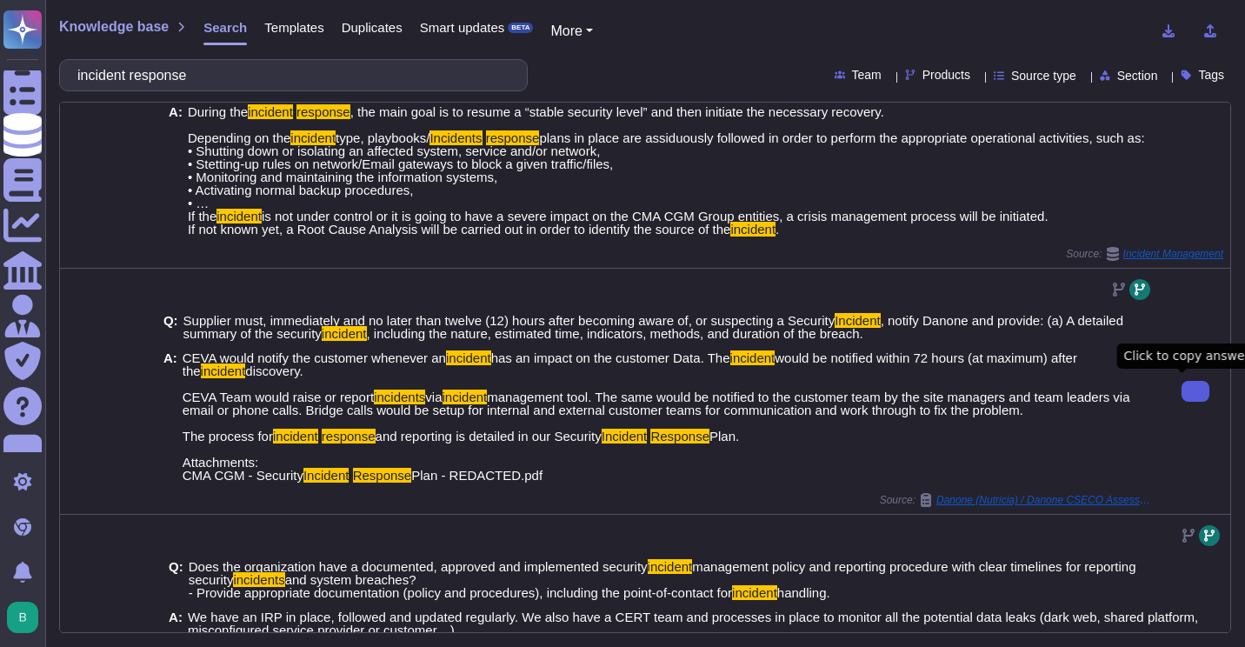
click at [1182, 383] on button at bounding box center [1196, 391] width 28 height 21
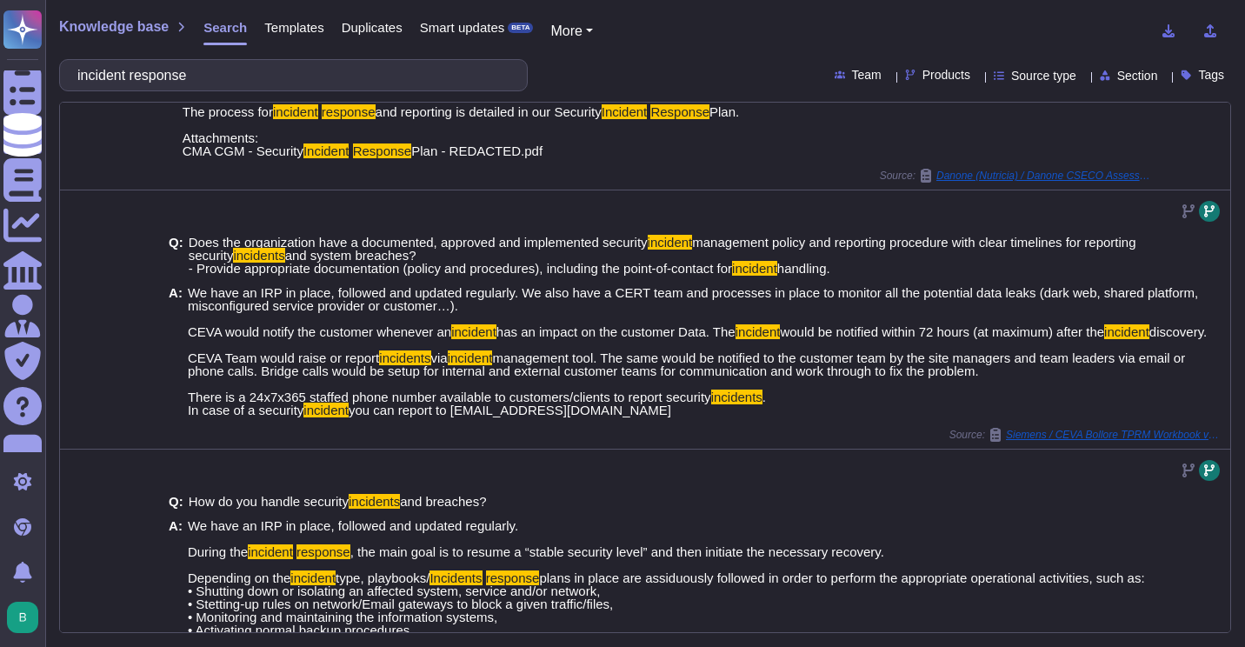
scroll to position [987, 0]
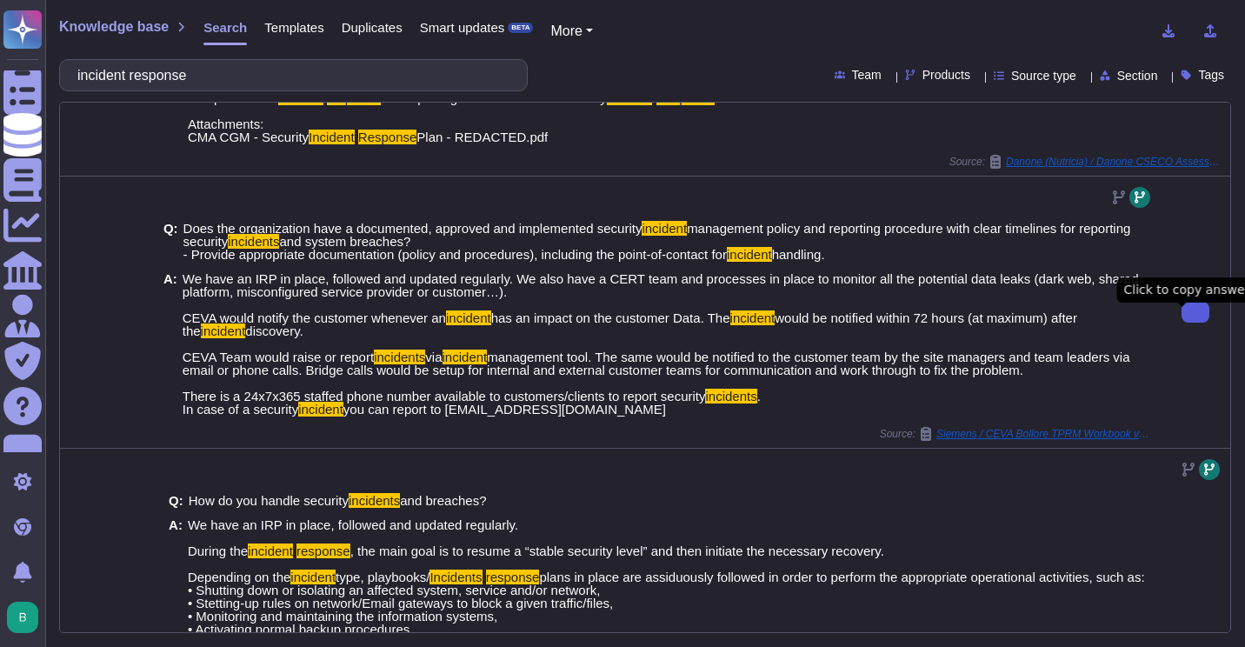
click at [1184, 313] on button at bounding box center [1196, 312] width 28 height 21
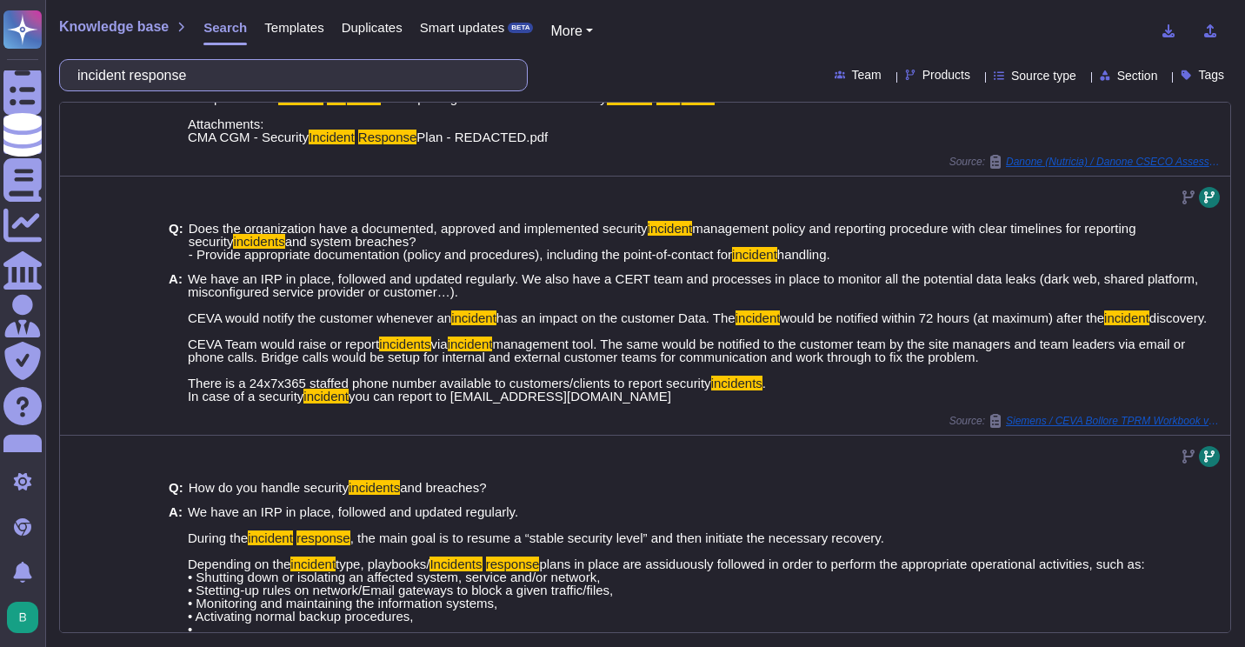
click at [389, 85] on input "incident response" at bounding box center [289, 75] width 441 height 30
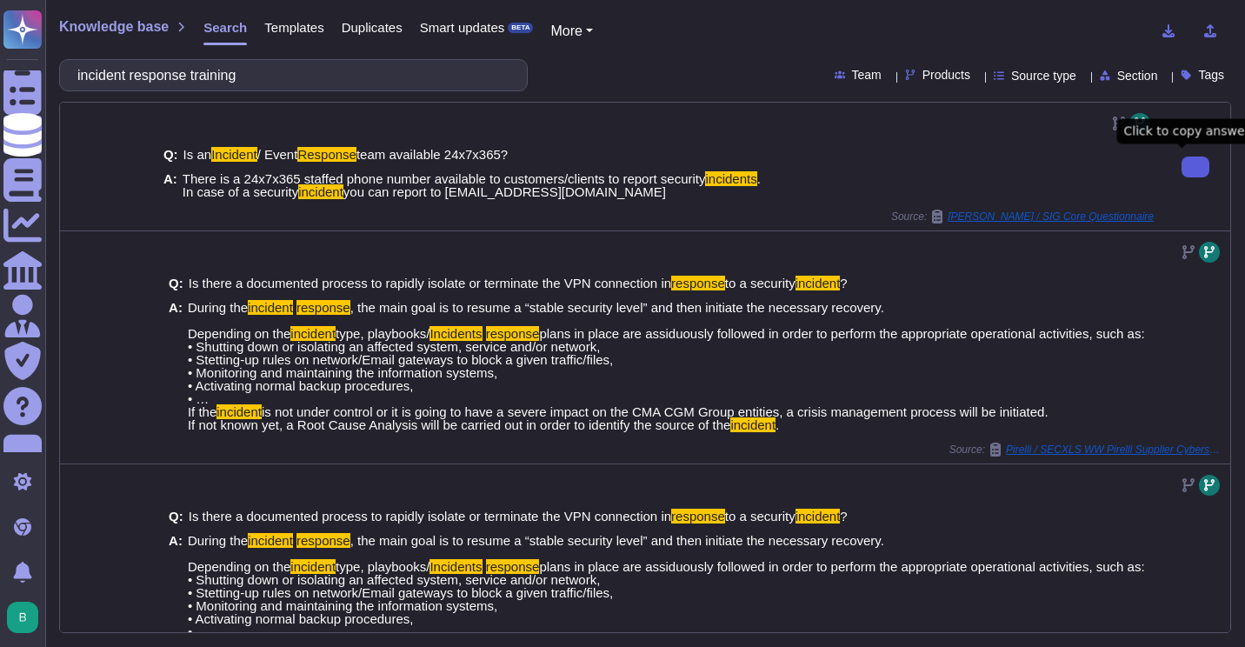
type input "incident response training"
click at [1182, 177] on button at bounding box center [1196, 167] width 28 height 21
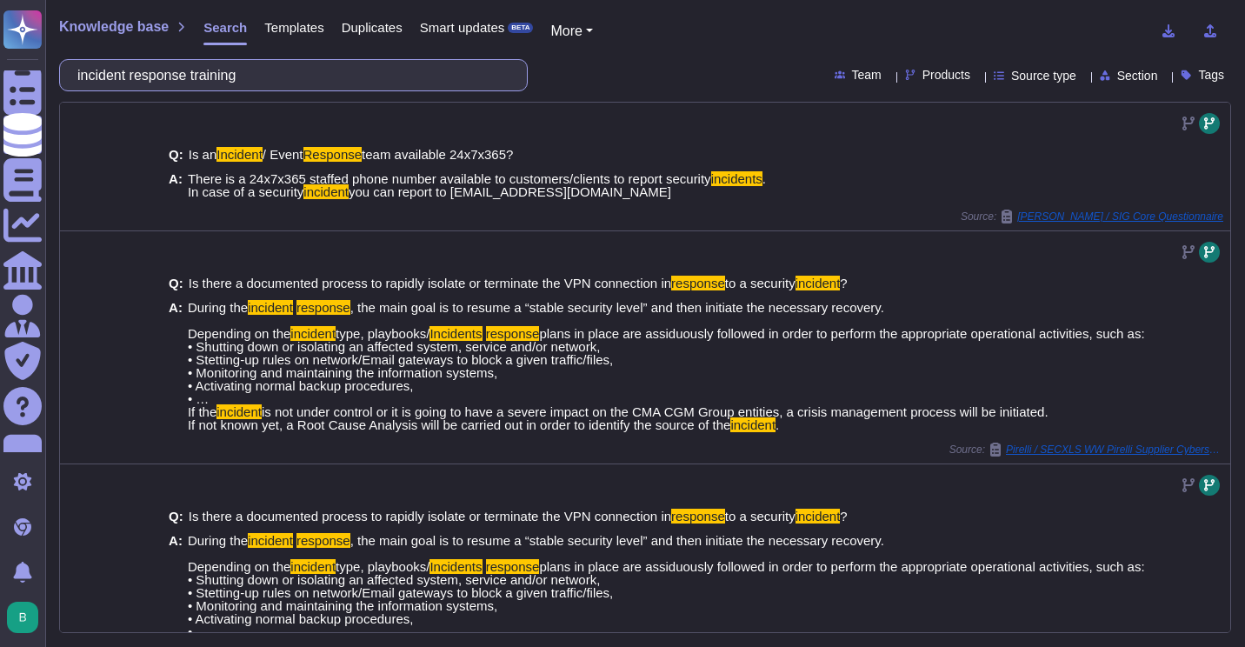
click at [367, 79] on input "incident response training" at bounding box center [289, 75] width 441 height 30
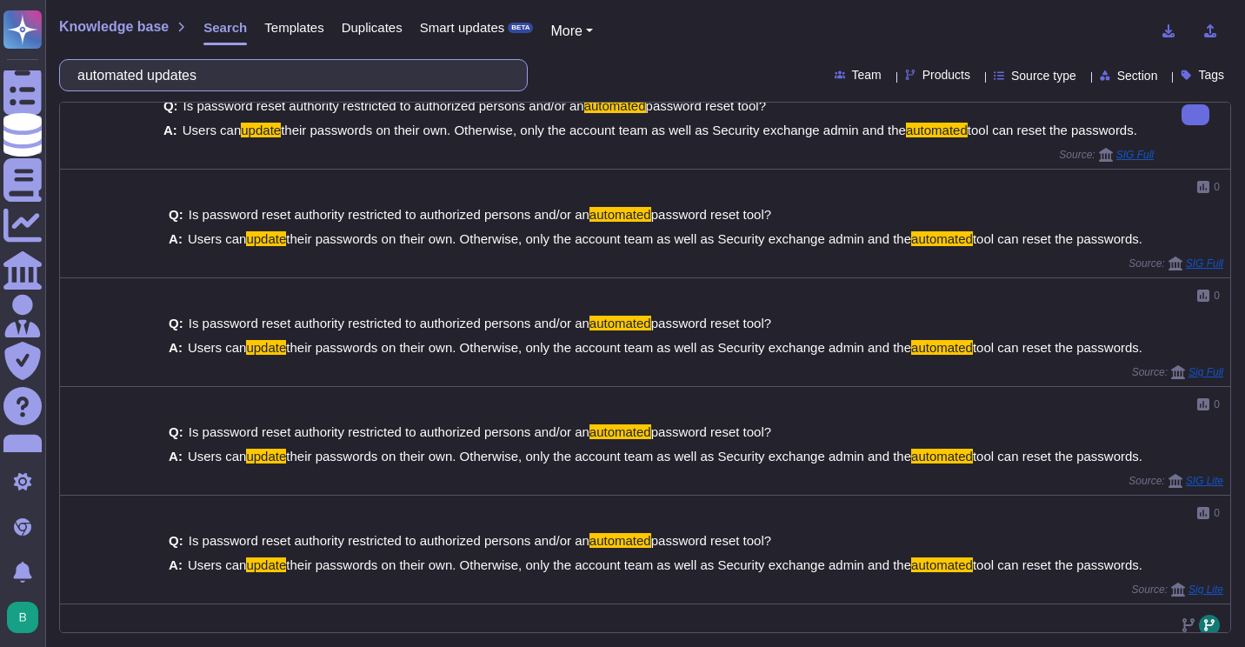
scroll to position [354, 0]
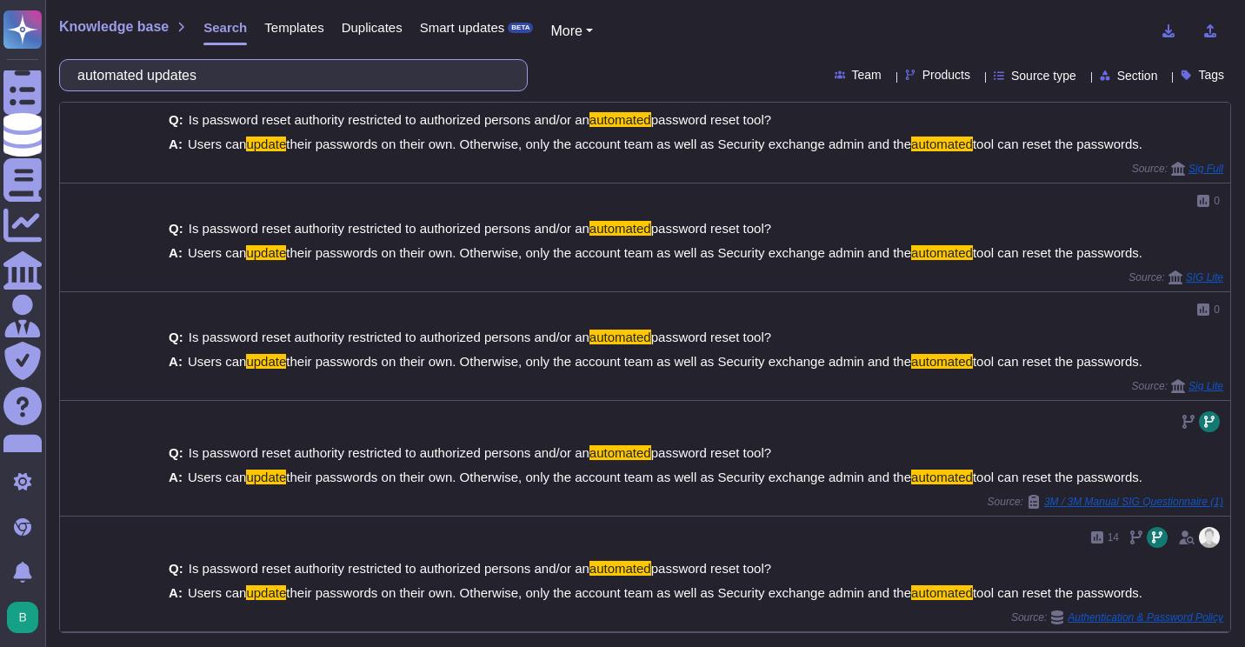
click at [330, 79] on input "automated updates" at bounding box center [289, 75] width 441 height 30
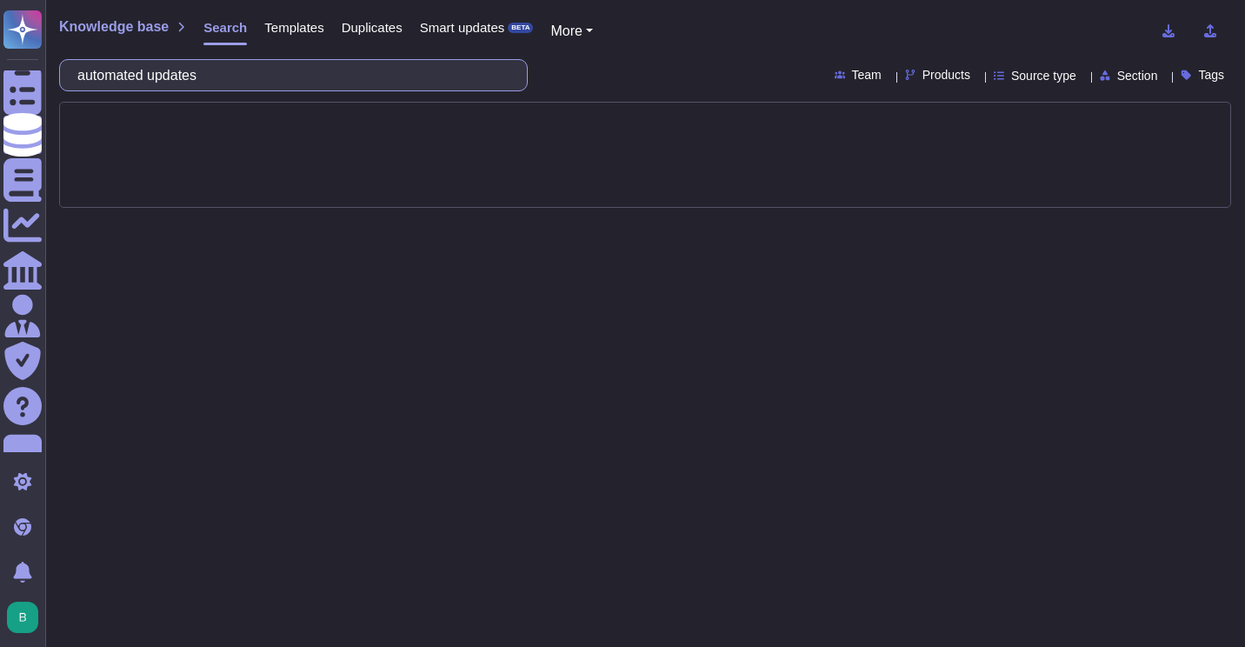
scroll to position [0, 0]
type input "patch [DATE]"
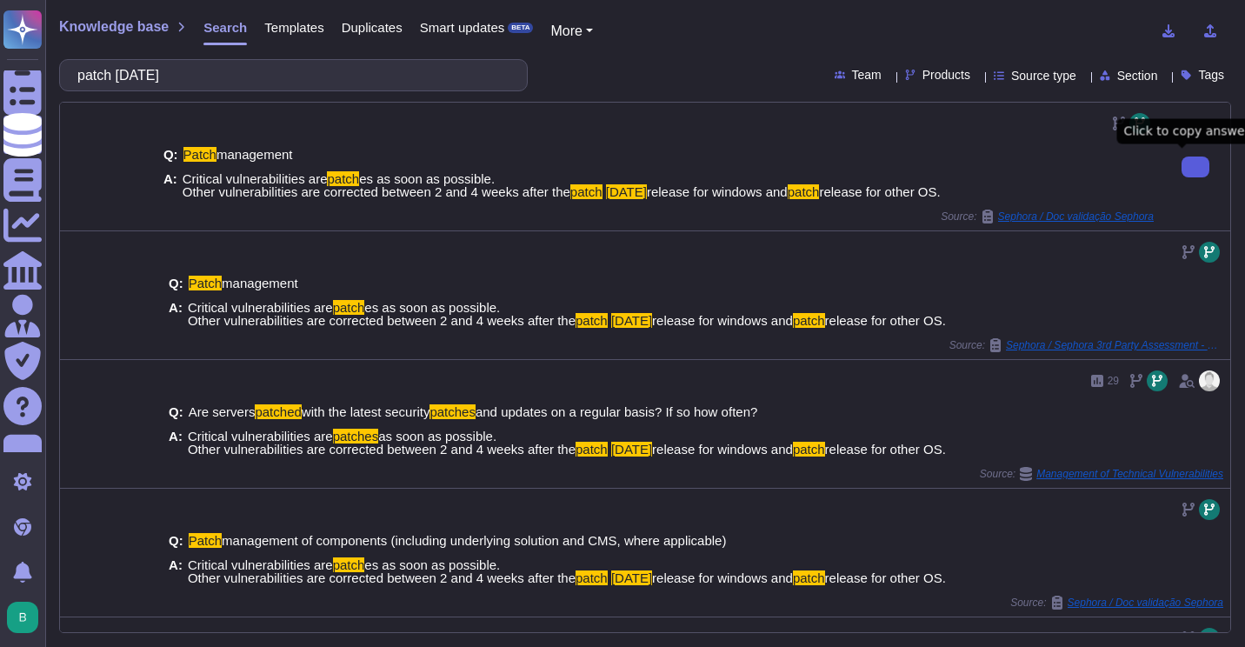
click at [1192, 166] on button at bounding box center [1196, 167] width 28 height 21
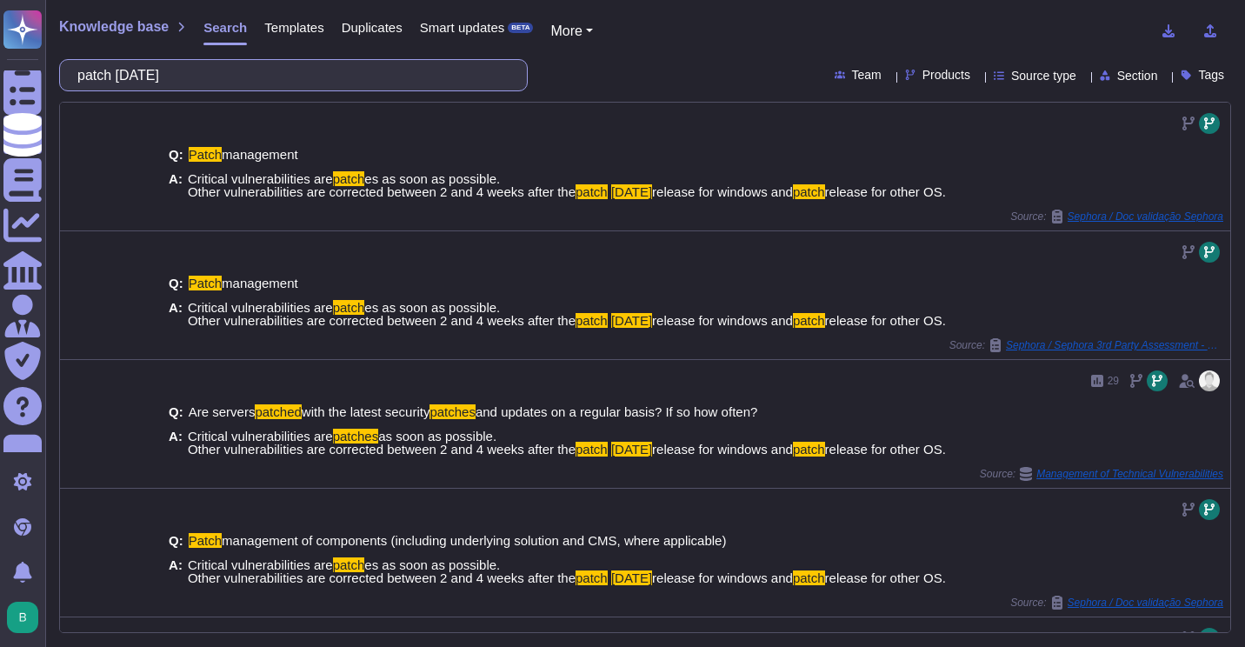
click at [223, 83] on input "patch [DATE]" at bounding box center [289, 75] width 441 height 30
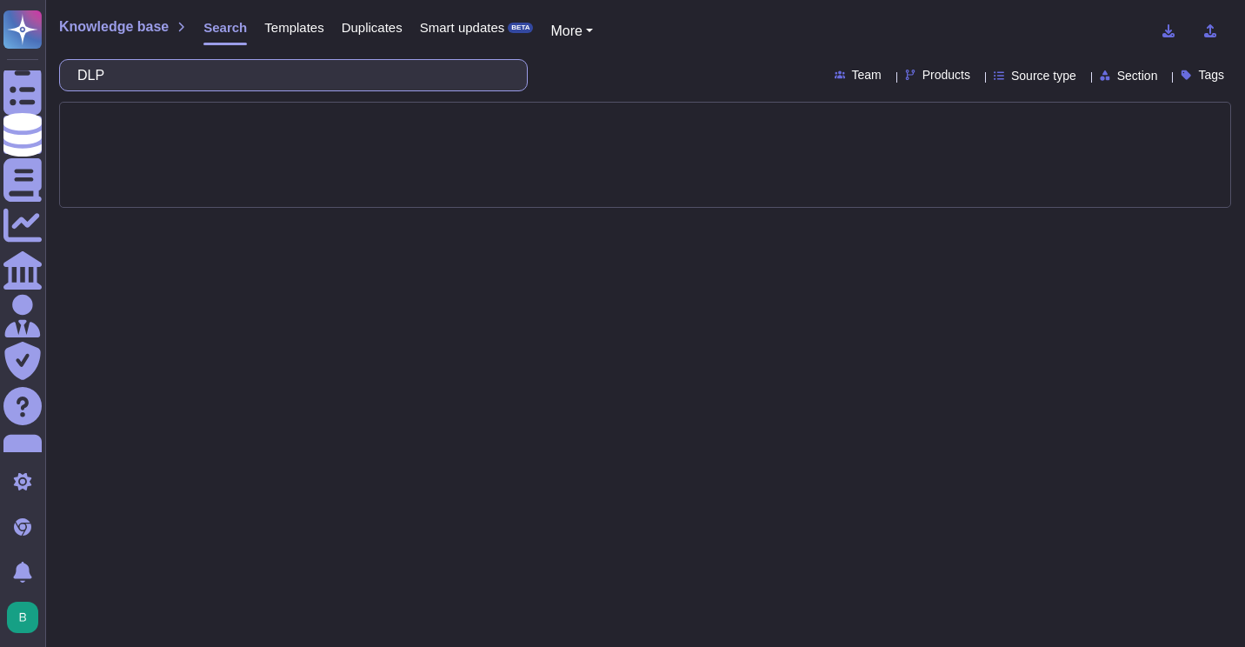
type input "DLP"
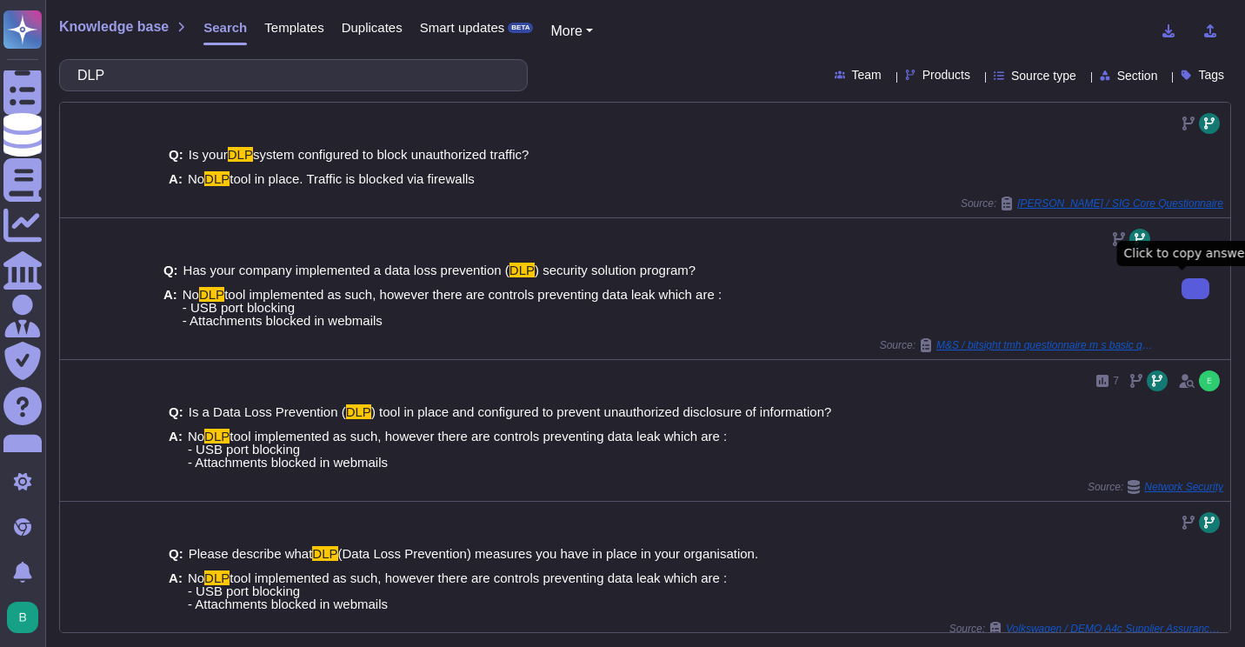
click at [1196, 289] on icon at bounding box center [1196, 289] width 0 height 0
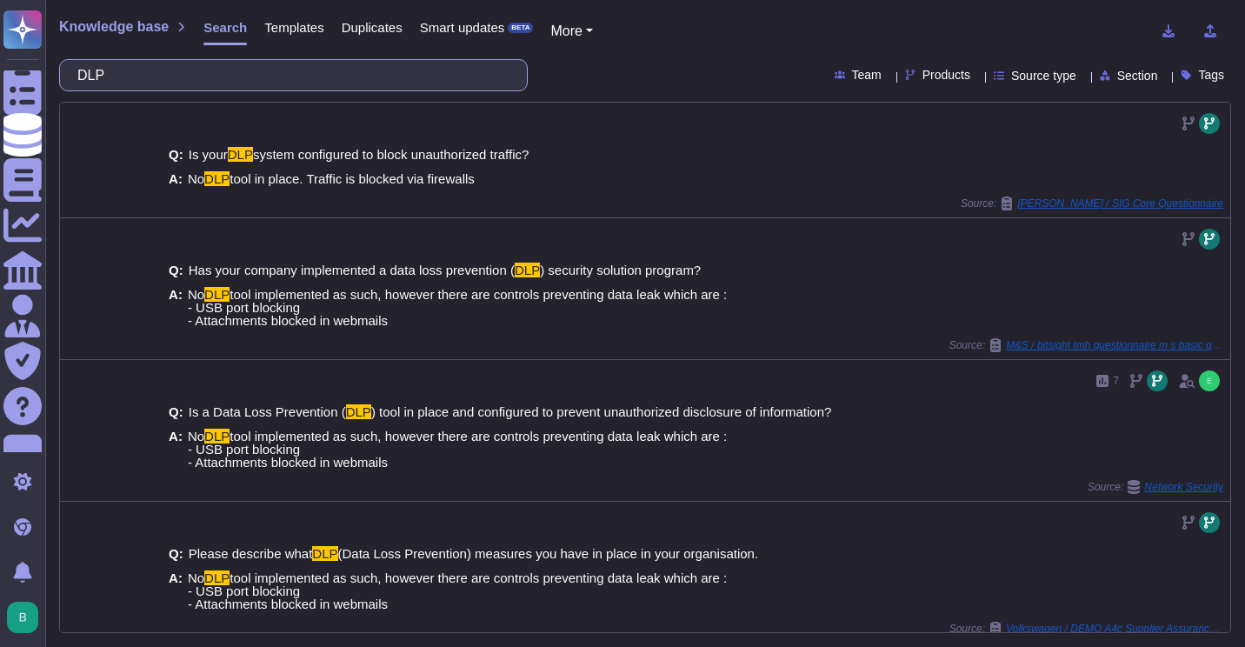
click at [309, 84] on input "DLP" at bounding box center [289, 75] width 441 height 30
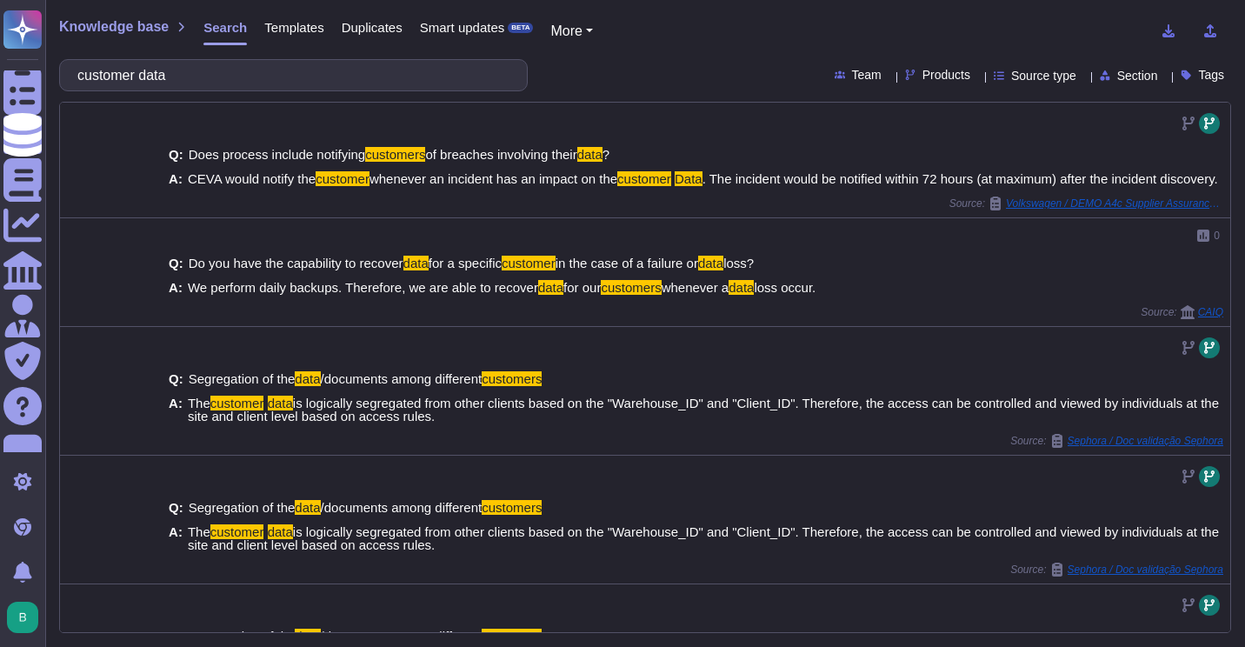
drag, startPoint x: 379, startPoint y: 57, endPoint x: 373, endPoint y: 69, distance: 13.6
click at [373, 69] on div "Knowledge base Search Templates Duplicates Smart updates BETA More customer dat…" at bounding box center [645, 323] width 1200 height 647
click at [373, 69] on input "customer data" at bounding box center [289, 75] width 441 height 30
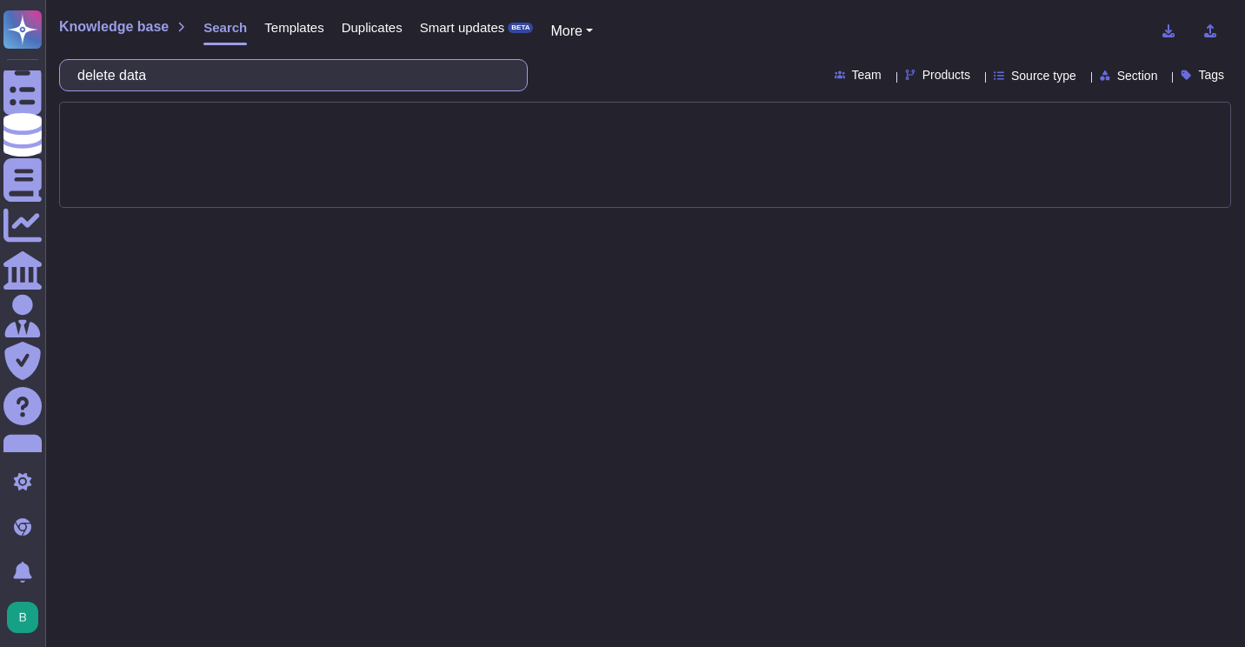
type input "delete data"
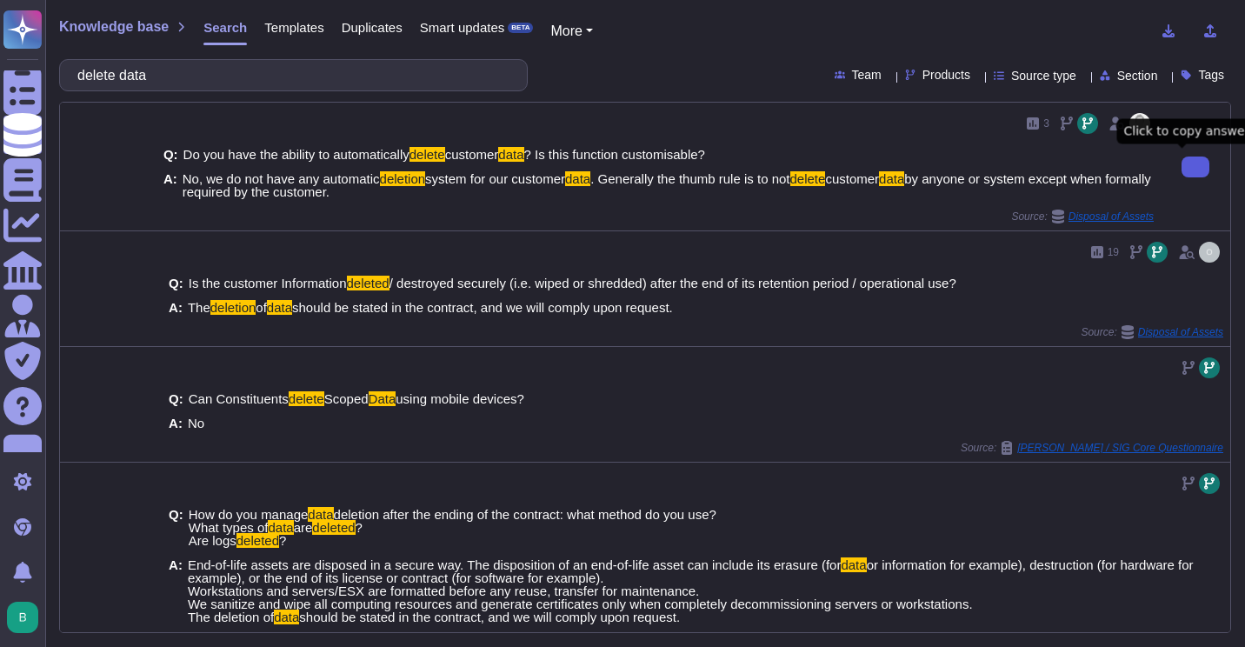
click at [1182, 169] on button at bounding box center [1196, 167] width 28 height 21
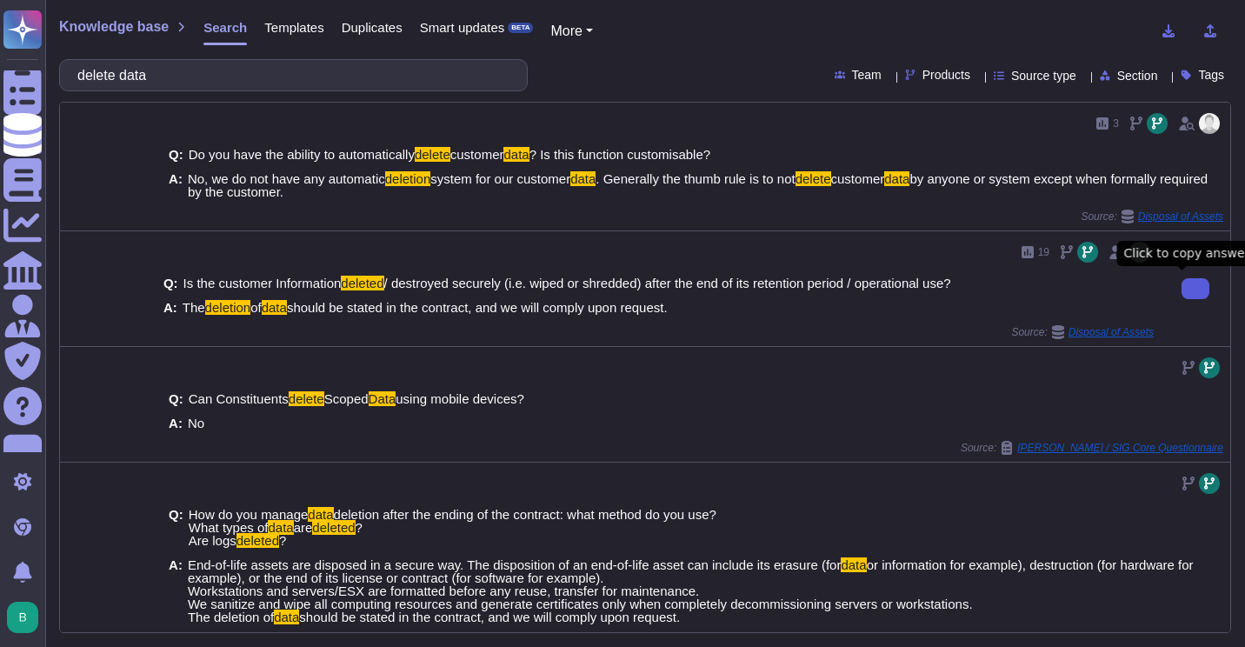
click at [1182, 281] on button at bounding box center [1196, 288] width 28 height 21
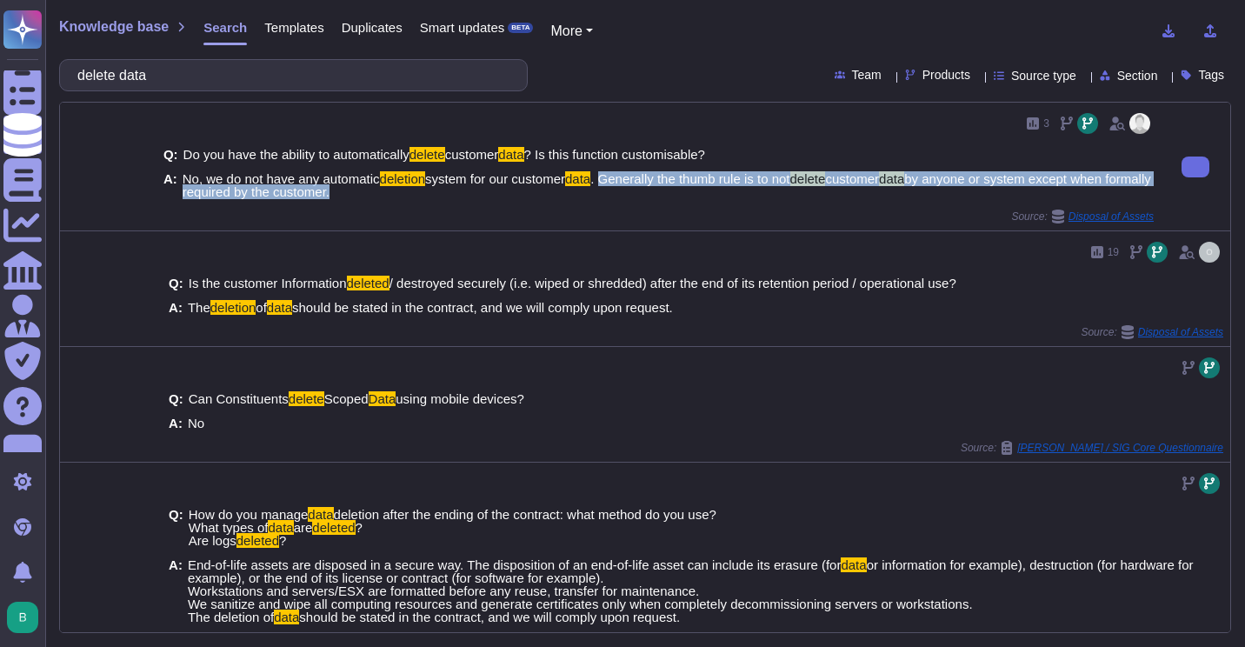
drag, startPoint x: 377, startPoint y: 193, endPoint x: 610, endPoint y: 176, distance: 232.8
click at [610, 176] on span "No, we do not have any automatic deletion system for our customer data . Genera…" at bounding box center [668, 185] width 971 height 26
copy span "Generally the thumb rule is to not delete customer data by anyone or system exc…"
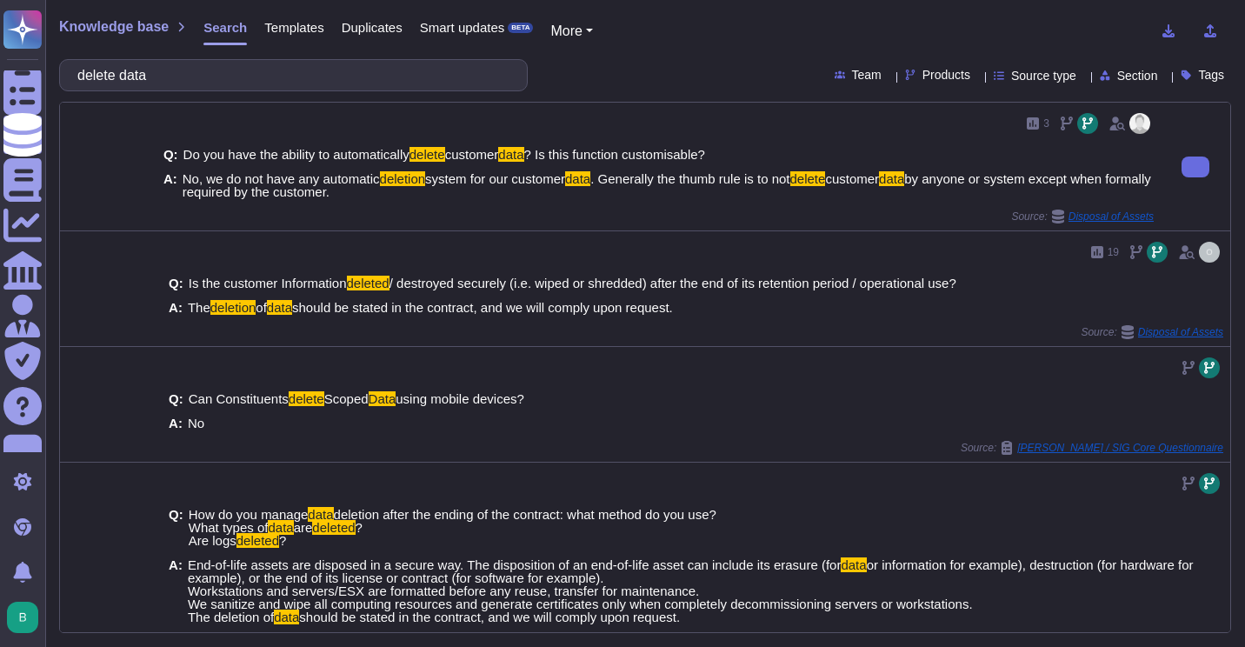
click at [1024, 223] on span "Source: Disposal of Assets" at bounding box center [1082, 217] width 143 height 14
click at [1182, 177] on button at bounding box center [1196, 167] width 28 height 21
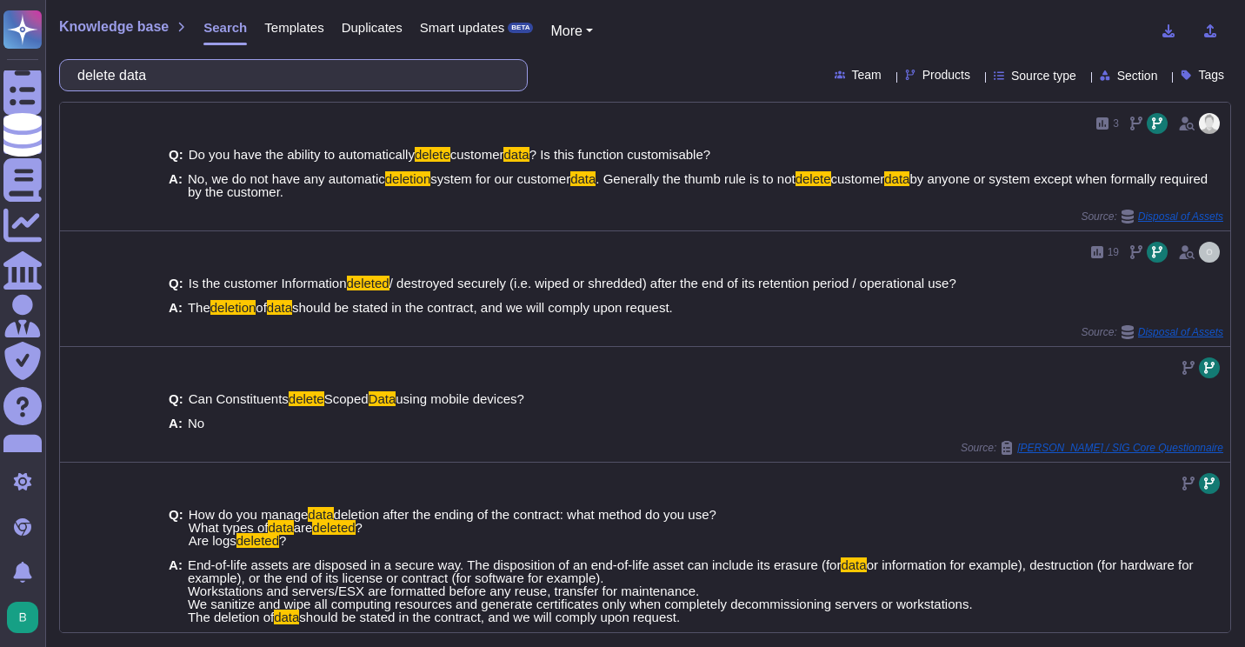
click at [199, 80] on input "delete data" at bounding box center [289, 75] width 441 height 30
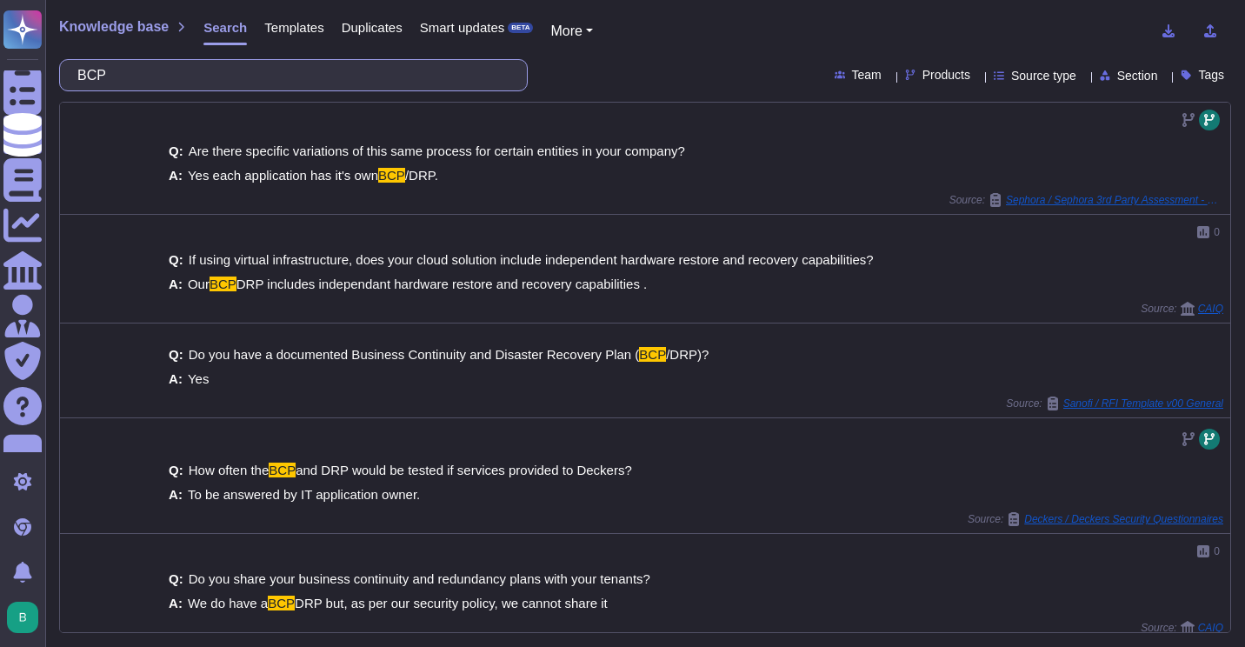
scroll to position [354, 0]
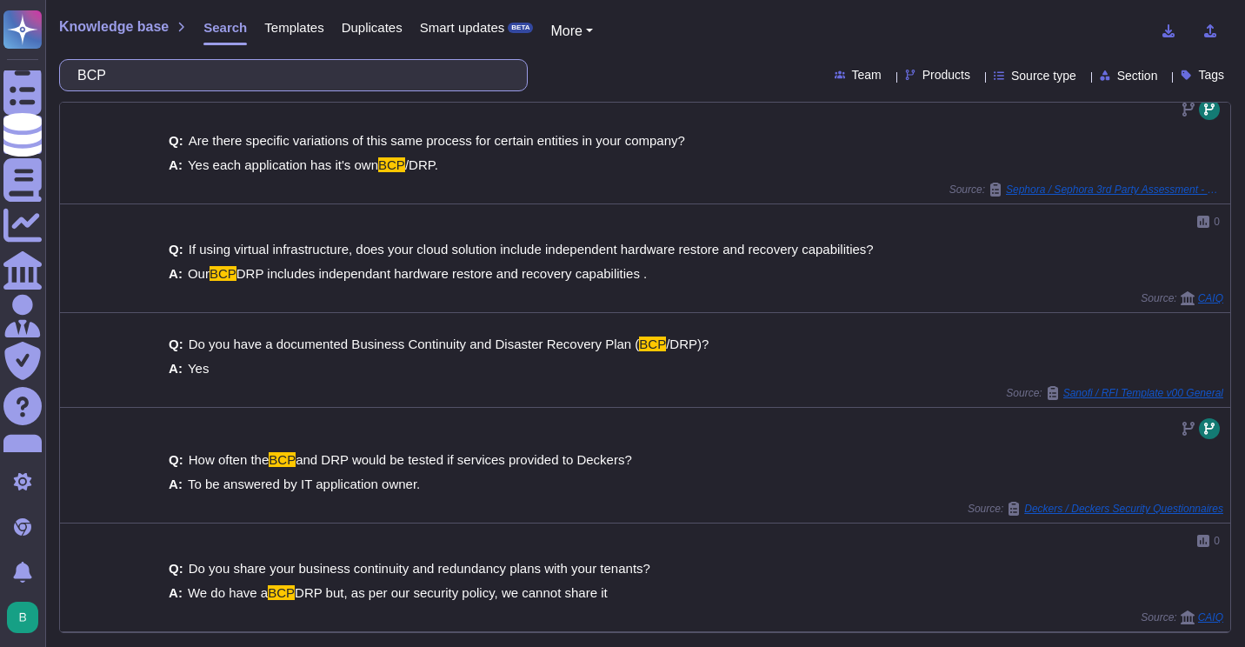
click at [323, 83] on input "BCP" at bounding box center [289, 75] width 441 height 30
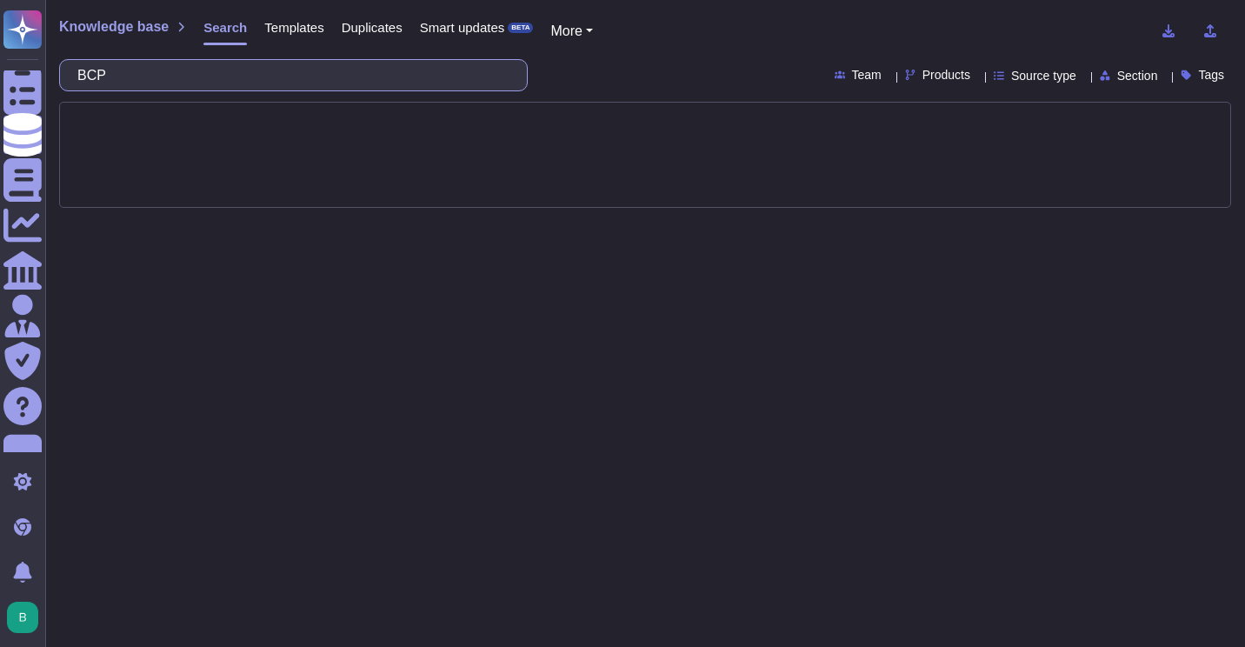
scroll to position [0, 0]
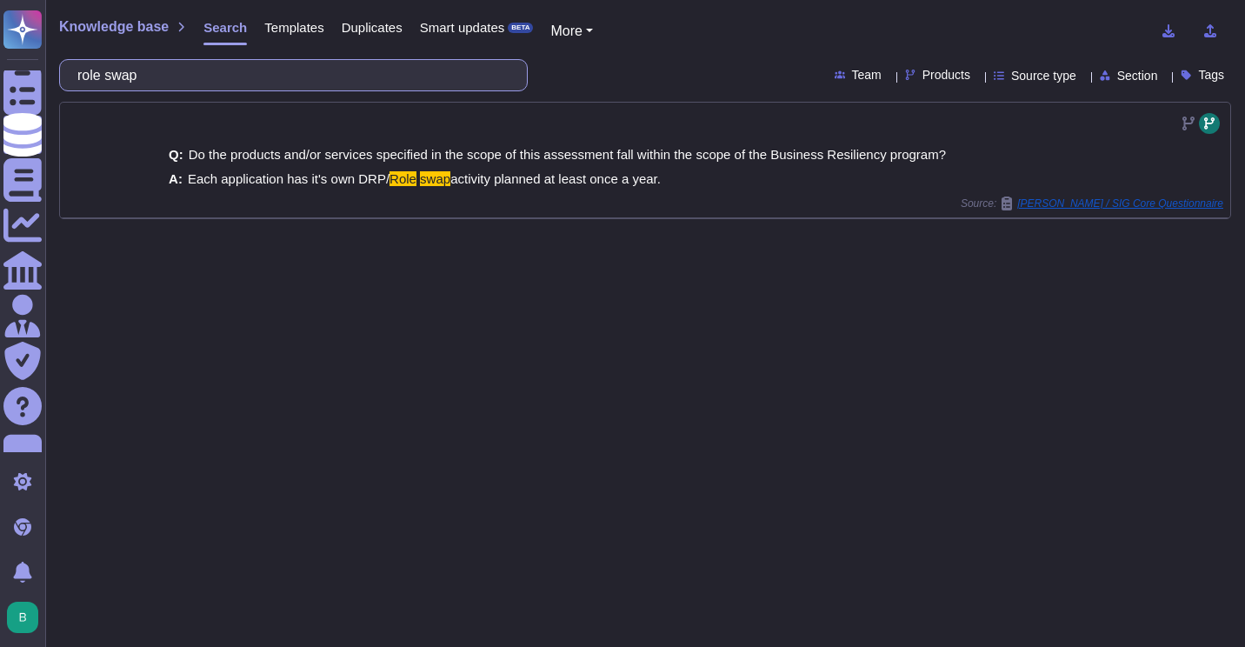
click at [400, 61] on input "role swap" at bounding box center [289, 75] width 441 height 30
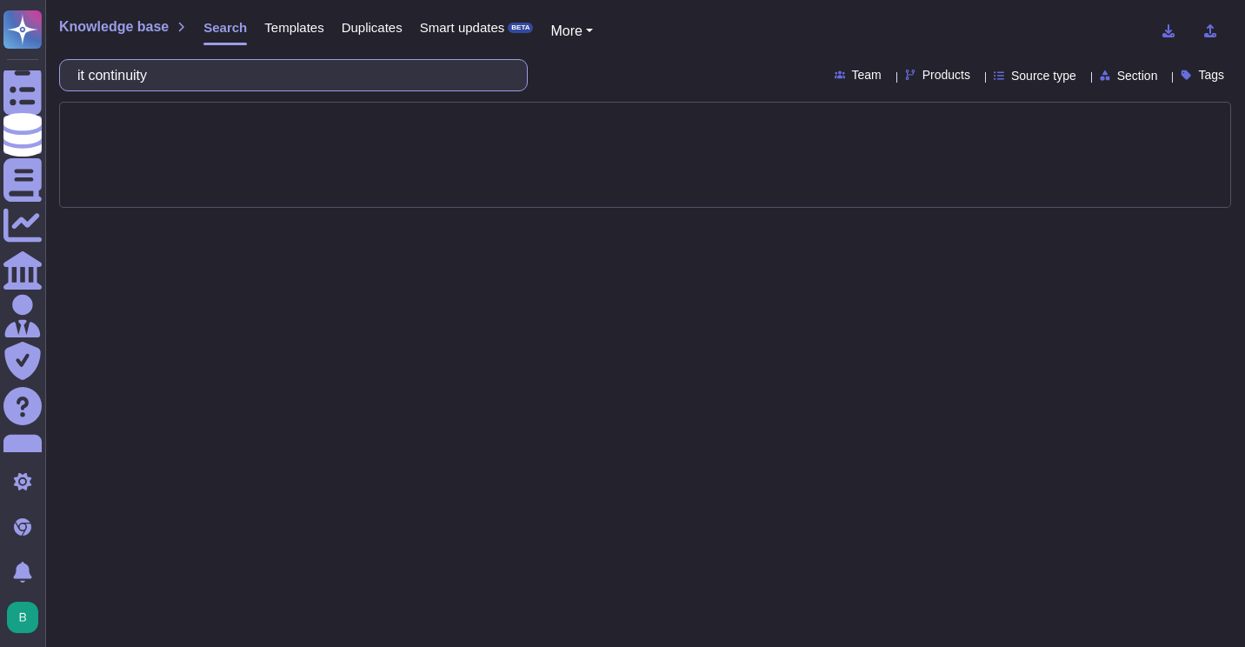
type input "it continuity"
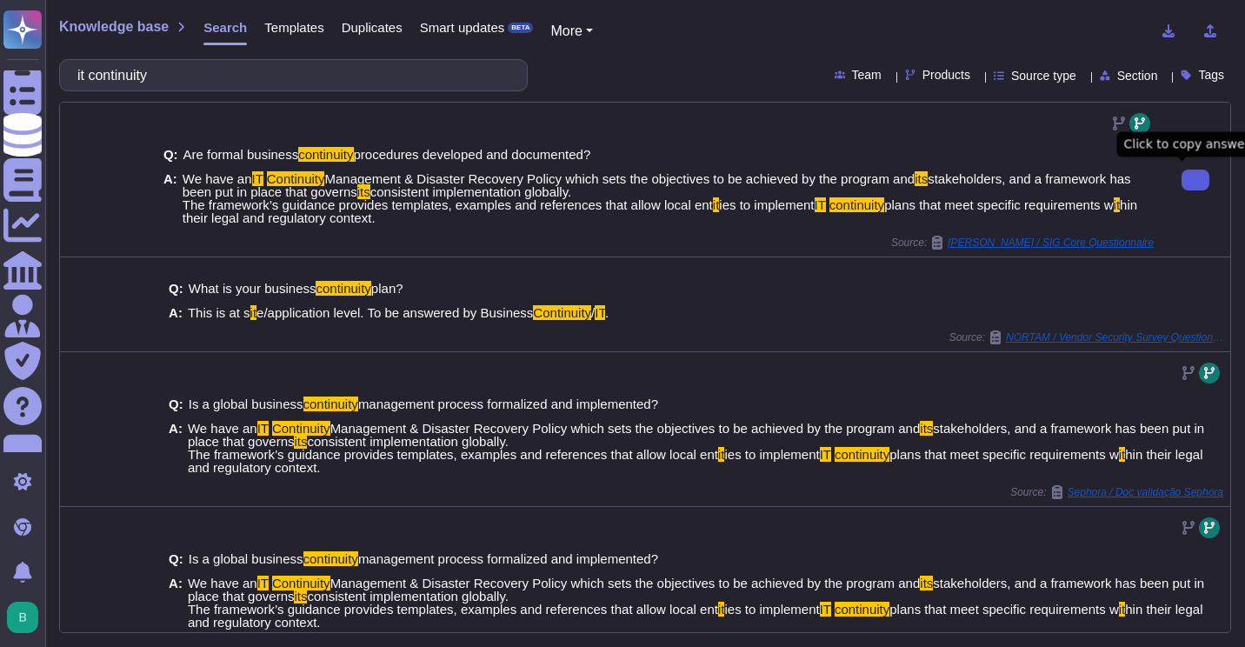
click at [1182, 187] on button at bounding box center [1196, 180] width 28 height 21
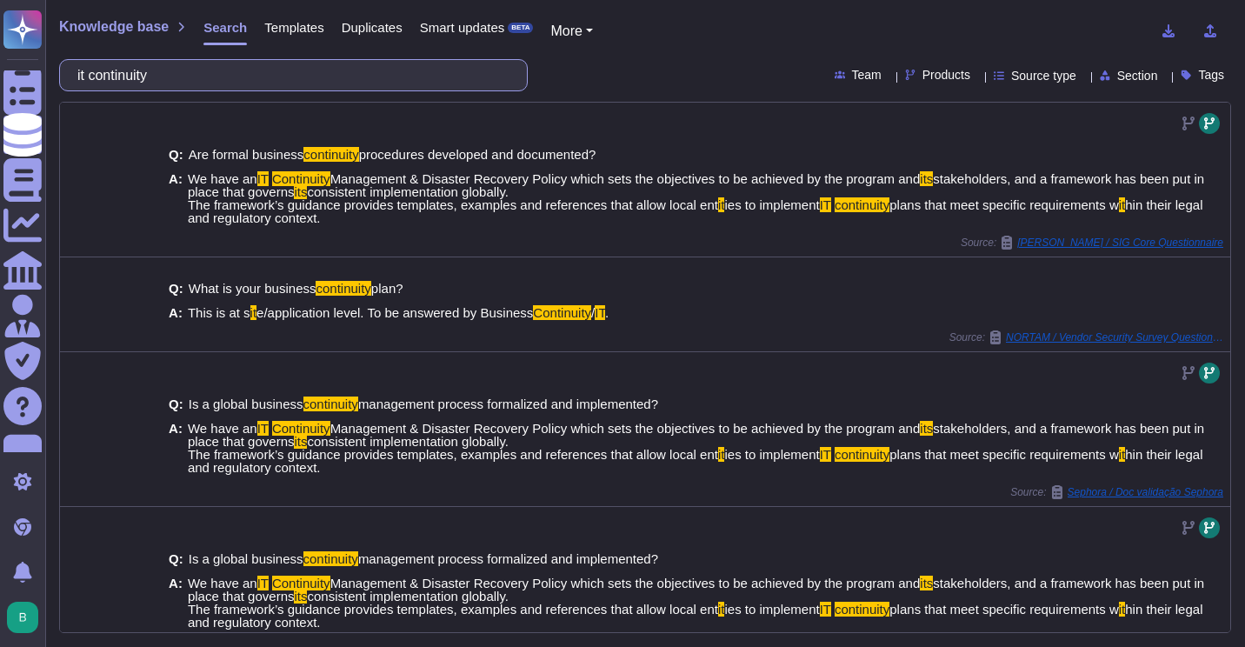
click at [324, 80] on input "it continuity" at bounding box center [289, 75] width 441 height 30
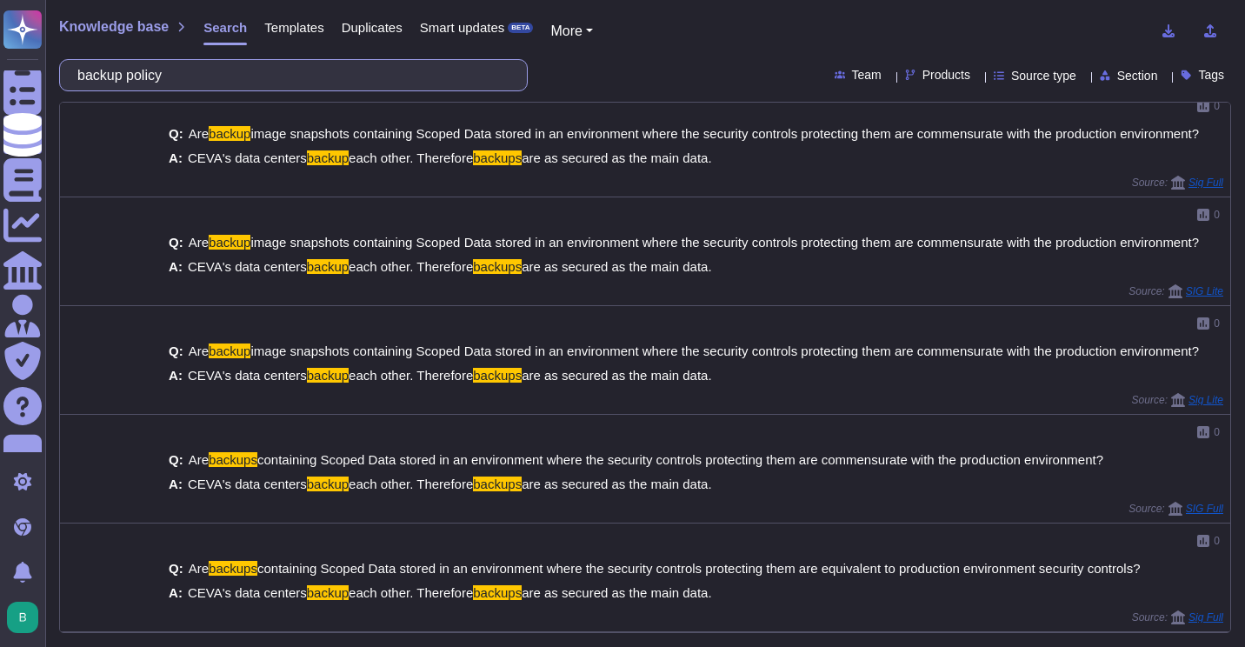
scroll to position [354, 0]
click at [265, 75] on input "backup policy" at bounding box center [289, 75] width 441 height 30
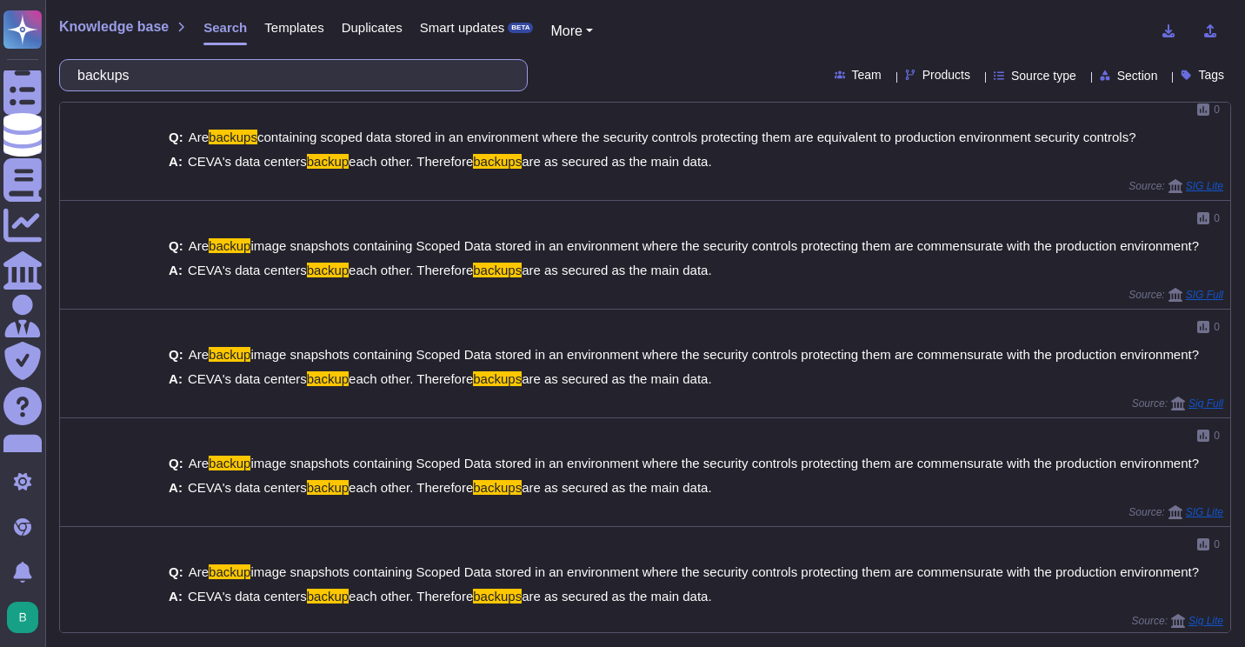
scroll to position [347, 0]
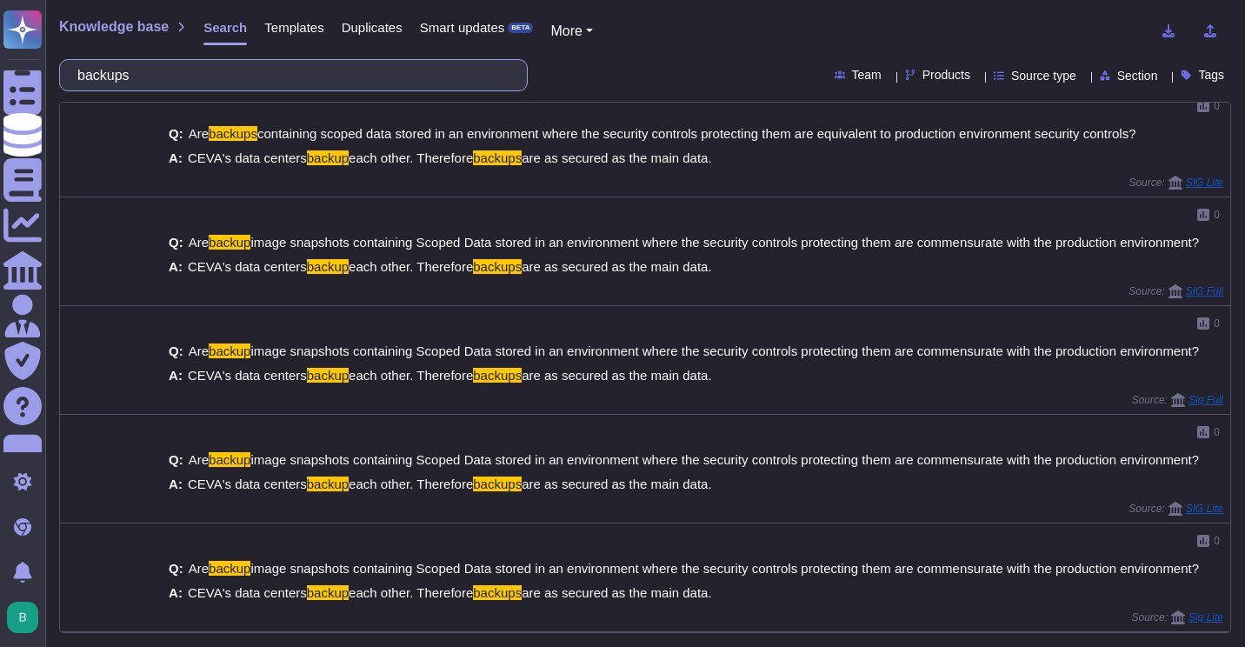
click at [302, 73] on input "backups" at bounding box center [289, 75] width 441 height 30
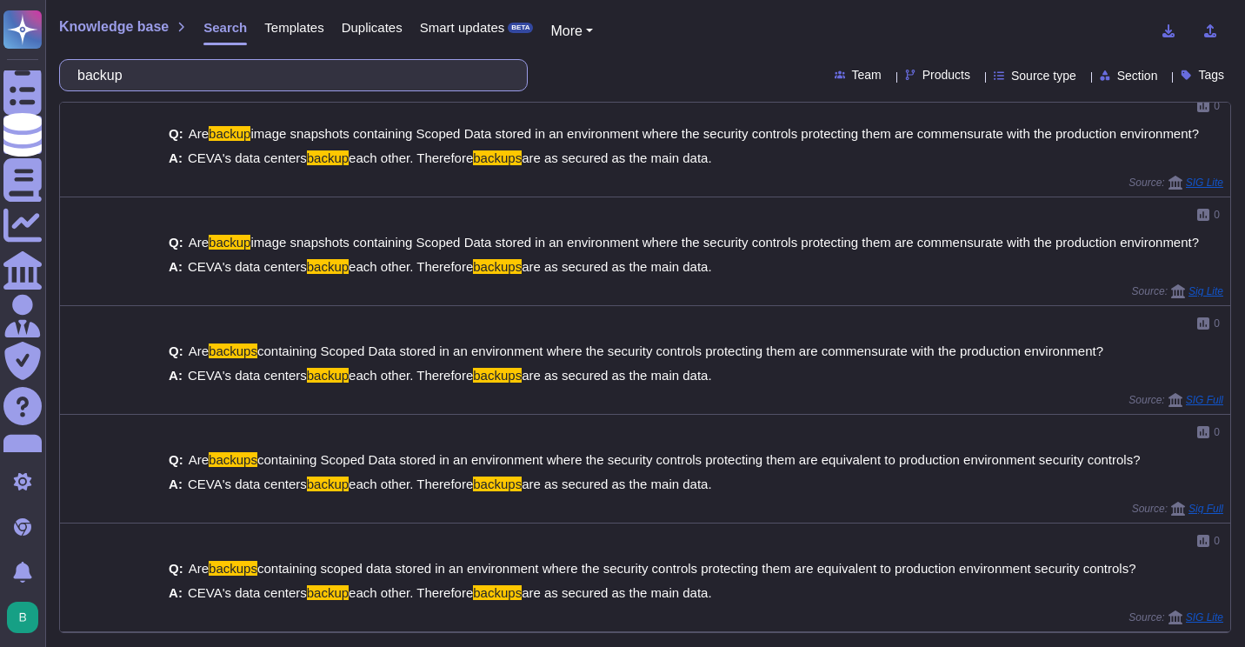
click at [293, 63] on input "backup" at bounding box center [289, 75] width 441 height 30
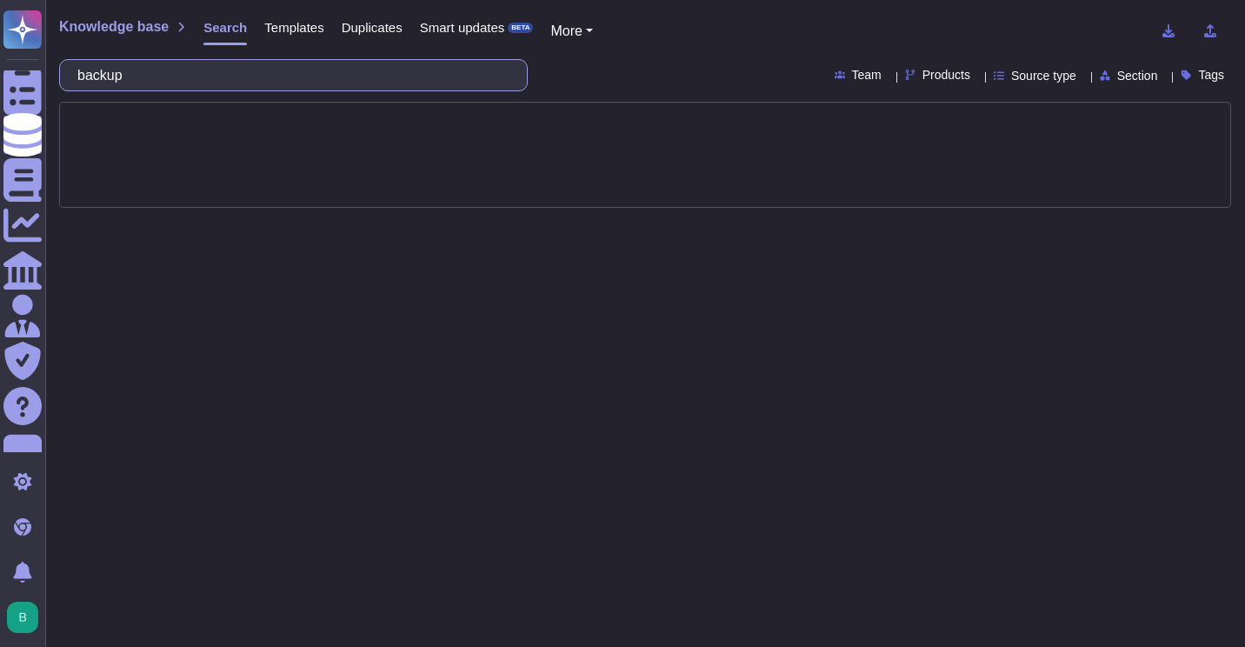
scroll to position [0, 0]
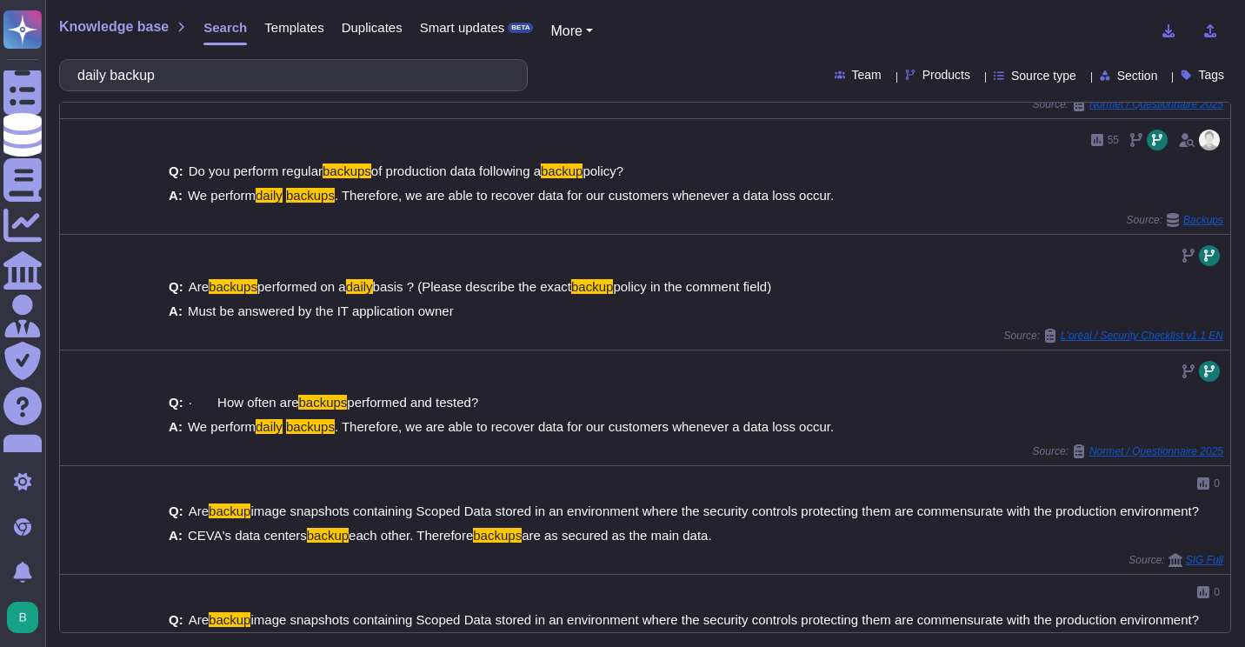
scroll to position [524, 0]
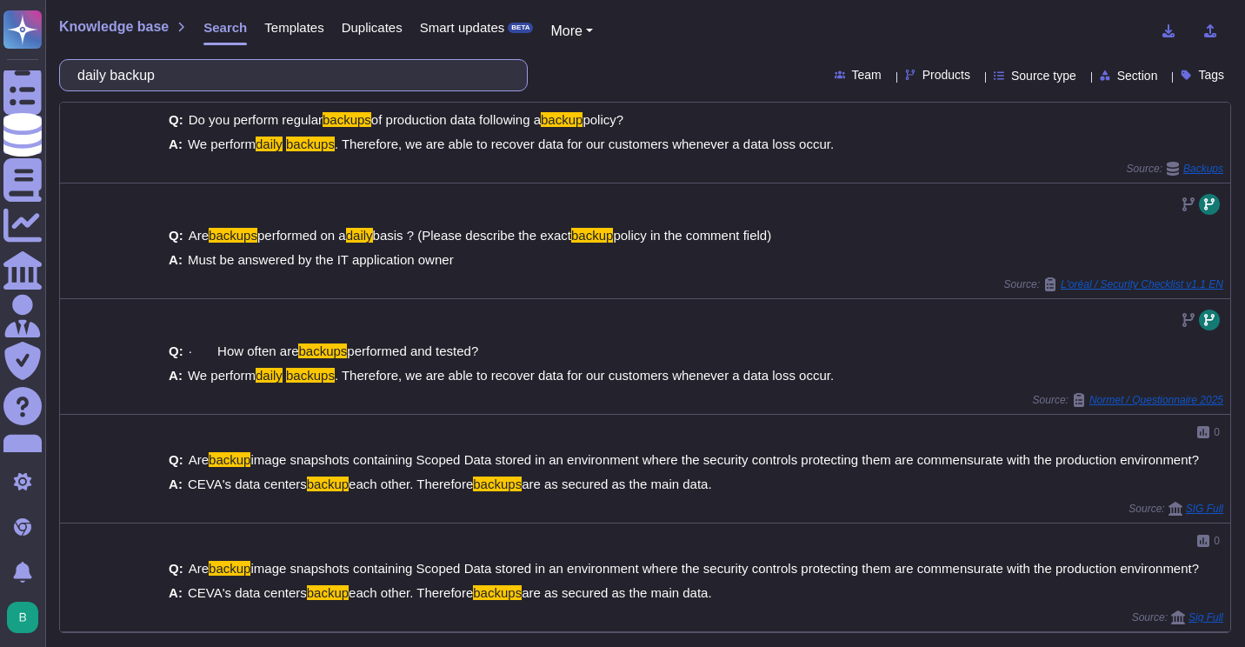
click at [343, 77] on input "daily backup" at bounding box center [289, 75] width 441 height 30
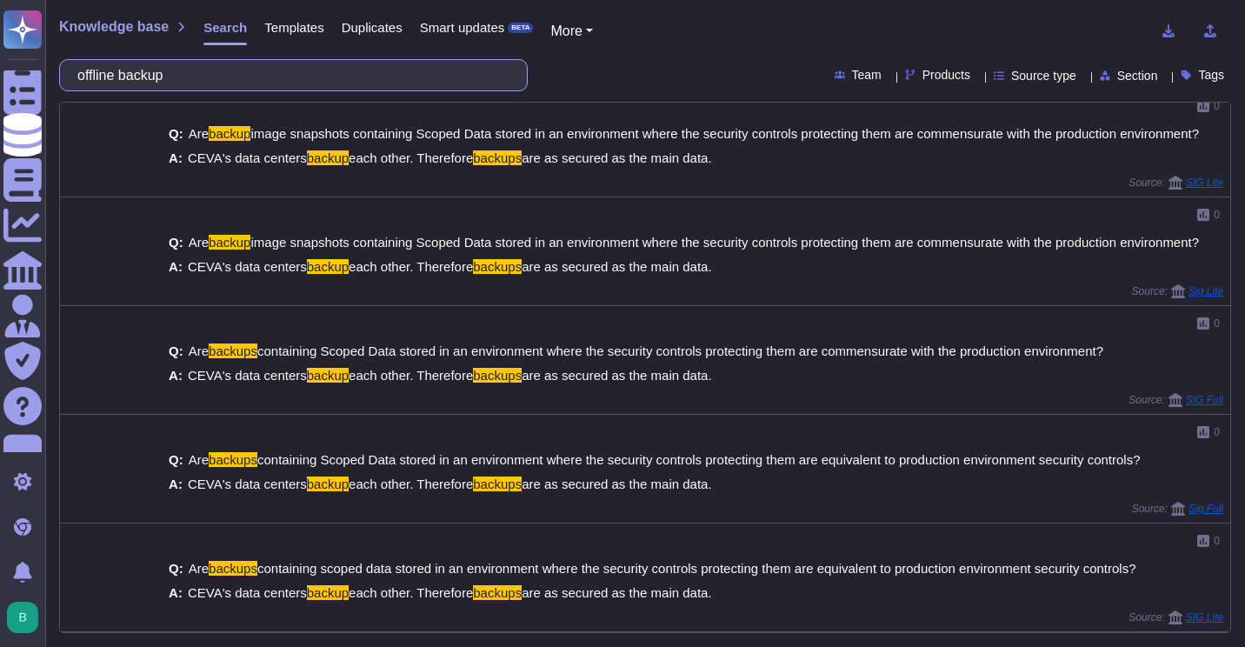
scroll to position [347, 0]
click at [188, 88] on input "offline backup" at bounding box center [289, 75] width 441 height 30
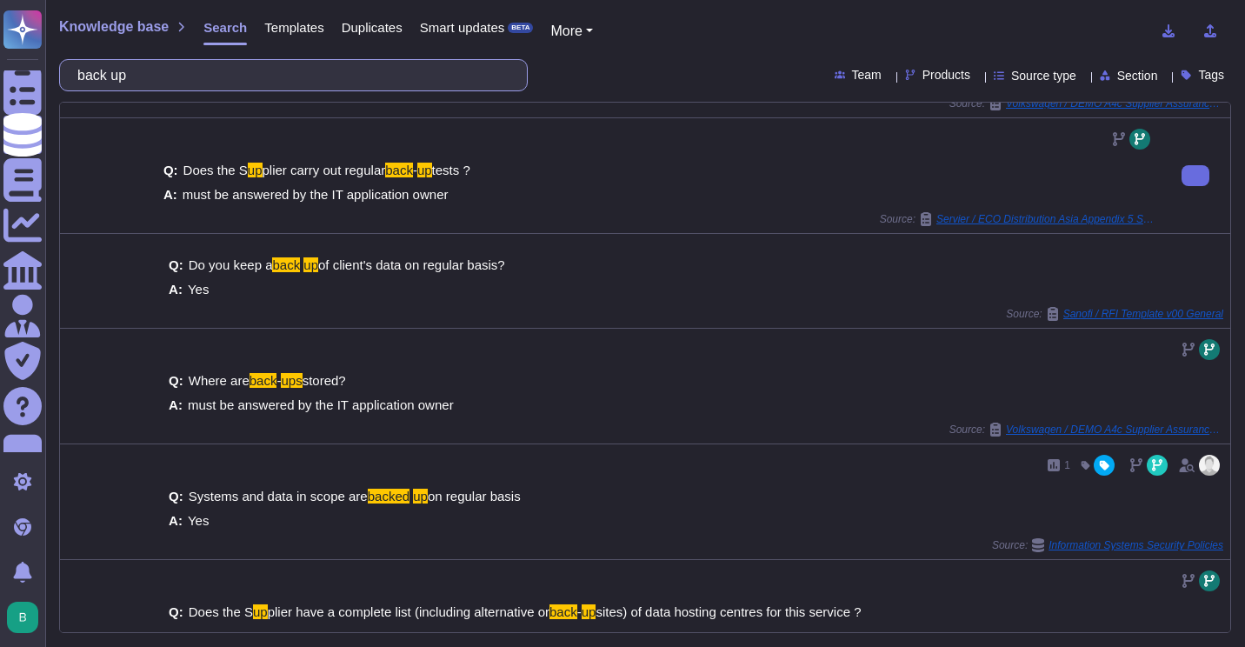
scroll to position [0, 0]
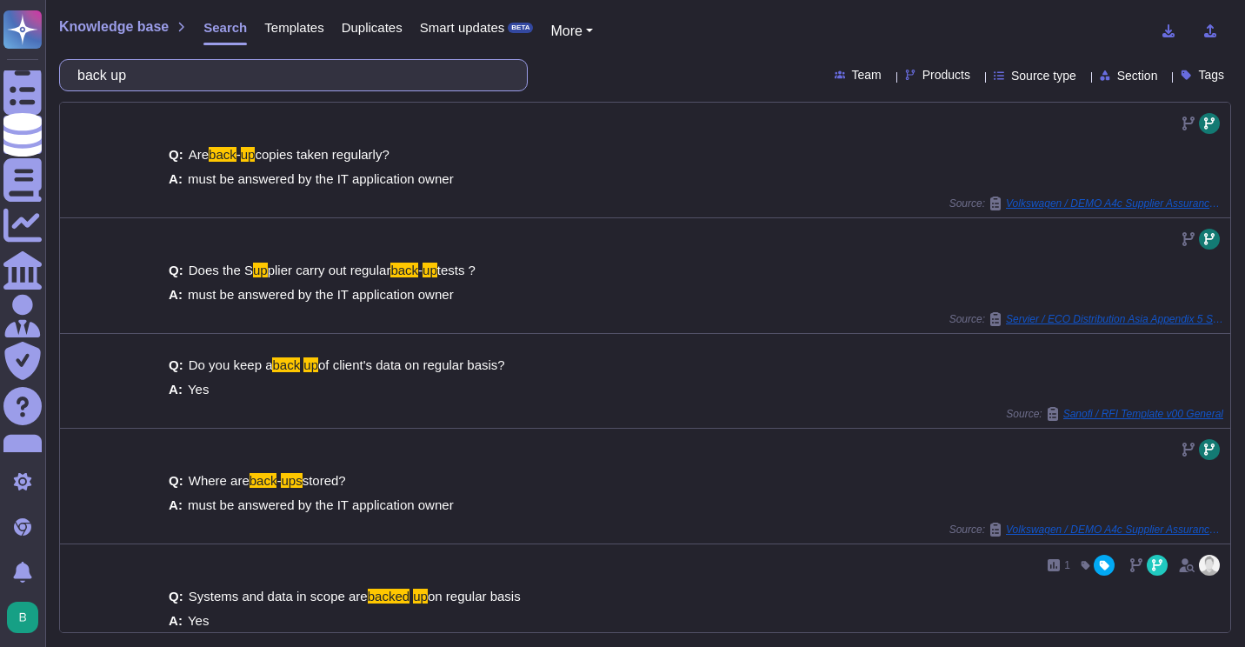
click at [419, 73] on input "back up" at bounding box center [289, 75] width 441 height 30
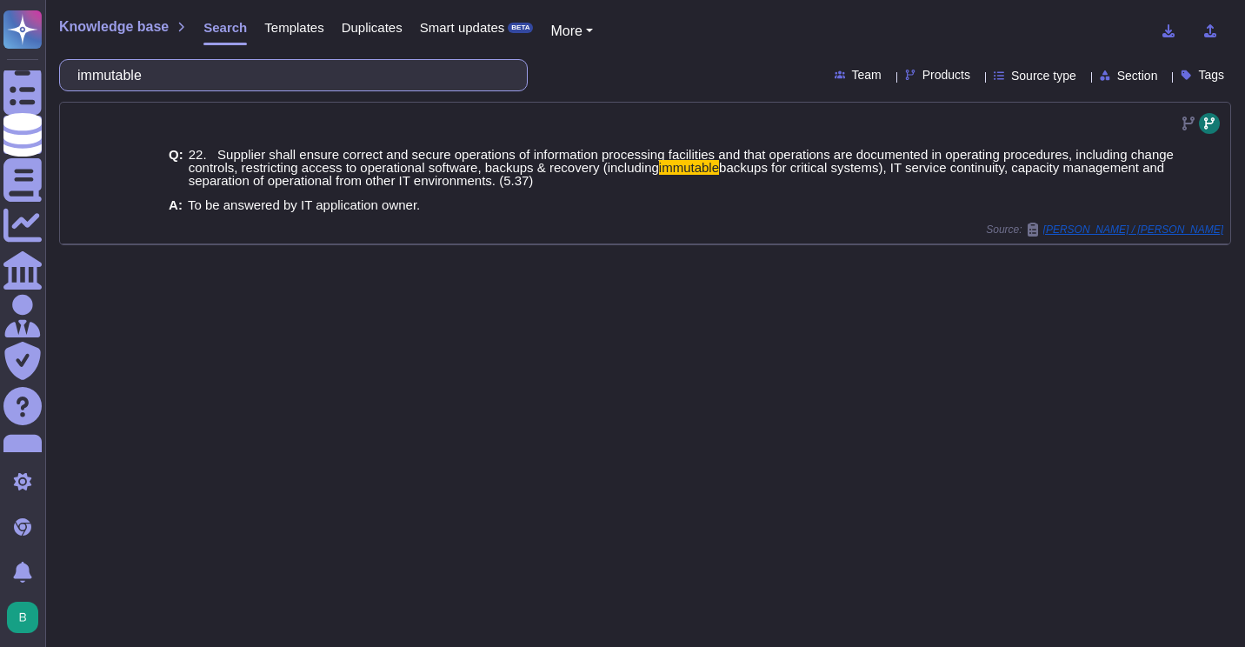
click at [377, 65] on input "immutable" at bounding box center [289, 75] width 441 height 30
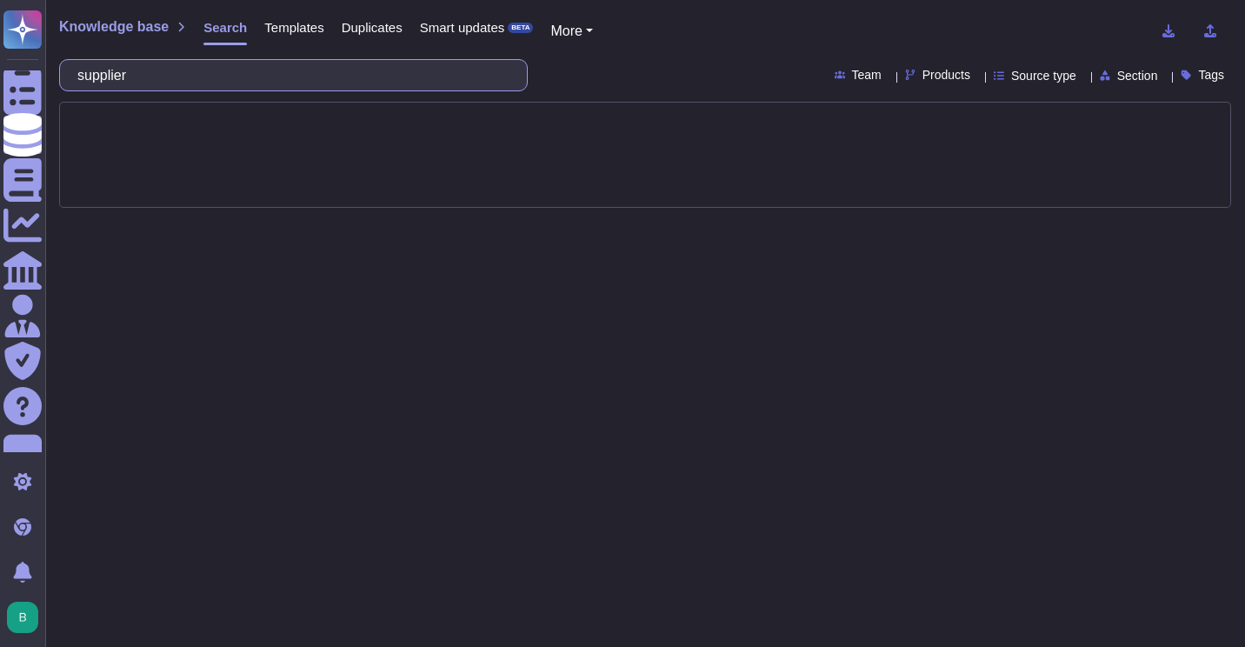
type input "supplier"
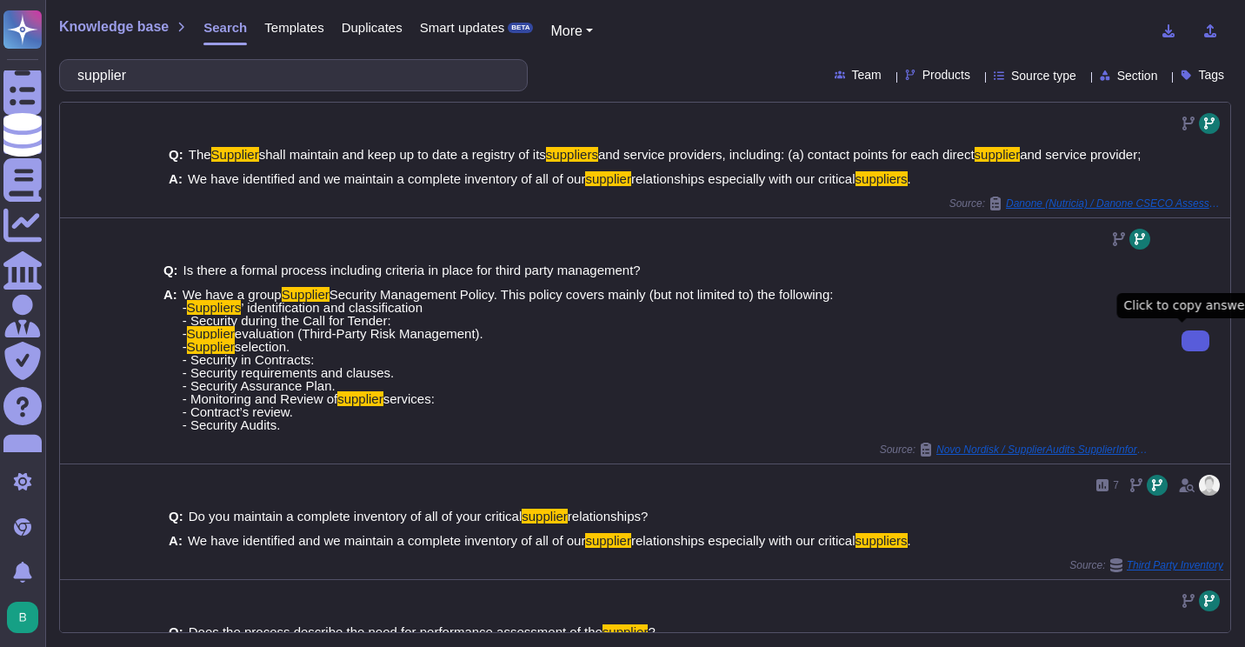
click at [1182, 337] on button at bounding box center [1196, 340] width 28 height 21
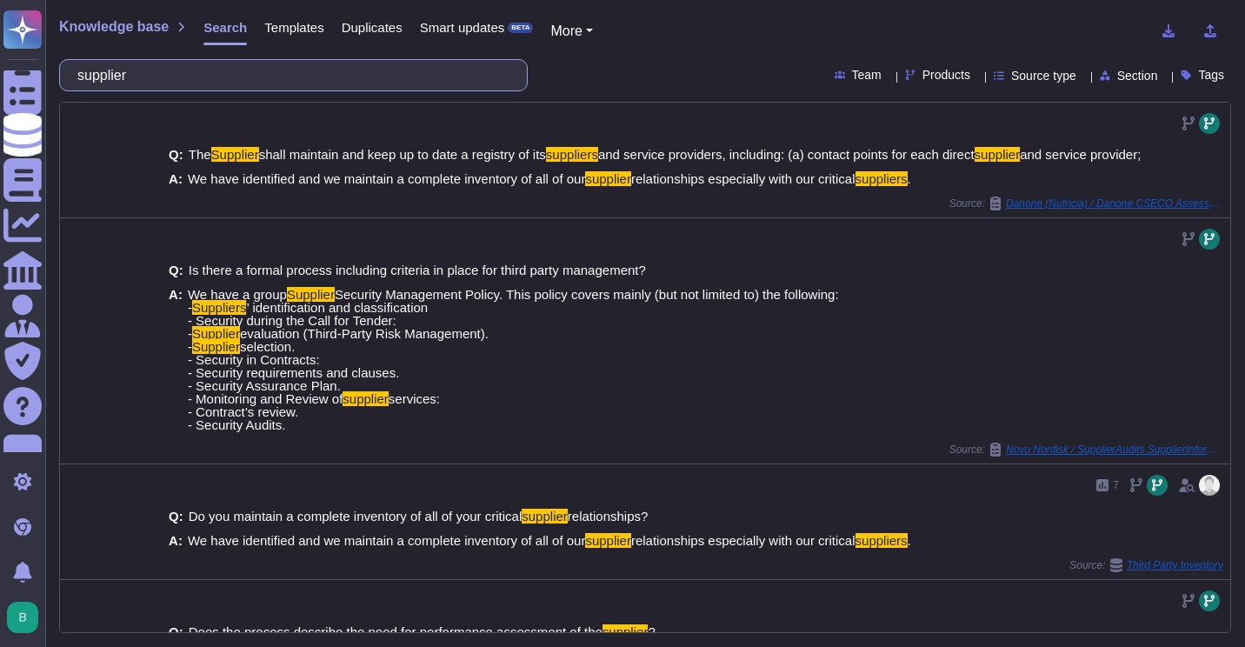
click at [324, 77] on input "supplier" at bounding box center [289, 75] width 441 height 30
type input "supplier"
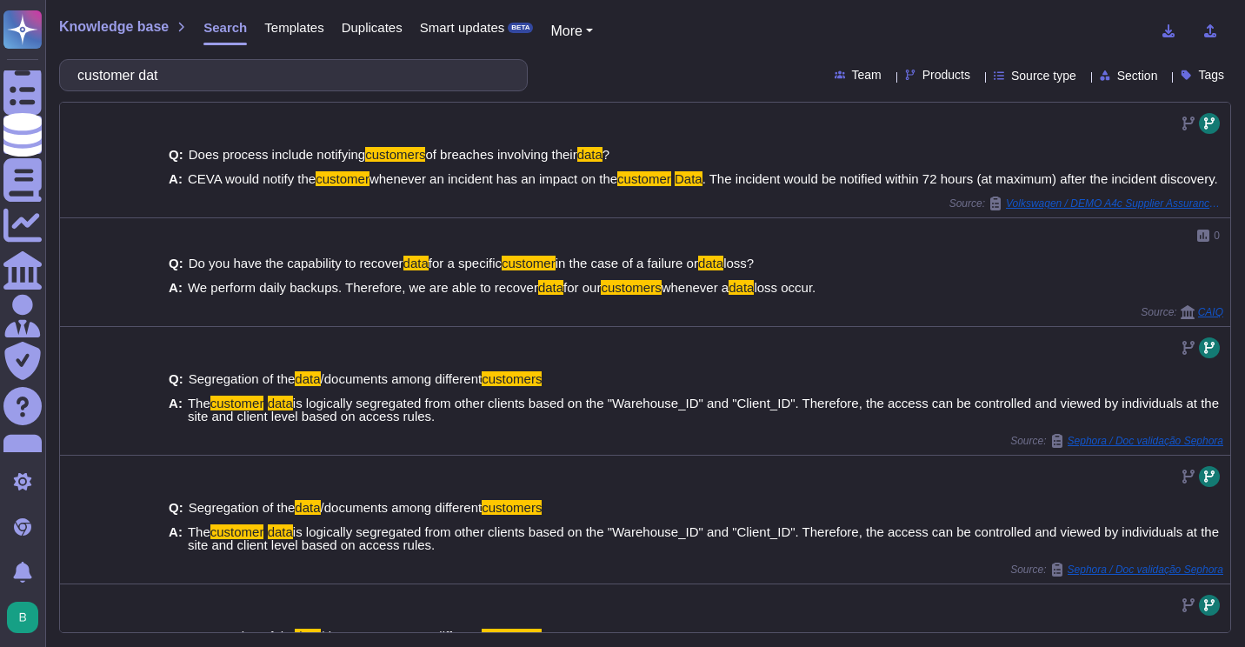
type input "customer data"
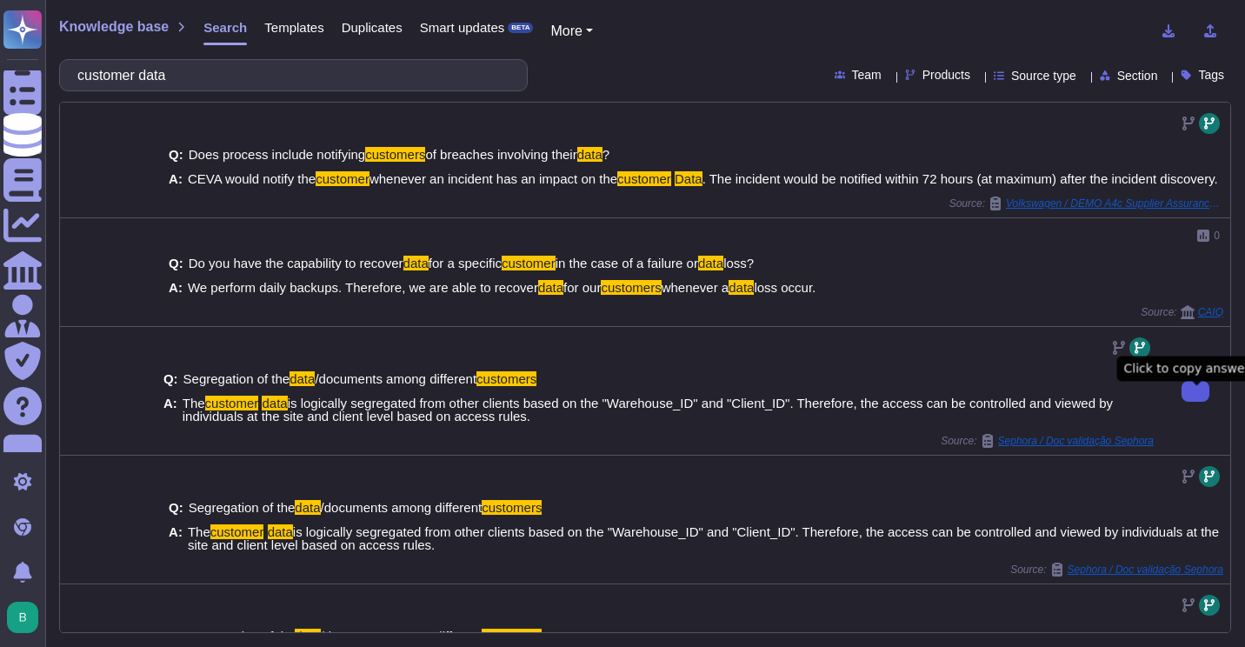
click at [1196, 391] on icon at bounding box center [1196, 391] width 0 height 0
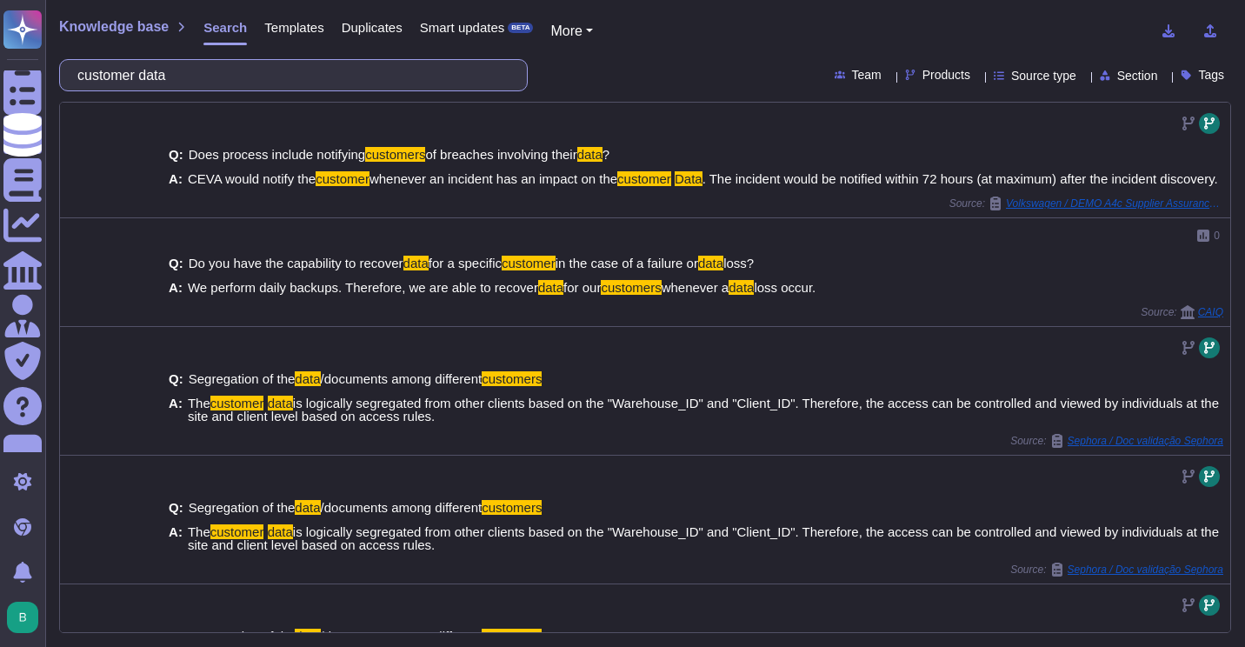
click at [301, 77] on input "customer data" at bounding box center [289, 75] width 441 height 30
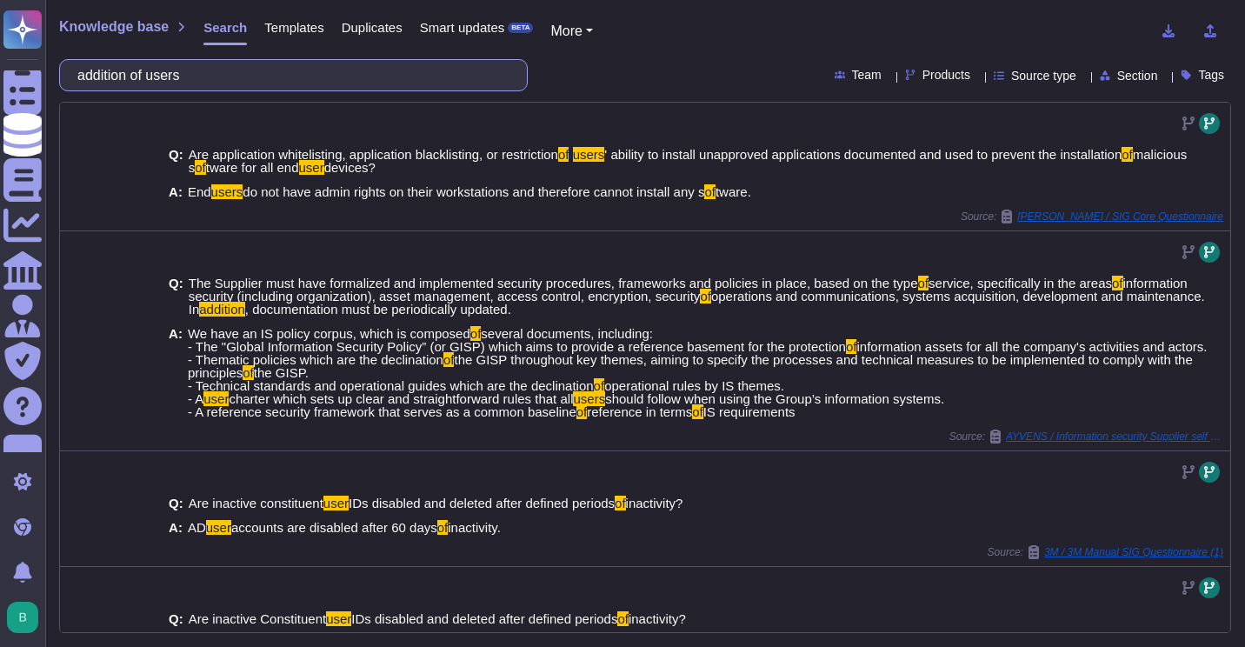
click at [301, 77] on input "addition of users" at bounding box center [289, 75] width 441 height 30
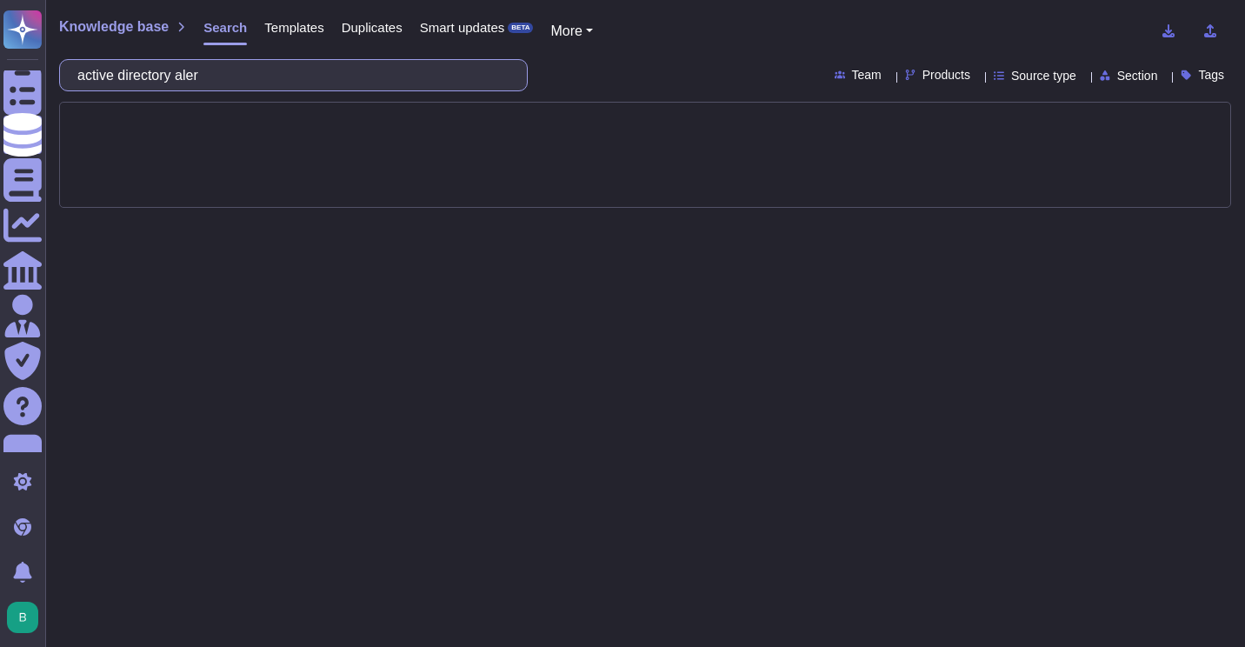
type input "active directory alert"
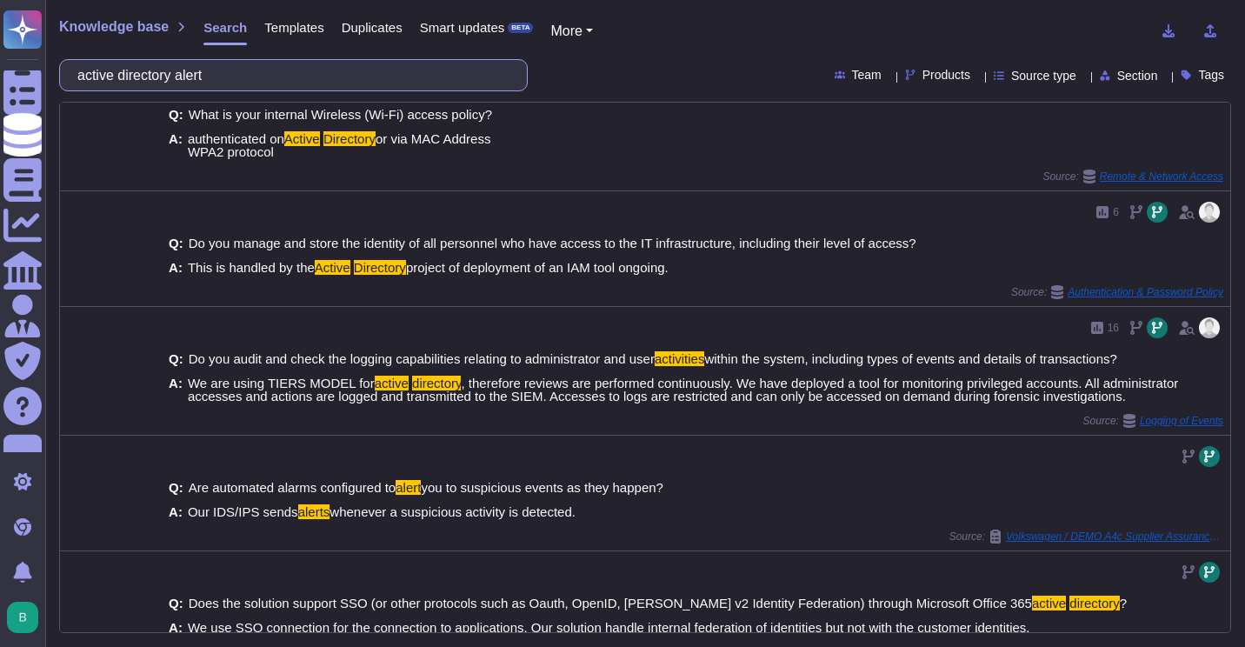
scroll to position [497, 0]
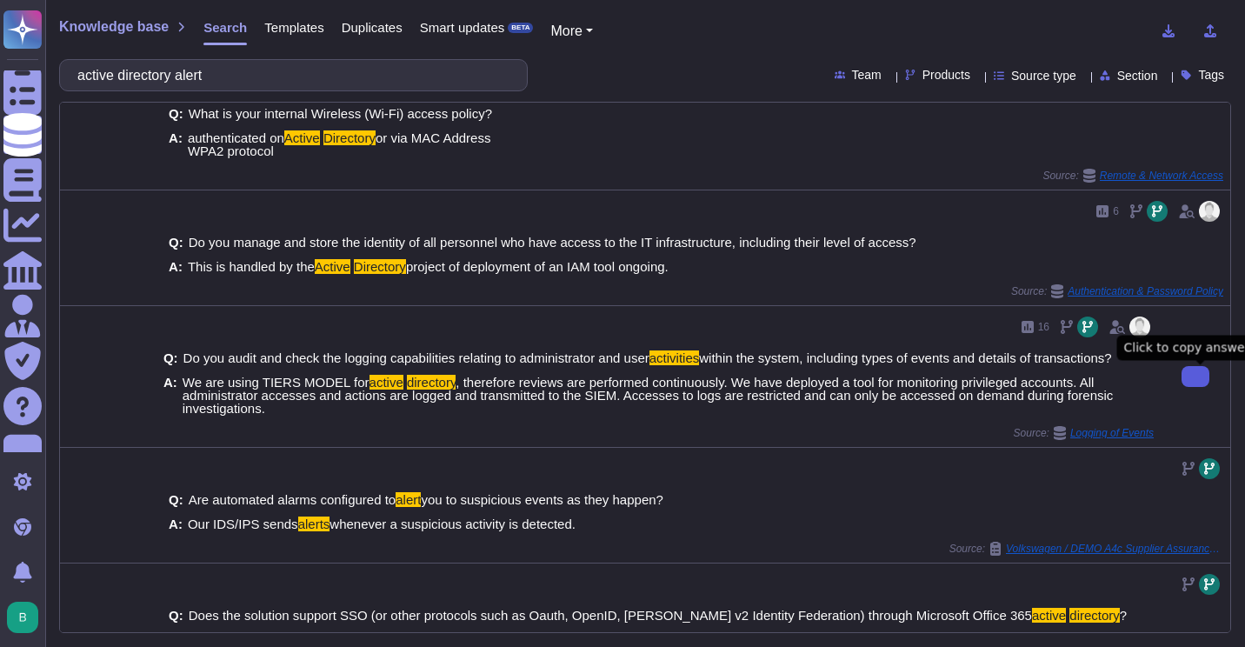
click at [1196, 377] on icon at bounding box center [1196, 377] width 0 height 0
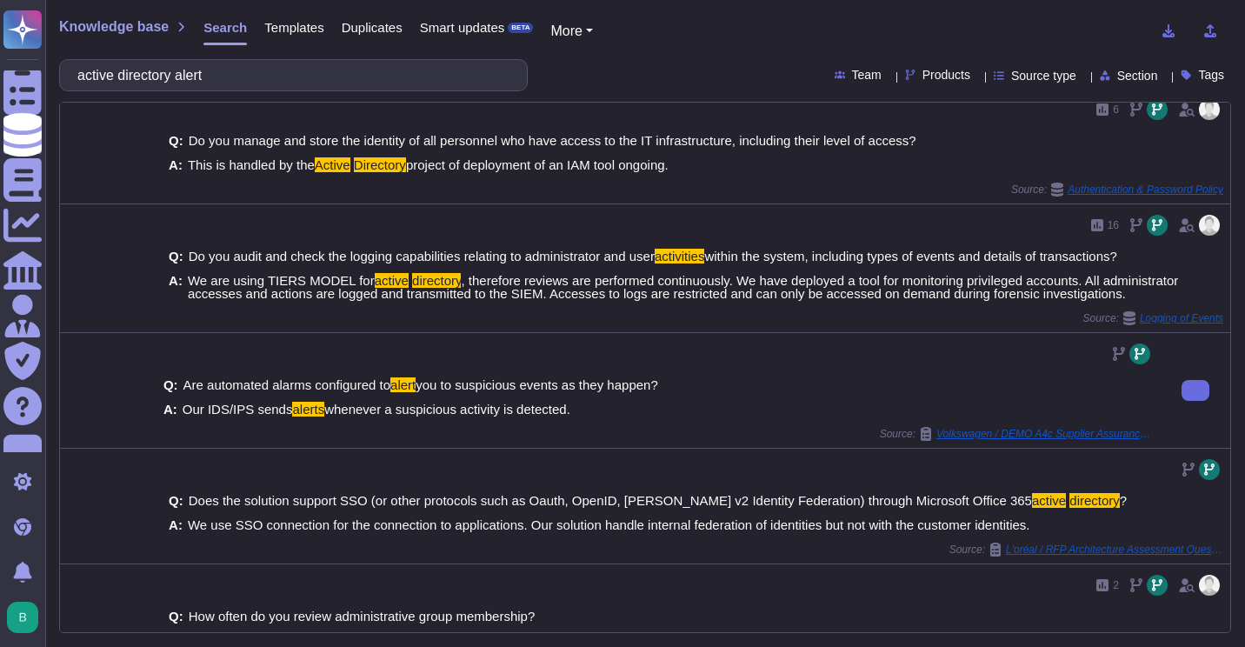
scroll to position [672, 0]
